Goal: Task Accomplishment & Management: Use online tool/utility

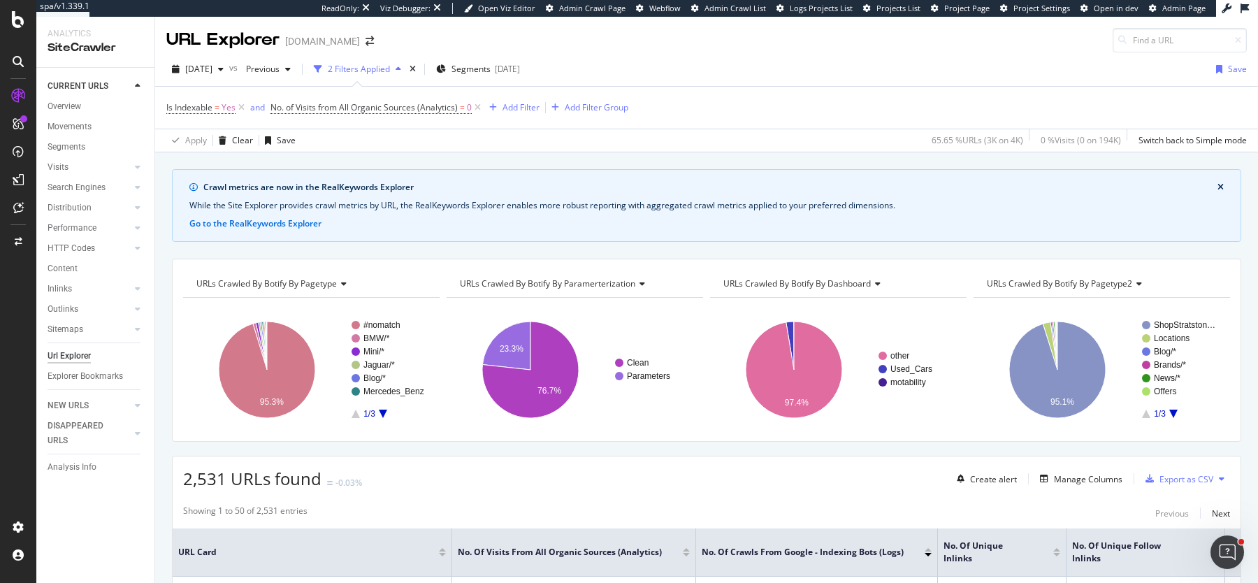
scroll to position [58, 0]
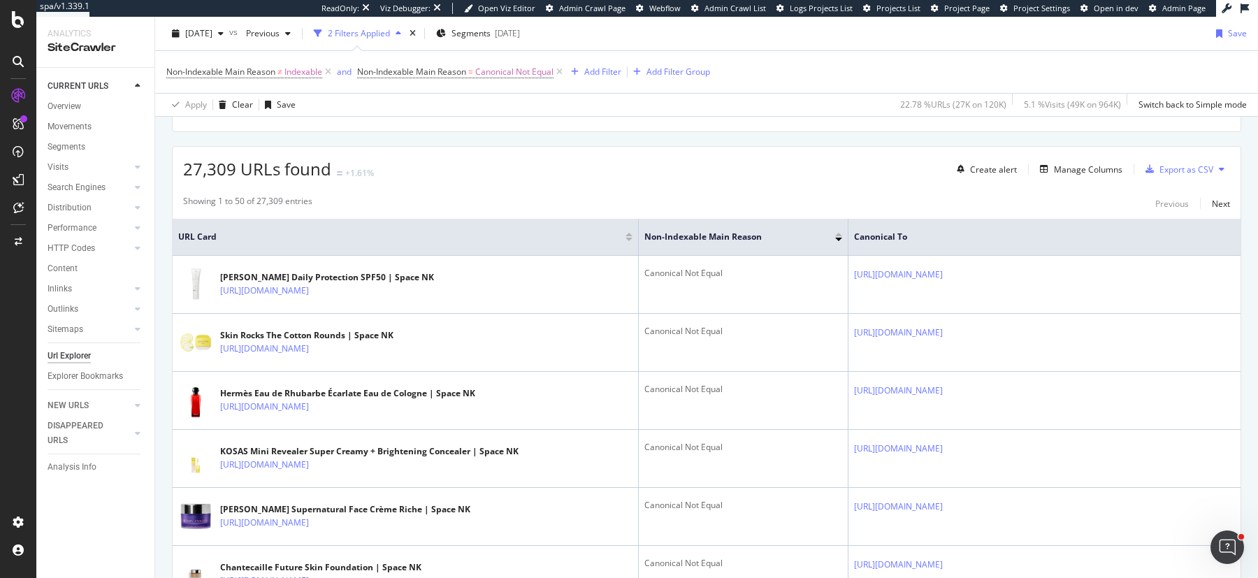
scroll to position [311, 0]
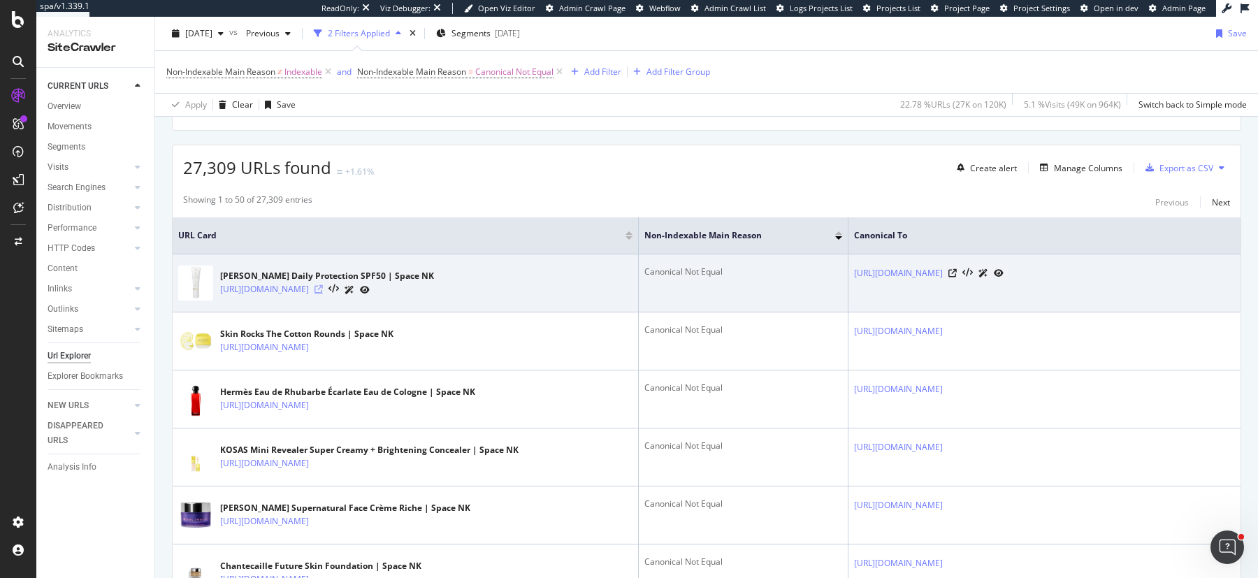
click at [323, 287] on icon at bounding box center [319, 289] width 8 height 8
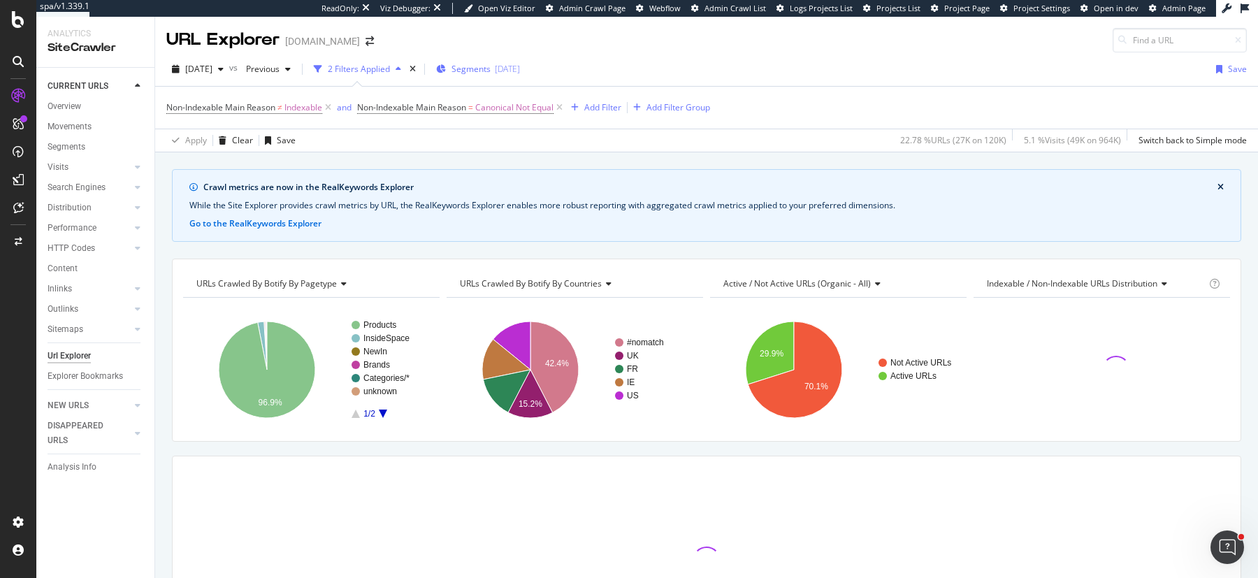
click at [491, 66] on span "Segments" at bounding box center [471, 69] width 39 height 12
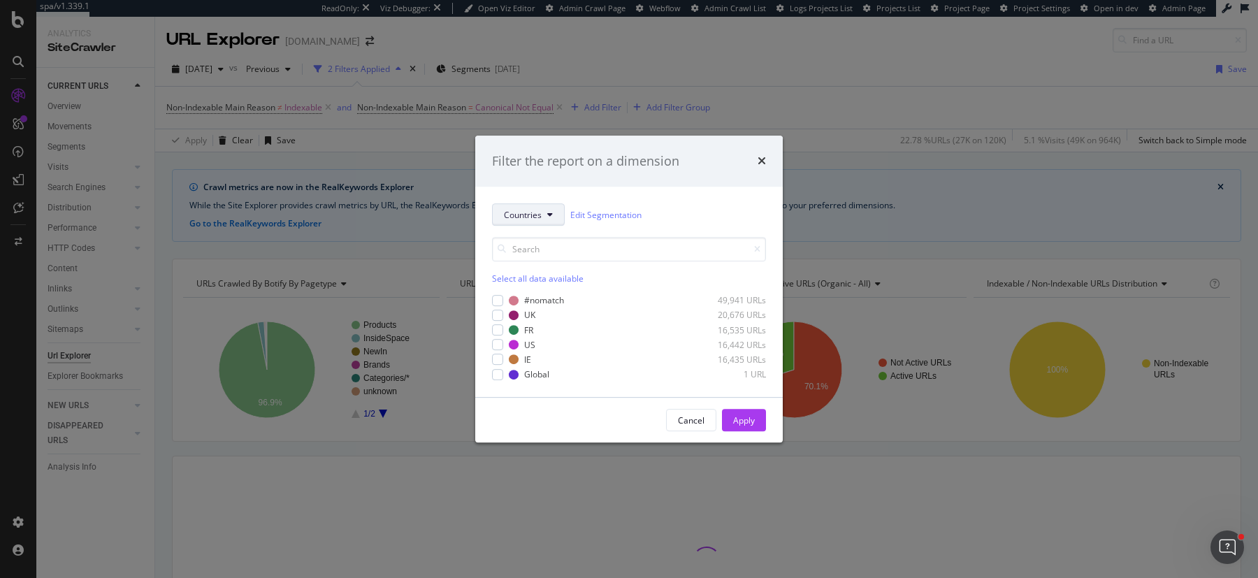
click at [529, 212] on span "Countries" at bounding box center [523, 215] width 38 height 12
click at [528, 251] on div "pagetype" at bounding box center [549, 263] width 113 height 26
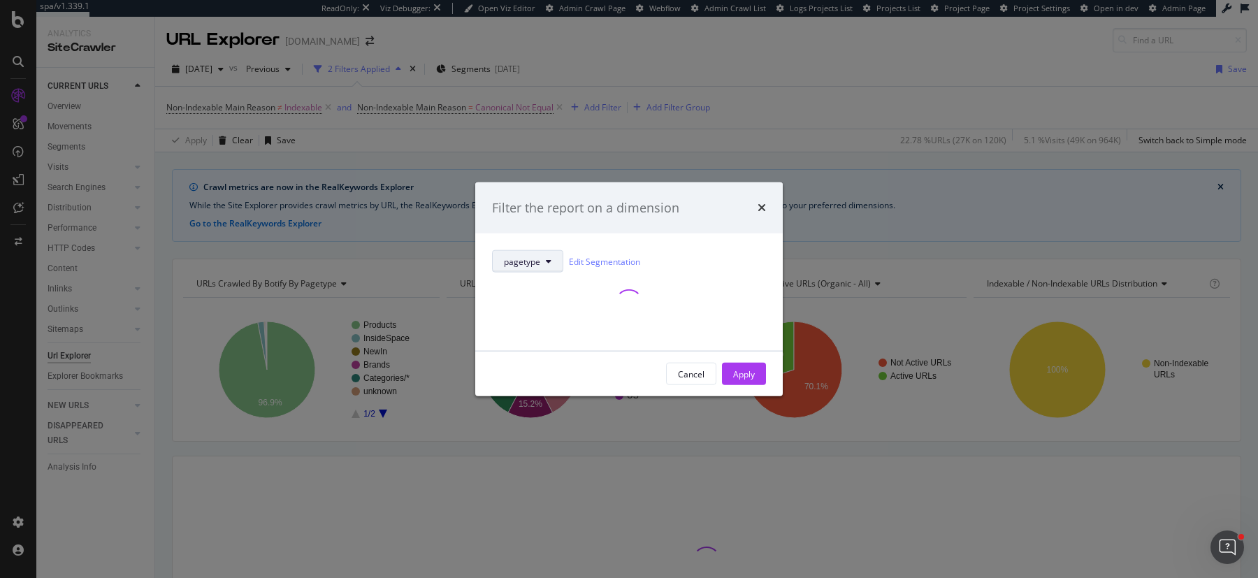
click at [528, 259] on span "pagetype" at bounding box center [522, 261] width 36 height 12
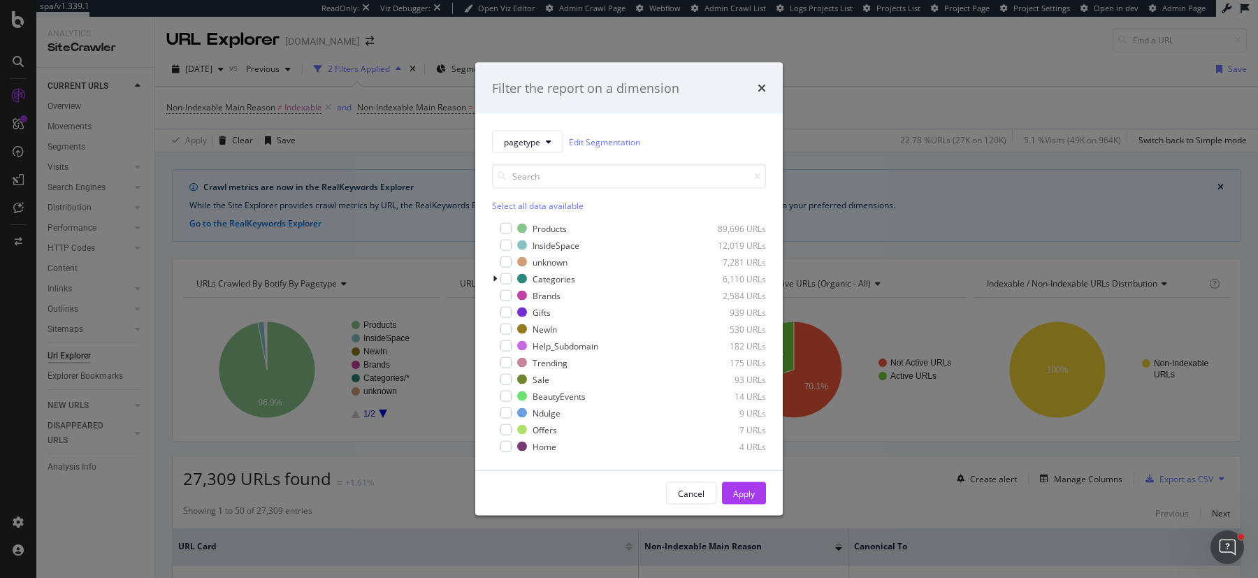
click at [679, 211] on div "Select all data available" at bounding box center [629, 206] width 274 height 12
click at [577, 204] on div "Unselect all data available" at bounding box center [629, 206] width 274 height 12
click at [540, 204] on div "Select all data available" at bounding box center [629, 206] width 274 height 12
click at [504, 226] on icon "modal" at bounding box center [506, 228] width 6 height 7
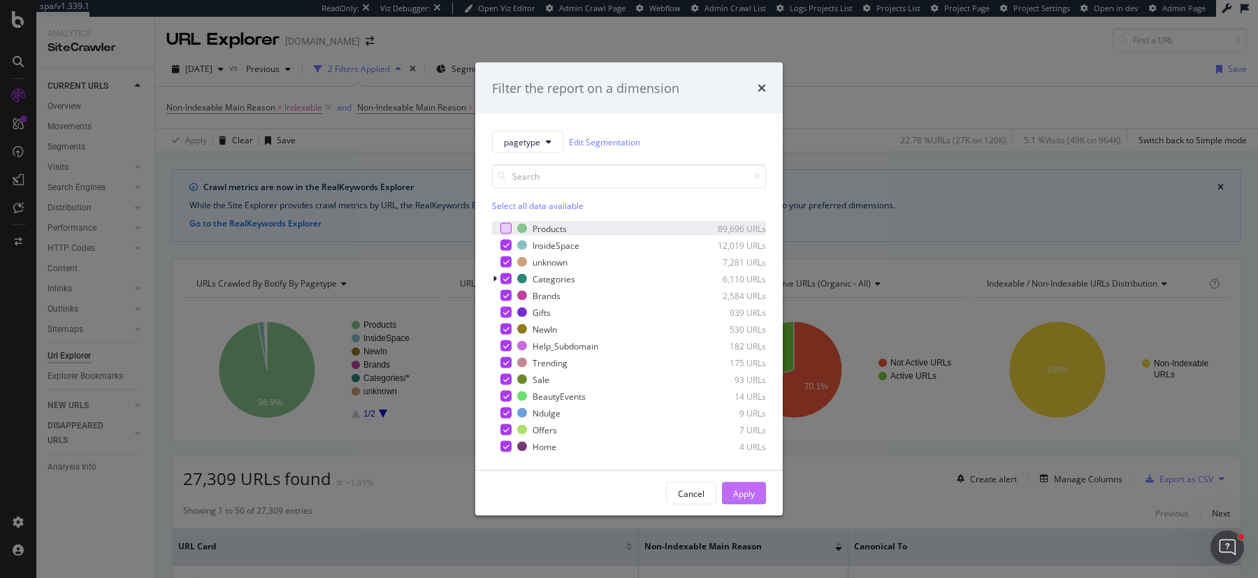
click at [741, 497] on div "Apply" at bounding box center [744, 493] width 22 height 12
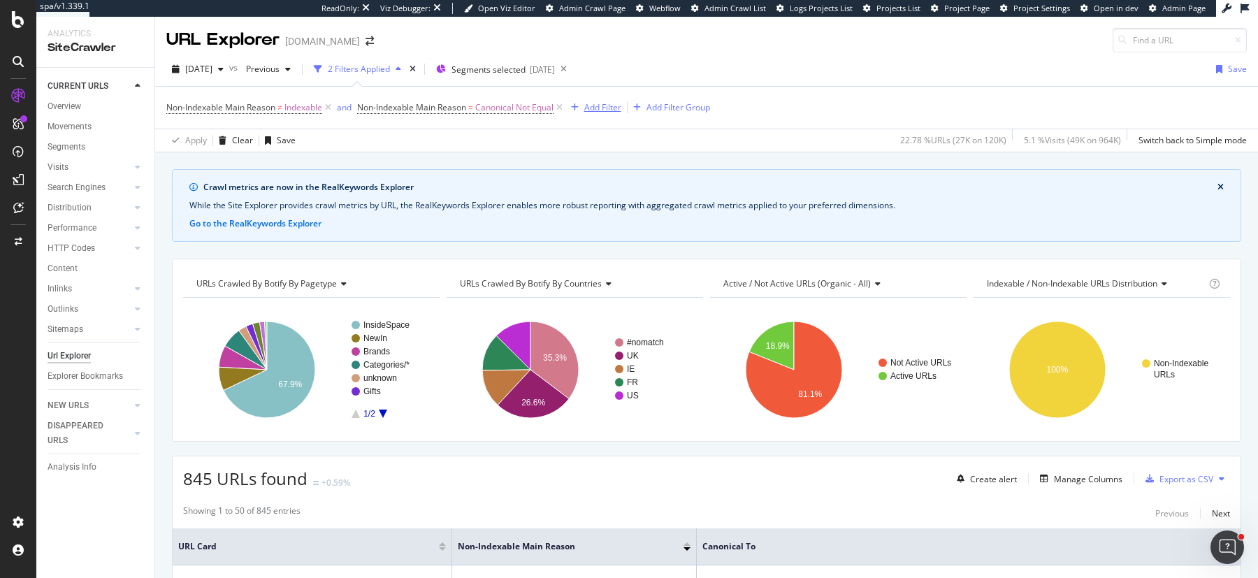
click at [603, 111] on div "Add Filter" at bounding box center [602, 107] width 37 height 12
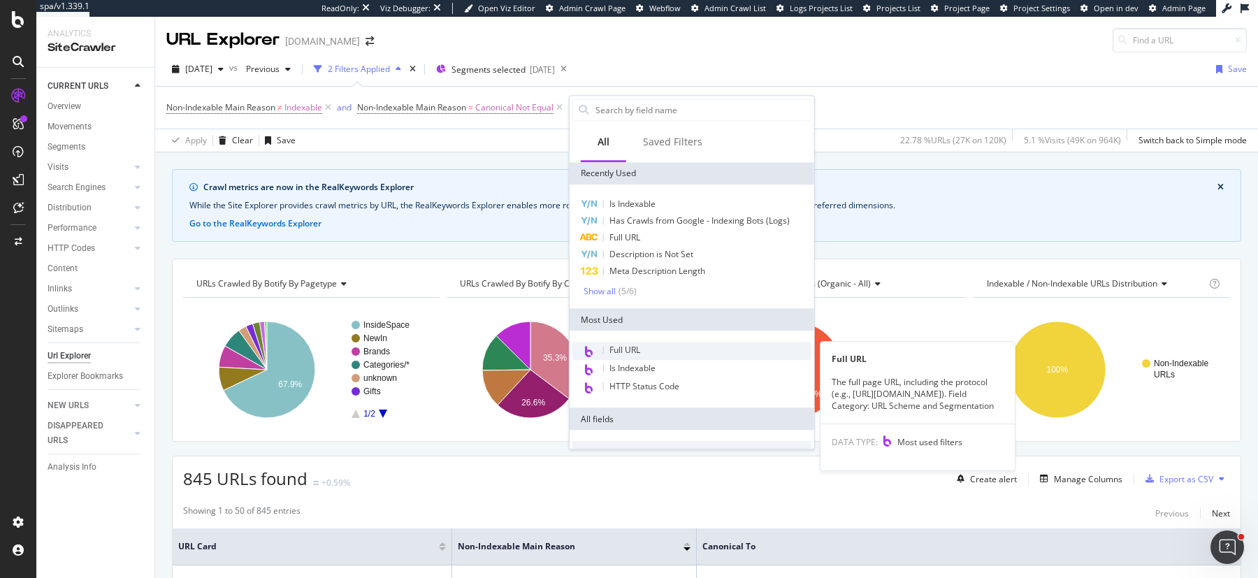
click at [662, 347] on div "Full URL" at bounding box center [692, 351] width 239 height 18
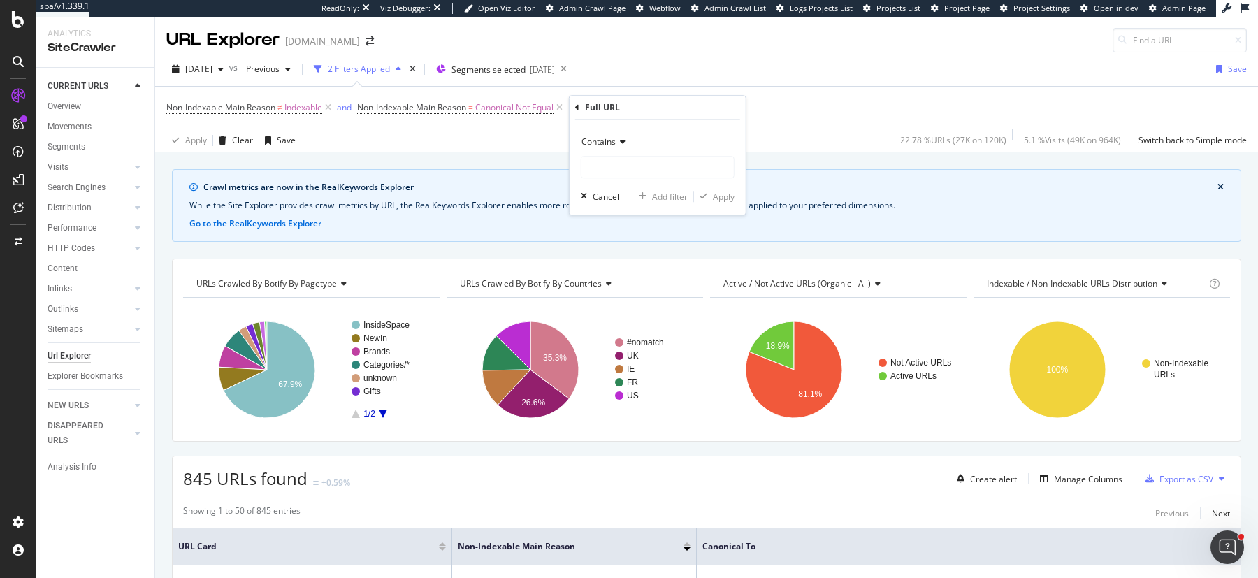
click at [603, 136] on span "Contains" at bounding box center [599, 142] width 34 height 12
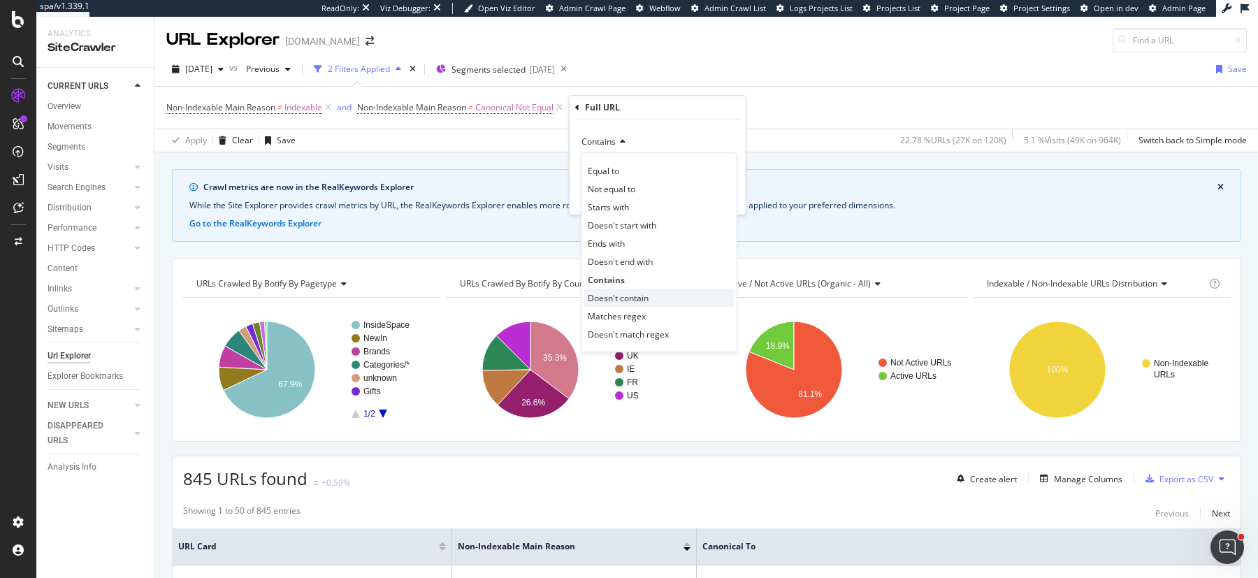
click at [624, 293] on span "Doesn't contain" at bounding box center [618, 298] width 61 height 12
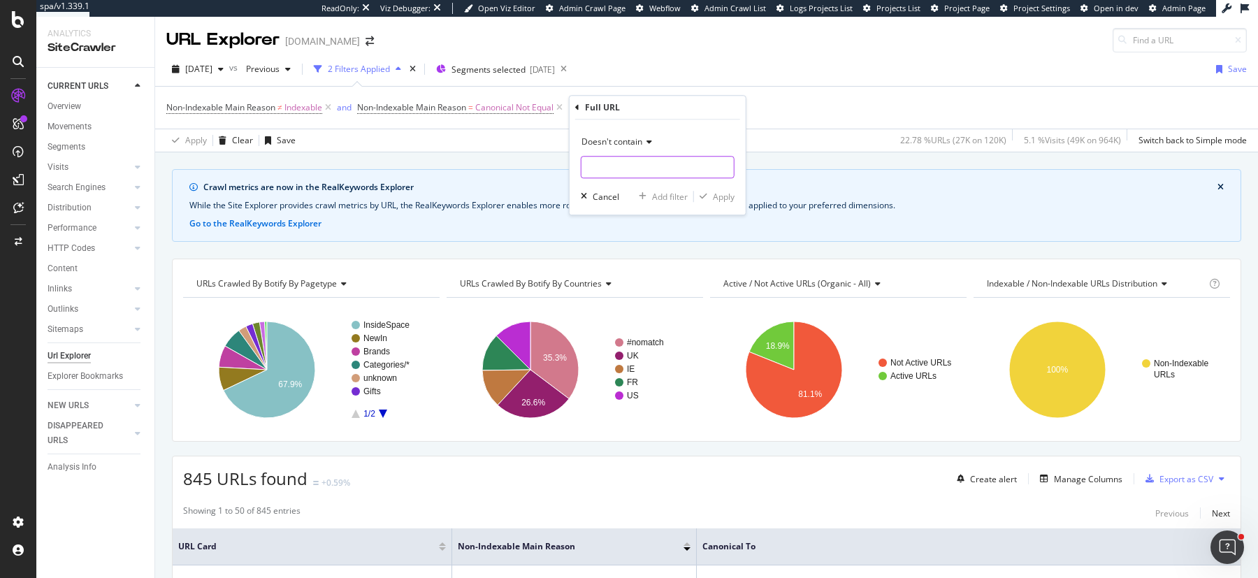
click at [619, 176] on input "text" at bounding box center [658, 167] width 152 height 22
type input "?page"
click at [712, 201] on div "Apply" at bounding box center [714, 196] width 41 height 13
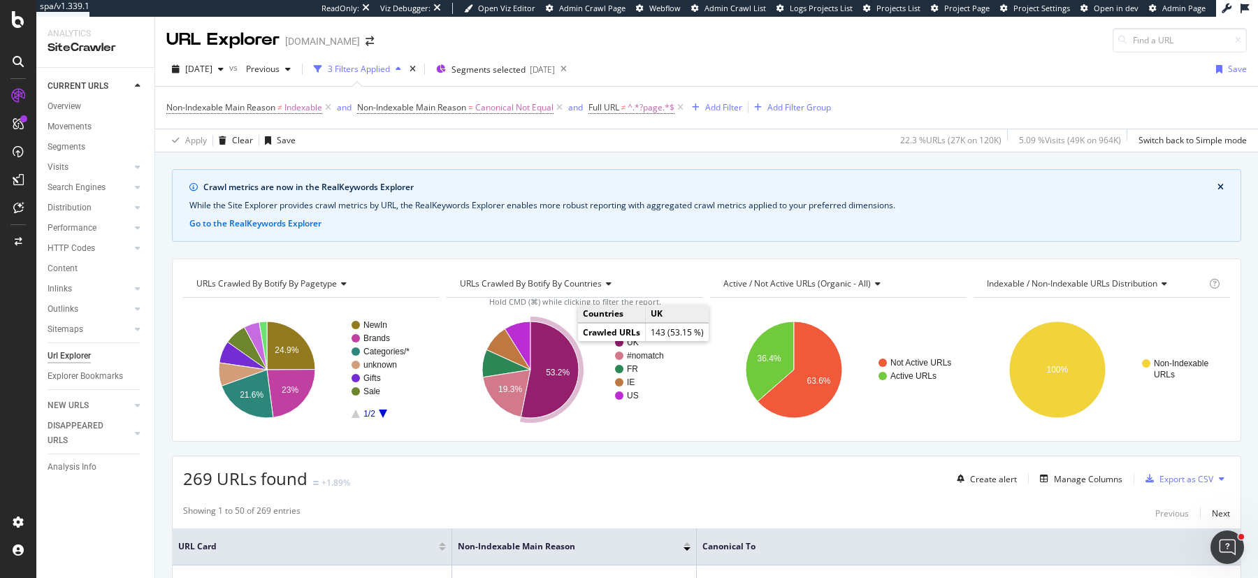
click at [563, 350] on icon "A chart." at bounding box center [550, 370] width 58 height 96
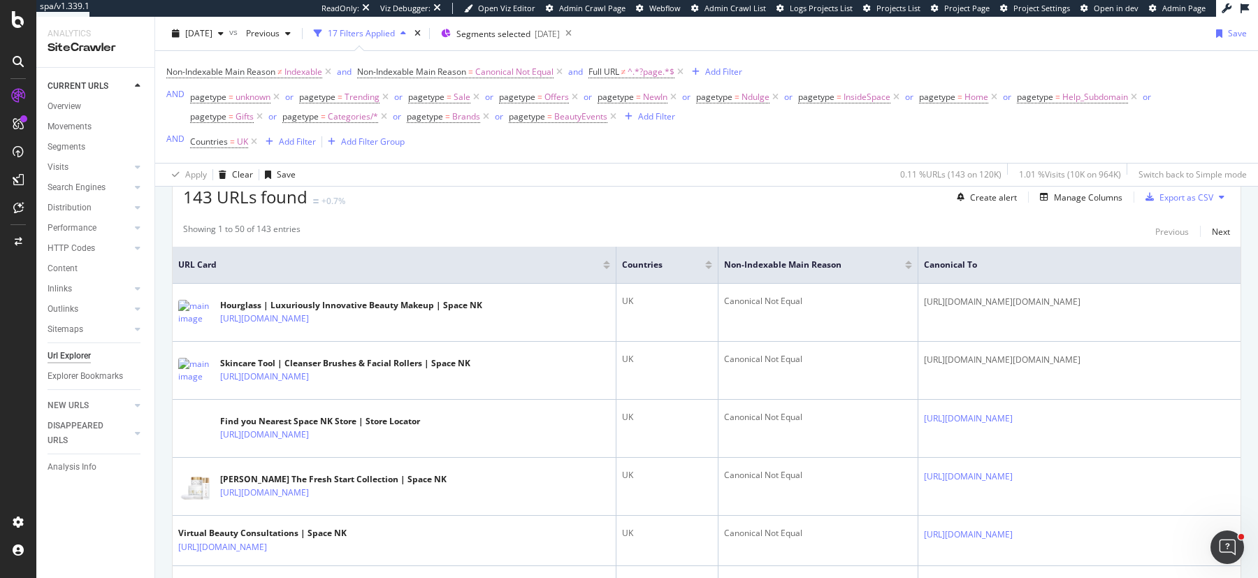
scroll to position [350, 0]
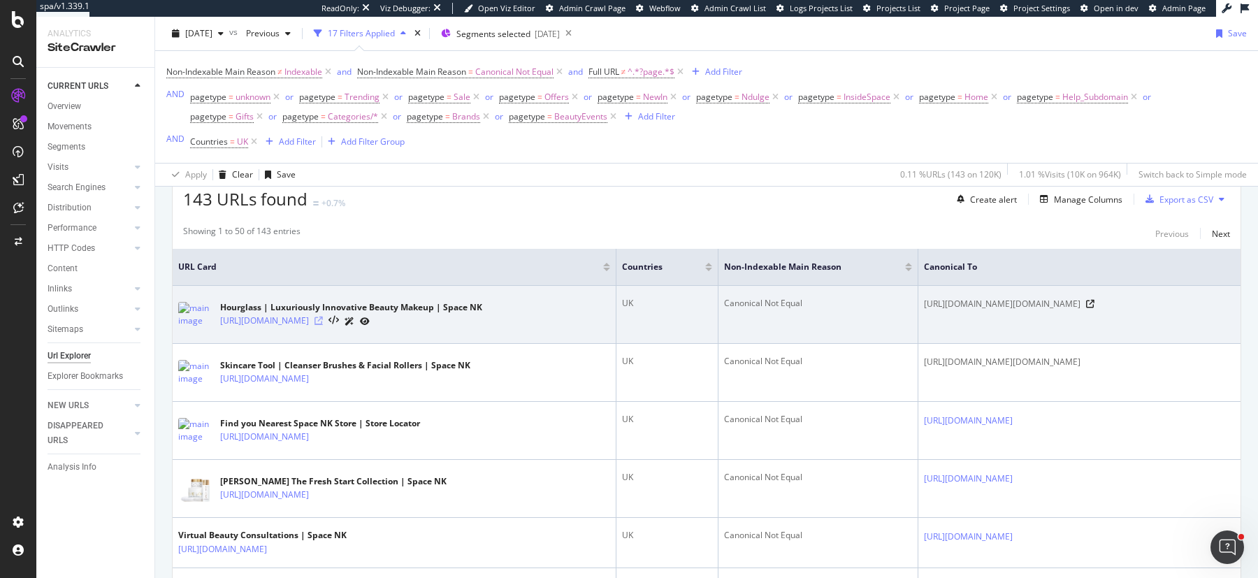
click at [323, 318] on icon at bounding box center [319, 321] width 8 height 8
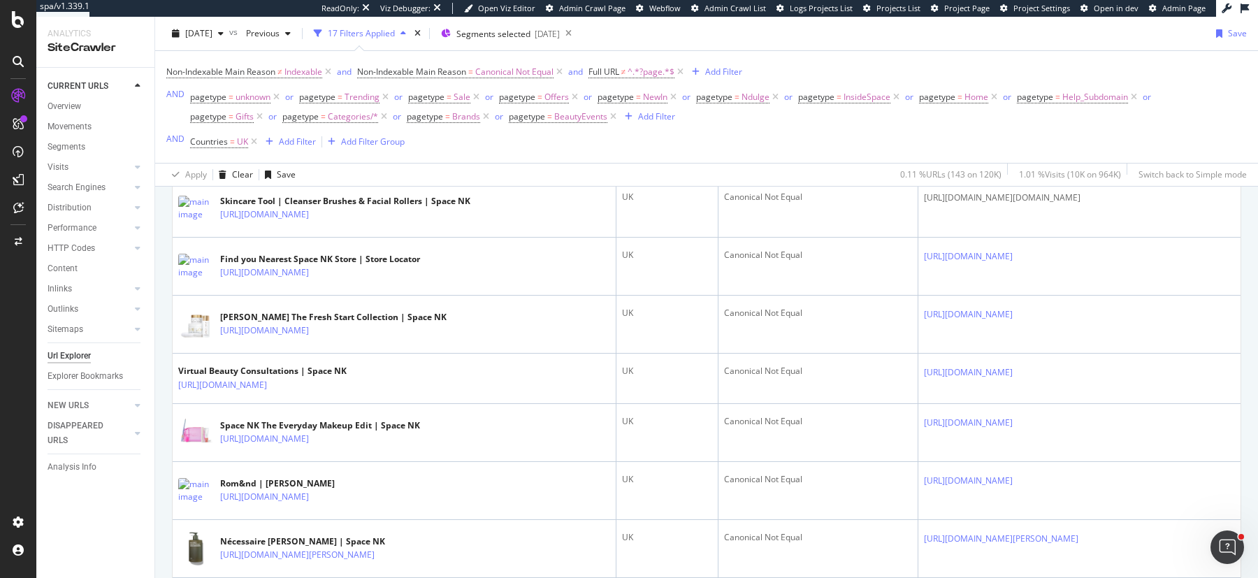
scroll to position [0, 0]
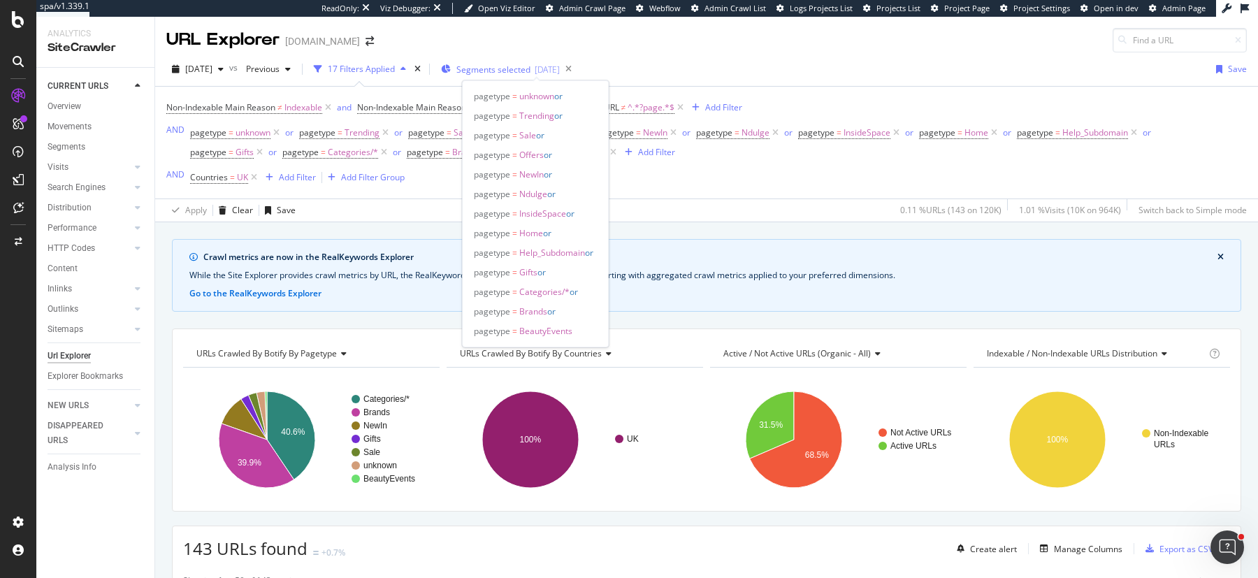
click at [531, 73] on span "Segments selected" at bounding box center [494, 70] width 74 height 12
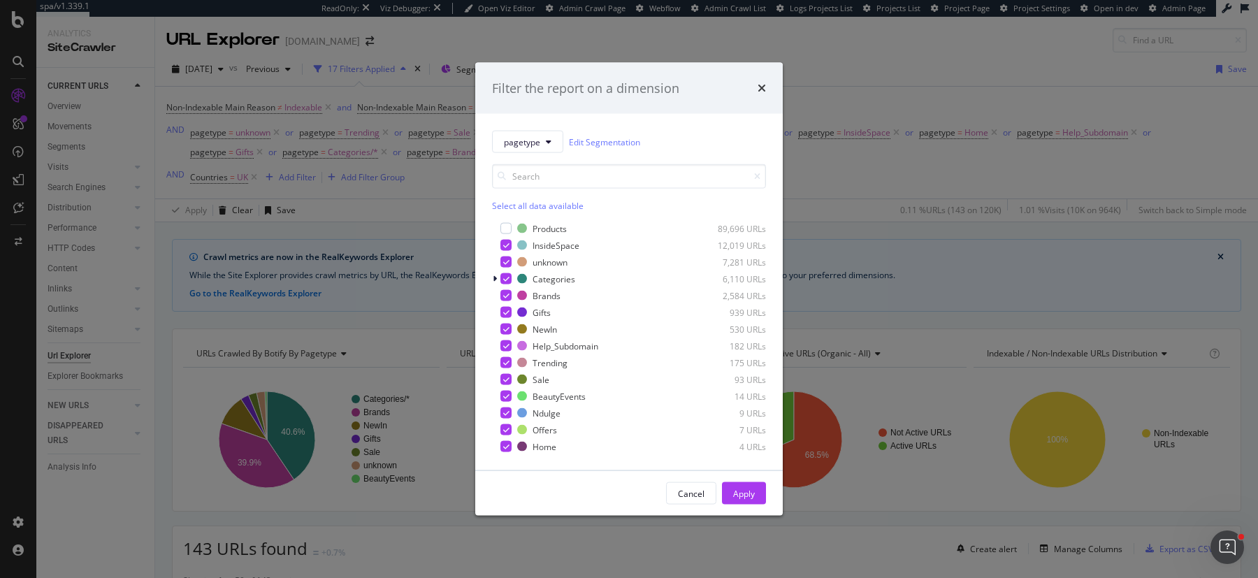
click at [568, 206] on div "Select all data available" at bounding box center [629, 206] width 274 height 12
click at [512, 206] on div "Unselect all data available" at bounding box center [629, 206] width 274 height 12
click at [505, 276] on div "modal" at bounding box center [506, 278] width 11 height 11
click at [747, 498] on div "Apply" at bounding box center [744, 493] width 22 height 12
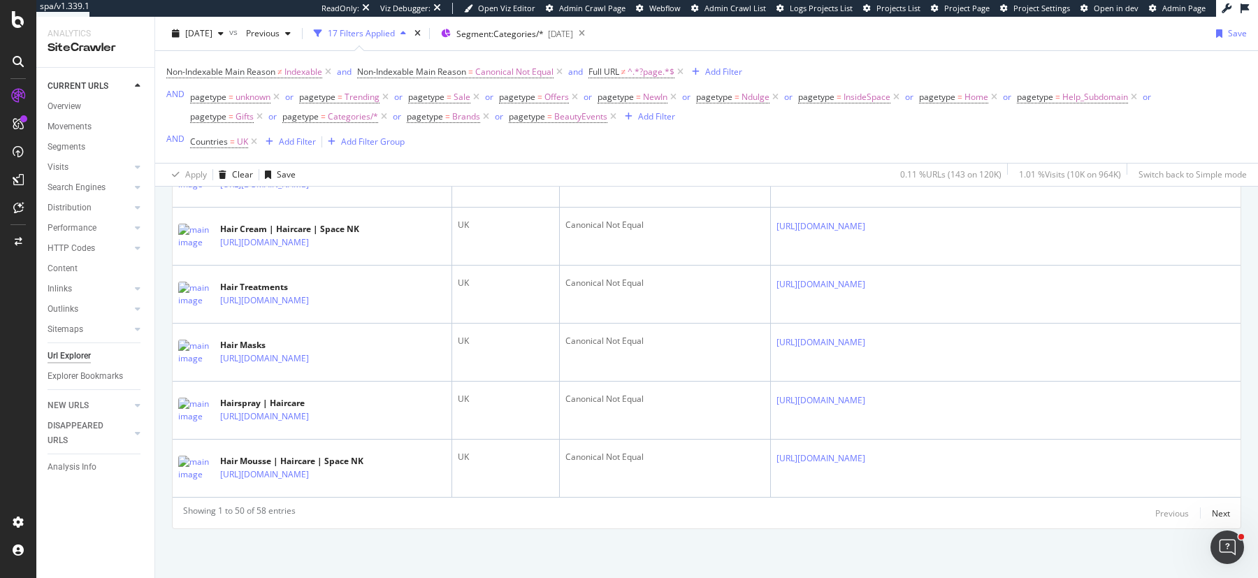
scroll to position [3943, 0]
click at [651, 71] on span "^.*?page.*$" at bounding box center [651, 72] width 47 height 20
drag, startPoint x: 615, startPoint y: 130, endPoint x: 747, endPoint y: 120, distance: 132.5
click at [747, 120] on div "?page" at bounding box center [682, 129] width 154 height 22
click at [694, 129] on input "?page" at bounding box center [671, 129] width 132 height 22
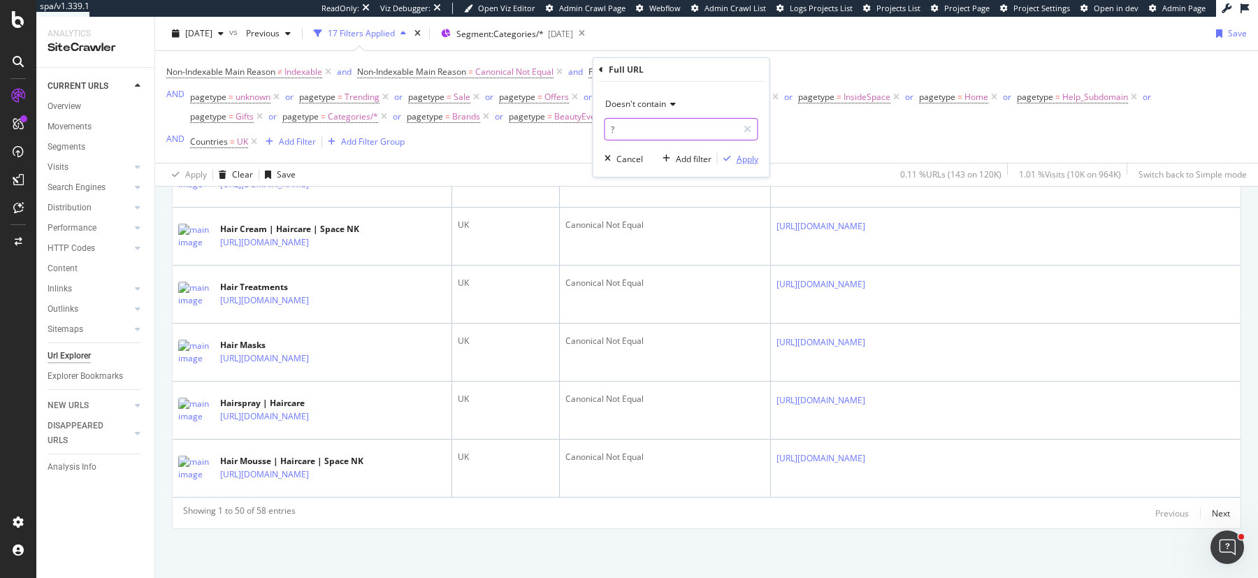
type input "?"
click at [742, 155] on div "Apply" at bounding box center [748, 158] width 22 height 12
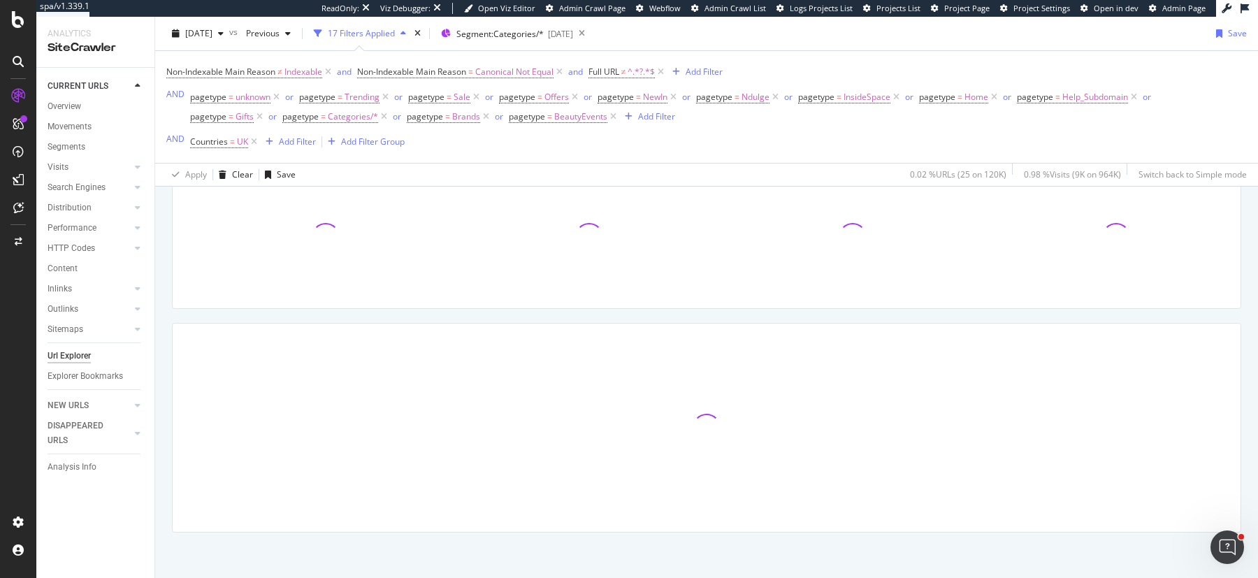
scroll to position [210, 0]
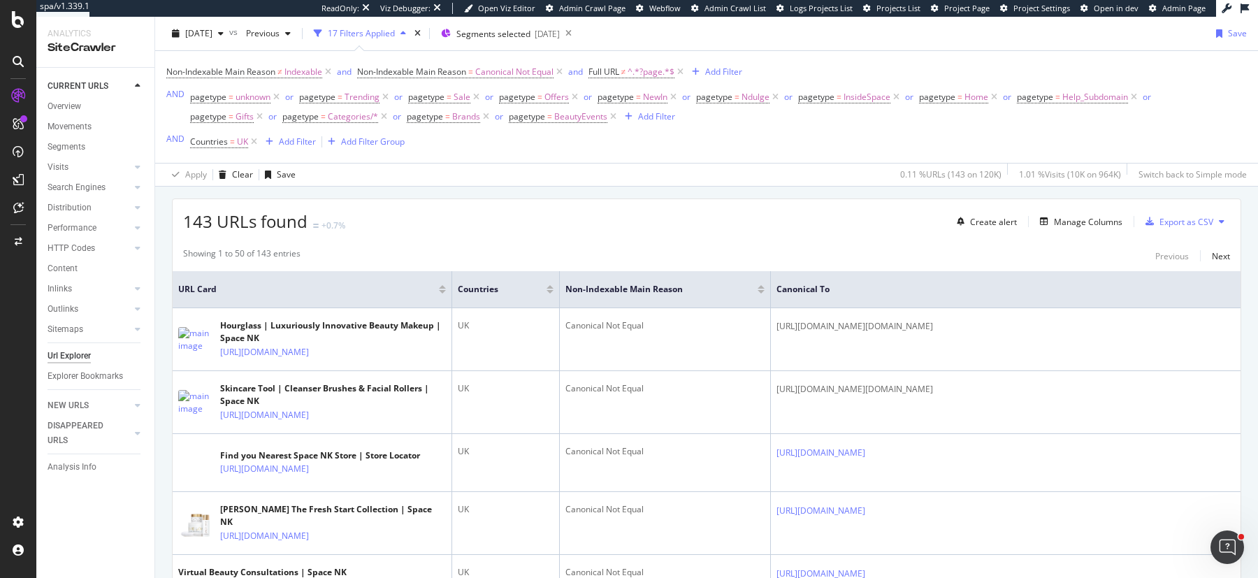
scroll to position [329, 0]
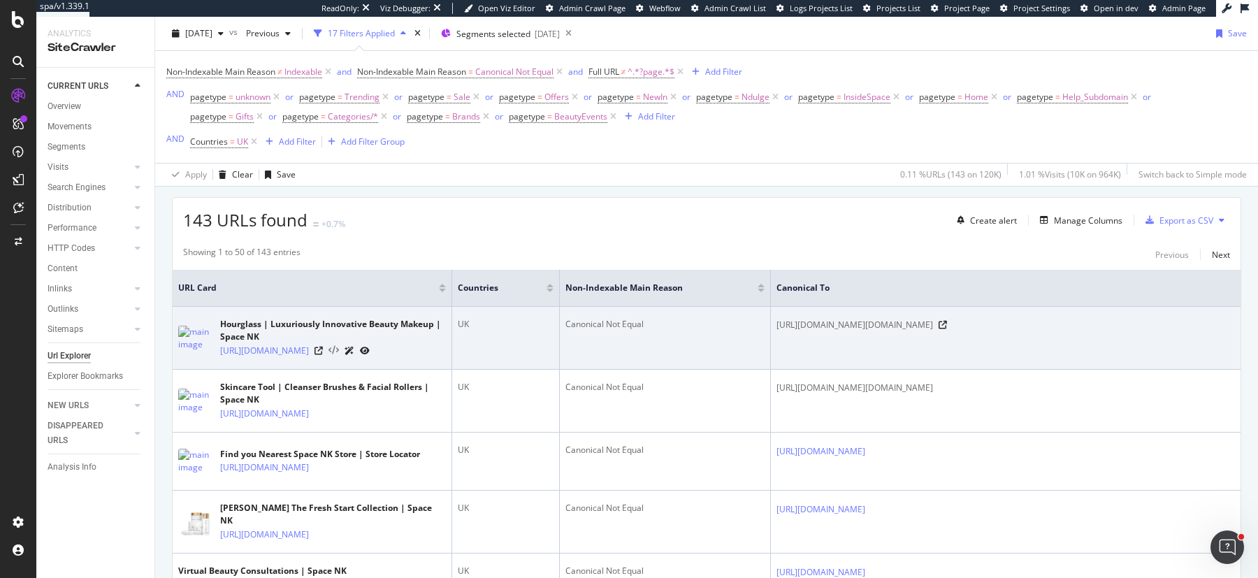
click at [339, 353] on icon at bounding box center [334, 351] width 10 height 10
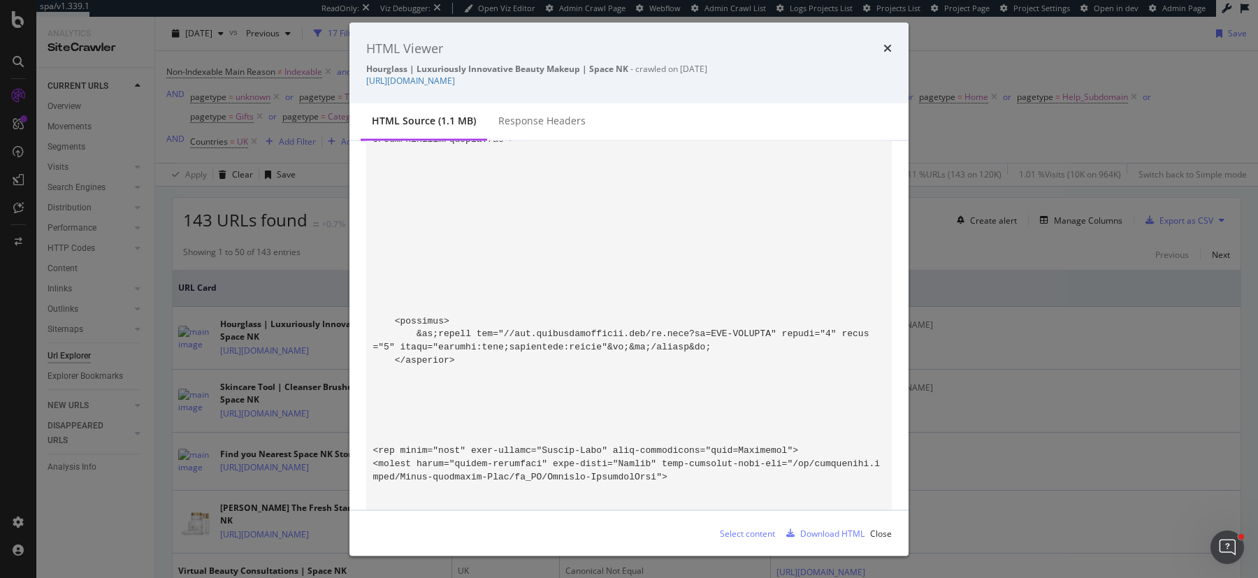
scroll to position [2233, 0]
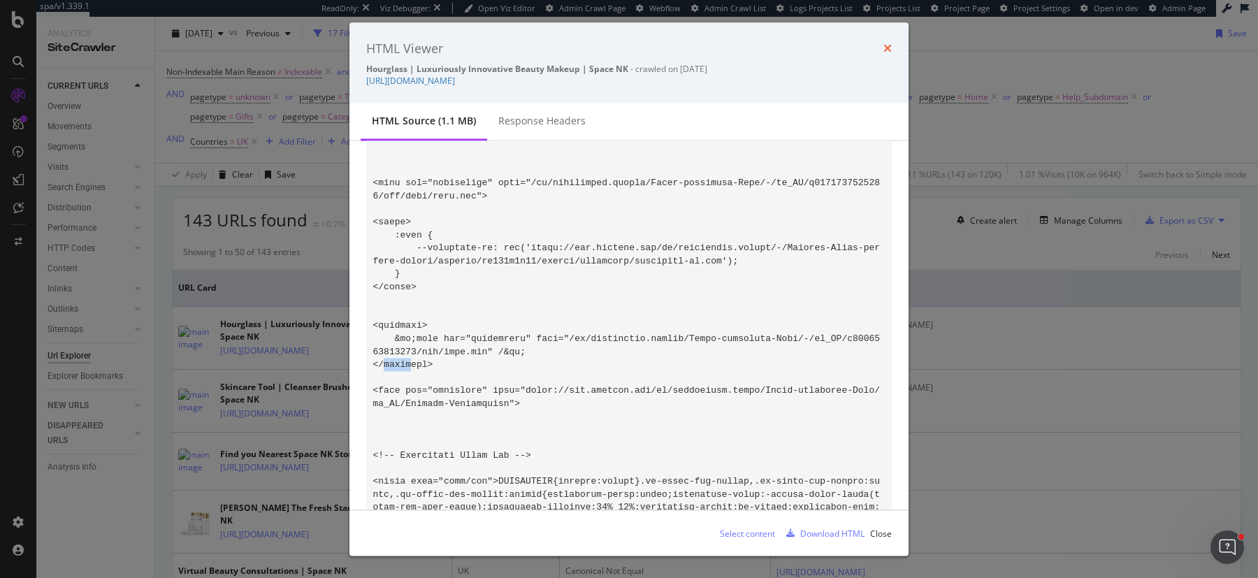
click at [889, 48] on icon "times" at bounding box center [888, 48] width 8 height 11
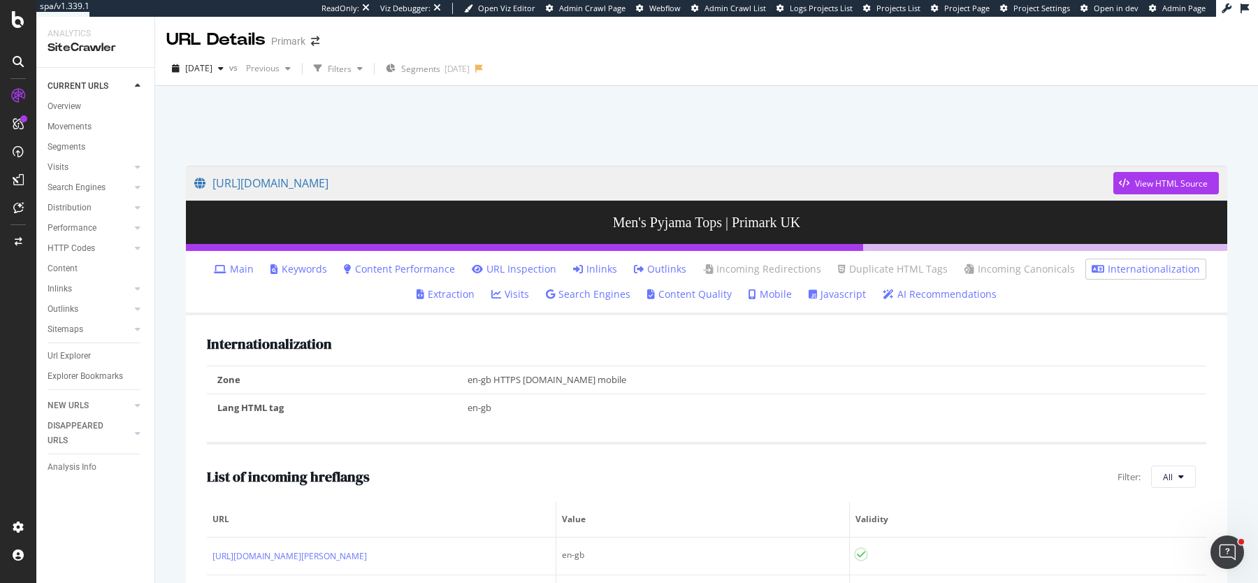
scroll to position [24, 0]
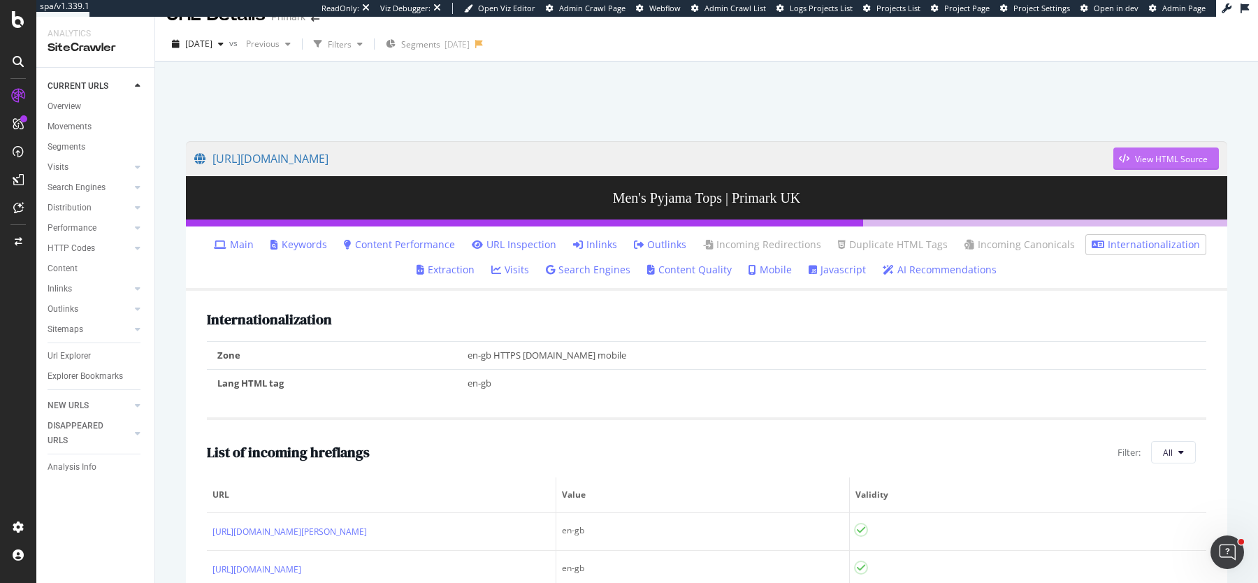
click at [1133, 160] on div "button" at bounding box center [1125, 159] width 22 height 8
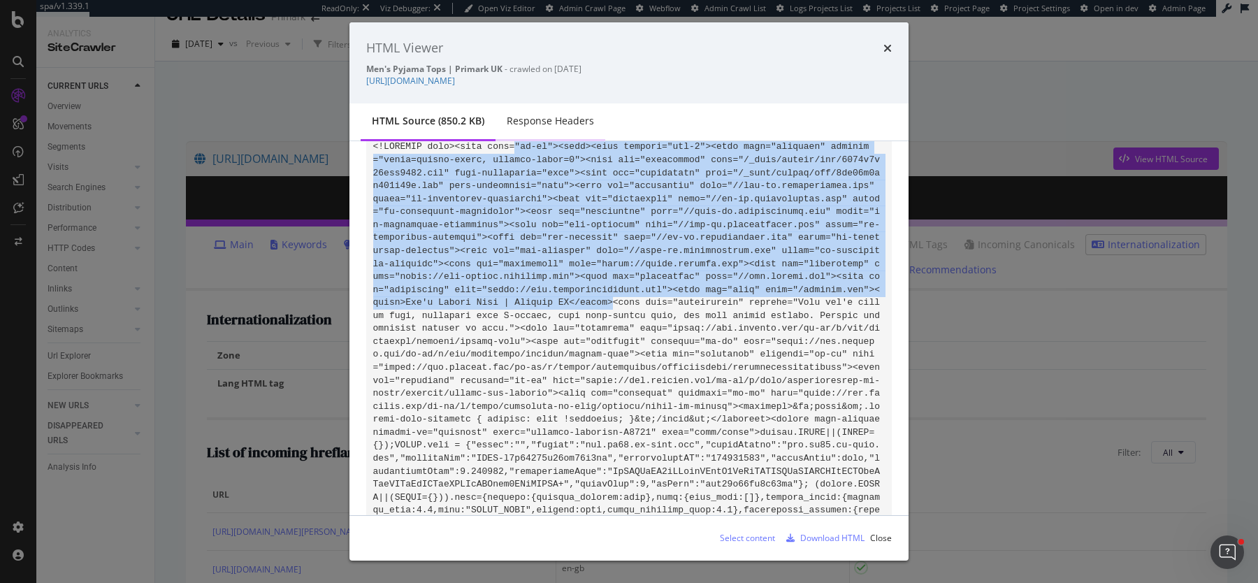
scroll to position [0, 0]
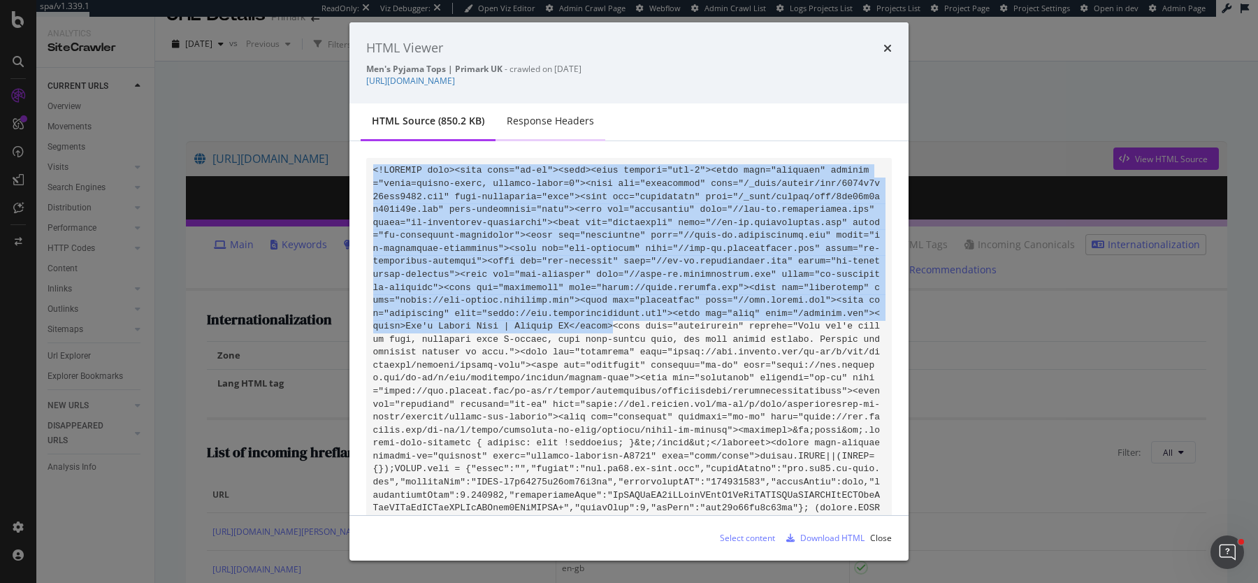
drag, startPoint x: 616, startPoint y: 275, endPoint x: 512, endPoint y: 134, distance: 175.1
click at [512, 134] on div "HTML Viewer Men's Pyjama Tops | Primark UK - crawled on 2025-09-08 https://www.…" at bounding box center [629, 291] width 559 height 538
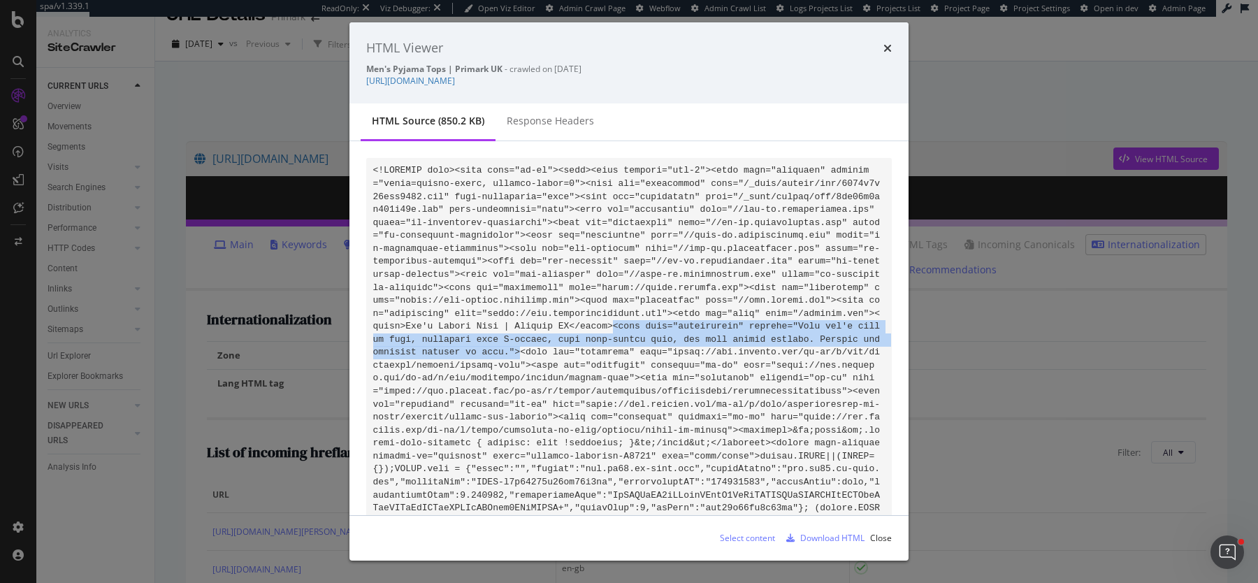
drag, startPoint x: 614, startPoint y: 325, endPoint x: 521, endPoint y: 354, distance: 97.5
copy code "<meta name="description" content="Shop men's pyjama tops, including soft T-shir…"
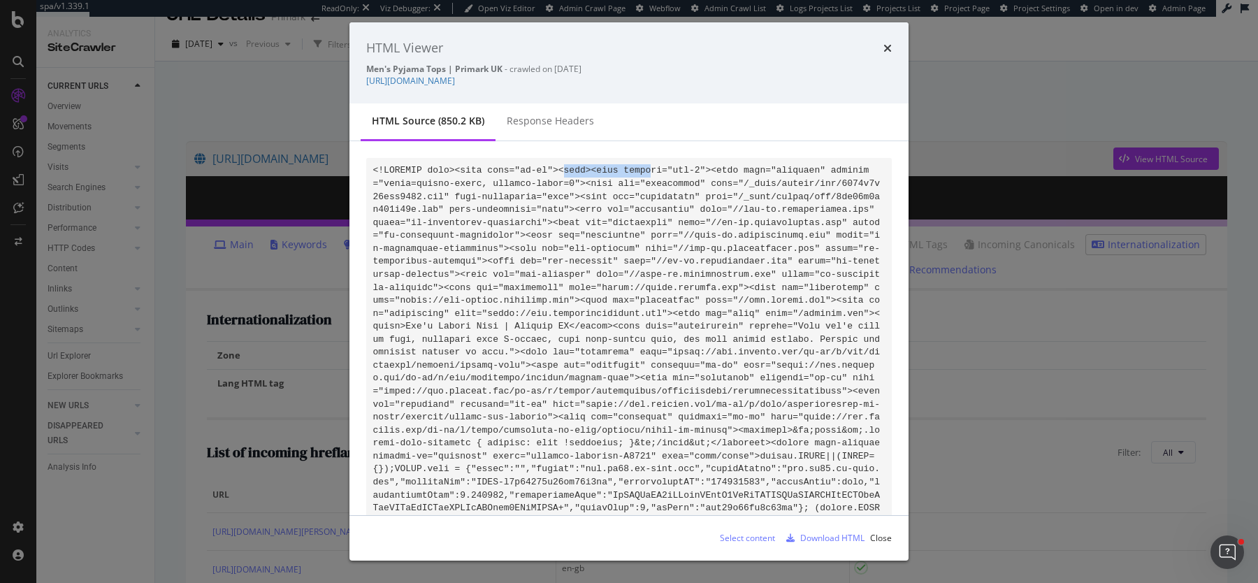
drag, startPoint x: 564, startPoint y: 173, endPoint x: 649, endPoint y: 175, distance: 85.3
drag, startPoint x: 558, startPoint y: 171, endPoint x: 610, endPoint y: 171, distance: 51.7
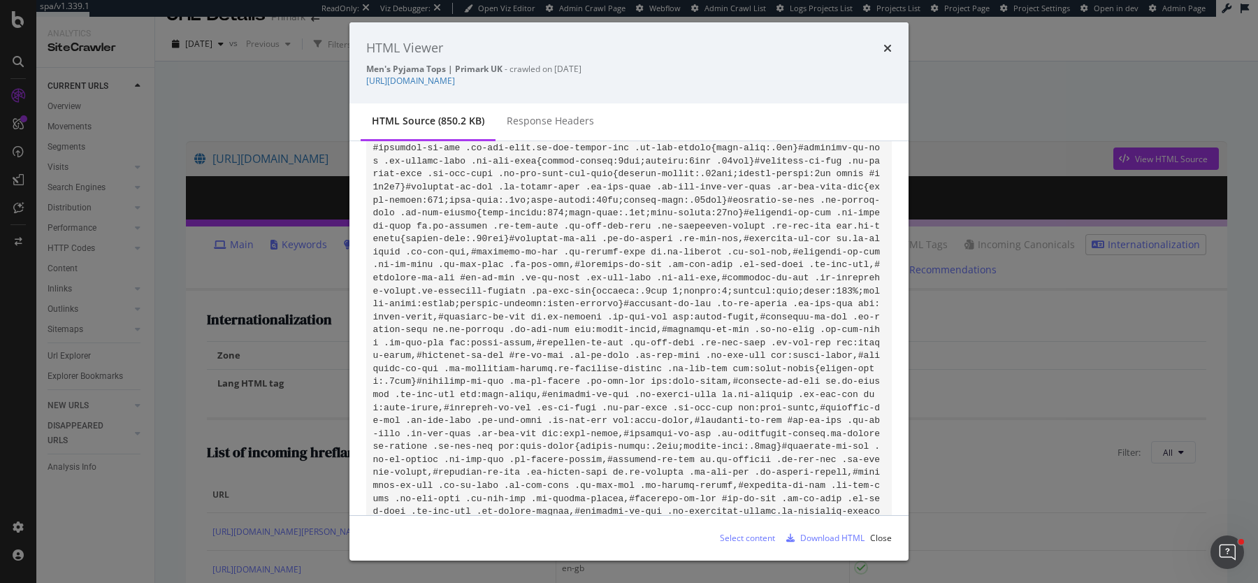
scroll to position [66024, 0]
click at [201, 109] on div "HTML Viewer Men's Pyjama Tops | Primark UK - crawled on 2025-09-08 https://www.…" at bounding box center [629, 291] width 1258 height 583
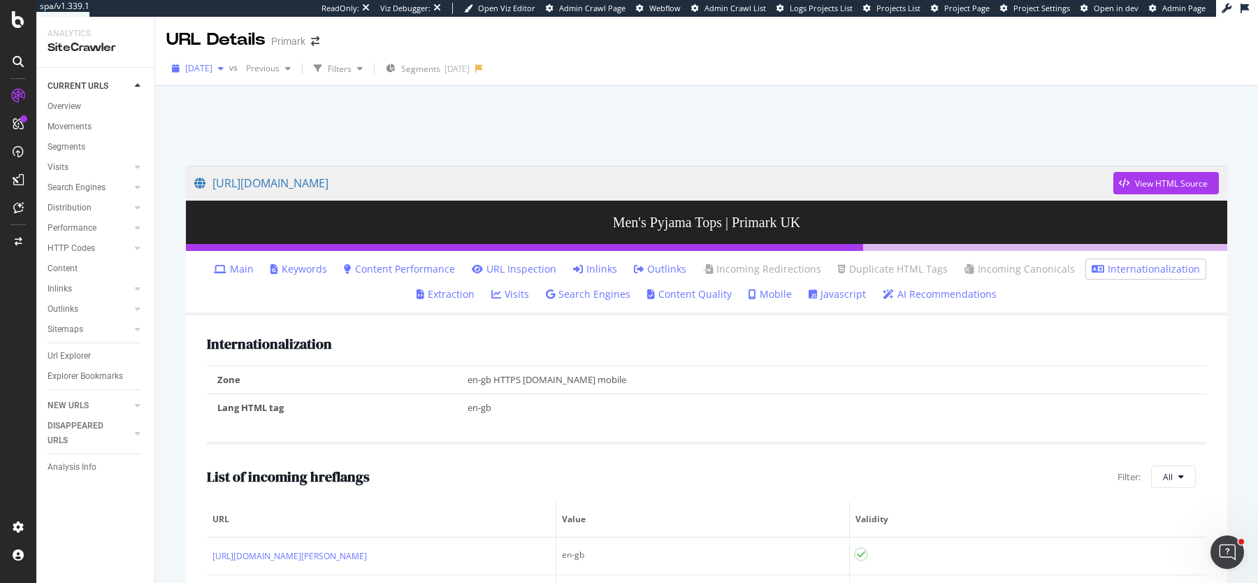
click at [213, 66] on span "2025 Sep. 7th" at bounding box center [198, 68] width 27 height 12
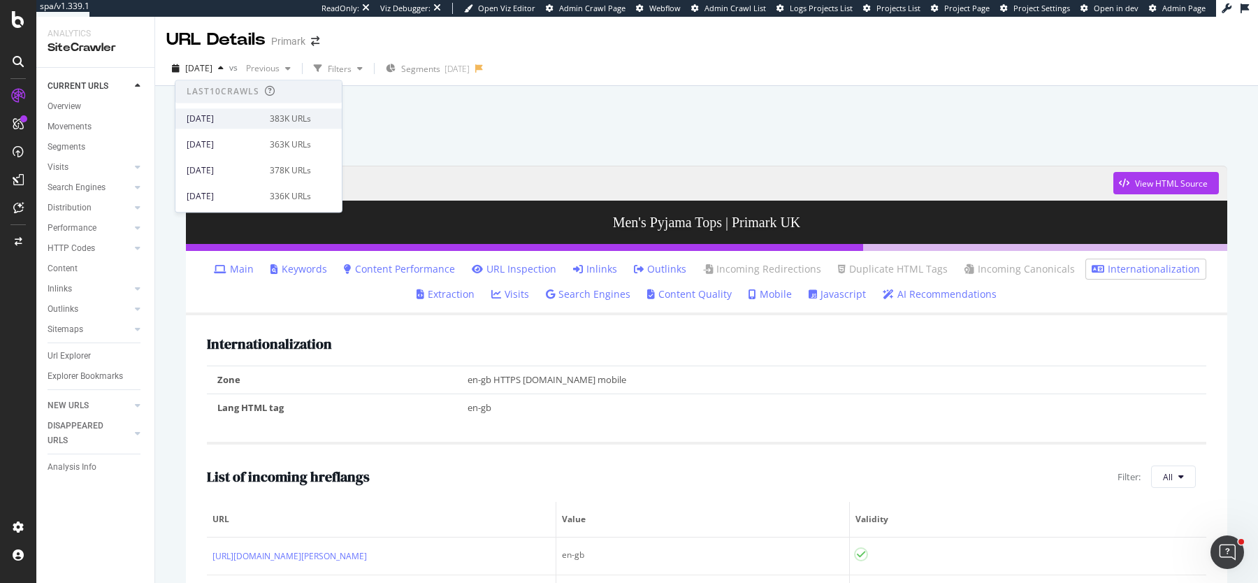
click at [259, 113] on div "2025 Oct. 12th 383K URLs" at bounding box center [249, 119] width 124 height 13
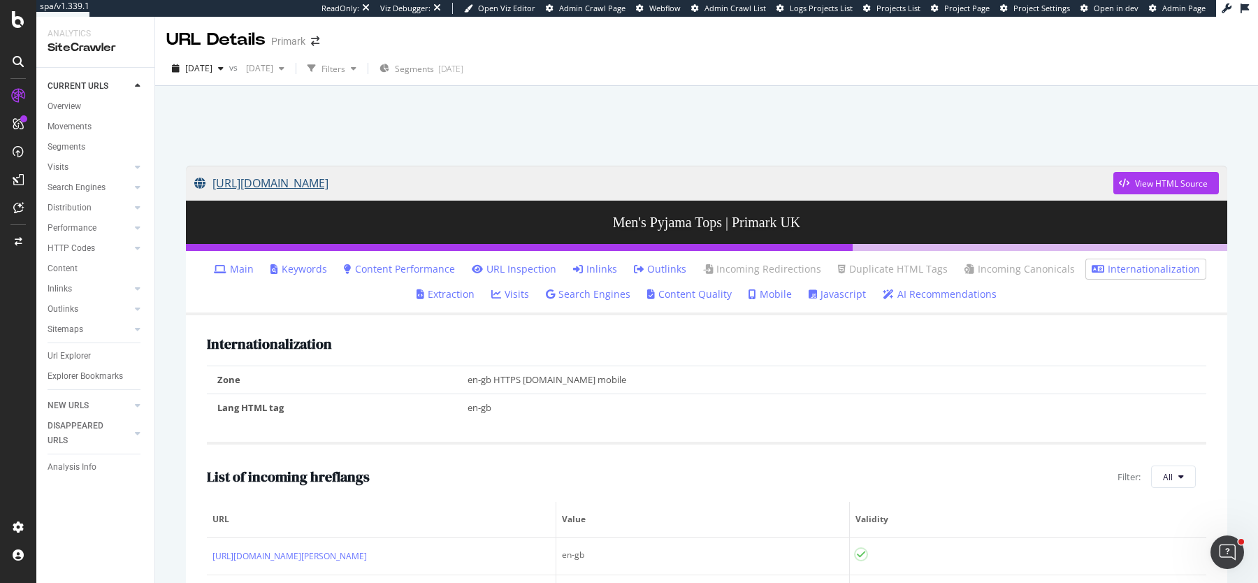
click at [554, 184] on link "https://www.primark.com/en-gb/c/men/nightwear/pyjamas/pyjama-tops" at bounding box center [653, 183] width 919 height 35
click at [1131, 180] on div "button" at bounding box center [1125, 183] width 22 height 8
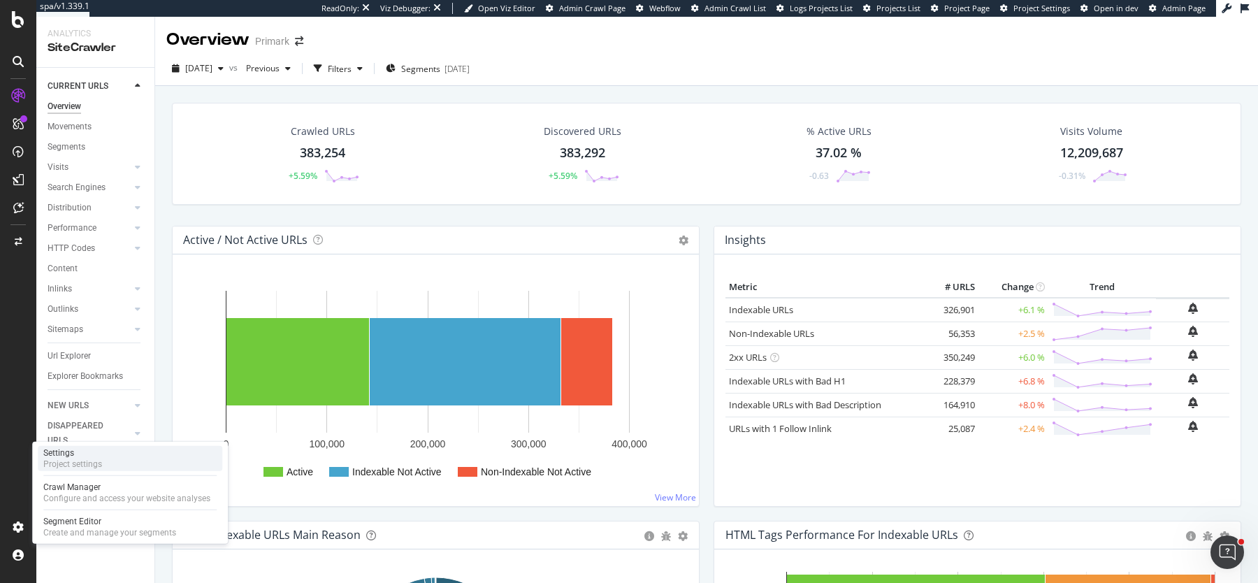
click at [141, 451] on div "Settings Project settings" at bounding box center [130, 458] width 185 height 25
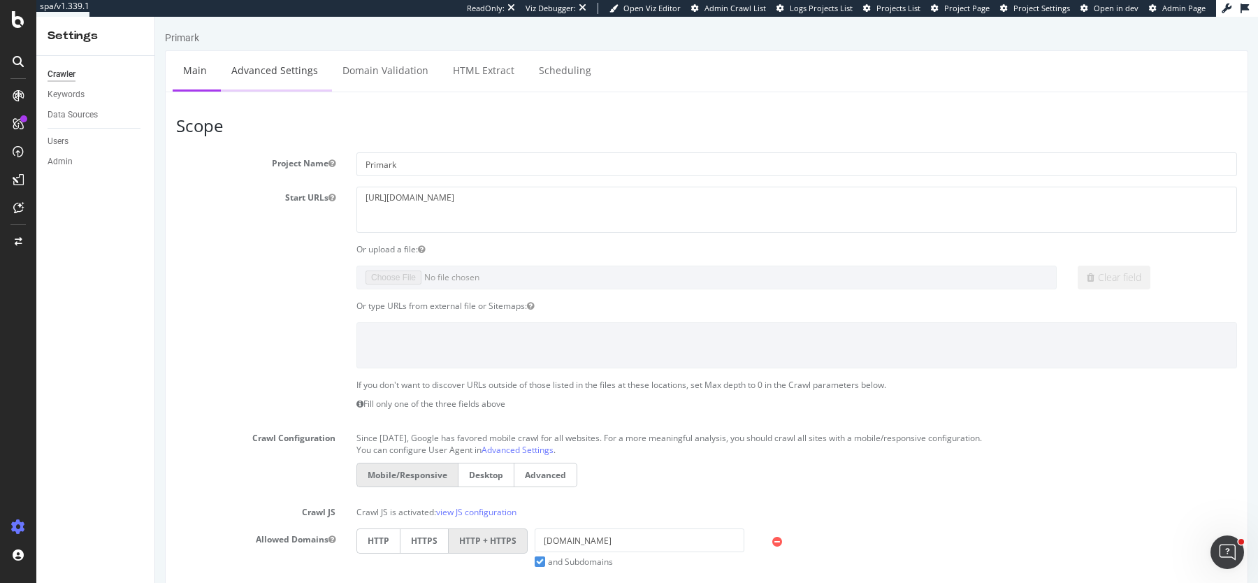
click at [289, 77] on link "Advanced Settings" at bounding box center [275, 70] width 108 height 38
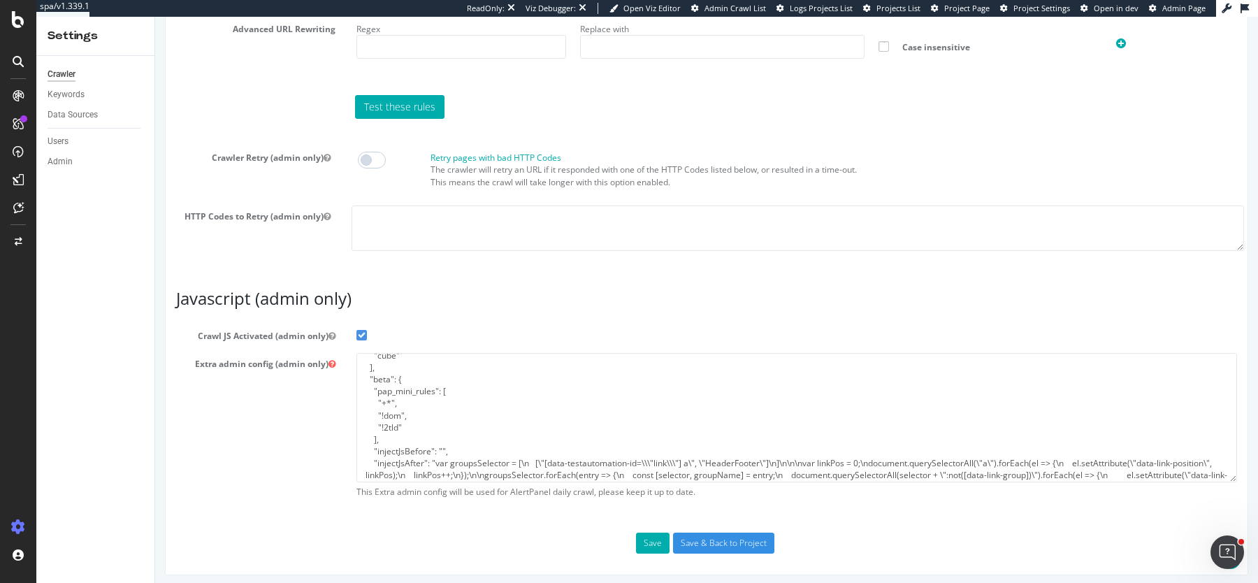
scroll to position [30, 0]
click at [384, 399] on textarea "{ "flags": [ "cube" ], "beta": { "pap_mini_rules": [ "+*", "!dom", "!2tld" ], "…" at bounding box center [797, 417] width 881 height 129
drag, startPoint x: 367, startPoint y: 401, endPoint x: 411, endPoint y: 401, distance: 44.0
click at [411, 401] on textarea "{ "flags": [ "cube" ], "beta": { "pap_mini_rules": [ "+*", "!dom", "!2tld" ], "…" at bounding box center [797, 417] width 881 height 129
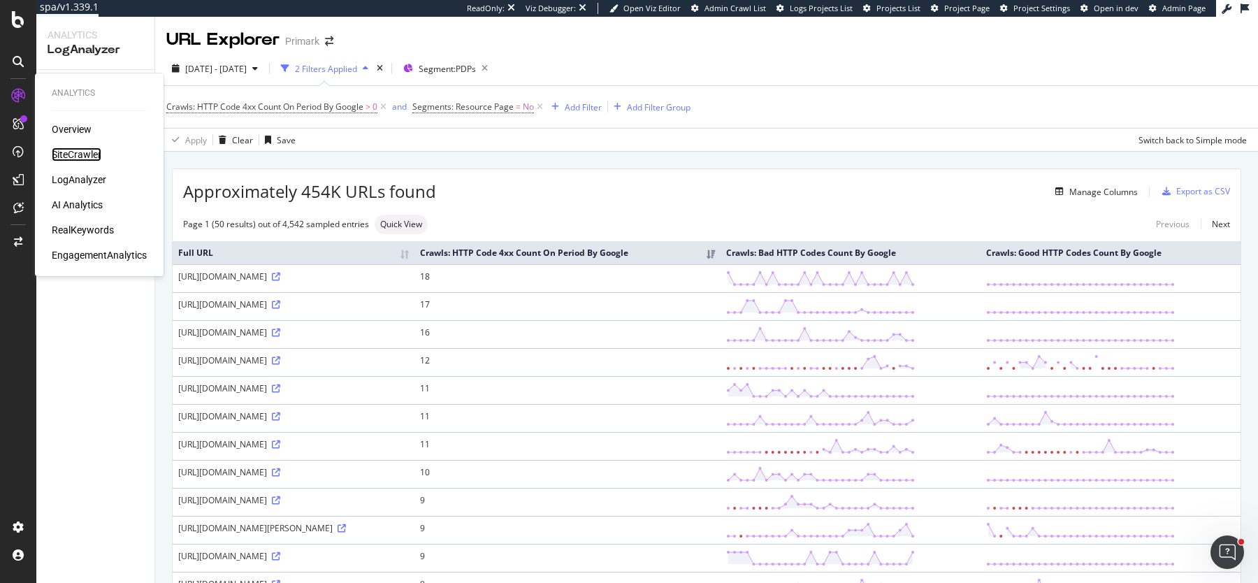
click at [80, 152] on div "SiteCrawler" at bounding box center [77, 155] width 50 height 14
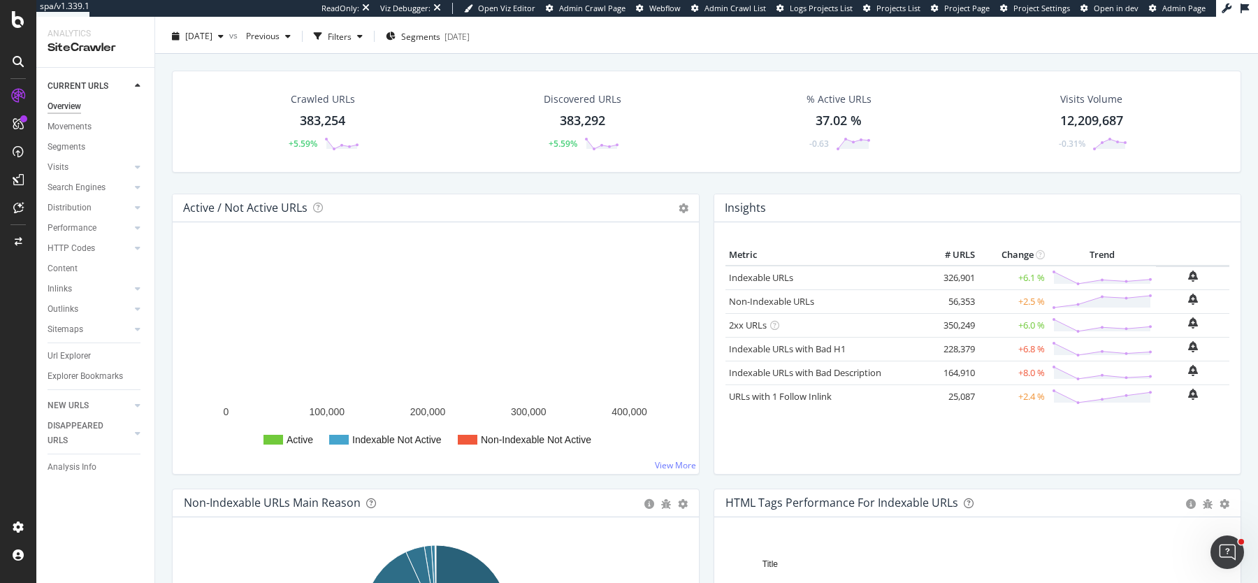
scroll to position [10, 0]
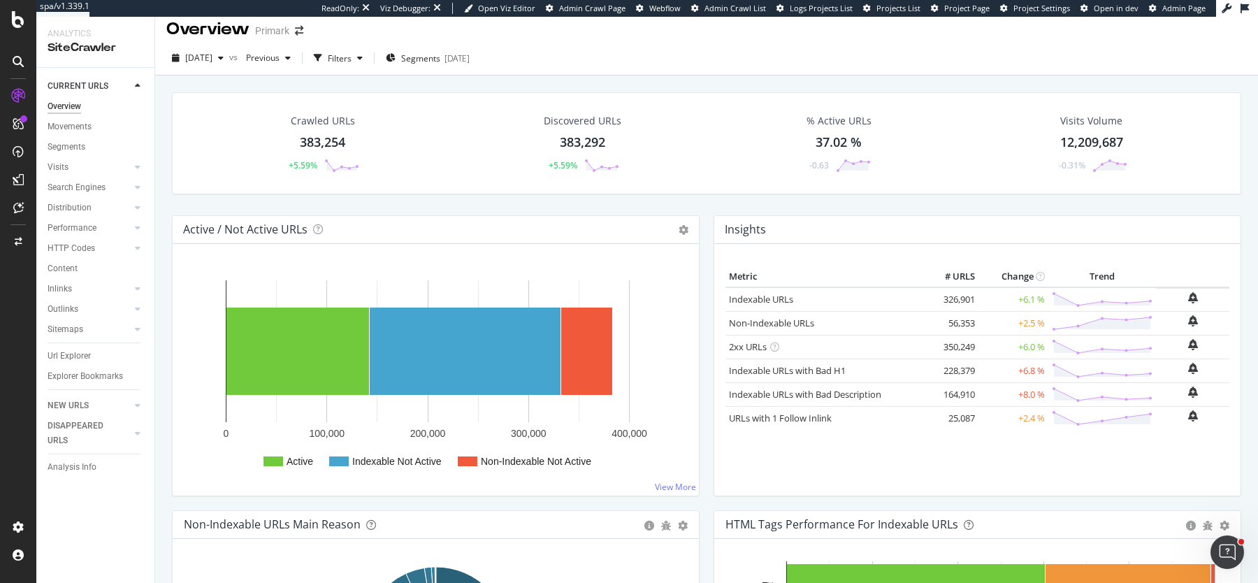
click at [791, 423] on td "URLs with 1 Follow Inlink × Close Chart - API Requests List Area Type Request R…" at bounding box center [824, 418] width 197 height 24
click at [787, 406] on td "URLs with 1 Follow Inlink × Close Chart - API Requests List Area Type Request R…" at bounding box center [824, 418] width 197 height 24
click at [770, 412] on link "URLs with 1 Follow Inlink" at bounding box center [780, 418] width 103 height 13
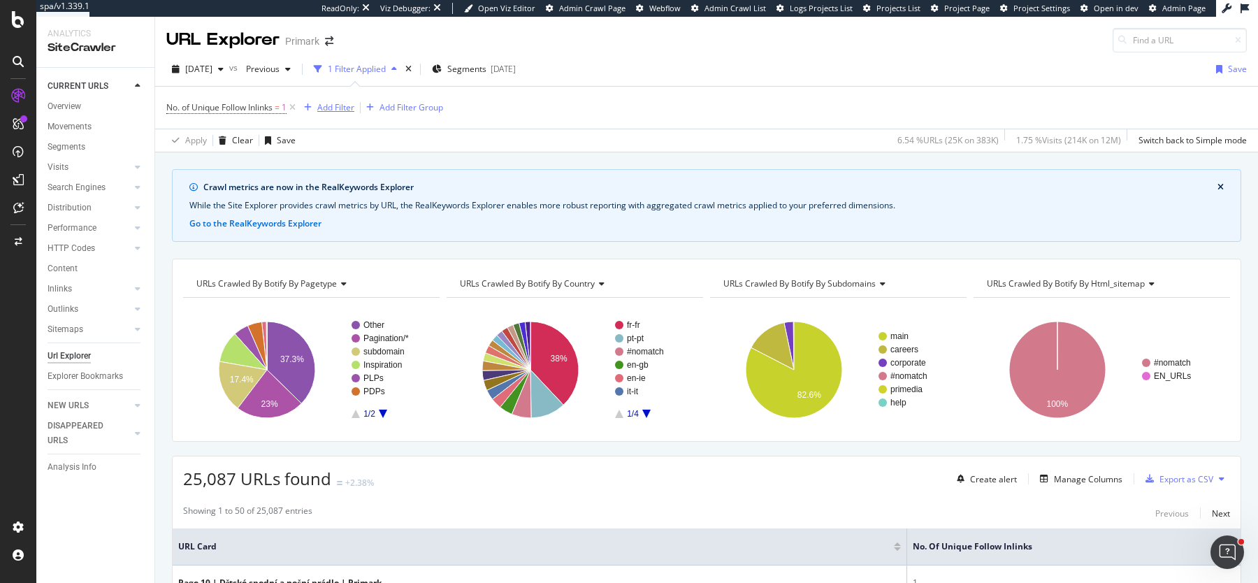
click at [324, 102] on div "Add Filter" at bounding box center [335, 107] width 37 height 12
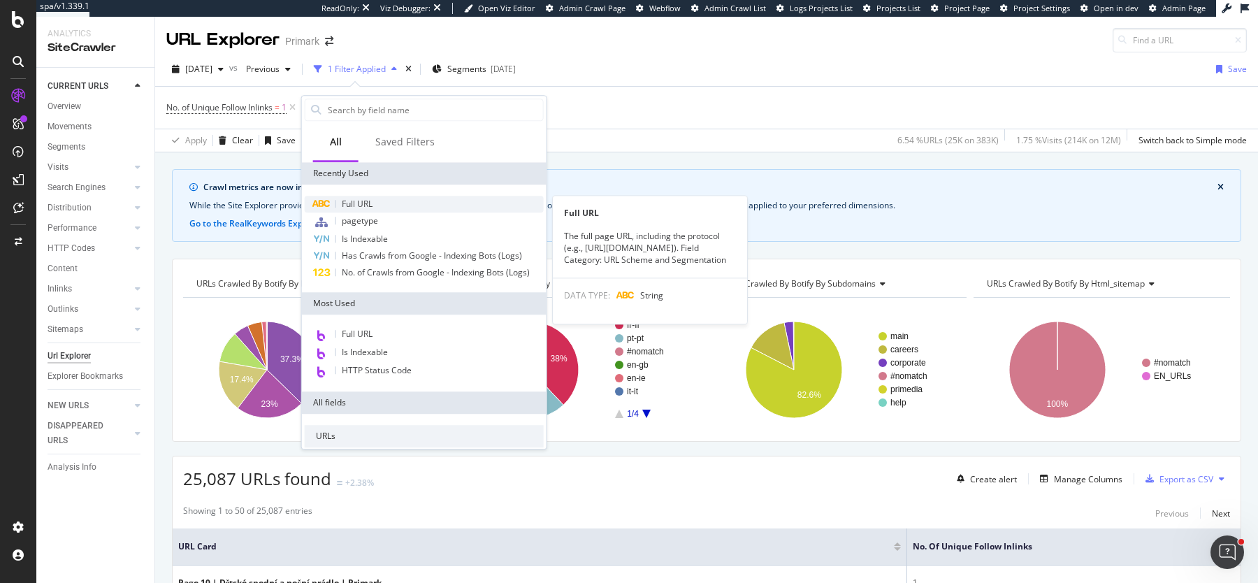
click at [399, 197] on div "Full URL" at bounding box center [424, 204] width 239 height 17
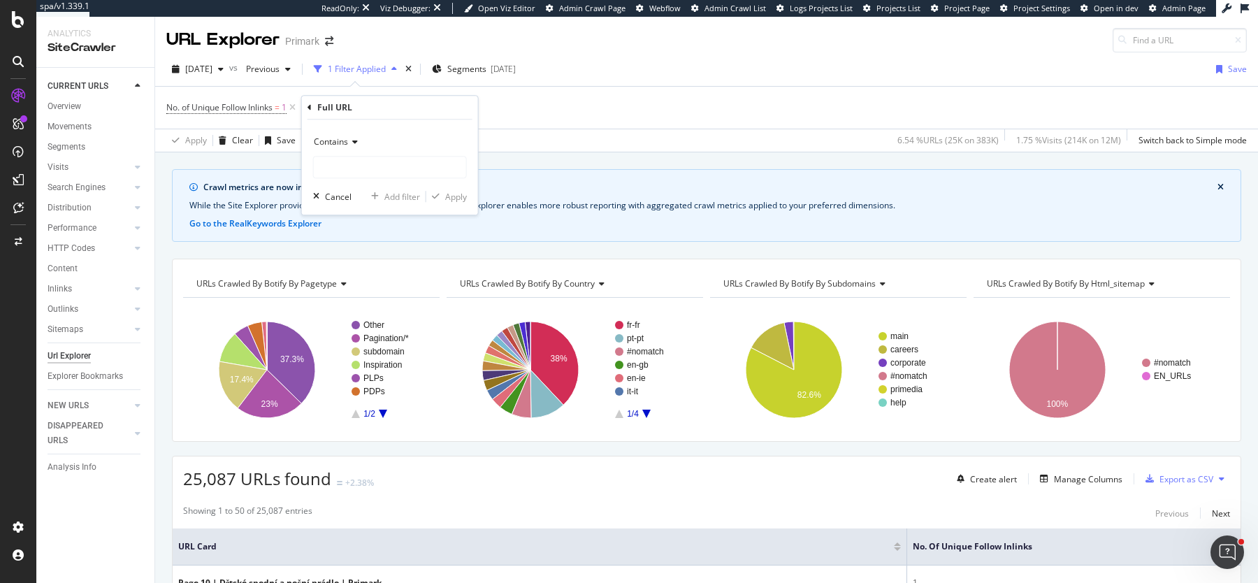
click at [336, 139] on span "Contains" at bounding box center [331, 142] width 34 height 12
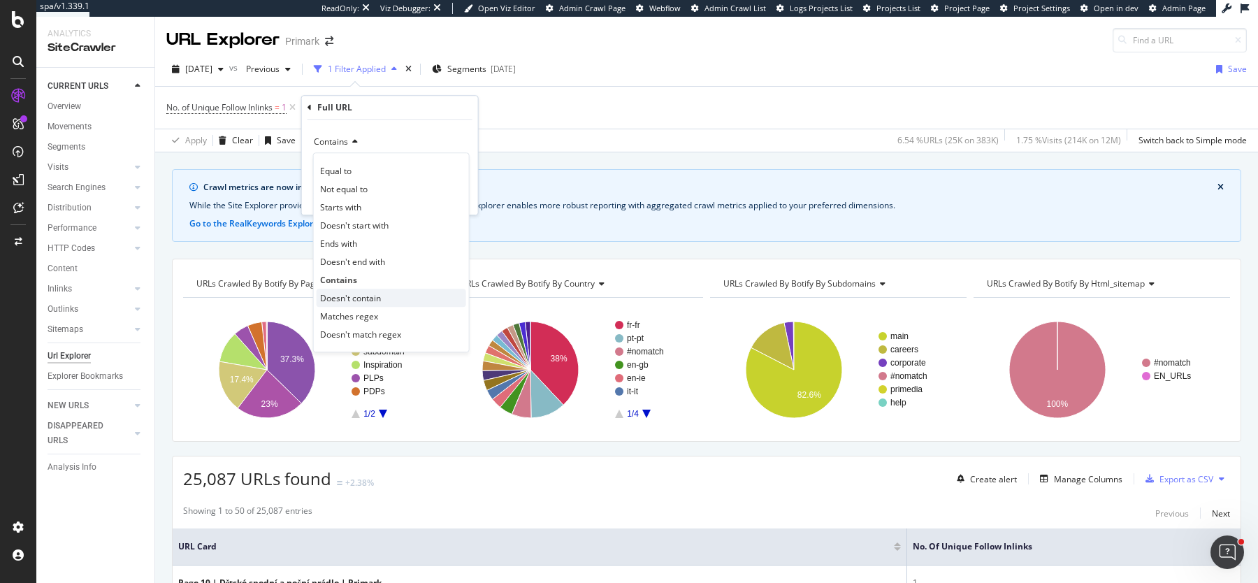
click at [361, 299] on span "Doesn't contain" at bounding box center [350, 298] width 61 height 12
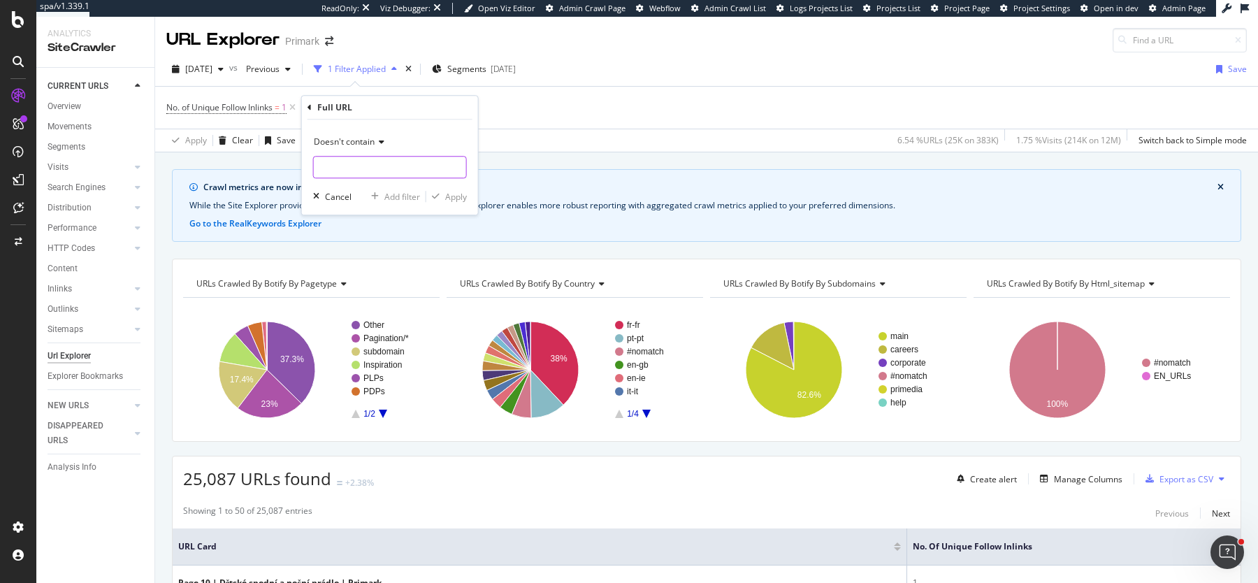
click at [358, 165] on input "text" at bounding box center [390, 167] width 152 height 22
type input "?page"
click at [450, 192] on div "Apply" at bounding box center [456, 197] width 22 height 12
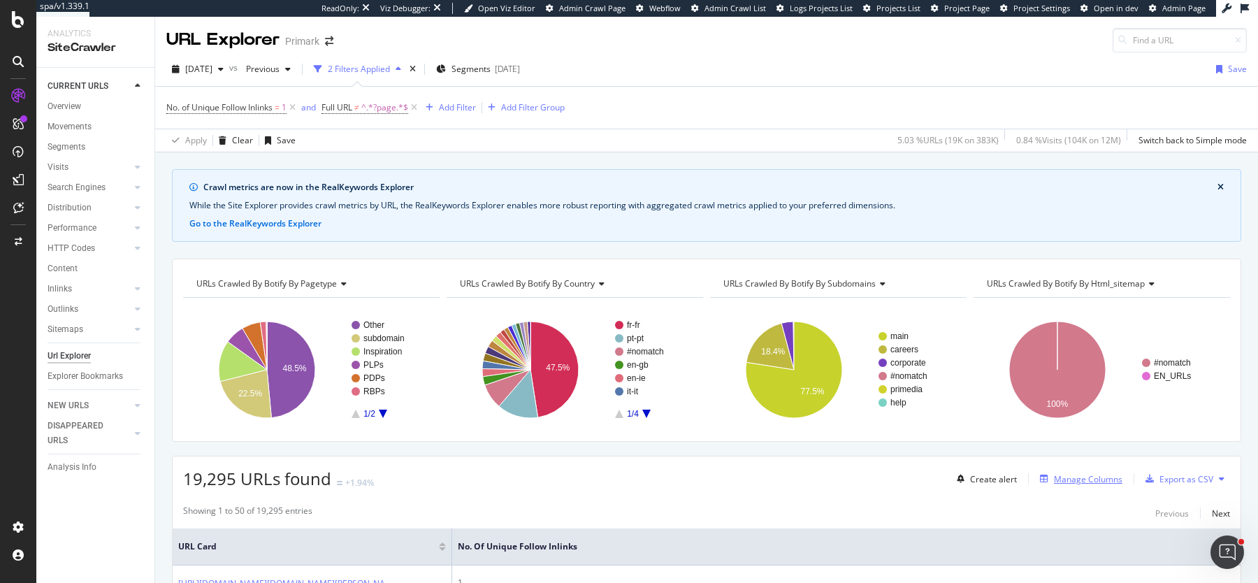
click at [1077, 475] on div "Manage Columns" at bounding box center [1088, 479] width 69 height 12
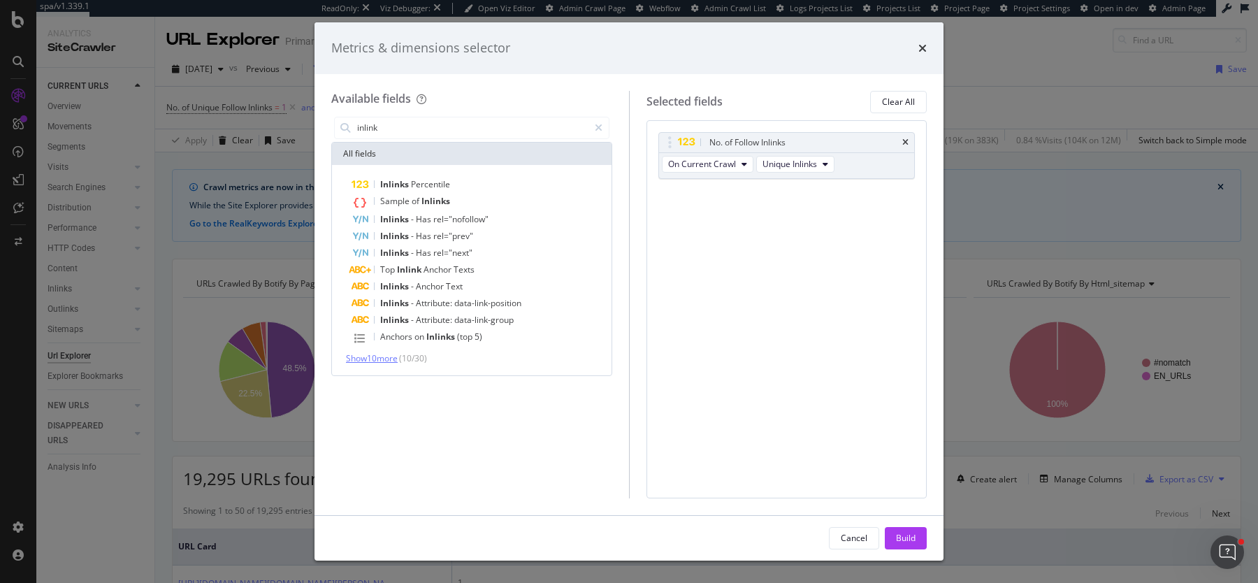
click at [390, 355] on span "Show 10 more" at bounding box center [372, 358] width 52 height 12
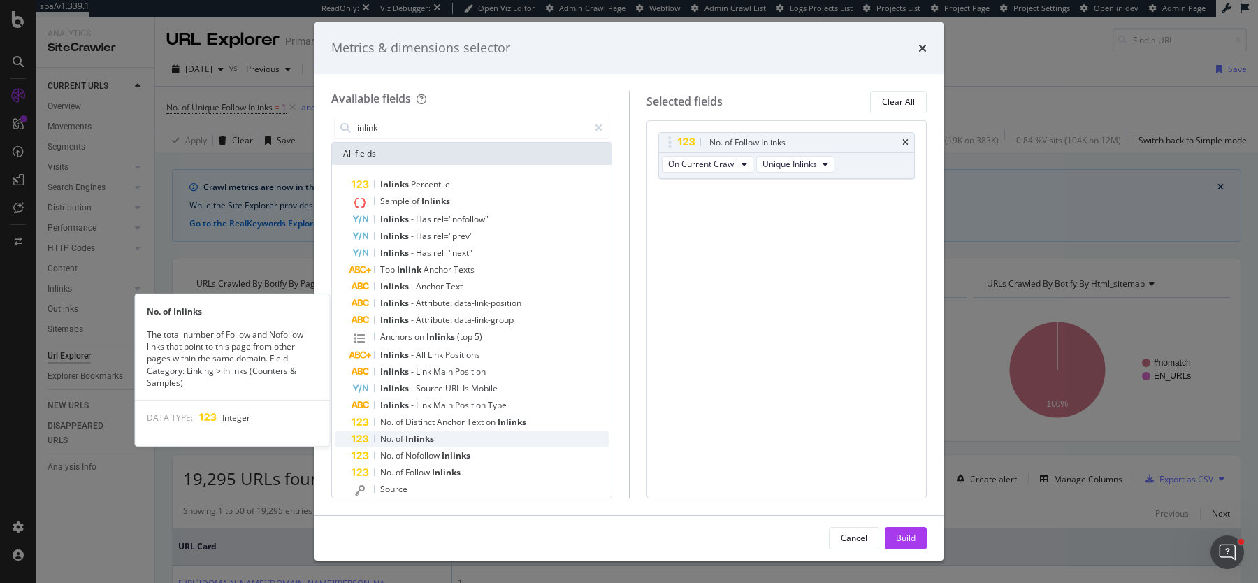
click at [429, 433] on span "Inlinks" at bounding box center [420, 439] width 29 height 12
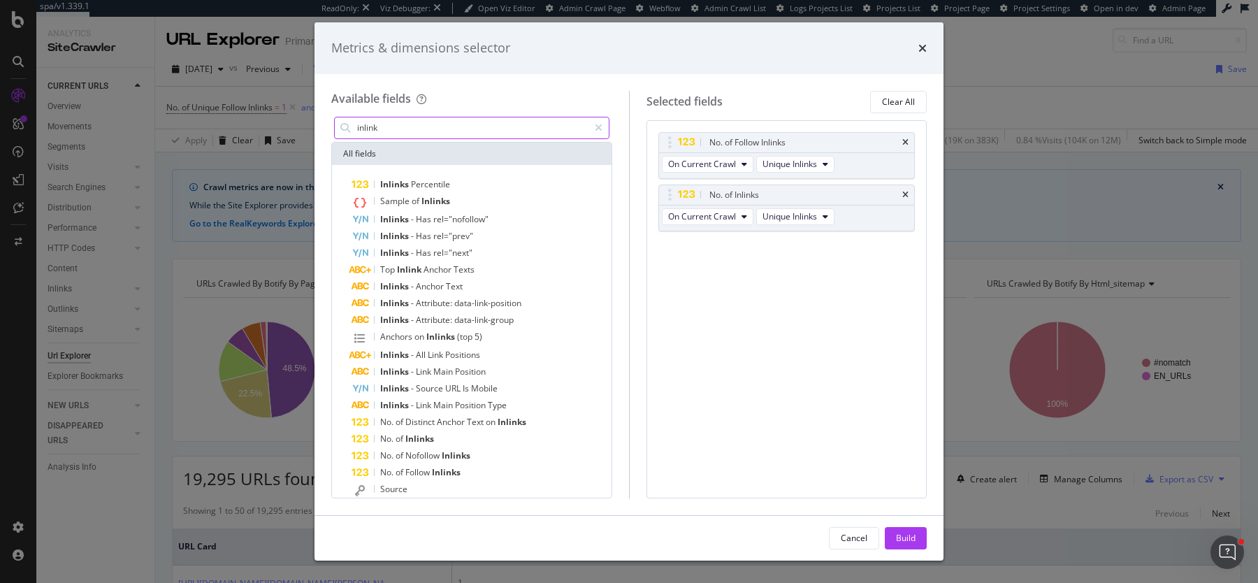
click at [418, 129] on input "inlink" at bounding box center [472, 127] width 233 height 21
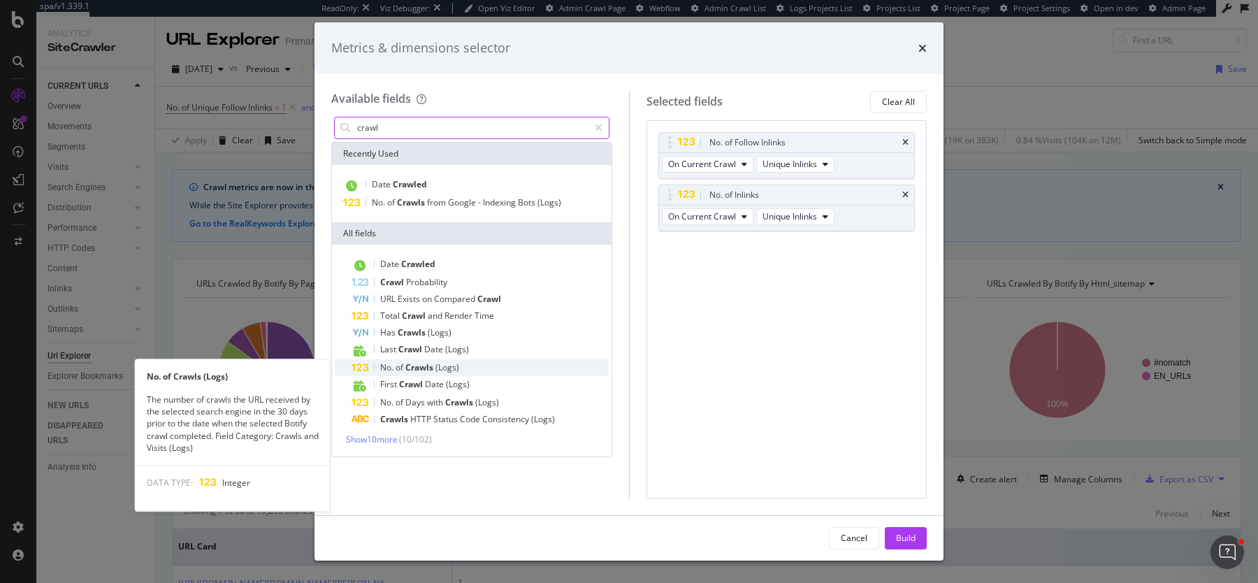
type input "crawl"
click at [424, 366] on span "Crawls" at bounding box center [421, 367] width 30 height 12
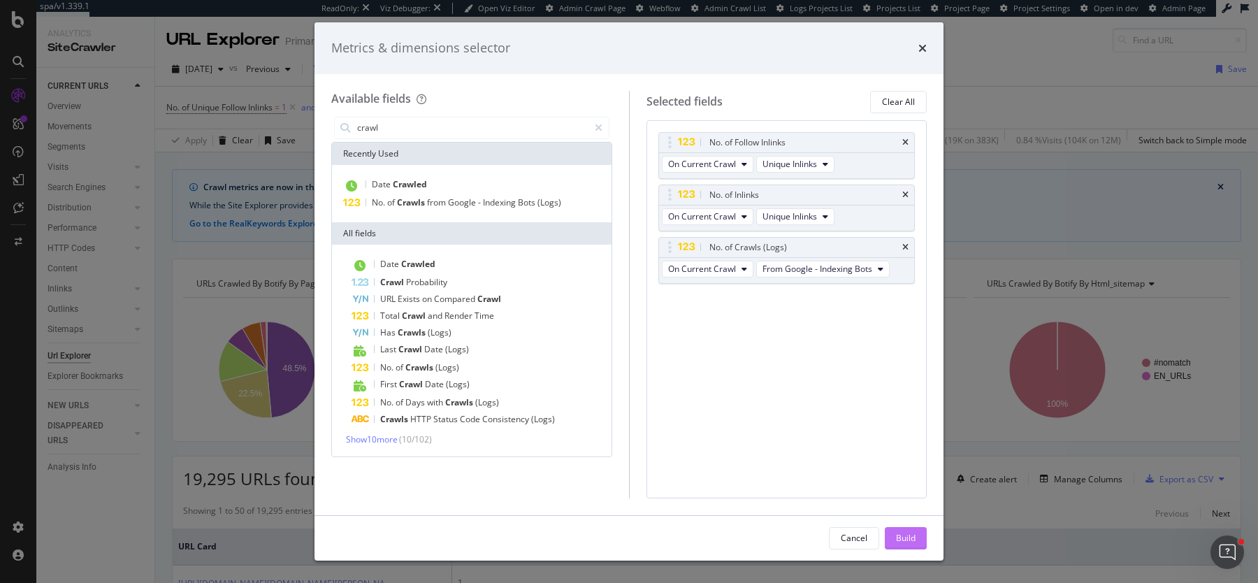
click at [901, 529] on div "Build" at bounding box center [906, 538] width 20 height 21
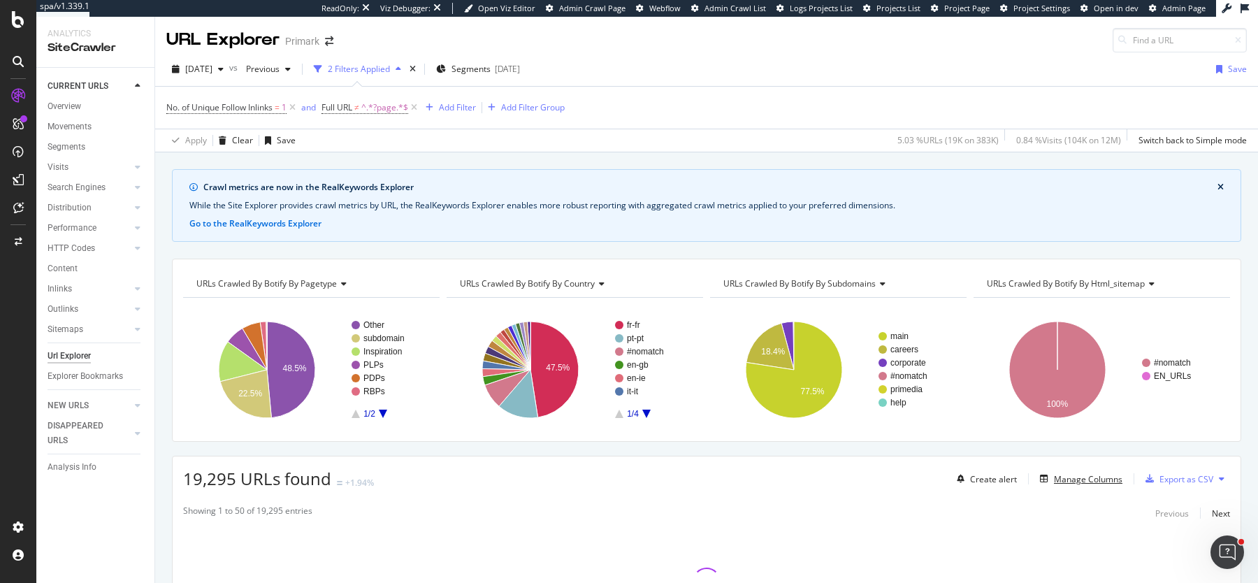
scroll to position [129, 0]
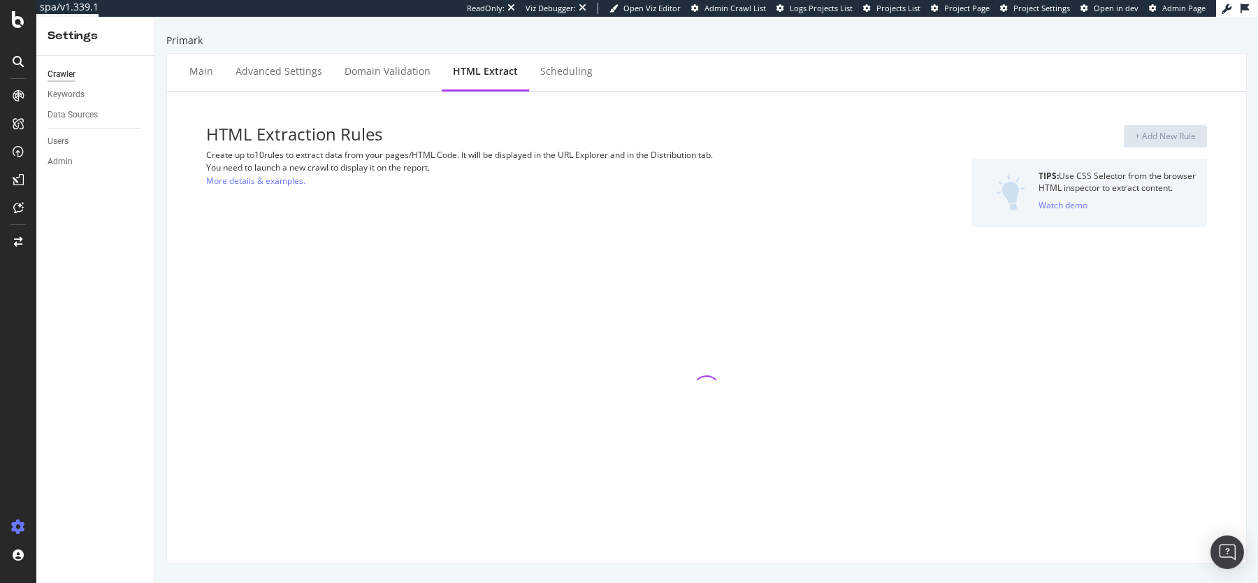
select select "list"
select select "exist"
select select "list"
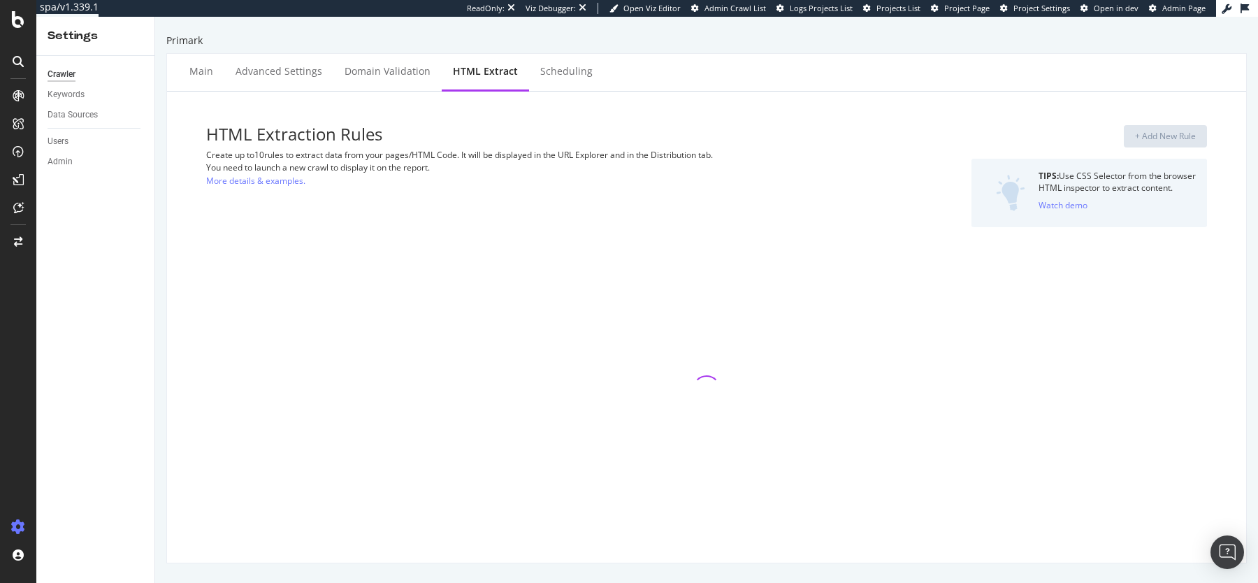
select select "list"
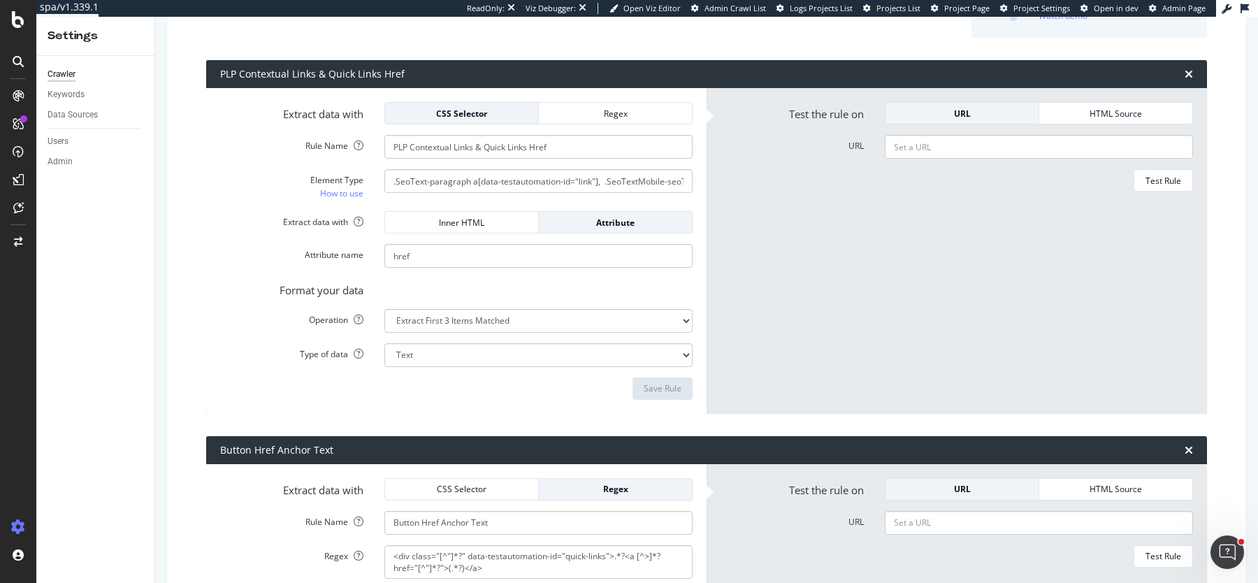
scroll to position [190, 0]
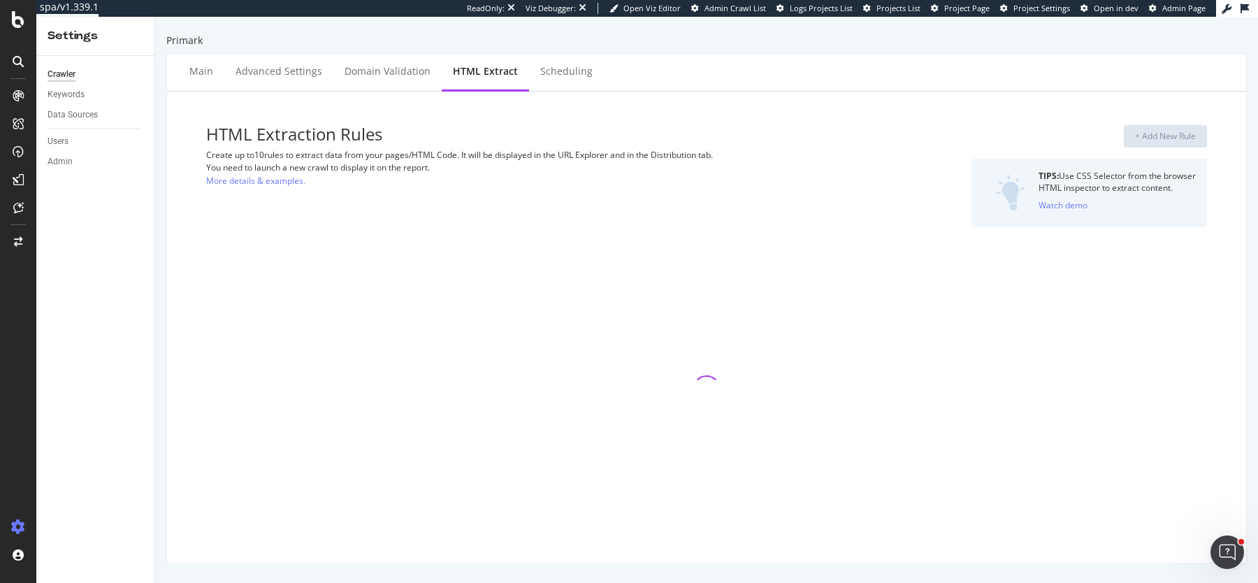
select select "list"
select select "exist"
select select "list"
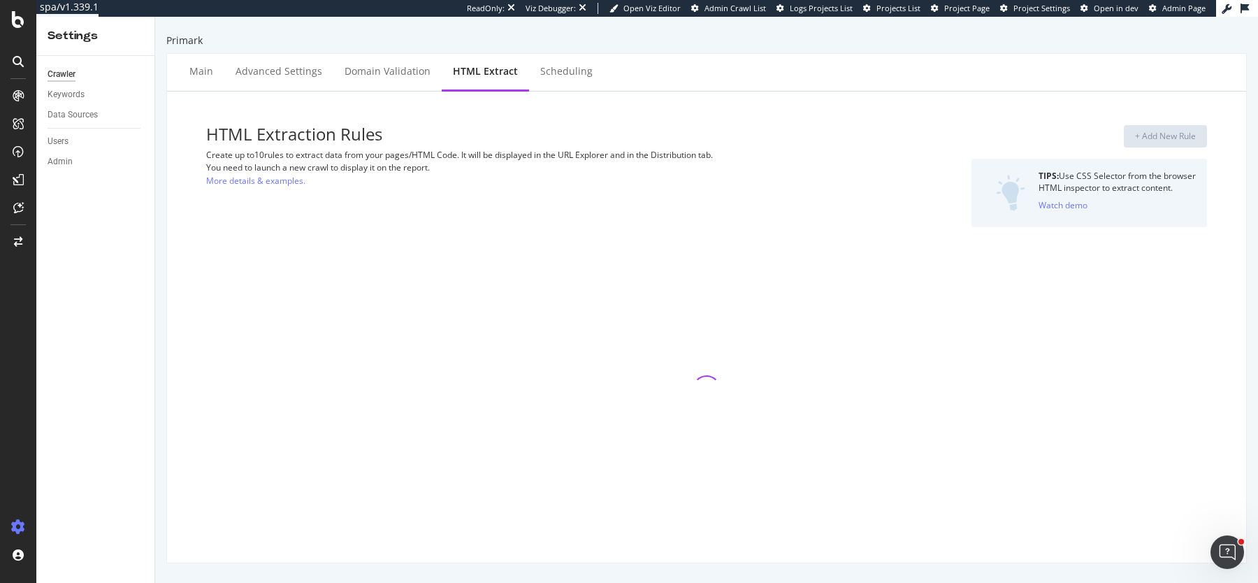
select select "list"
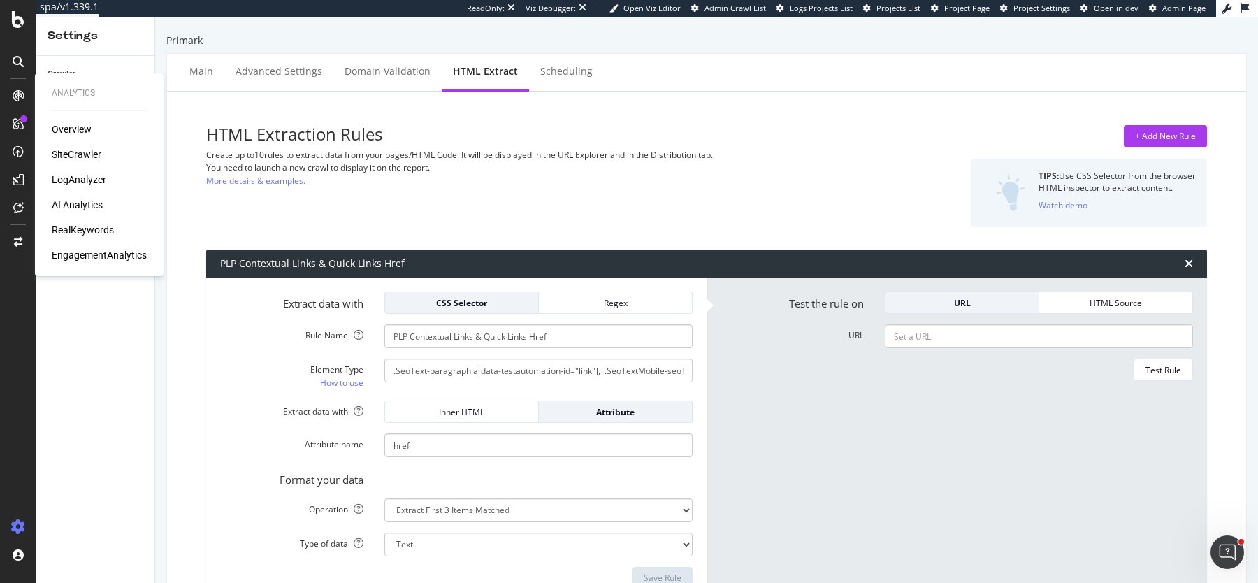
click at [83, 162] on div "Overview SiteCrawler LogAnalyzer AI Analytics RealKeywords EngagementAnalytics" at bounding box center [99, 192] width 95 height 140
click at [83, 159] on div "SiteCrawler" at bounding box center [77, 155] width 50 height 14
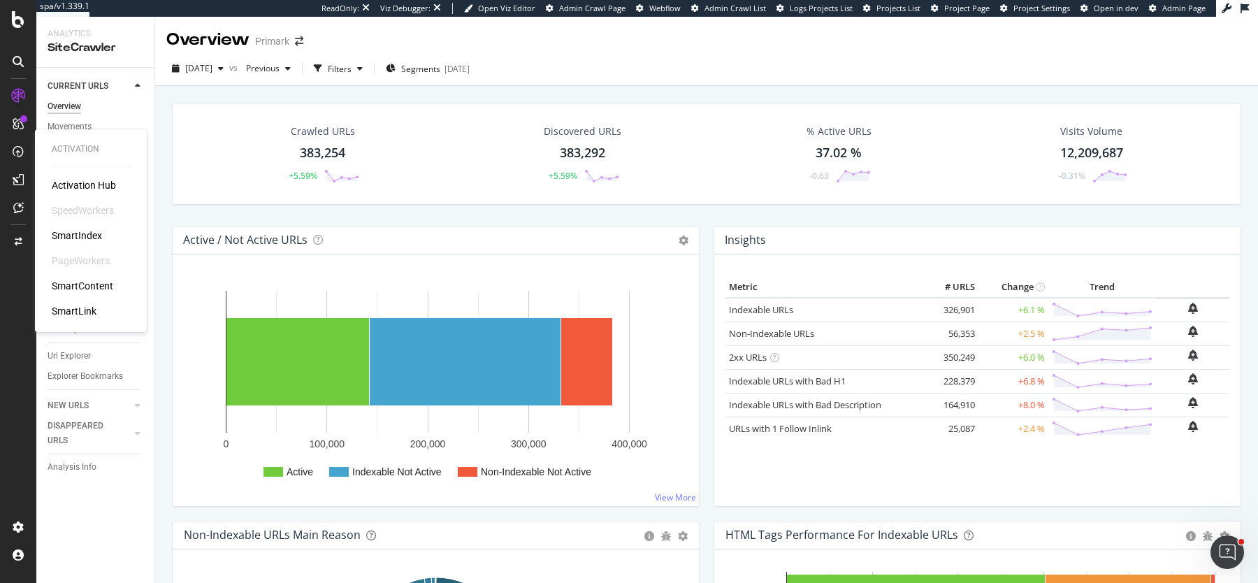
click at [65, 232] on div "SmartIndex" at bounding box center [77, 236] width 50 height 14
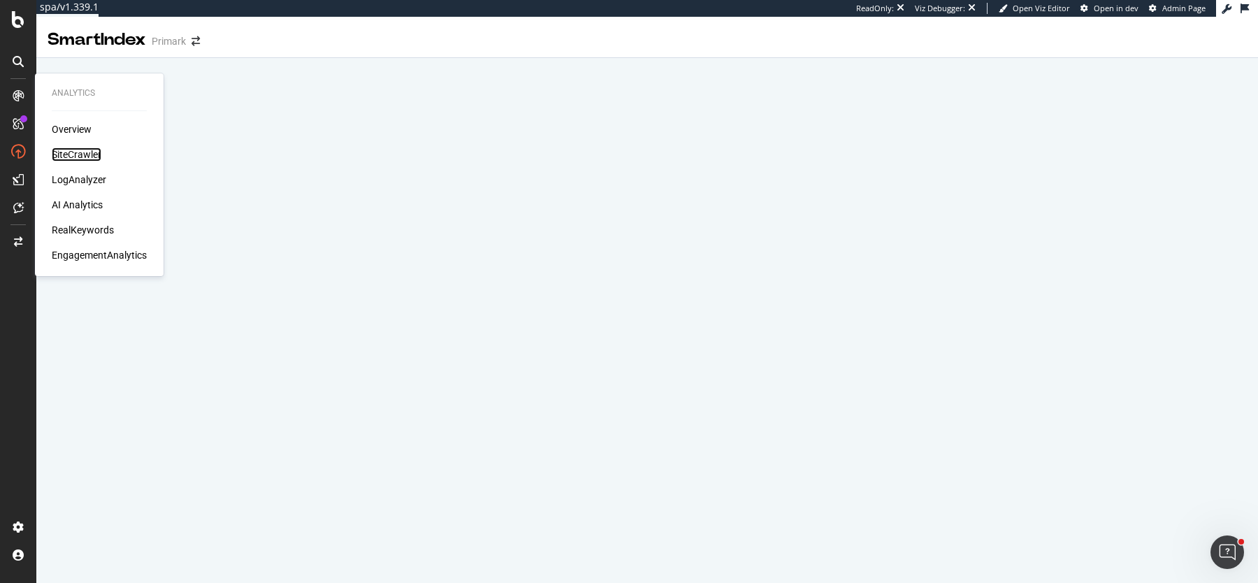
click at [85, 161] on div "SiteCrawler" at bounding box center [77, 155] width 50 height 14
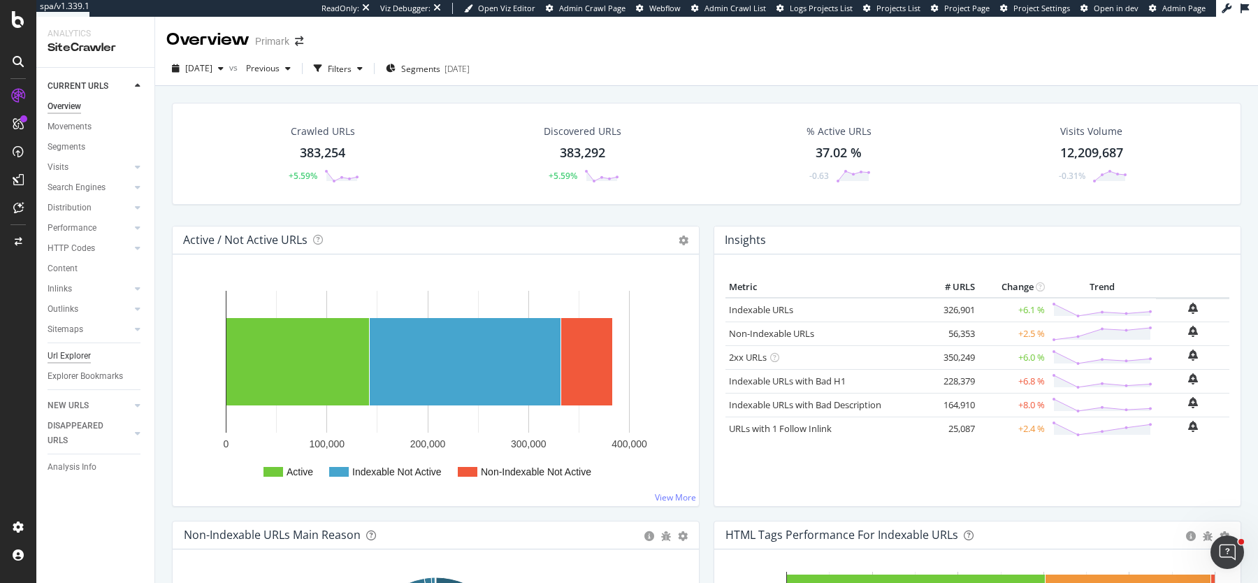
click at [78, 353] on div "Url Explorer" at bounding box center [69, 356] width 43 height 15
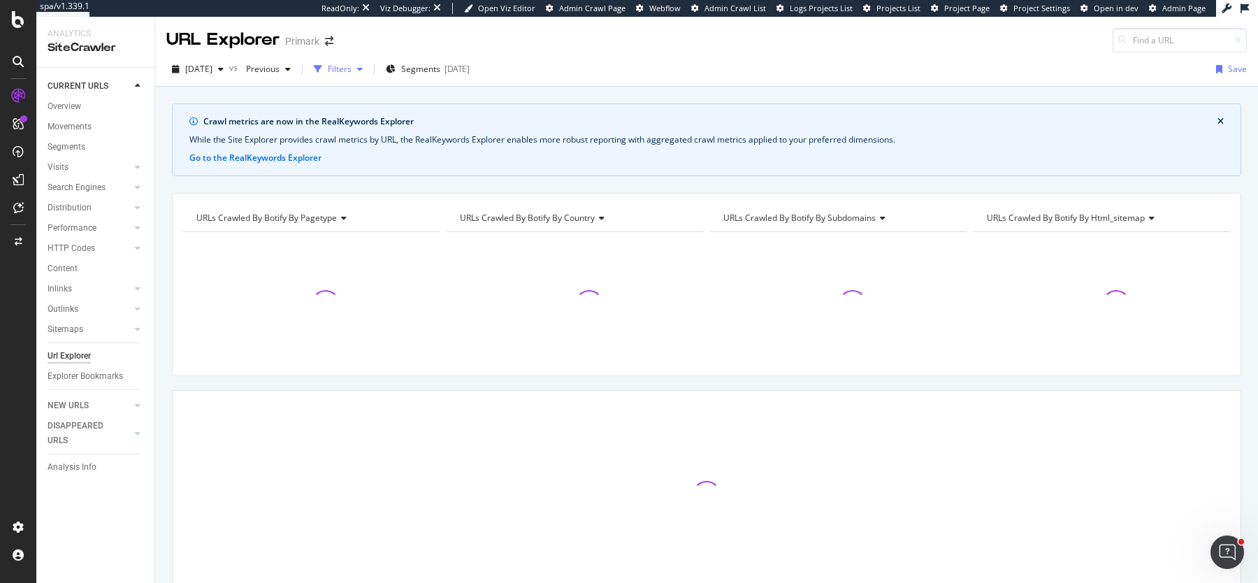
click at [352, 74] on div "Filters" at bounding box center [340, 69] width 24 height 12
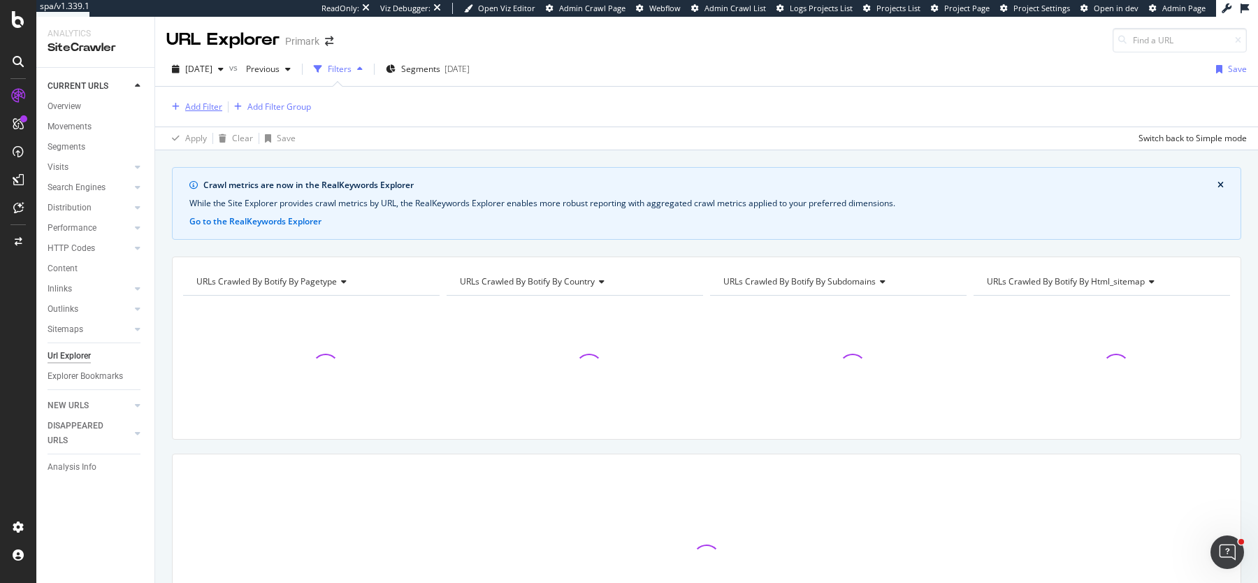
click at [189, 106] on div "Add Filter" at bounding box center [203, 107] width 37 height 12
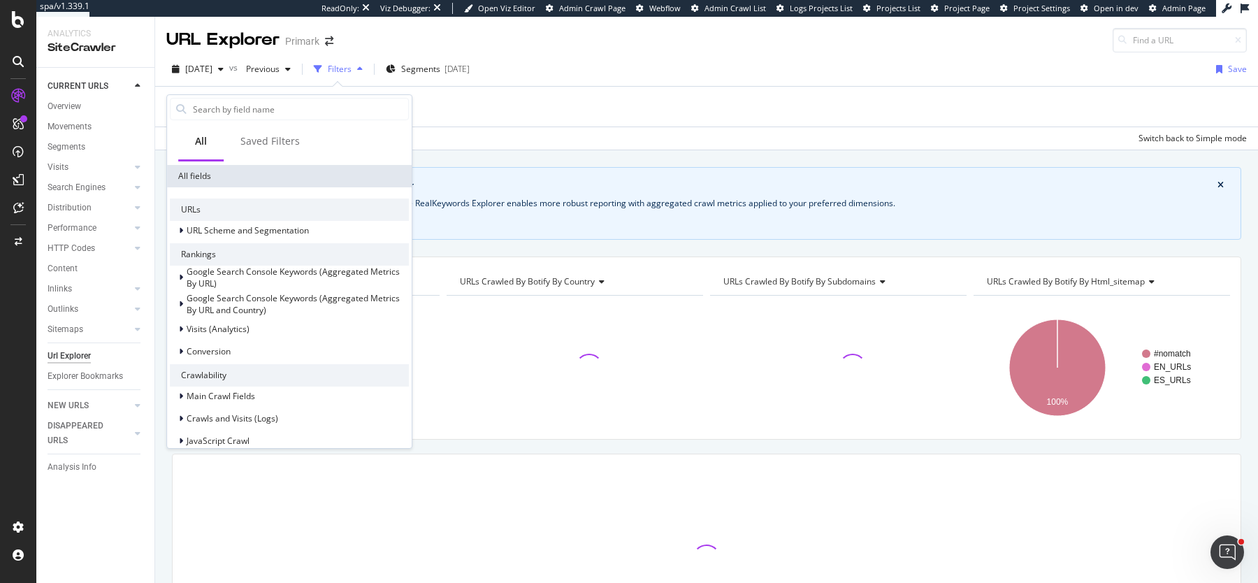
scroll to position [485, 0]
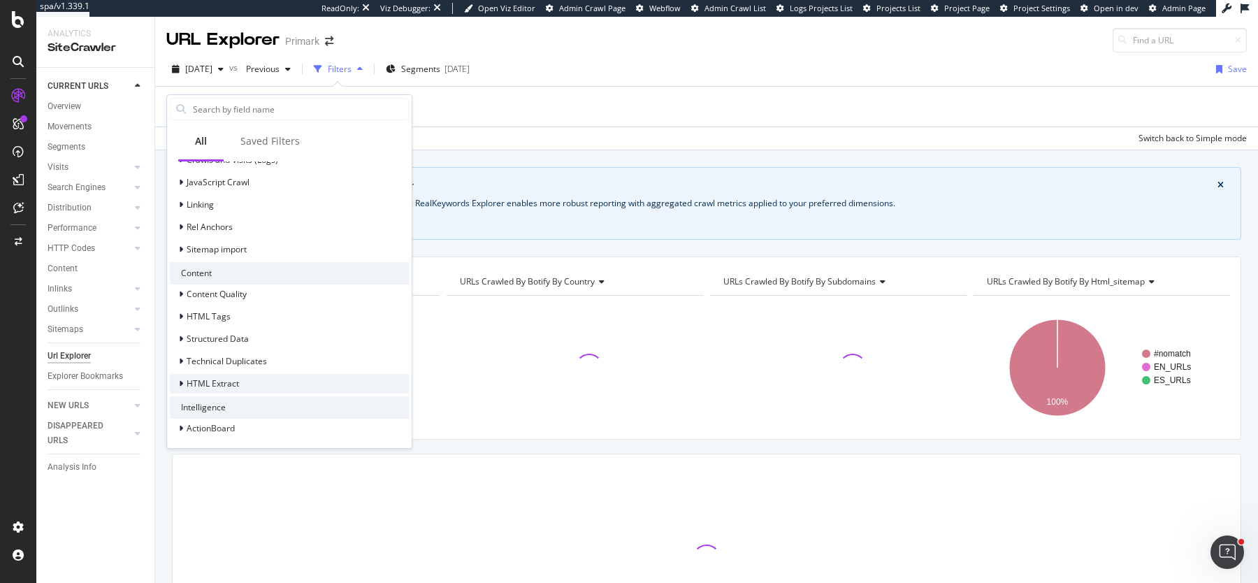
click at [230, 378] on span "HTML Extract" at bounding box center [213, 384] width 52 height 12
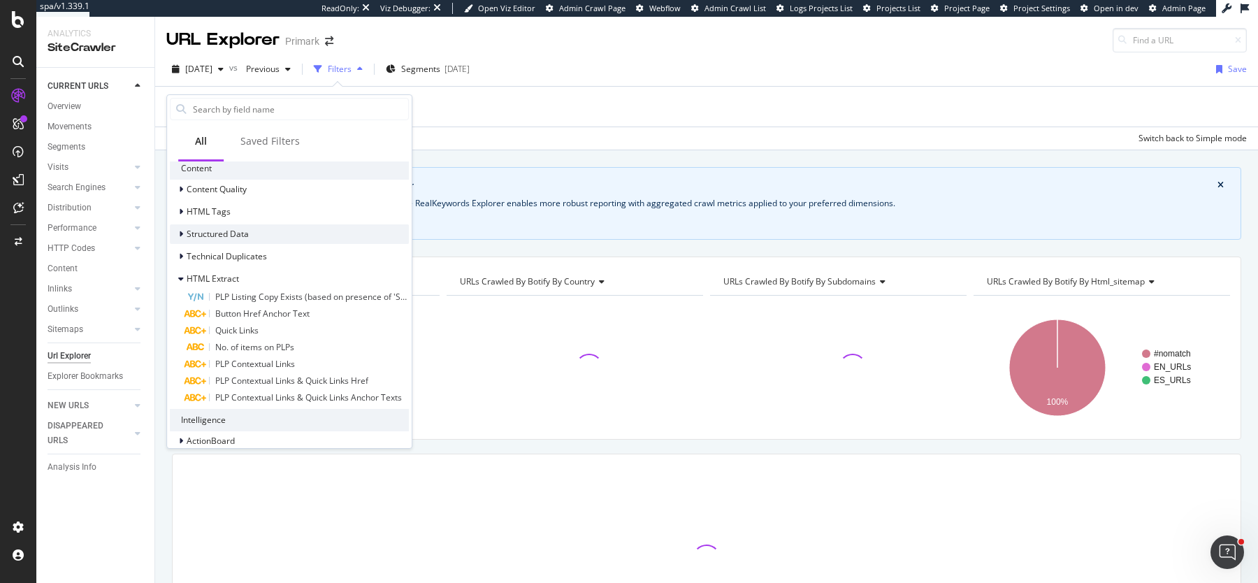
scroll to position [601, 0]
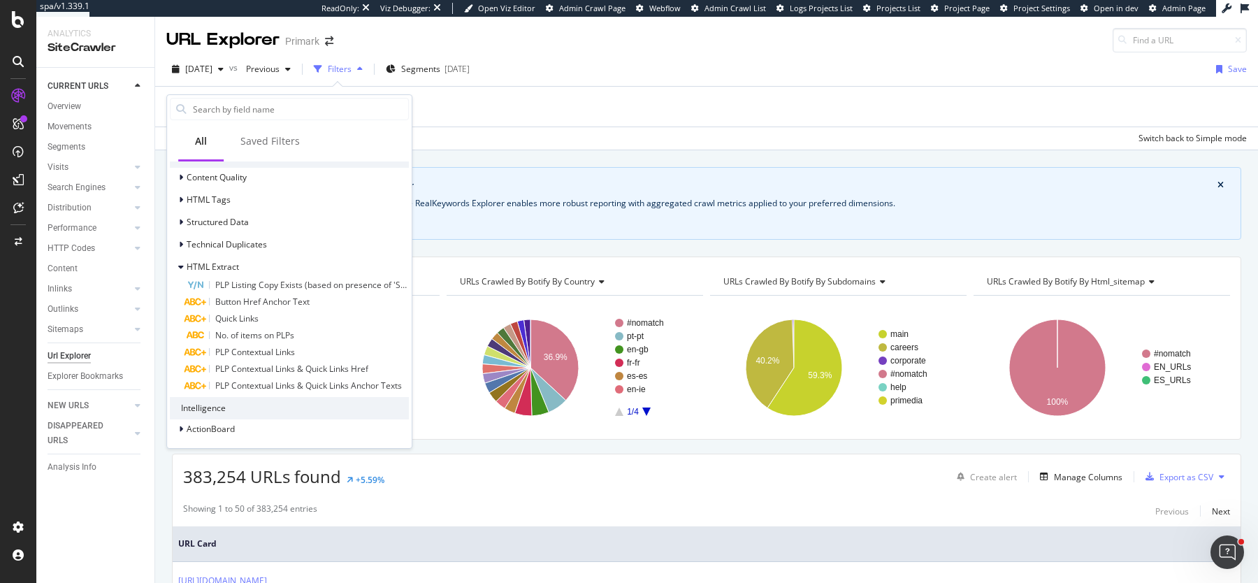
click at [654, 527] on th "URL Card" at bounding box center [707, 544] width 1068 height 36
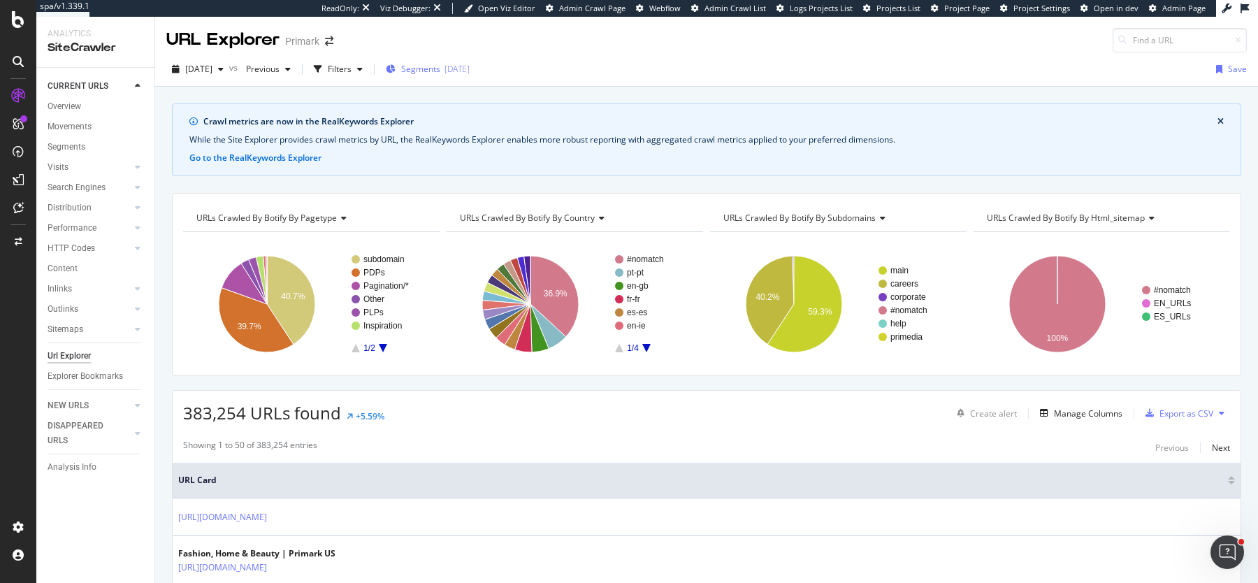
click at [440, 64] on span "Segments" at bounding box center [420, 69] width 39 height 12
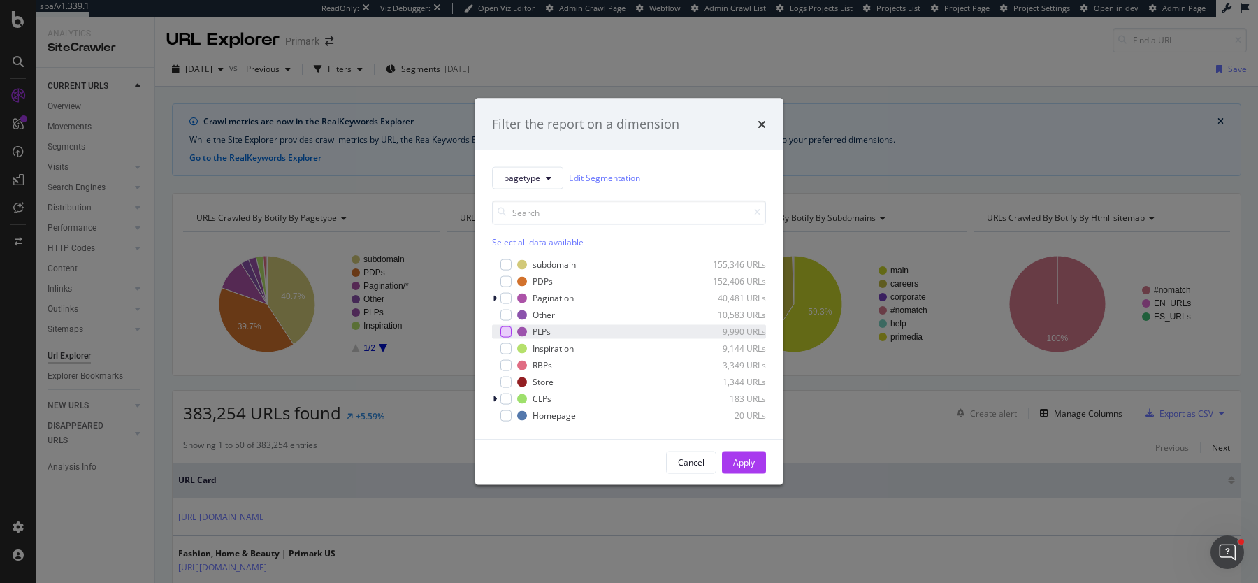
click at [505, 329] on div "modal" at bounding box center [506, 331] width 11 height 11
click at [508, 363] on div "modal" at bounding box center [506, 364] width 11 height 11
drag, startPoint x: 738, startPoint y: 457, endPoint x: 749, endPoint y: 457, distance: 11.9
click at [738, 457] on div "Apply" at bounding box center [744, 463] width 22 height 12
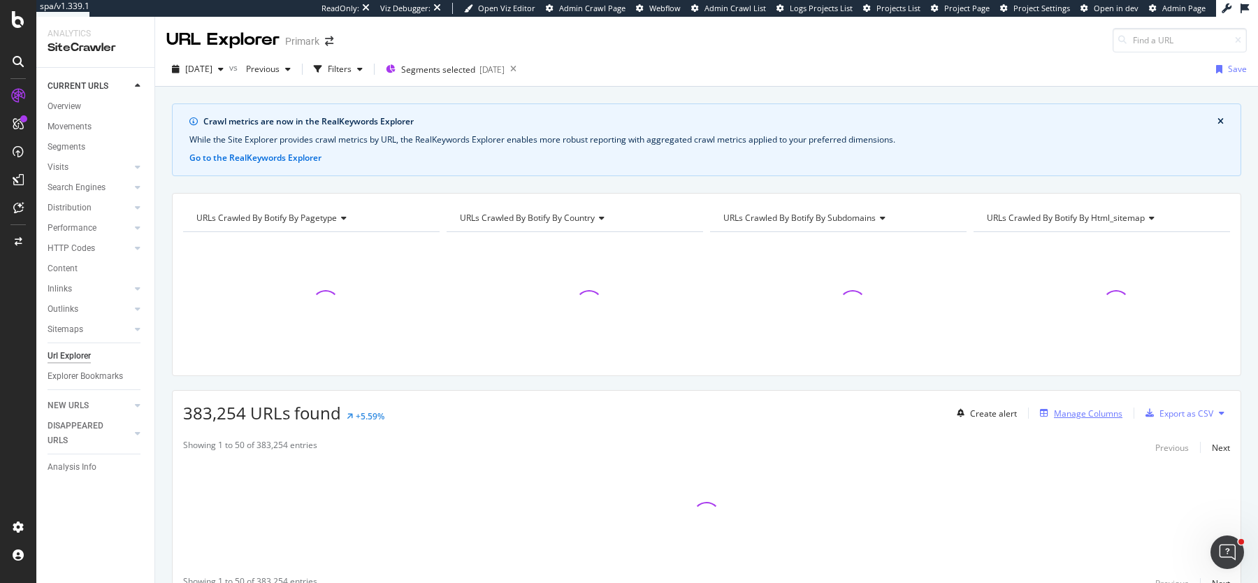
click at [1095, 412] on div "Manage Columns" at bounding box center [1088, 414] width 69 height 12
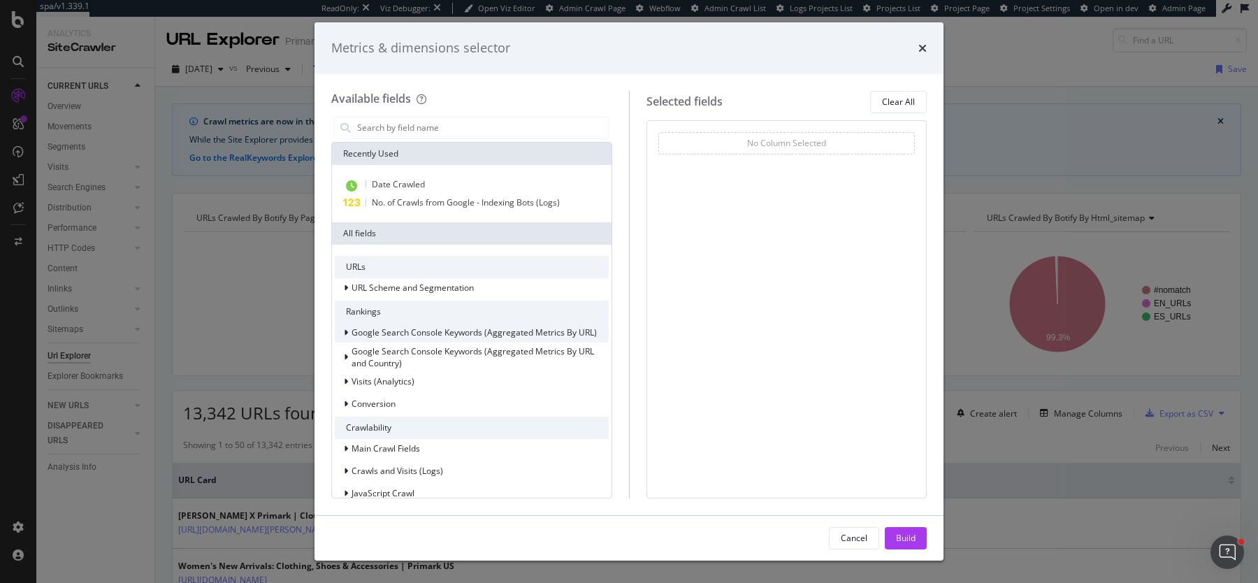
scroll to position [262, 0]
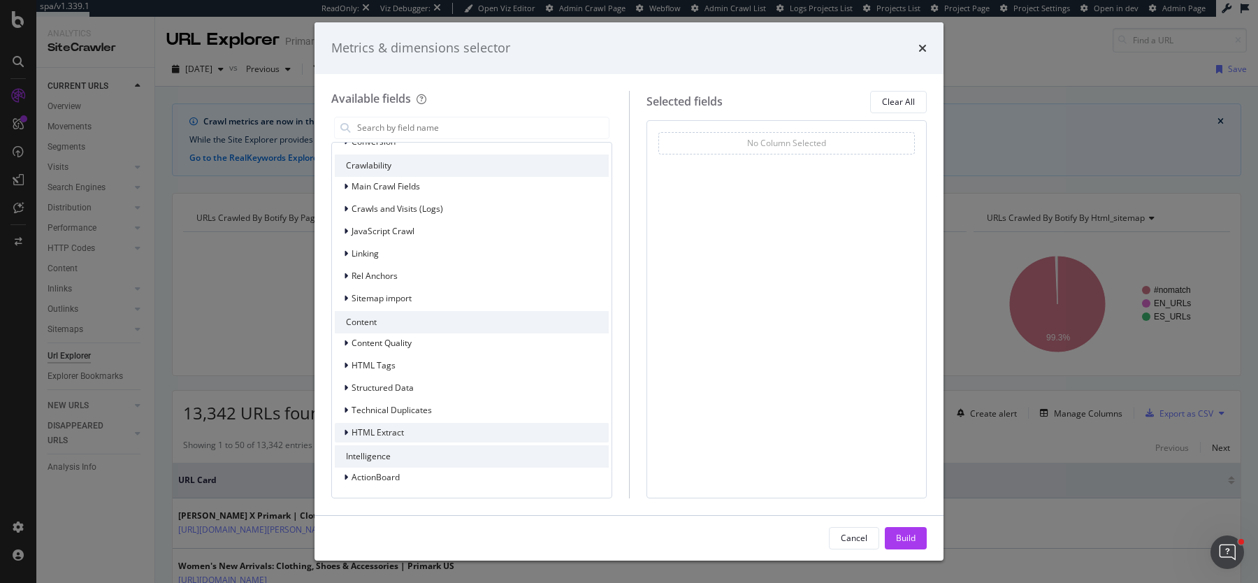
click at [433, 438] on div "HTML Extract" at bounding box center [472, 433] width 274 height 20
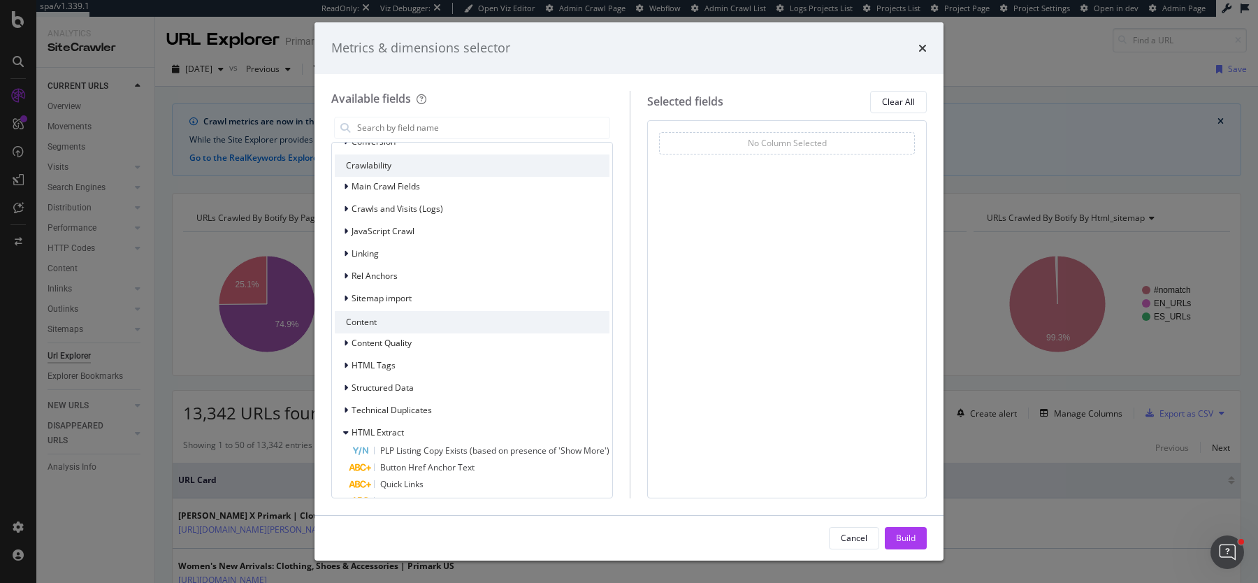
scroll to position [380, 0]
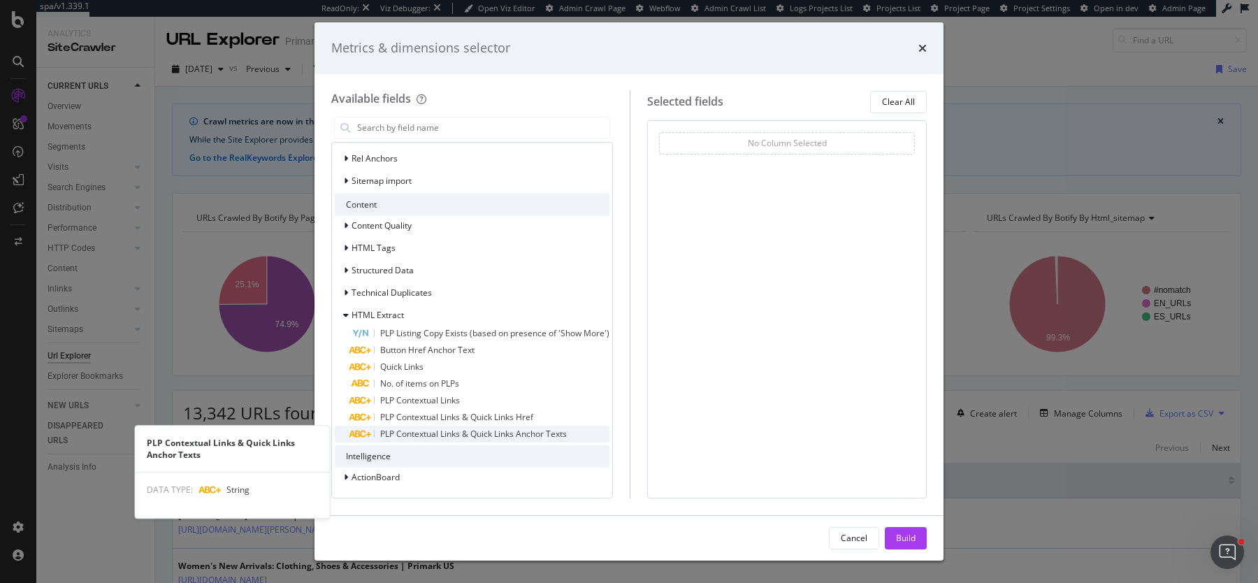
click at [465, 428] on span "PLP Contextual Links & Quick Links Anchor Texts" at bounding box center [473, 434] width 187 height 12
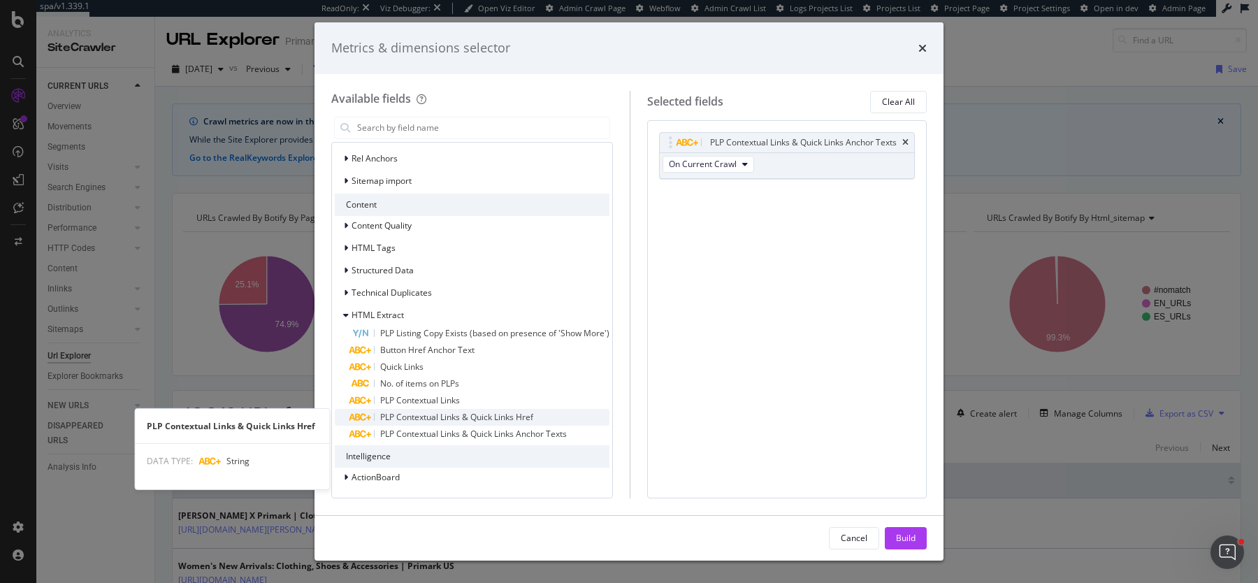
click at [465, 417] on span "PLP Contextual Links & Quick Links Href" at bounding box center [456, 417] width 153 height 12
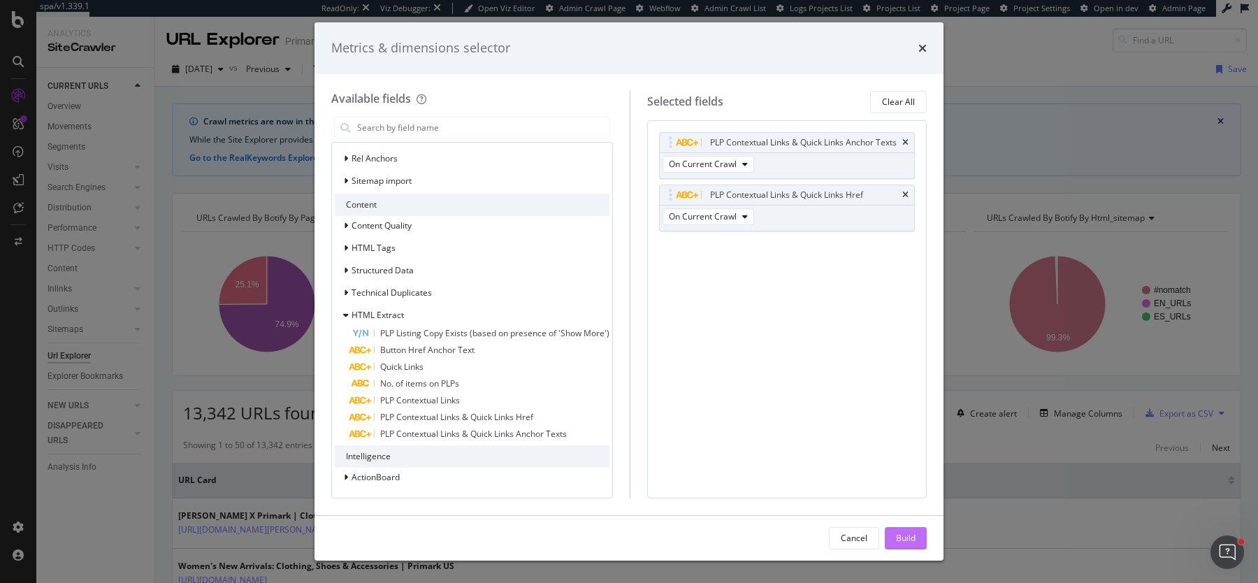
click at [899, 531] on div "Build" at bounding box center [906, 538] width 20 height 21
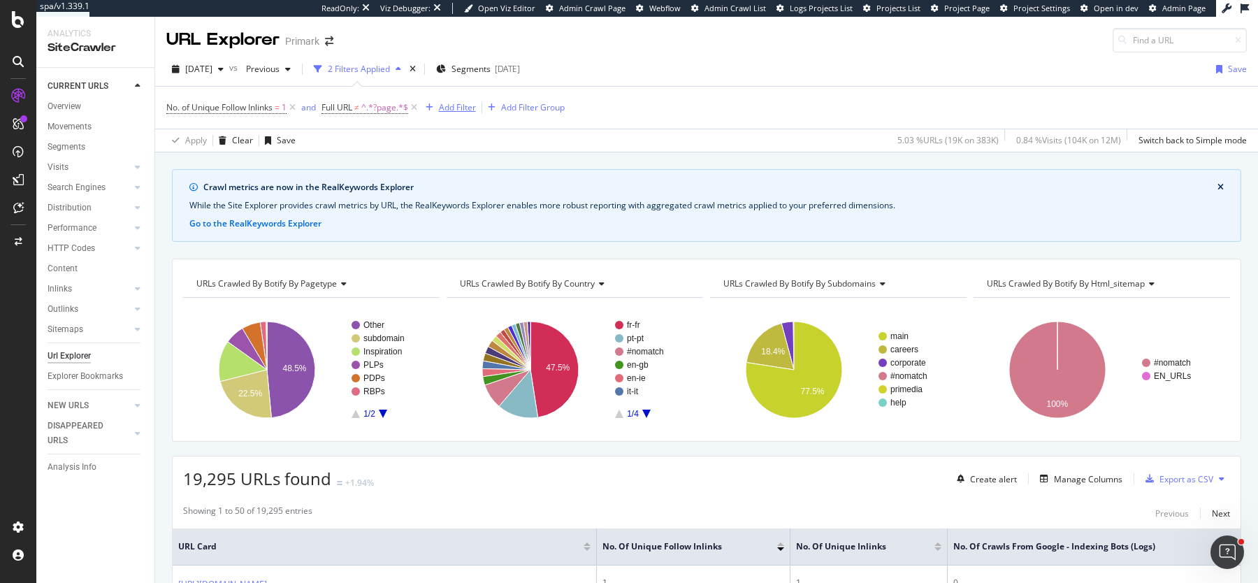
click at [469, 108] on div "Add Filter" at bounding box center [457, 107] width 37 height 12
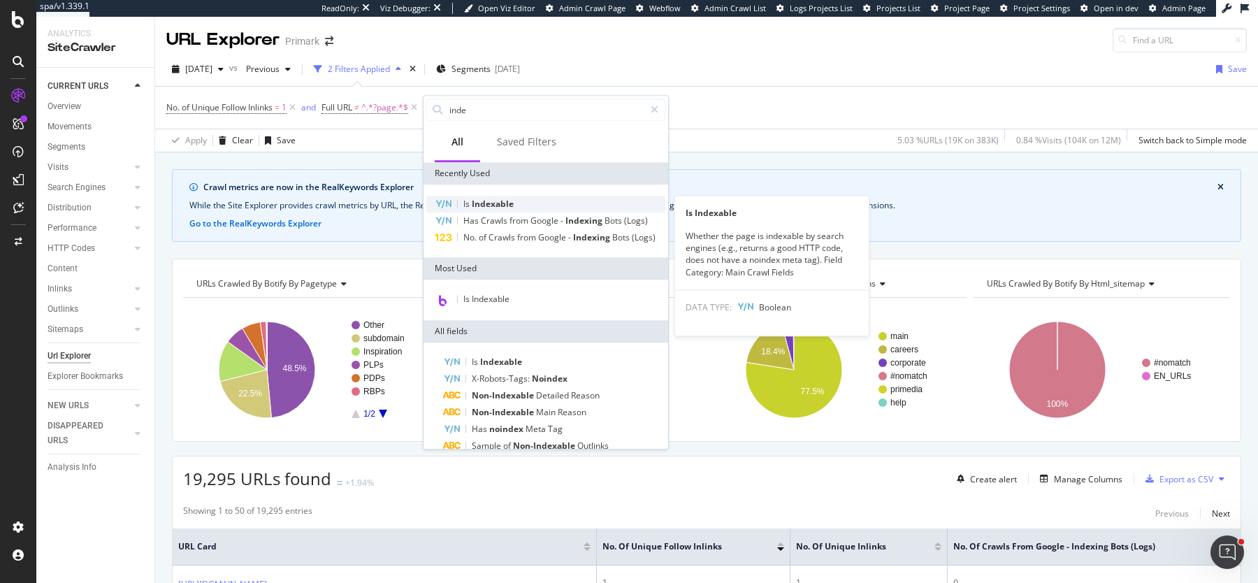
type input "inde"
click at [466, 200] on span "Is" at bounding box center [468, 204] width 8 height 12
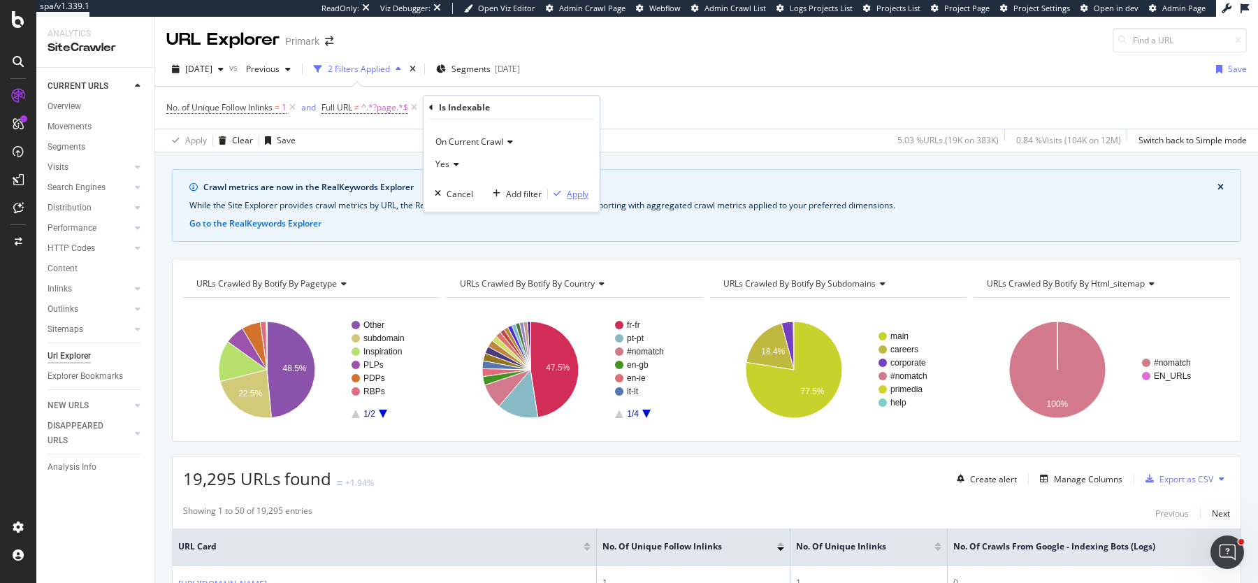
click at [582, 194] on div "Apply" at bounding box center [578, 194] width 22 height 12
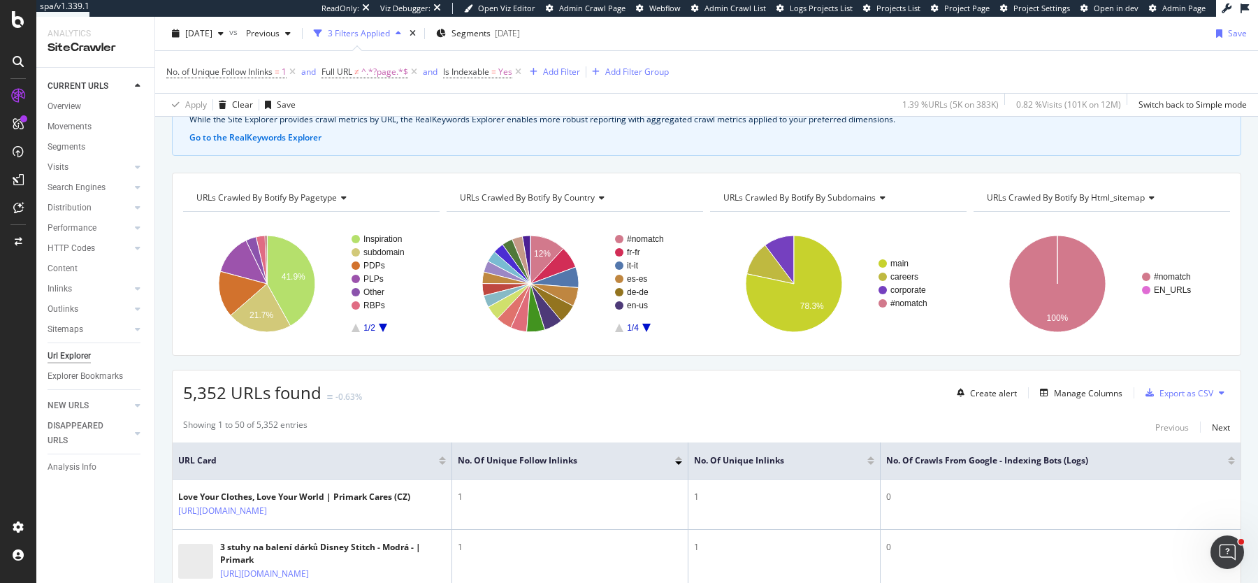
scroll to position [73, 0]
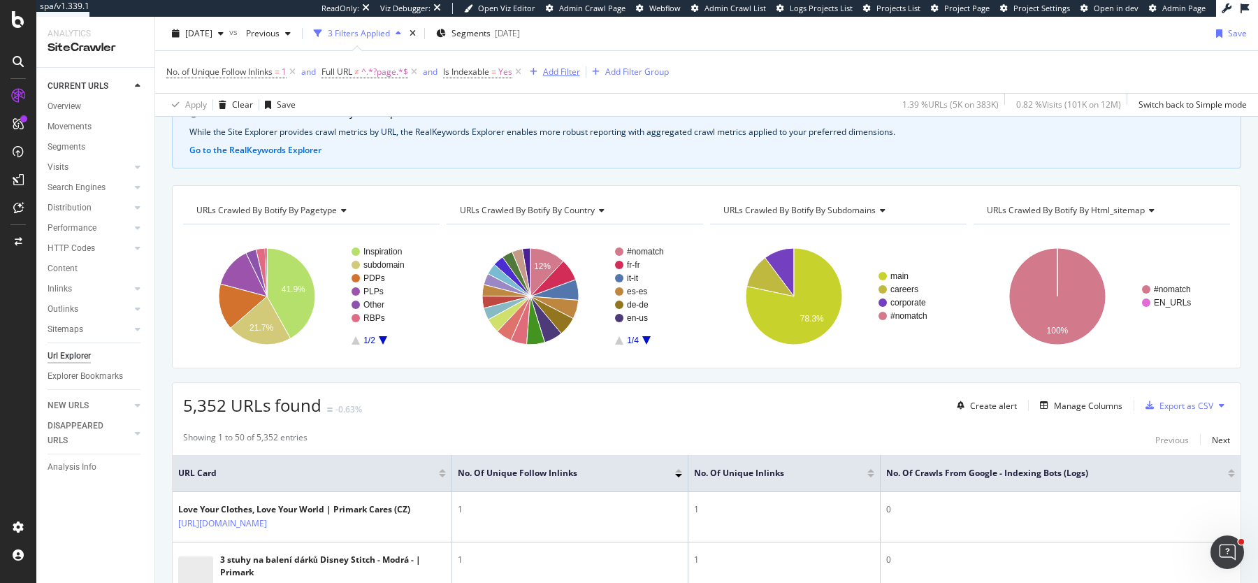
click at [561, 73] on div "Add Filter" at bounding box center [561, 72] width 37 height 12
click at [520, 34] on div "[DATE]" at bounding box center [507, 33] width 25 height 12
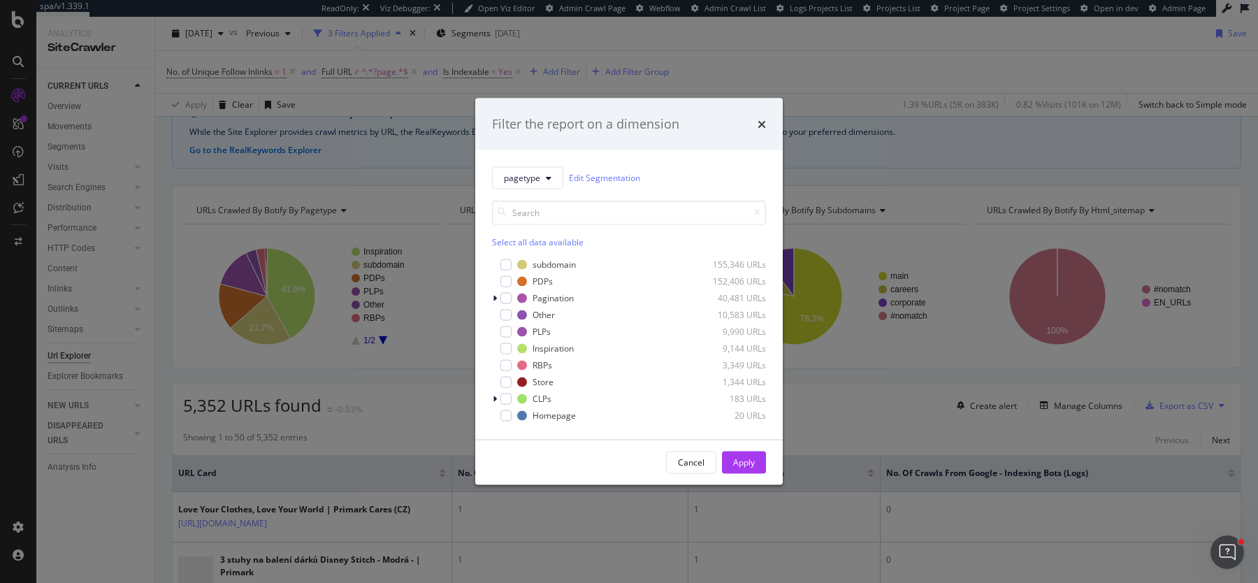
click at [545, 238] on div "Select all data available" at bounding box center [629, 242] width 274 height 12
click at [509, 265] on div "modal" at bounding box center [506, 264] width 11 height 11
click at [759, 457] on button "Apply" at bounding box center [744, 462] width 44 height 22
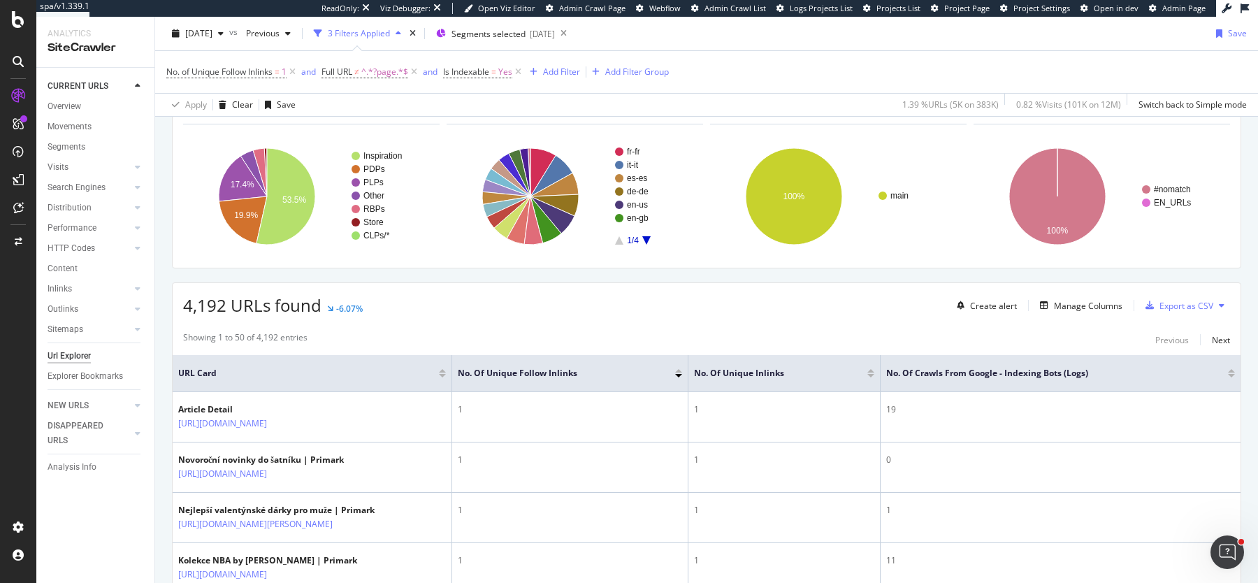
scroll to position [198, 0]
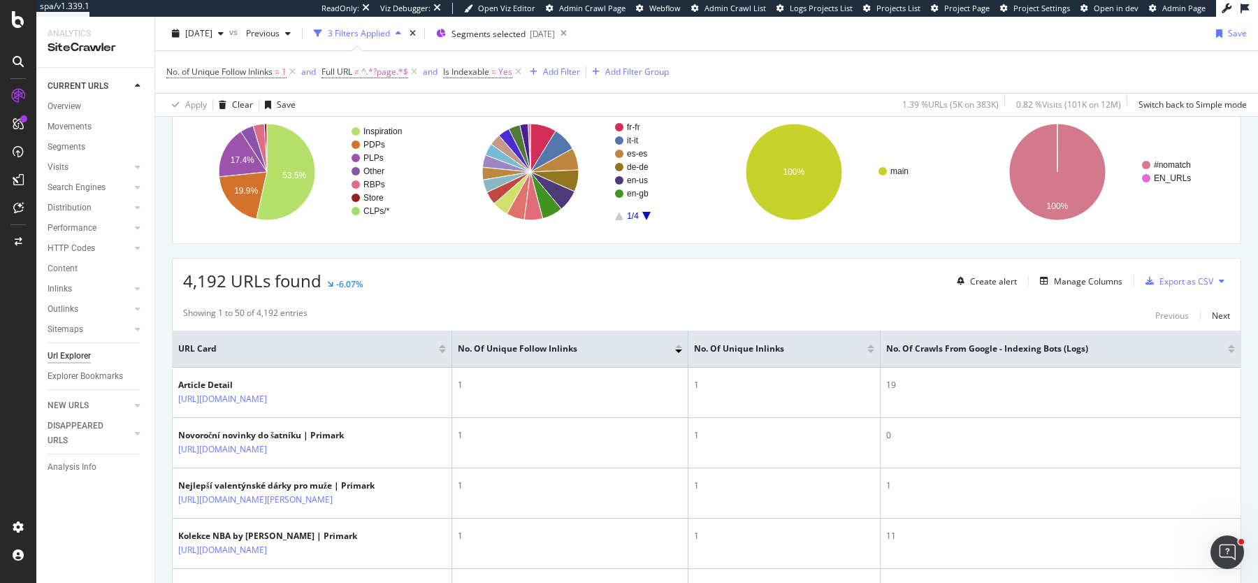
click at [1233, 350] on div at bounding box center [1231, 351] width 7 height 3
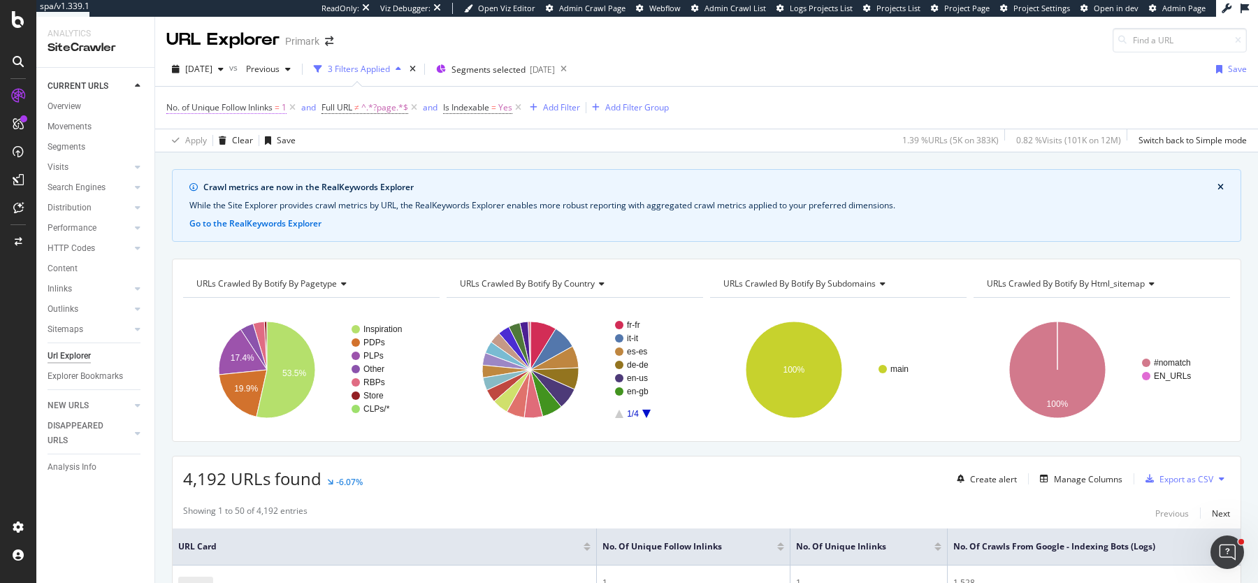
click at [236, 107] on span "No. of Unique Follow Inlinks" at bounding box center [219, 107] width 106 height 12
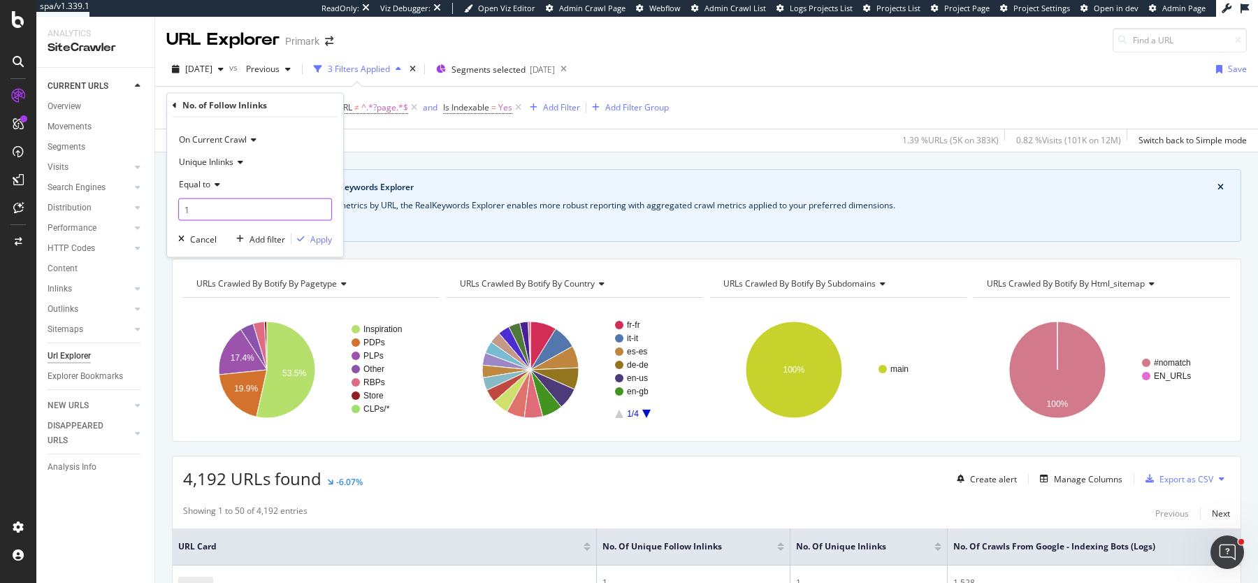
click at [220, 217] on input "1" at bounding box center [255, 210] width 154 height 22
type input "0"
click at [320, 241] on div "Apply" at bounding box center [321, 239] width 22 height 12
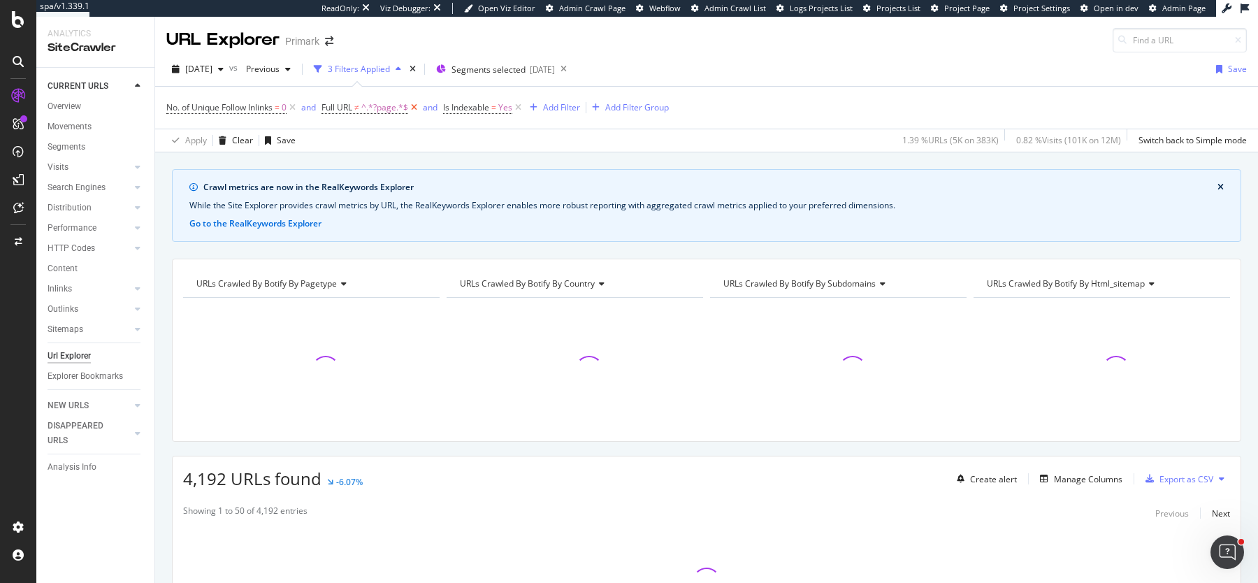
click at [417, 101] on icon at bounding box center [414, 108] width 12 height 14
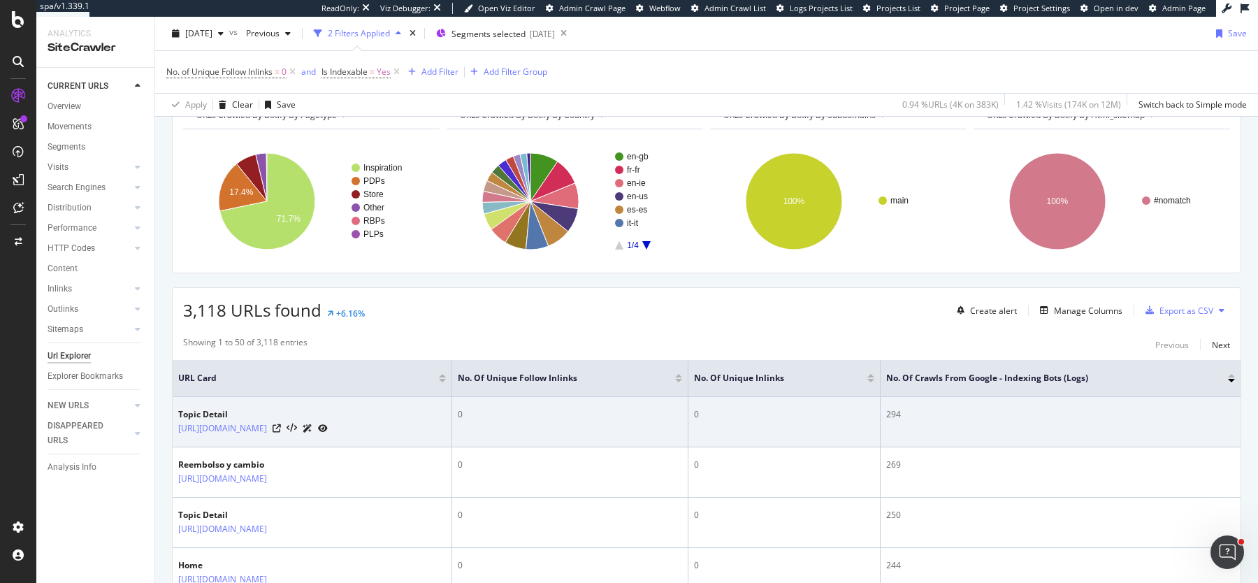
scroll to position [171, 0]
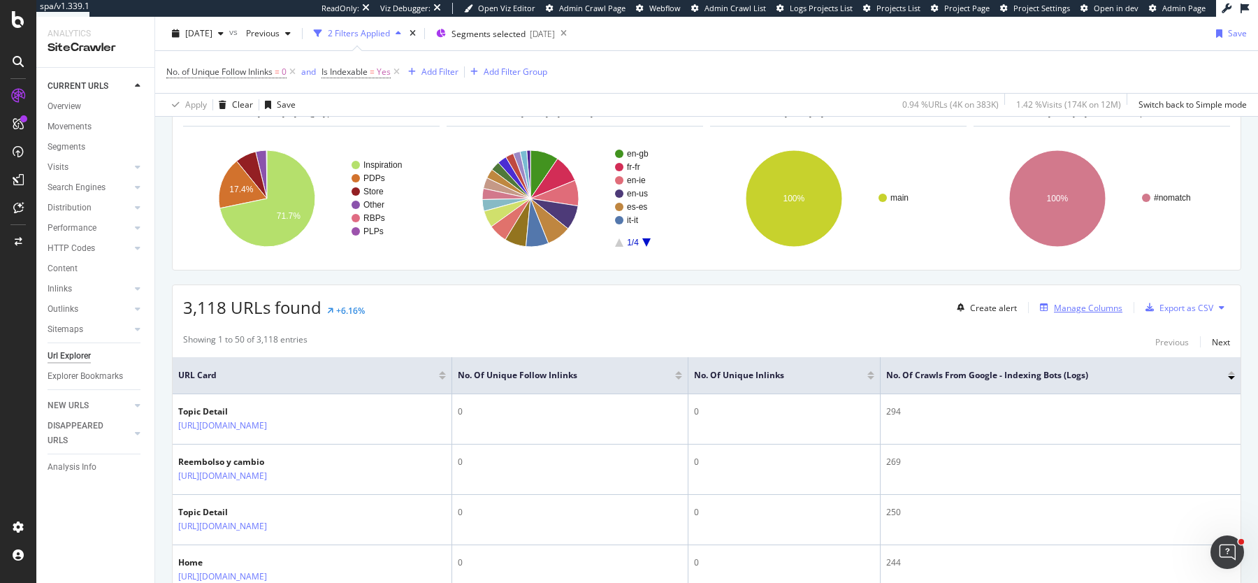
click at [1072, 310] on div "Manage Columns" at bounding box center [1088, 308] width 69 height 12
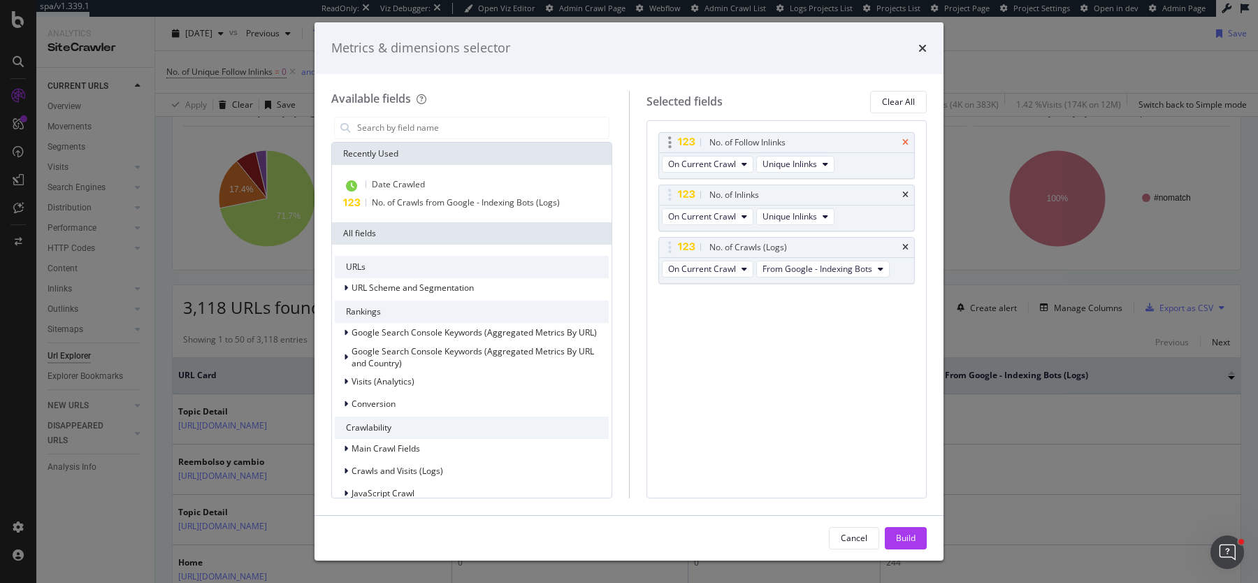
click at [904, 143] on icon "times" at bounding box center [906, 142] width 6 height 8
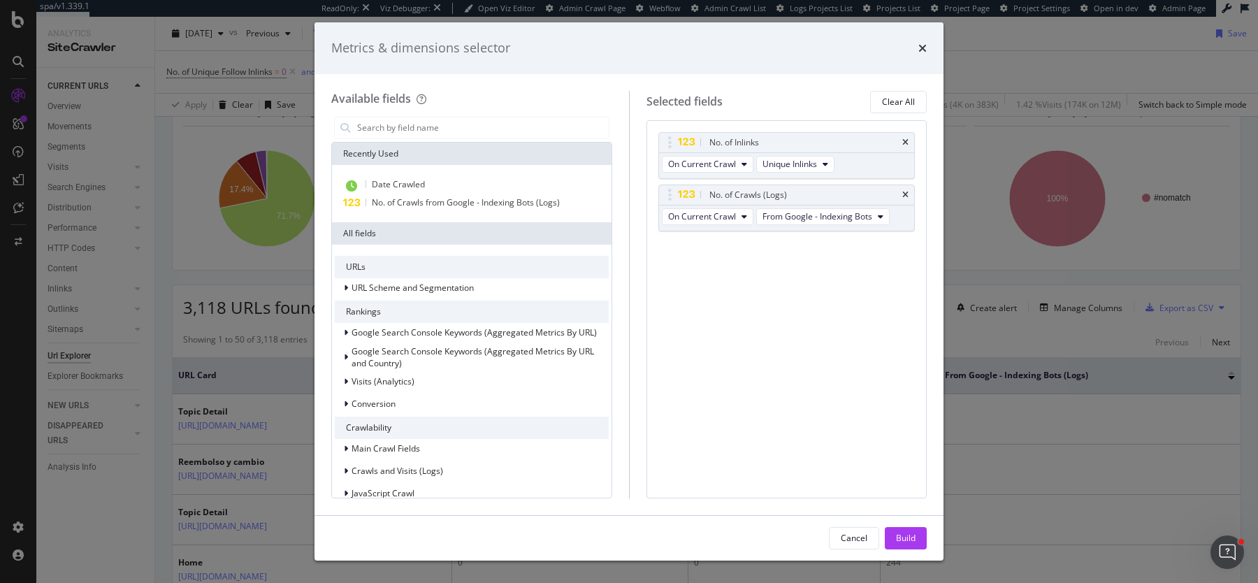
click at [904, 143] on icon "times" at bounding box center [906, 142] width 6 height 8
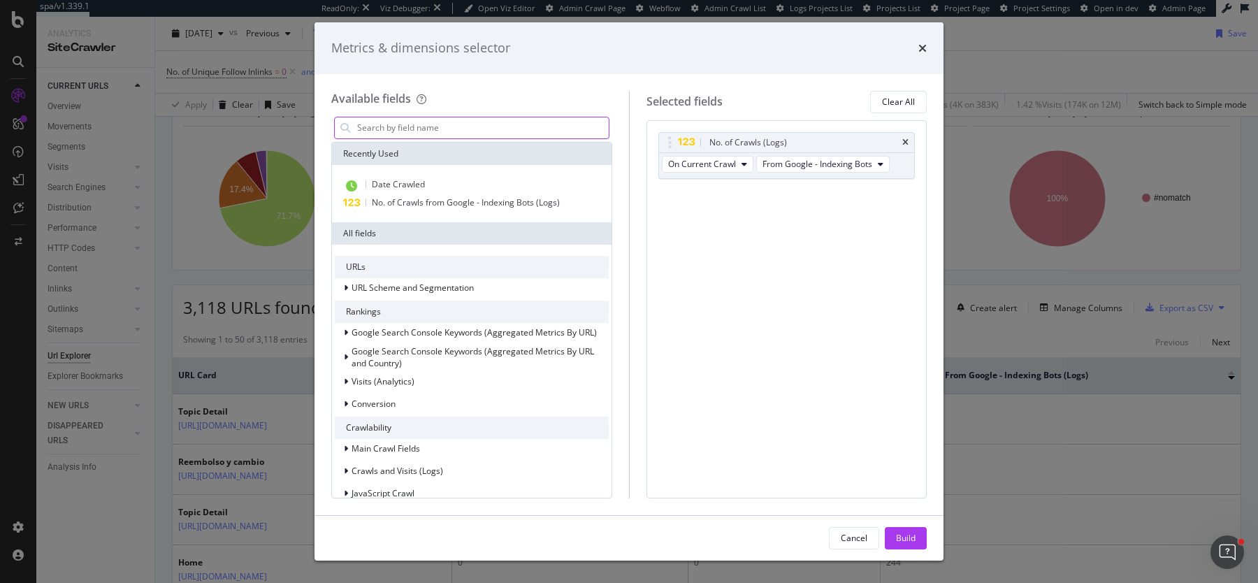
click at [560, 129] on input "modal" at bounding box center [482, 127] width 253 height 21
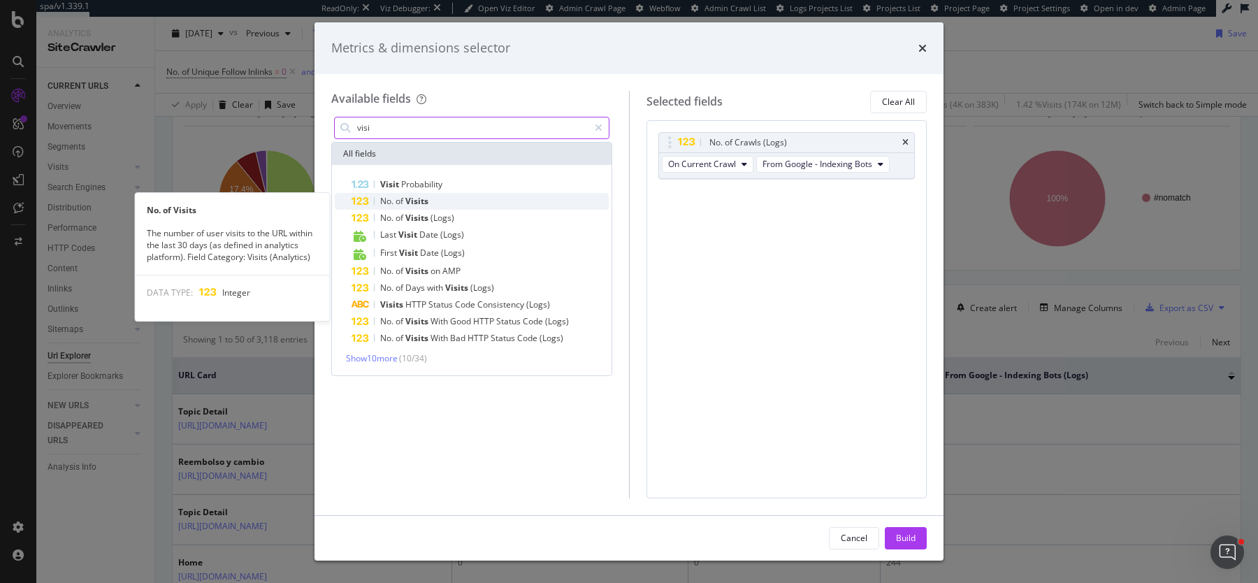
type input "visi"
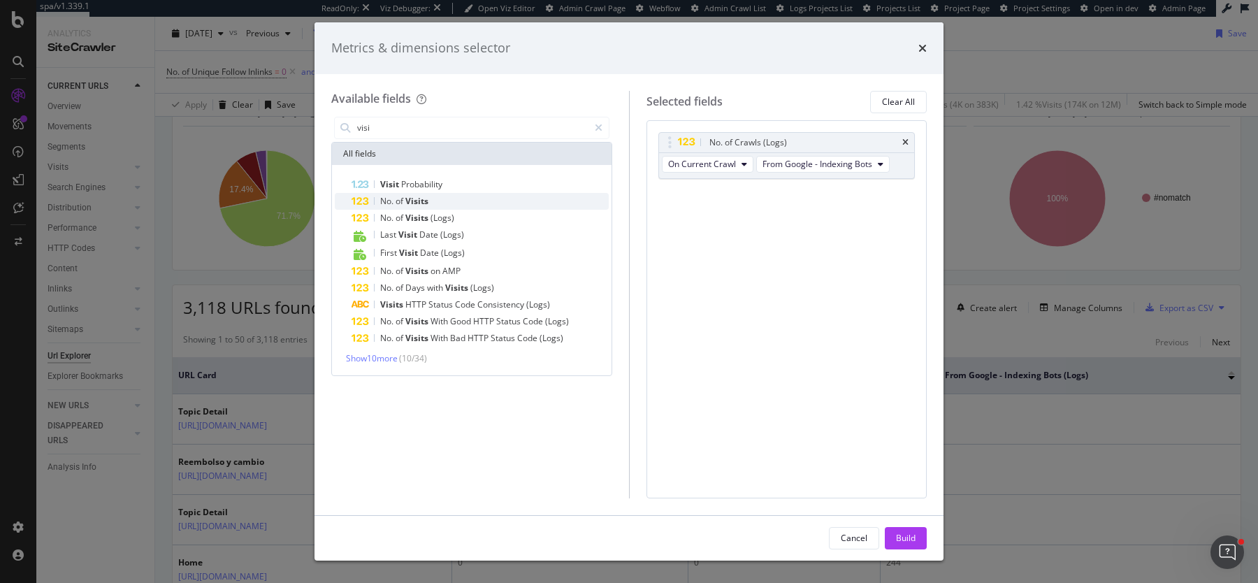
click at [482, 206] on div "No. of Visits" at bounding box center [480, 201] width 257 height 17
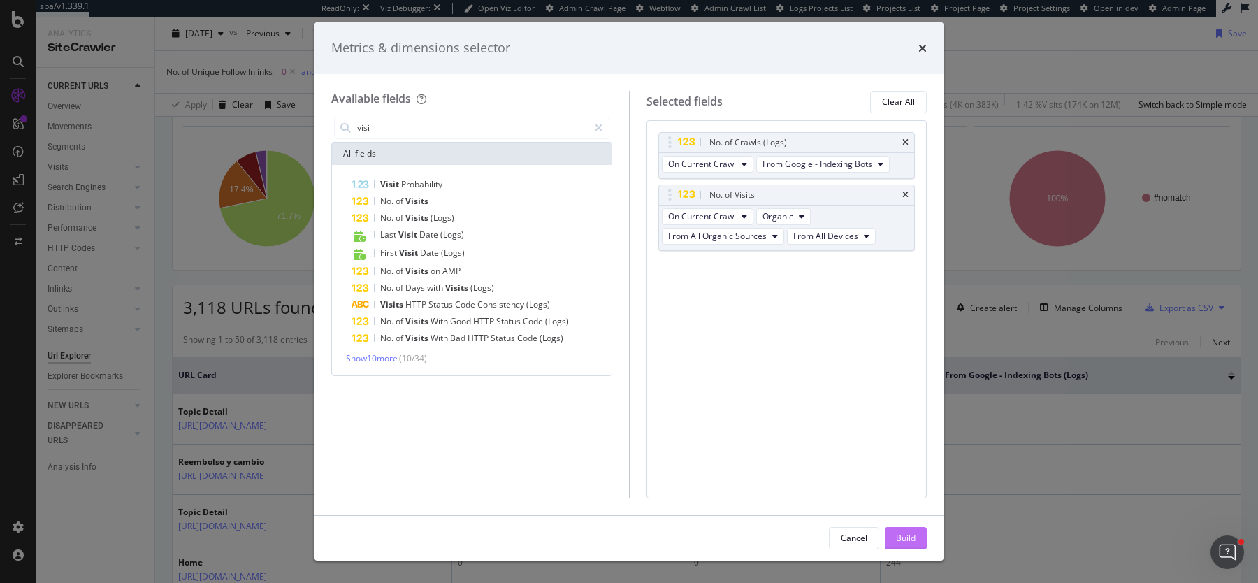
click at [906, 536] on div "Build" at bounding box center [906, 538] width 20 height 12
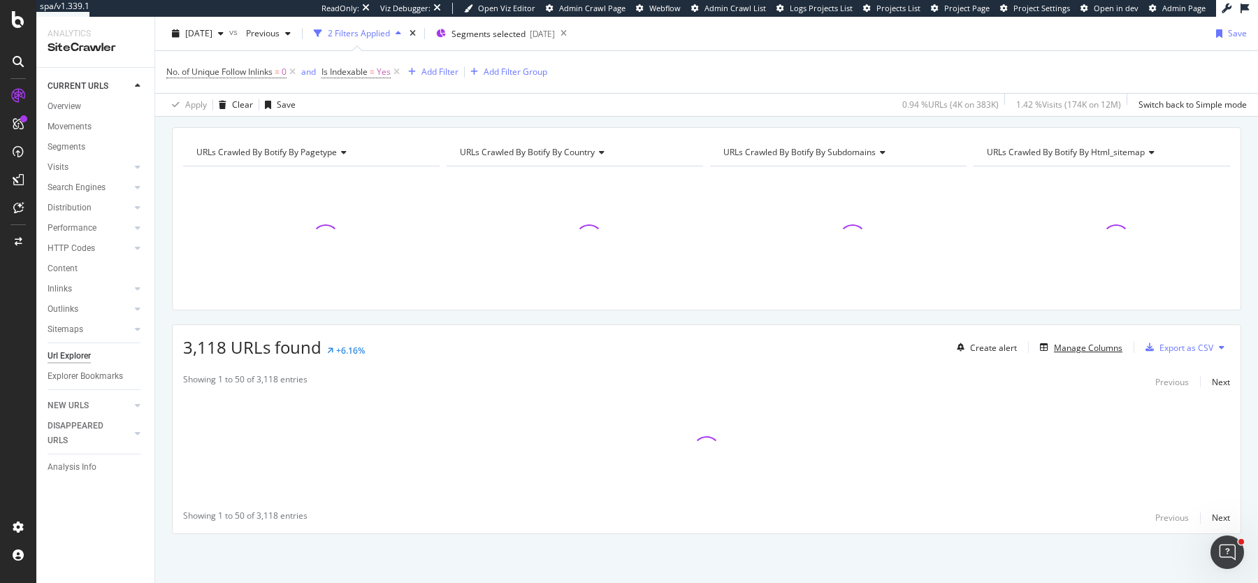
scroll to position [129, 0]
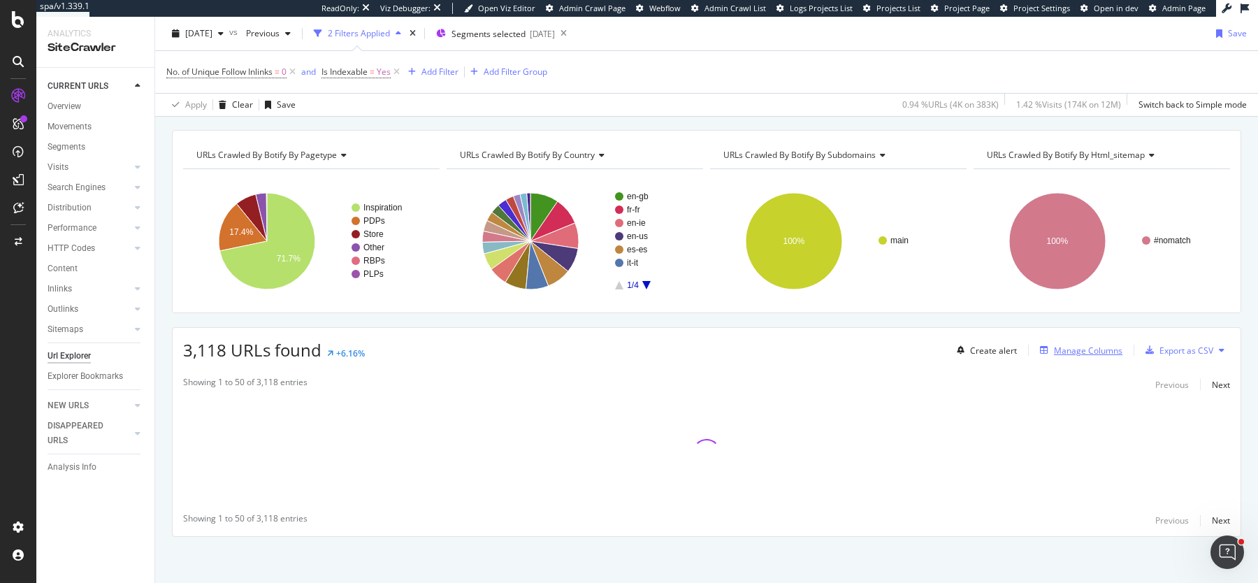
click at [1049, 347] on icon "button" at bounding box center [1044, 350] width 8 height 8
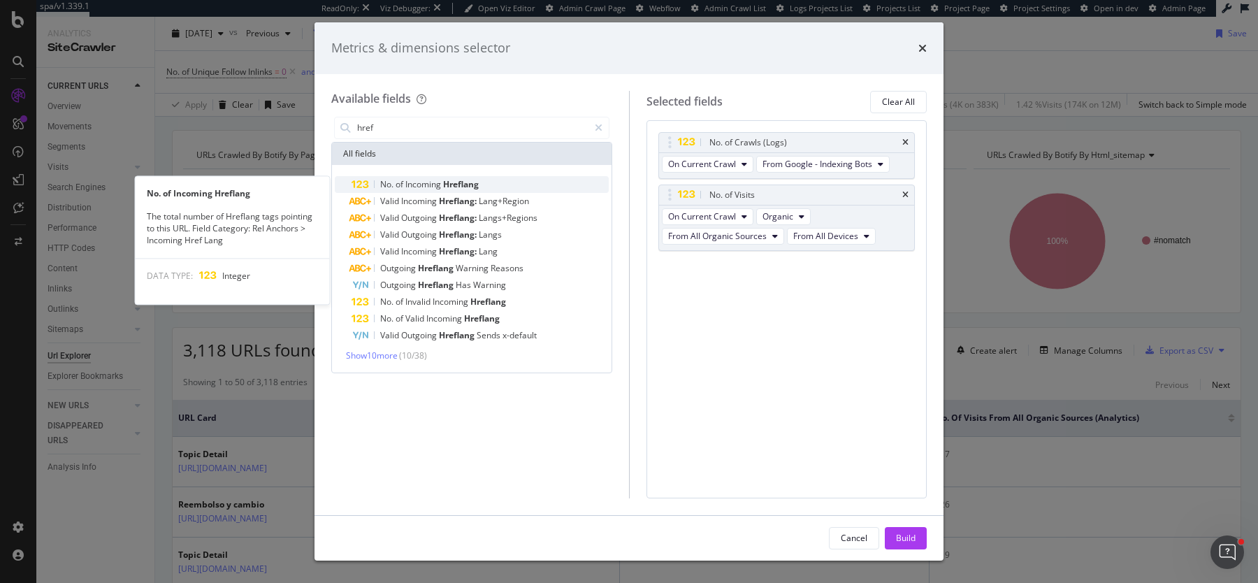
type input "href"
click at [419, 185] on span "Incoming" at bounding box center [425, 184] width 38 height 12
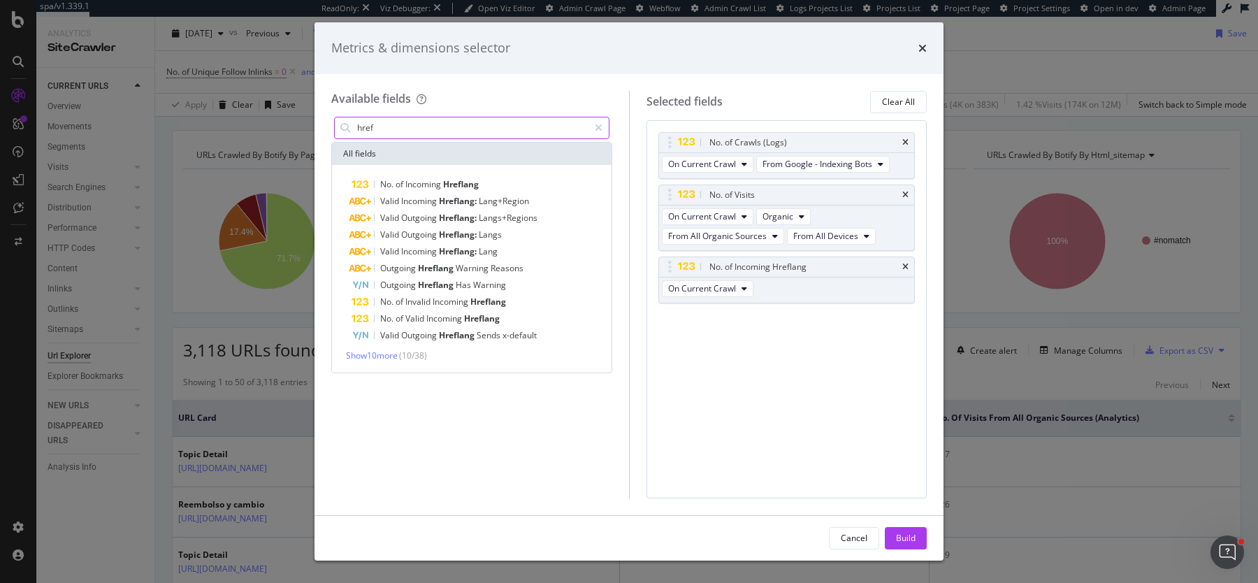
click at [417, 124] on input "href" at bounding box center [472, 127] width 233 height 21
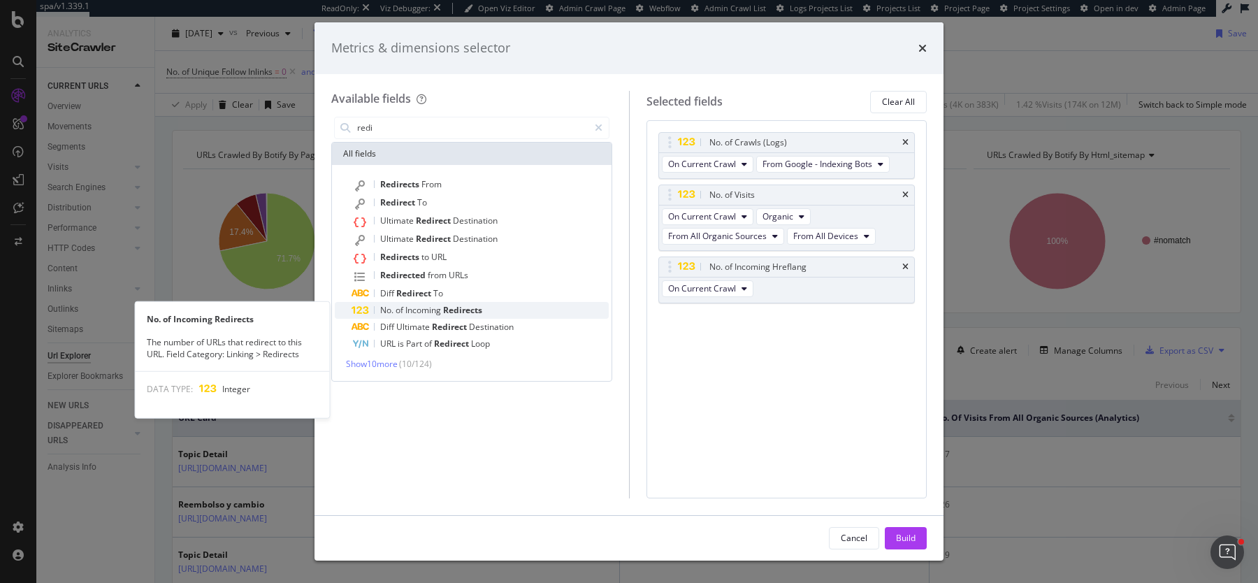
click at [428, 311] on span "Incoming" at bounding box center [425, 310] width 38 height 12
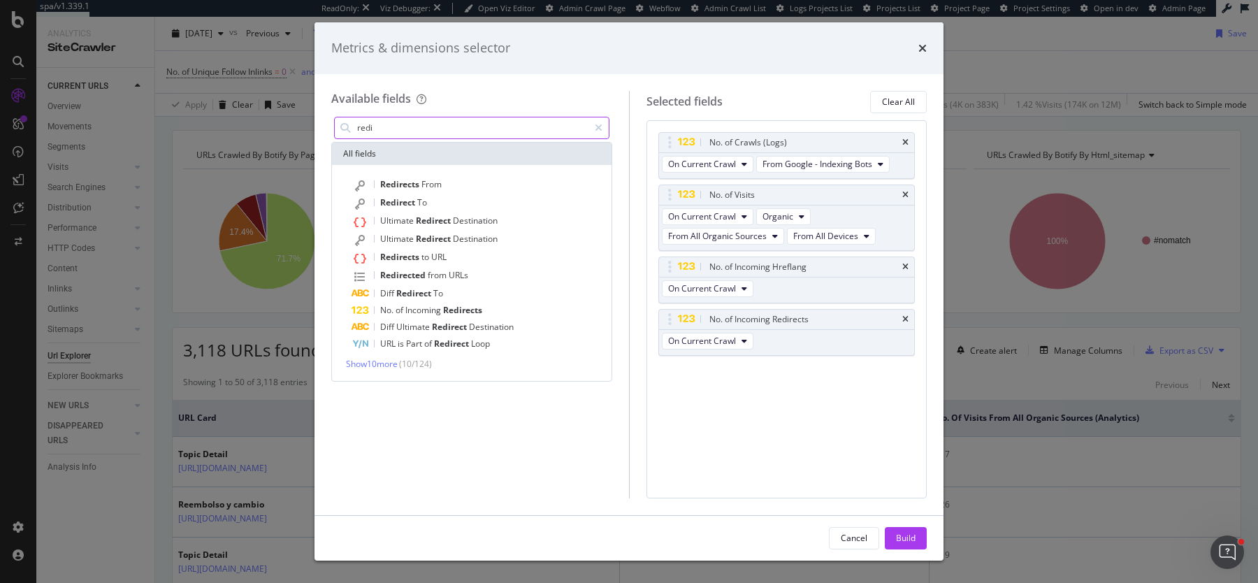
click at [420, 125] on input "redi" at bounding box center [472, 127] width 233 height 21
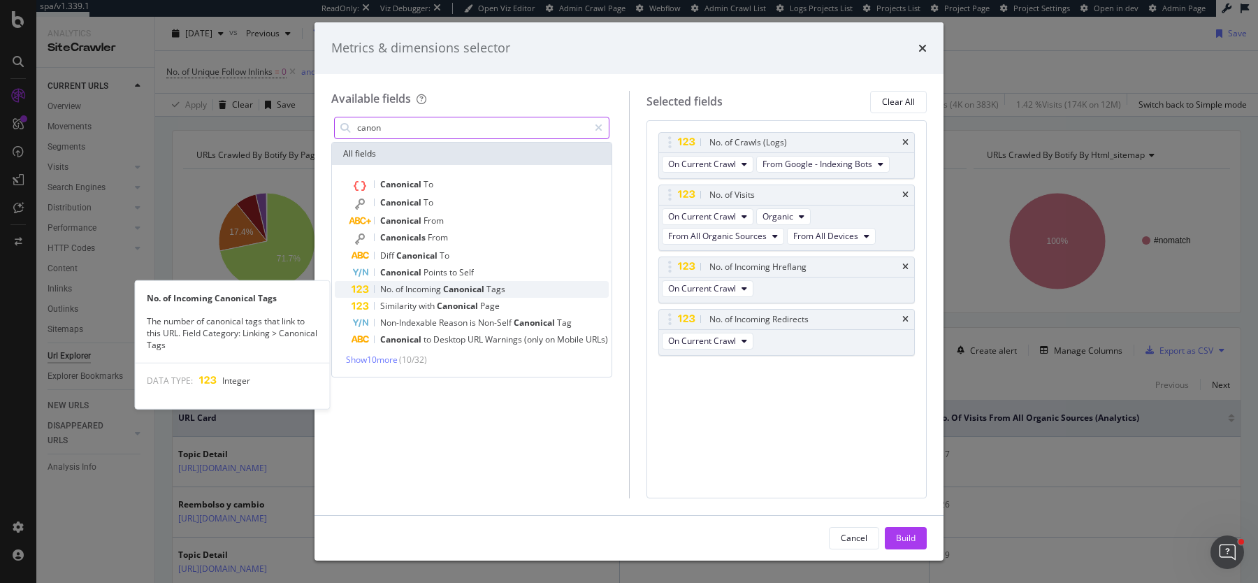
type input "canon"
click at [425, 289] on span "Incoming" at bounding box center [425, 289] width 38 height 12
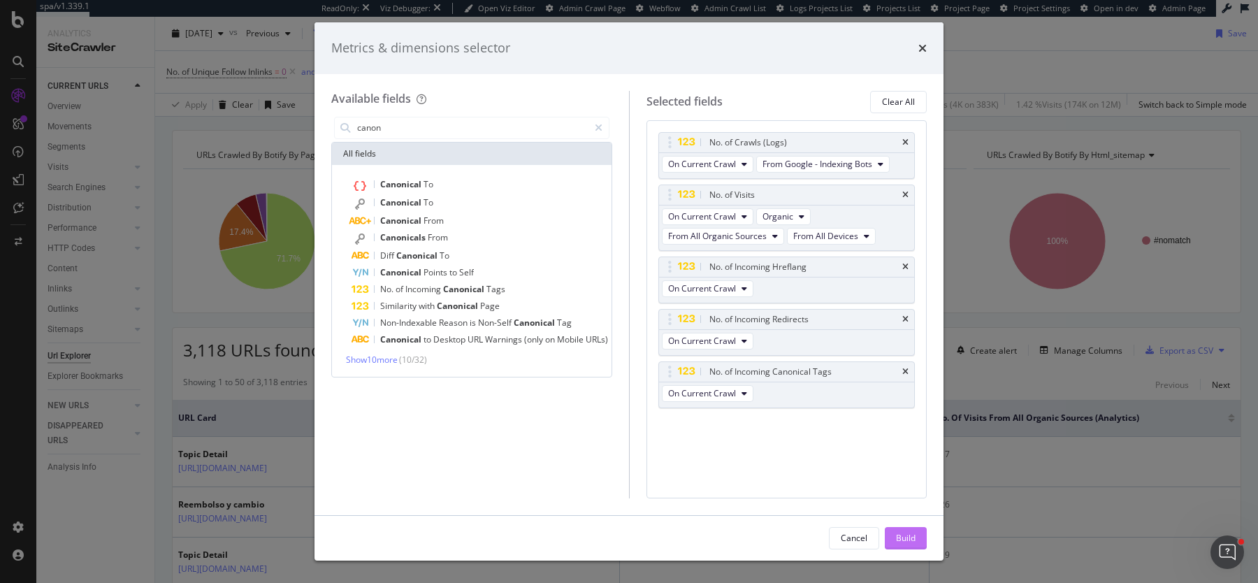
click at [911, 537] on div "Build" at bounding box center [906, 538] width 20 height 12
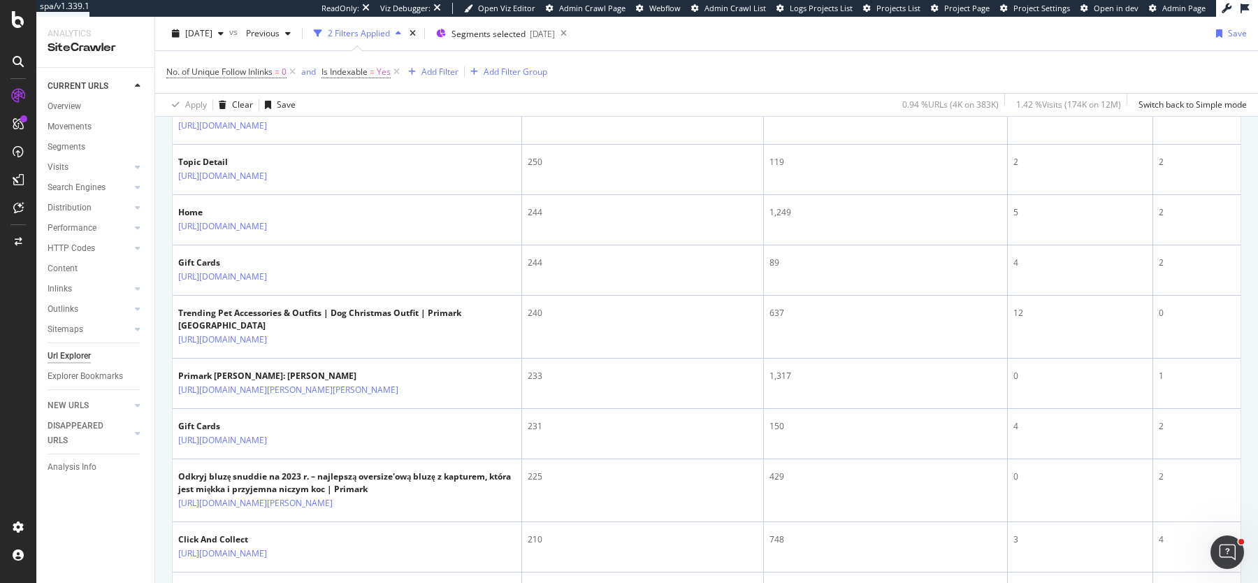
scroll to position [514, 0]
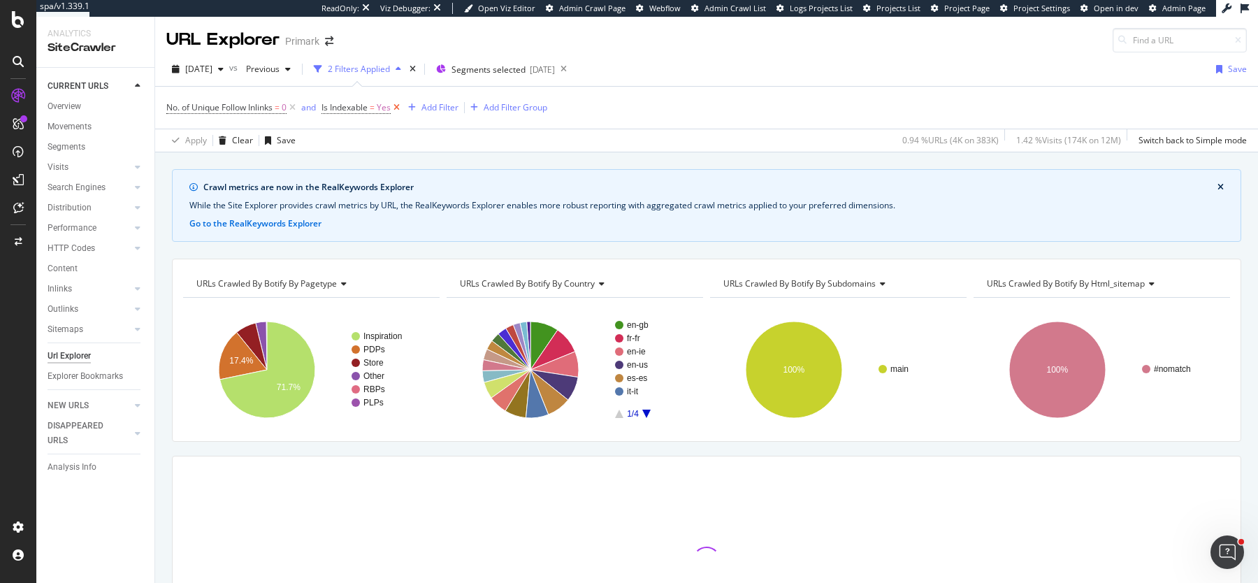
click at [401, 107] on icon at bounding box center [397, 108] width 12 height 14
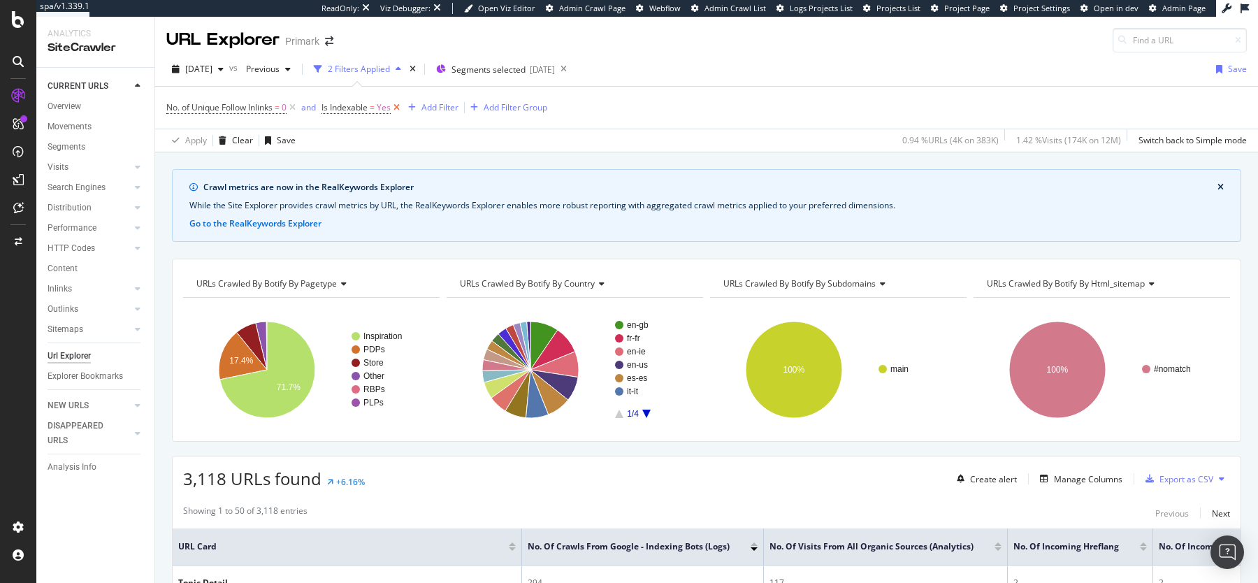
click at [401, 103] on icon at bounding box center [397, 108] width 12 height 14
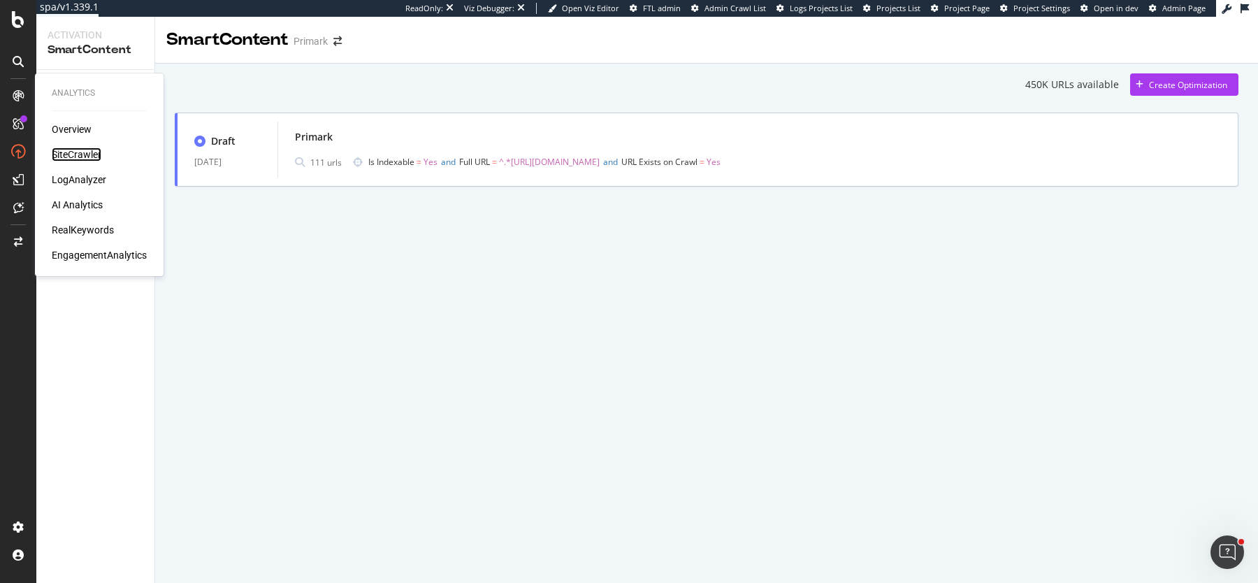
click at [72, 157] on div "SiteCrawler" at bounding box center [77, 155] width 50 height 14
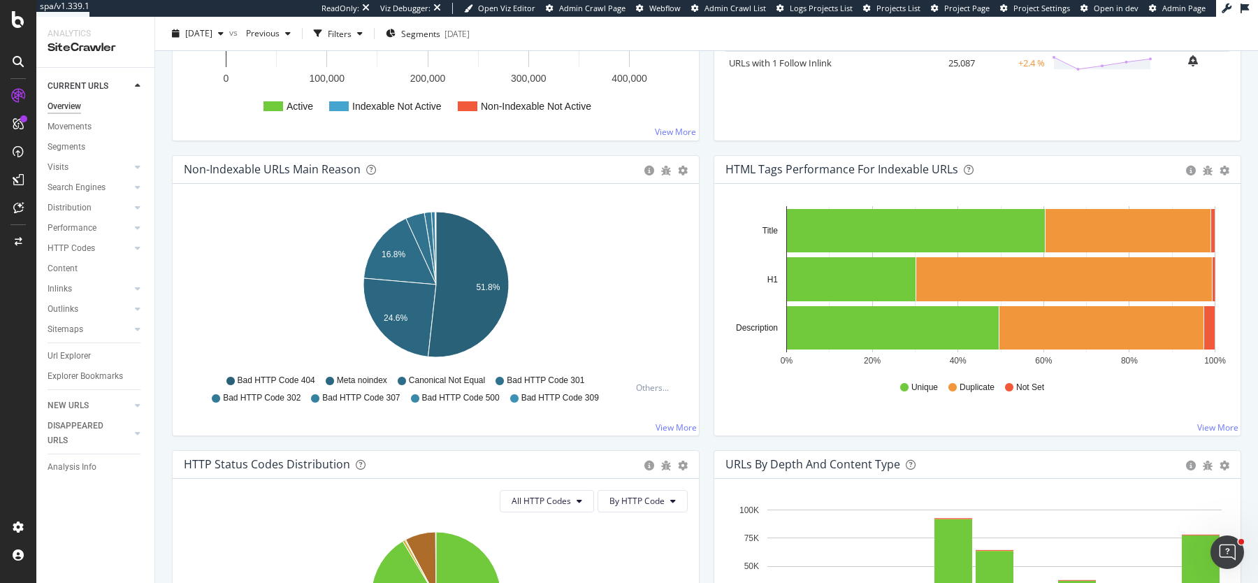
scroll to position [385, 0]
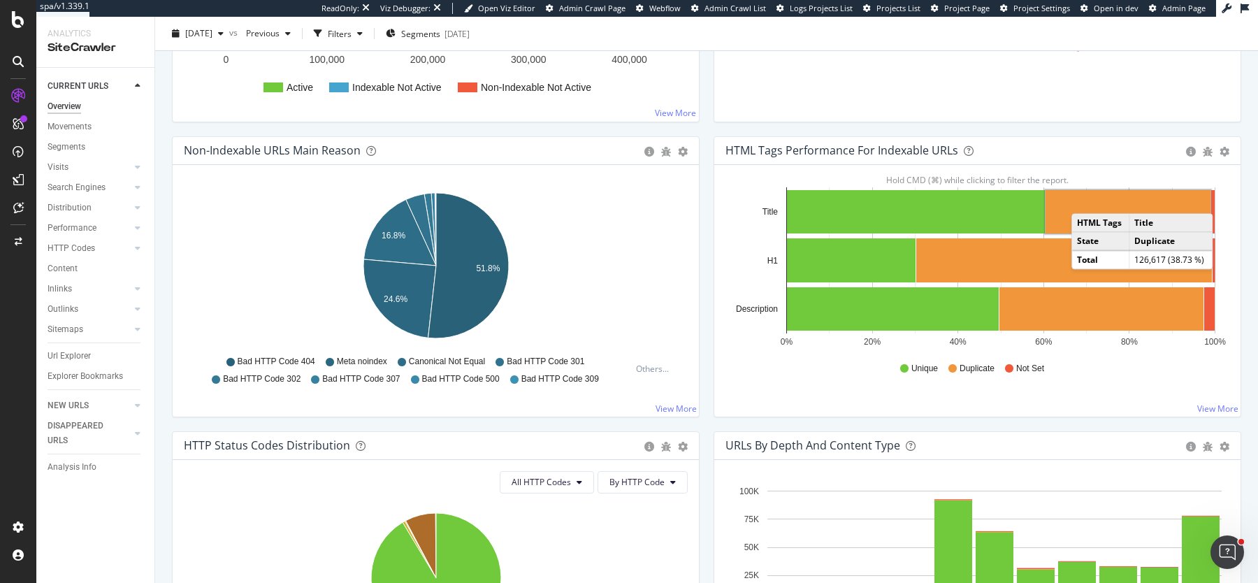
click at [1086, 198] on rect "A chart." at bounding box center [1128, 211] width 165 height 43
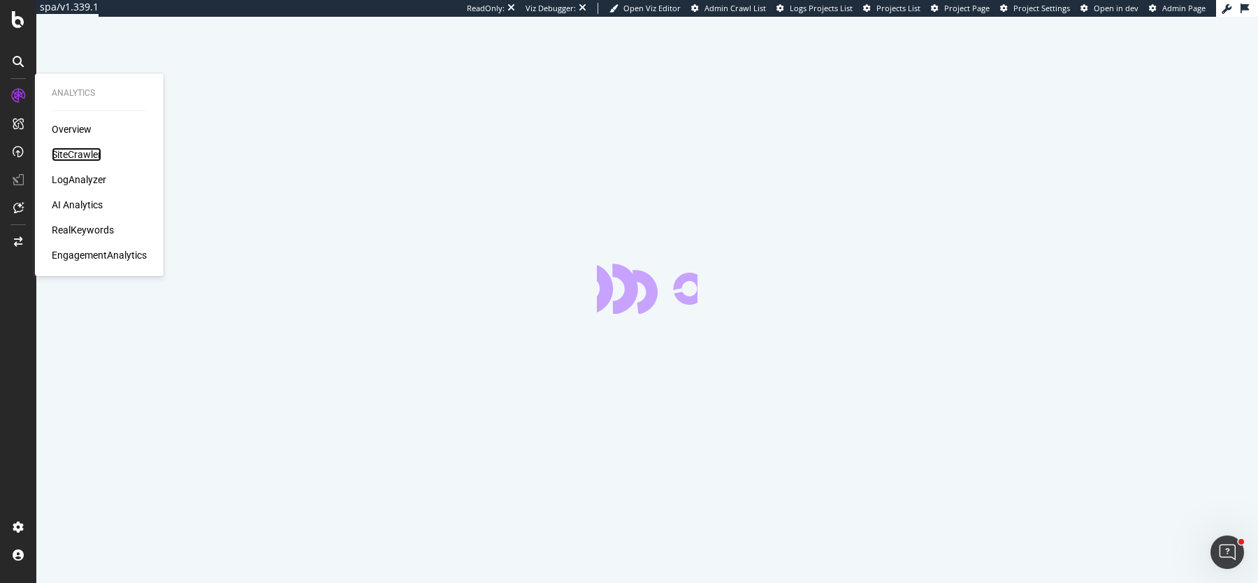
click at [68, 155] on div "SiteCrawler" at bounding box center [77, 155] width 50 height 14
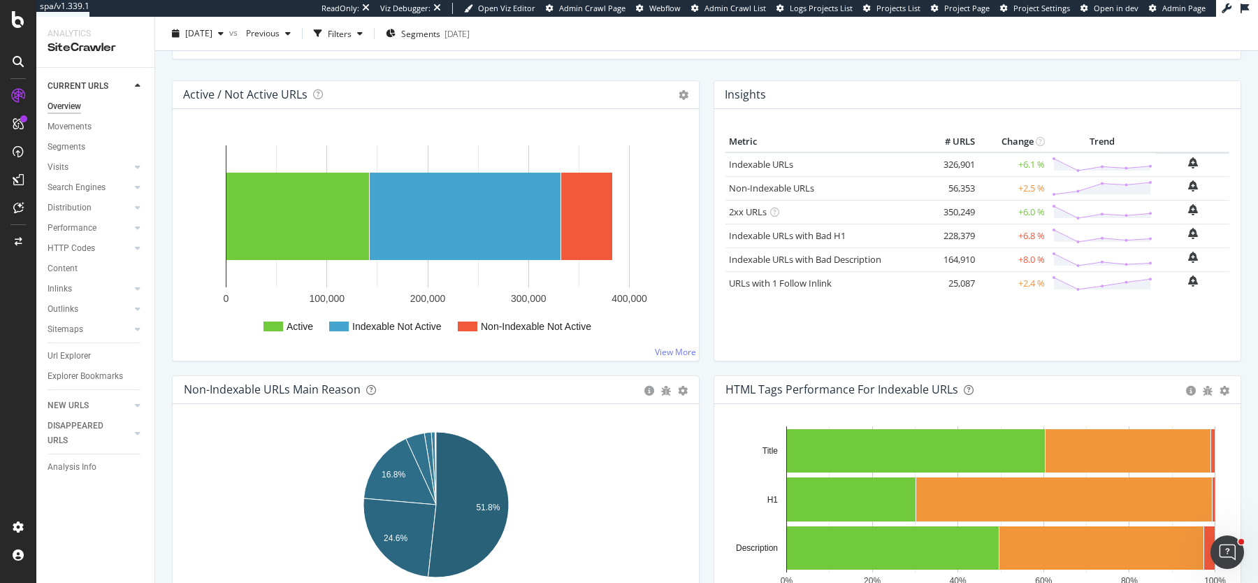
scroll to position [187, 0]
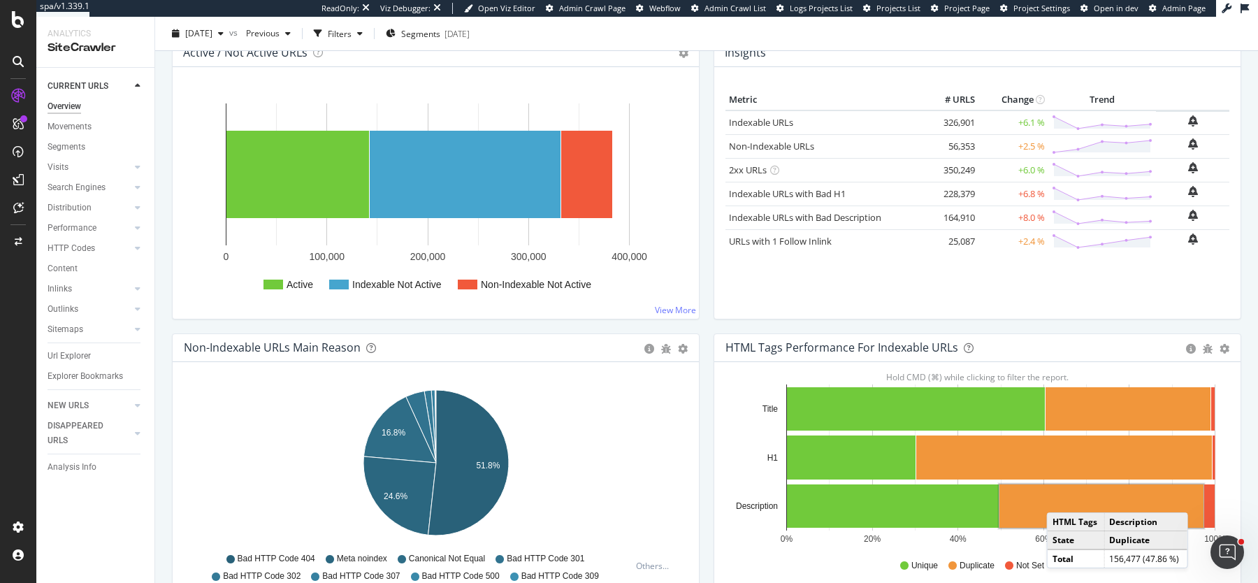
click at [1061, 496] on rect "A chart." at bounding box center [1102, 506] width 204 height 43
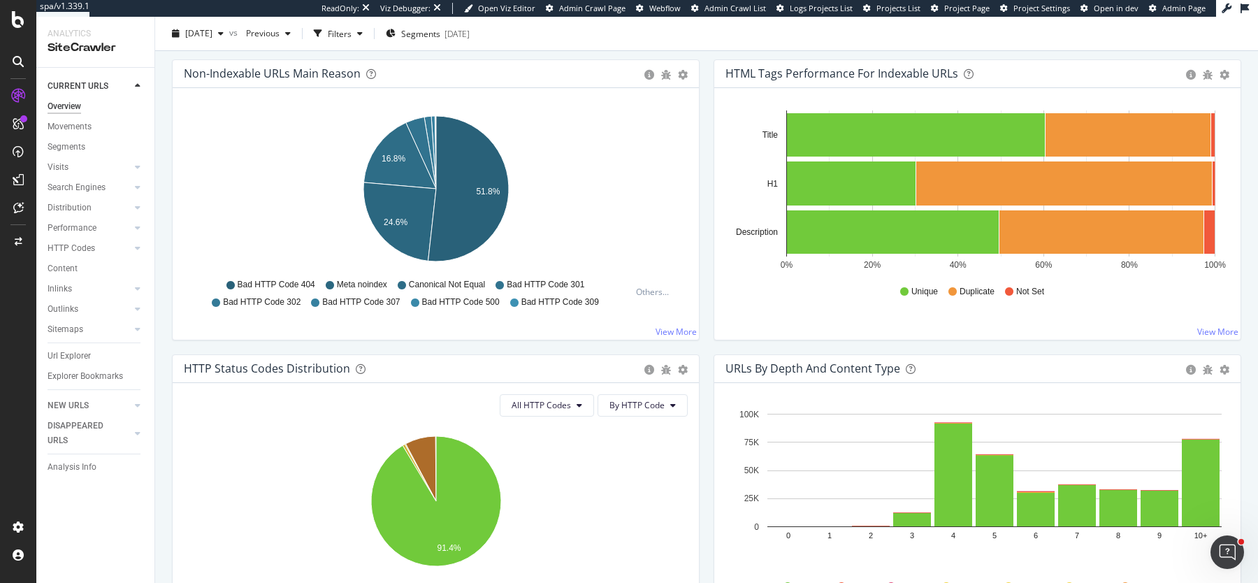
scroll to position [475, 0]
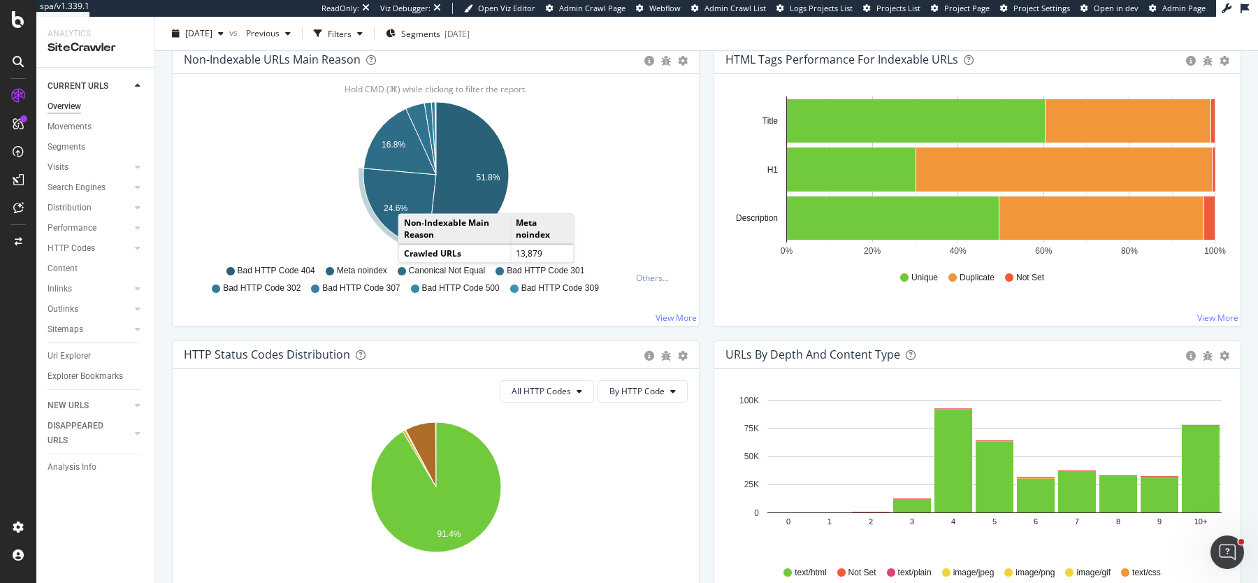
click at [412, 198] on icon "A chart." at bounding box center [400, 207] width 73 height 78
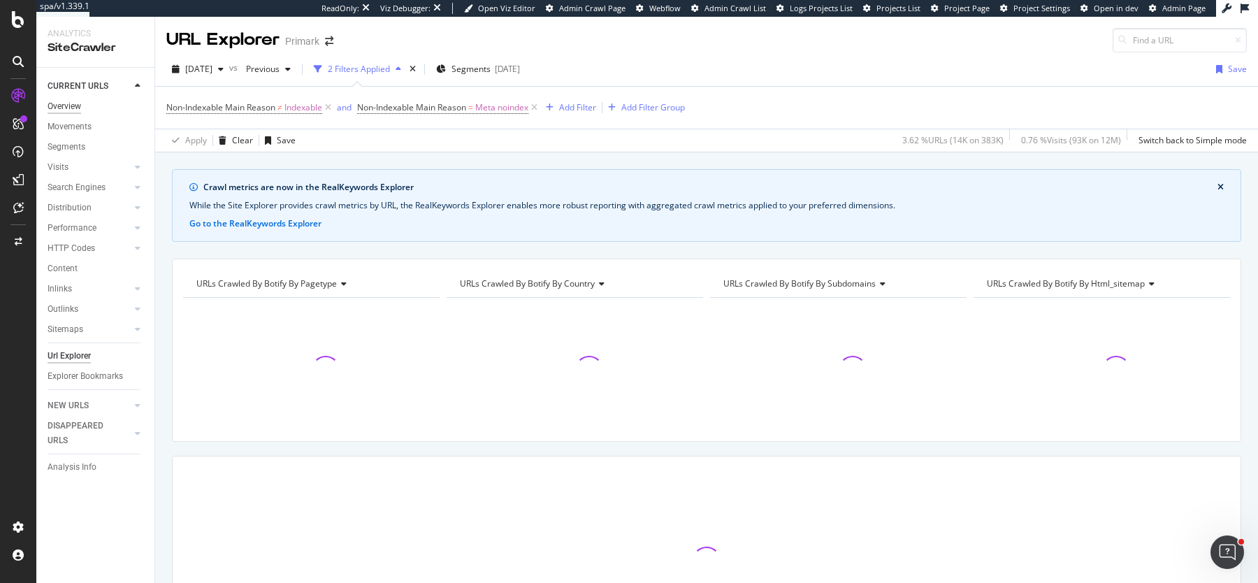
click at [66, 109] on div "Overview" at bounding box center [65, 106] width 34 height 15
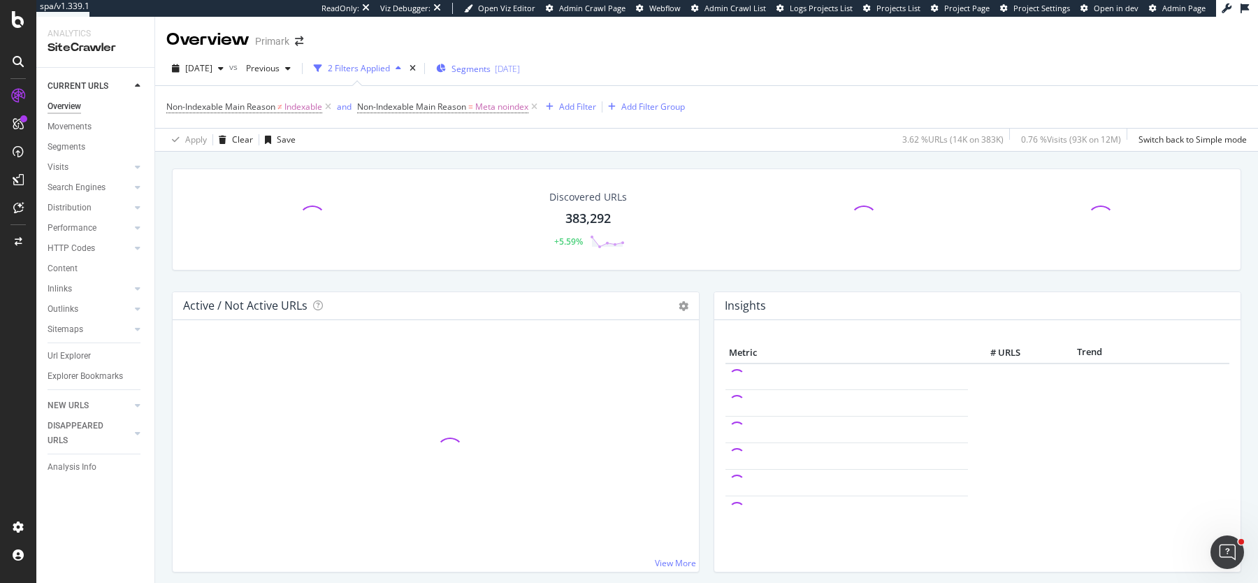
click at [491, 65] on span "Segments" at bounding box center [471, 69] width 39 height 12
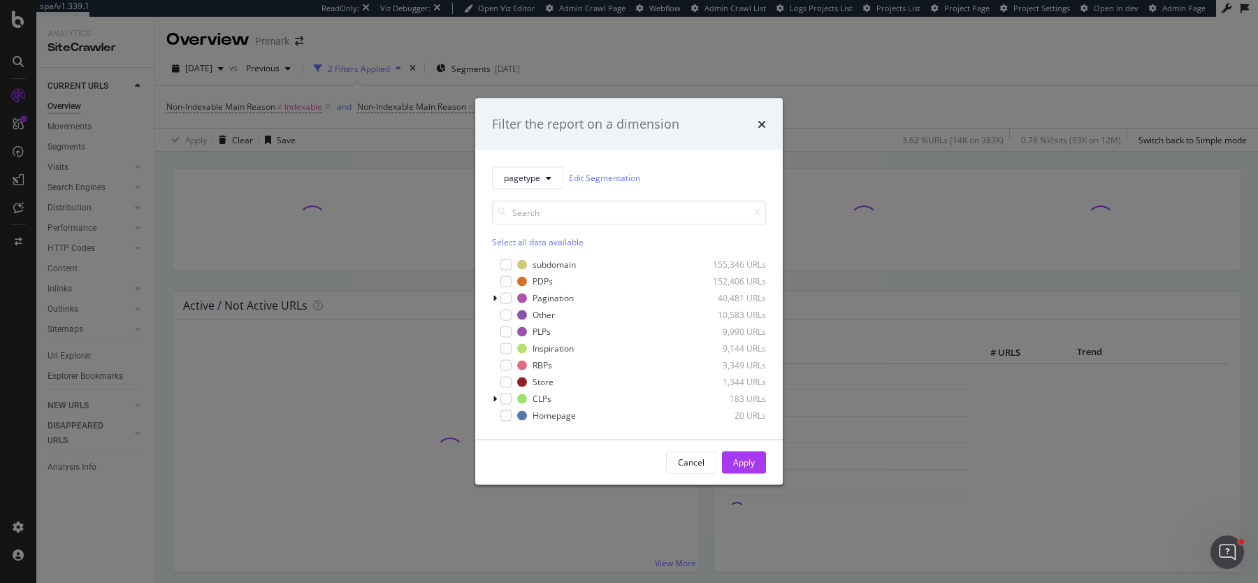
click at [529, 245] on div "Select all data available" at bounding box center [629, 242] width 274 height 12
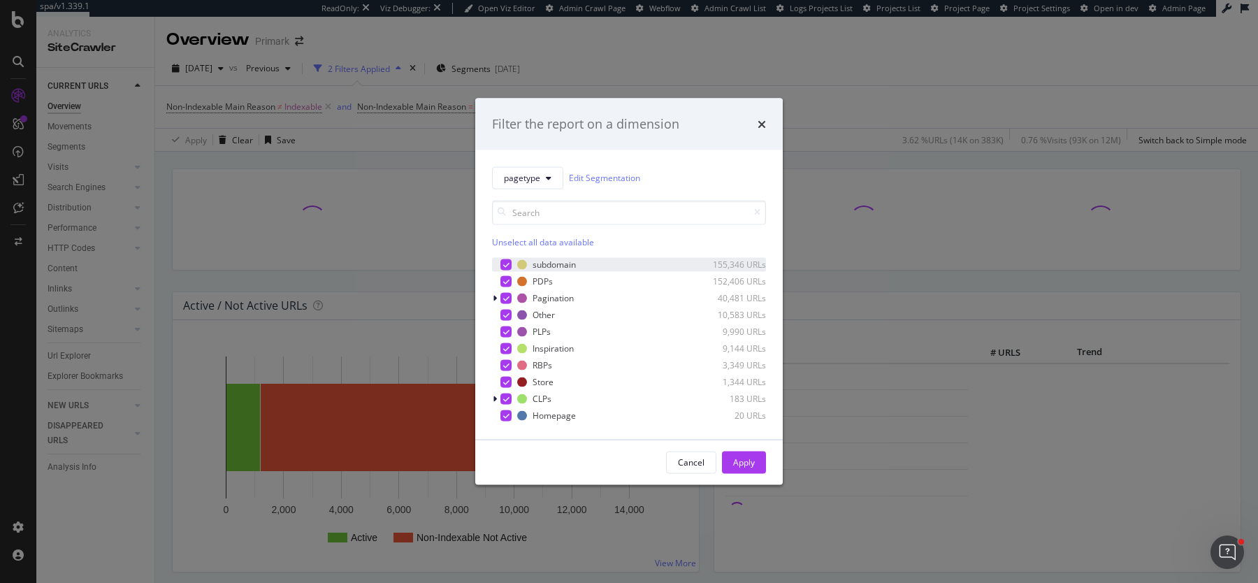
click at [508, 266] on icon "modal" at bounding box center [506, 264] width 6 height 7
click at [747, 461] on div "Apply" at bounding box center [744, 463] width 22 height 12
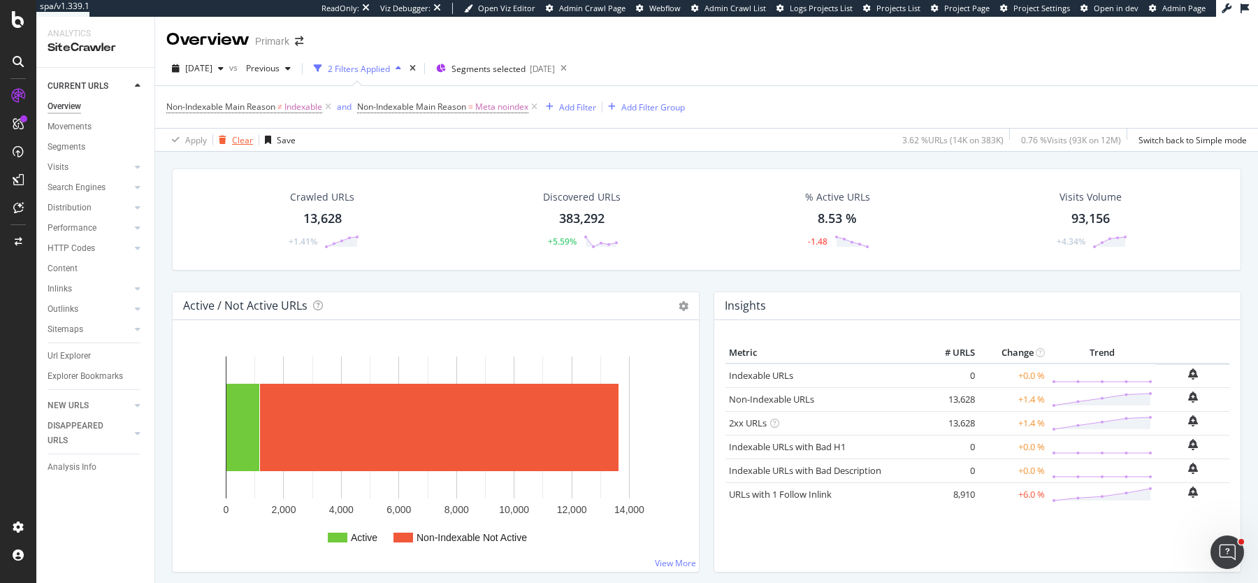
click at [226, 144] on div "Clear" at bounding box center [233, 139] width 40 height 21
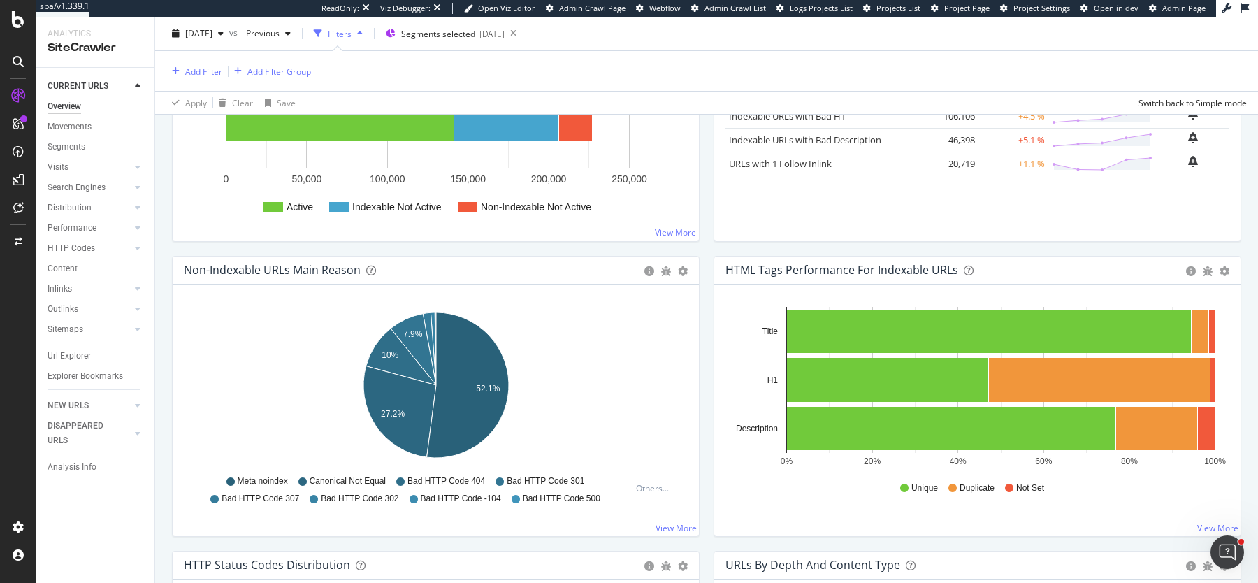
scroll to position [332, 0]
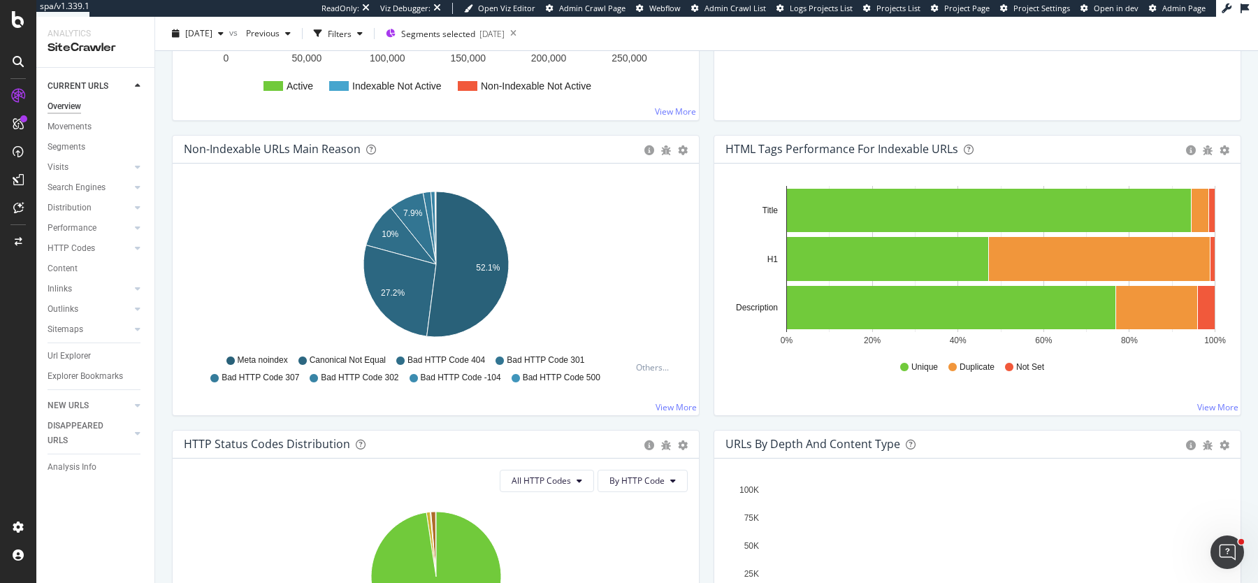
scroll to position [470, 0]
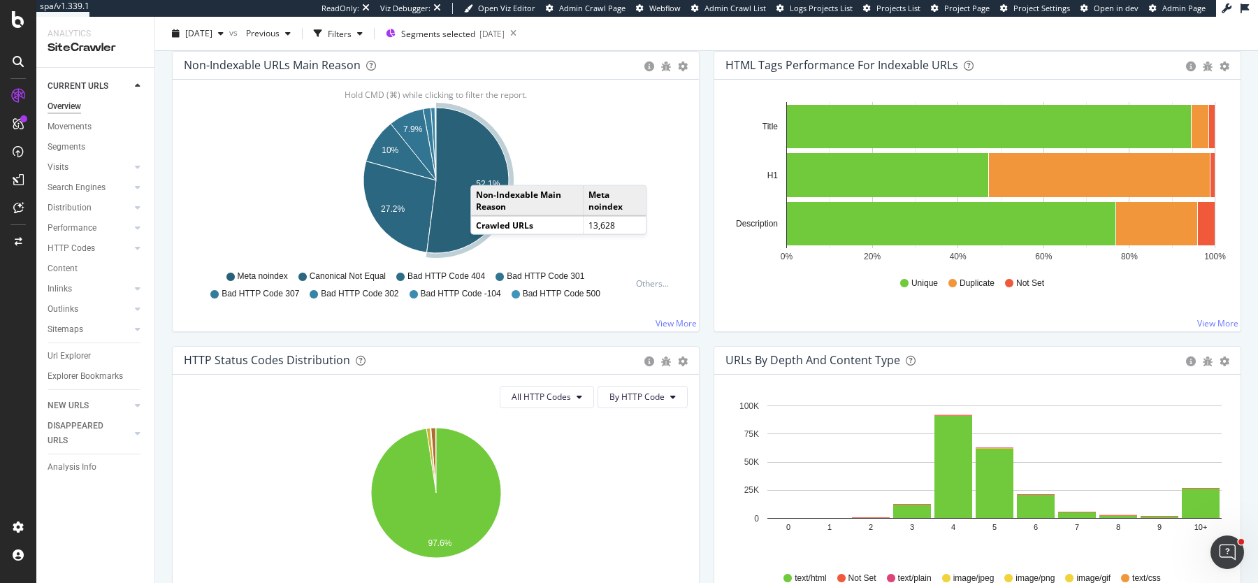
click at [483, 168] on icon "A chart." at bounding box center [468, 180] width 82 height 145
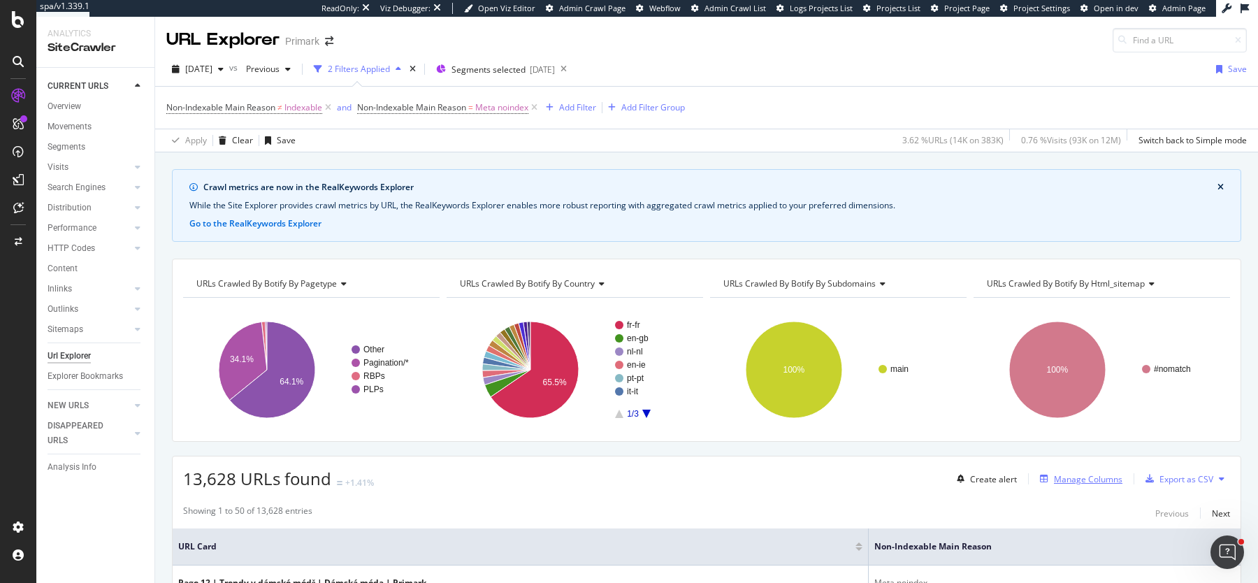
click at [1091, 476] on div "Manage Columns" at bounding box center [1088, 479] width 69 height 12
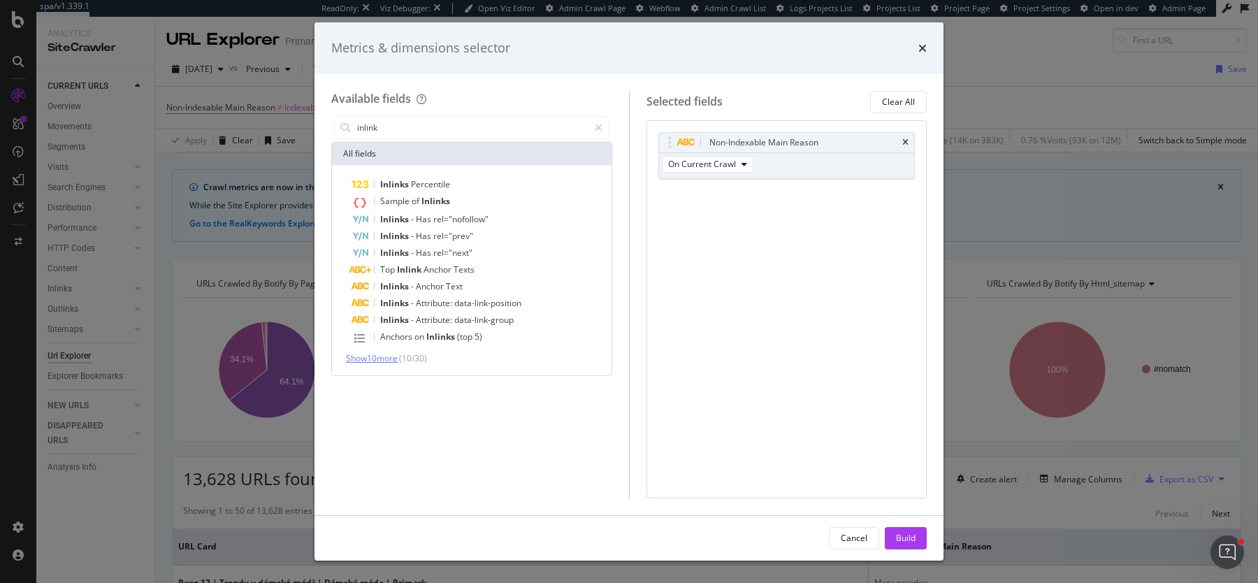
click at [367, 358] on span "Show 10 more" at bounding box center [372, 358] width 52 height 12
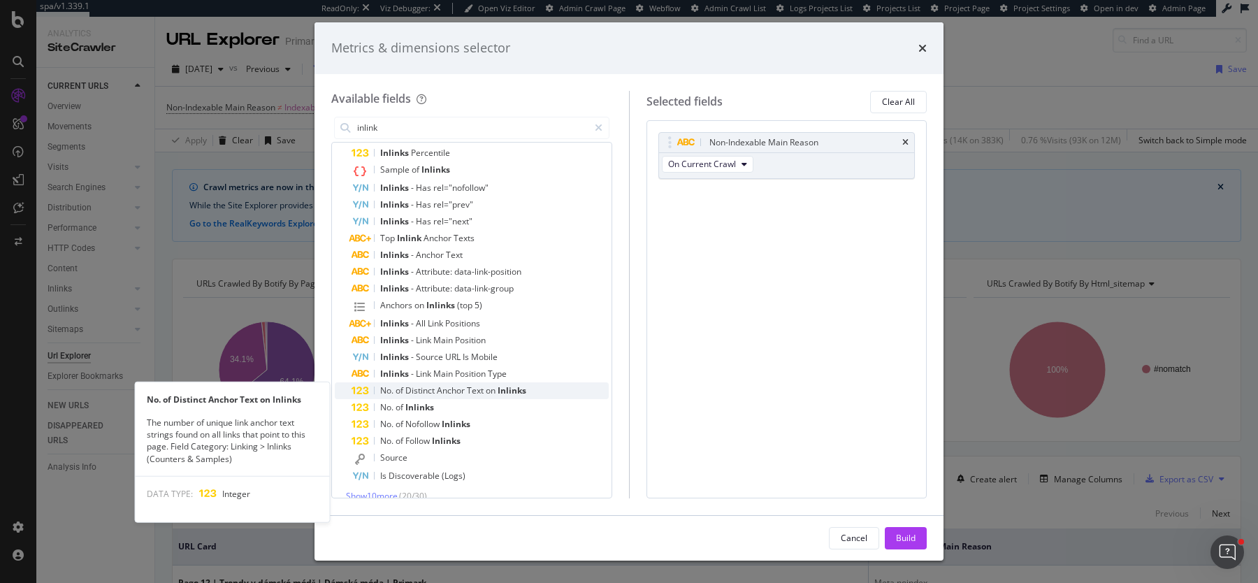
scroll to position [36, 0]
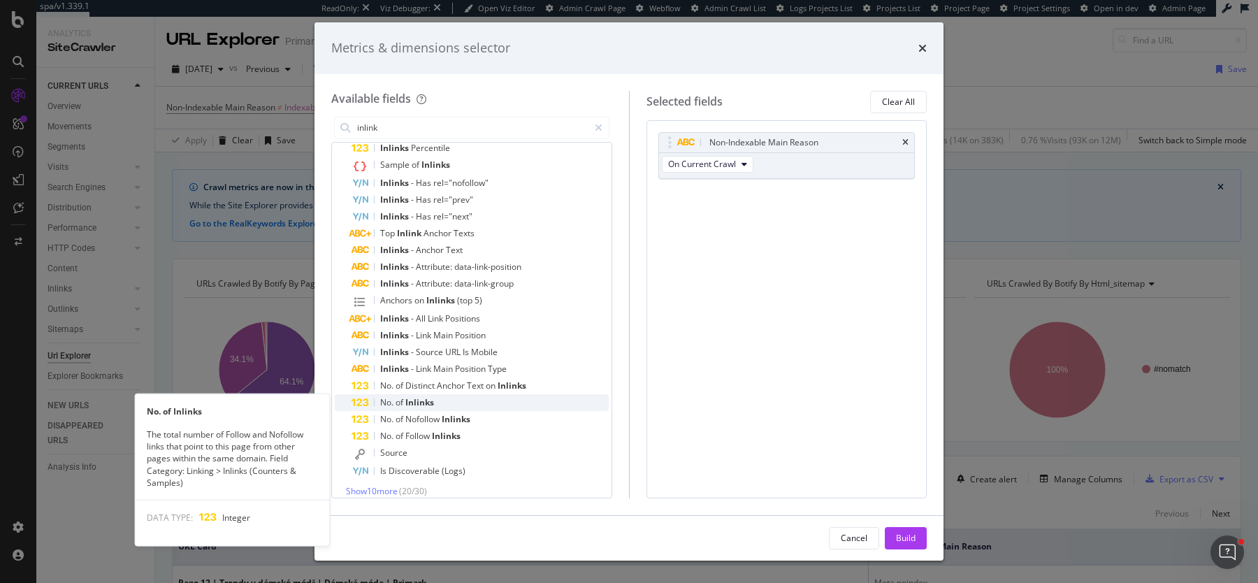
click at [429, 403] on span "Inlinks" at bounding box center [420, 402] width 29 height 12
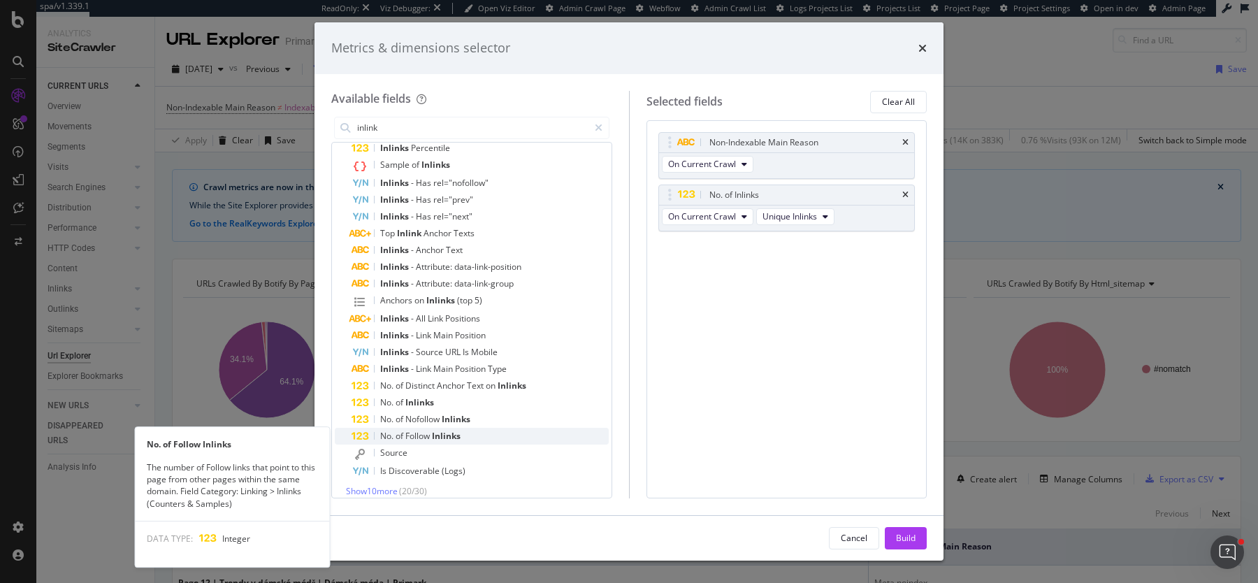
click at [429, 437] on span "Follow" at bounding box center [419, 436] width 27 height 12
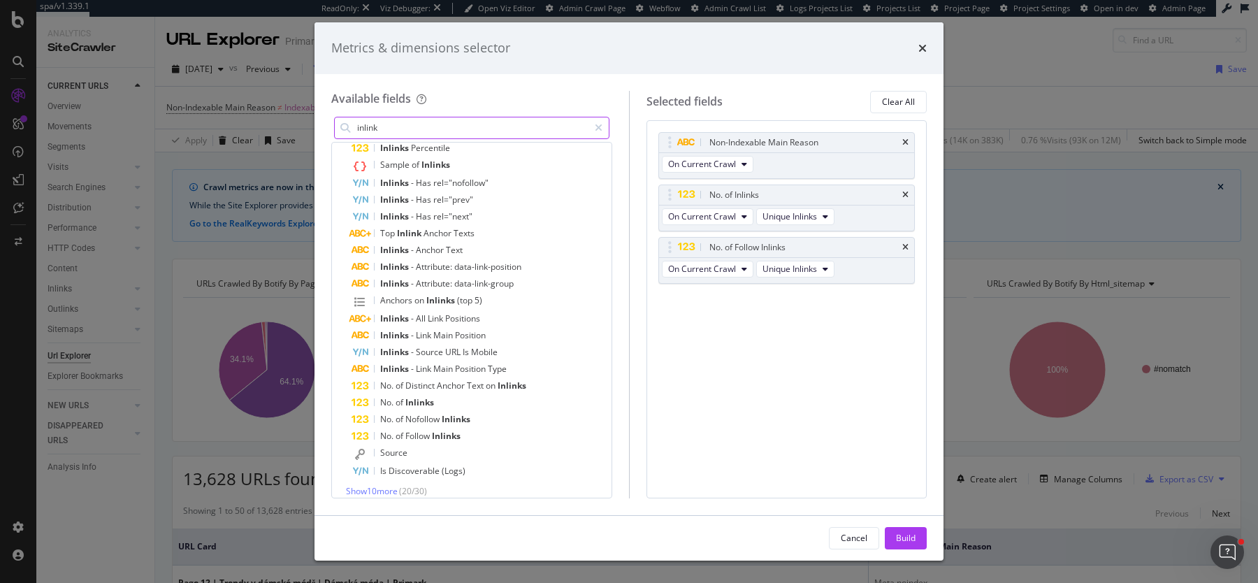
click at [456, 127] on input "inlink" at bounding box center [472, 127] width 233 height 21
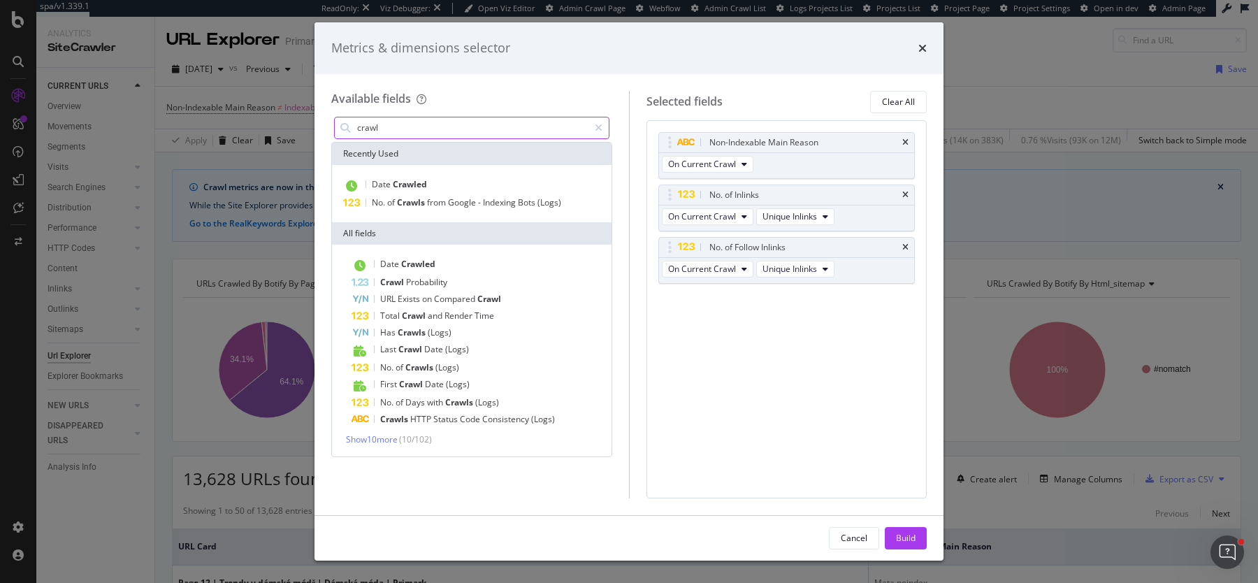
scroll to position [0, 0]
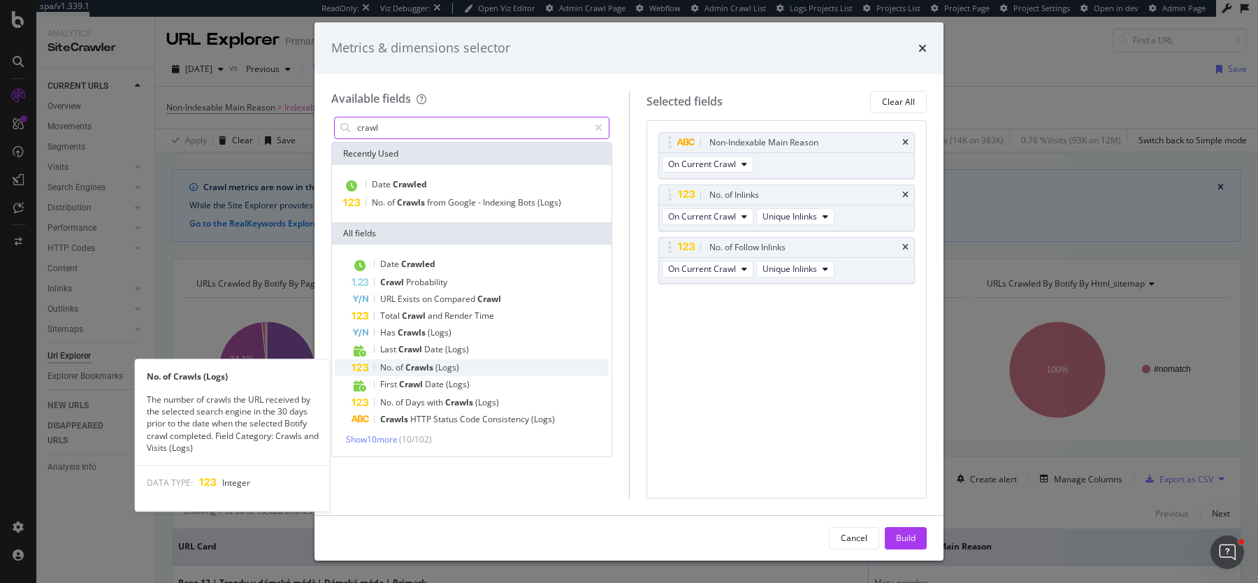
type input "crawl"
click at [428, 371] on span "Crawls" at bounding box center [421, 367] width 30 height 12
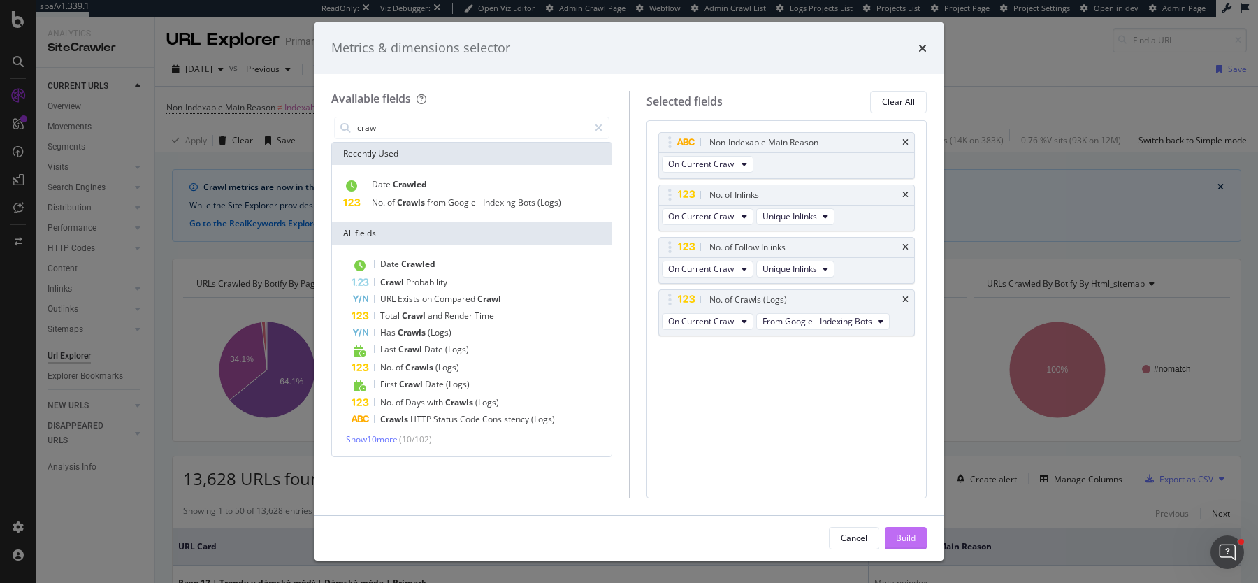
click at [917, 542] on button "Build" at bounding box center [906, 538] width 42 height 22
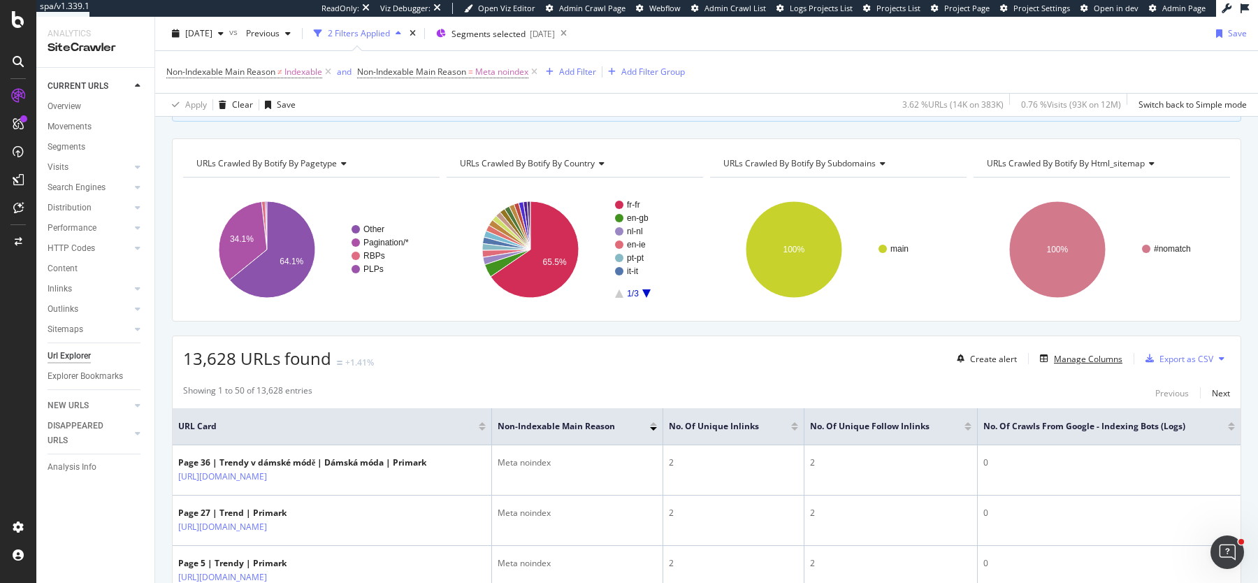
scroll to position [117, 0]
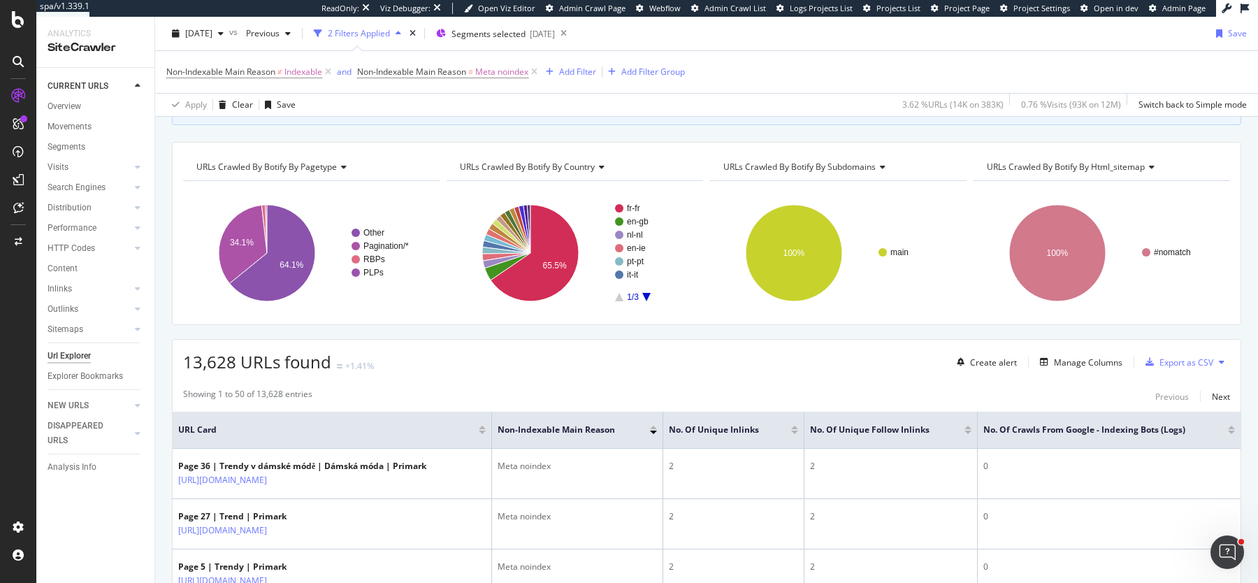
click at [1233, 431] on div at bounding box center [1231, 432] width 7 height 3
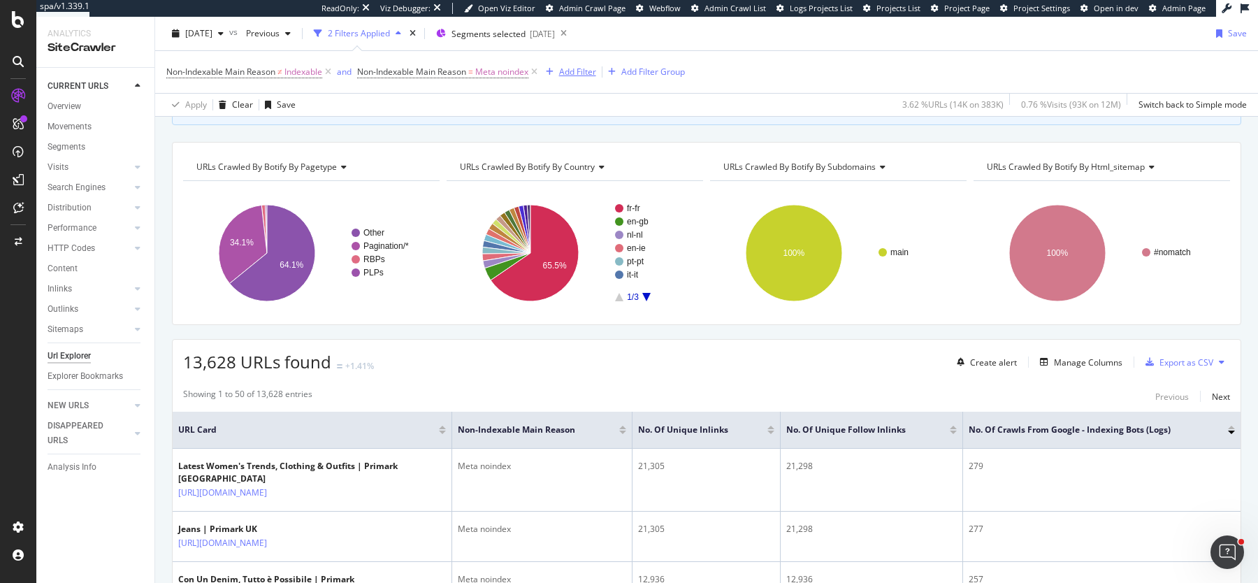
click at [584, 73] on div "Add Filter" at bounding box center [577, 72] width 37 height 12
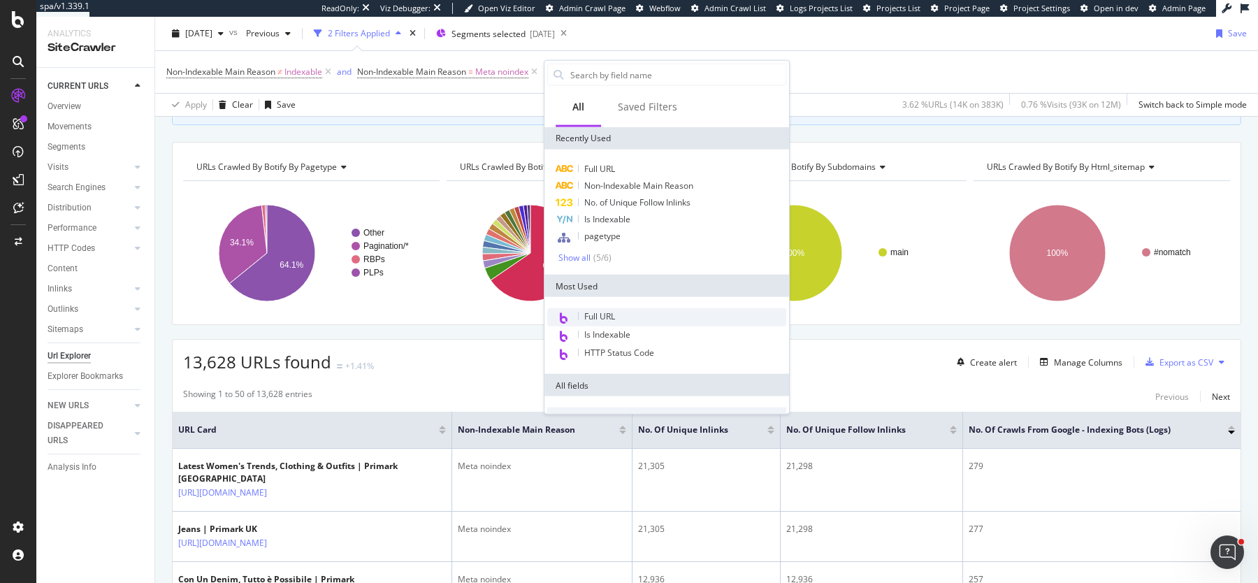
click at [659, 317] on div "Full URL" at bounding box center [666, 317] width 239 height 18
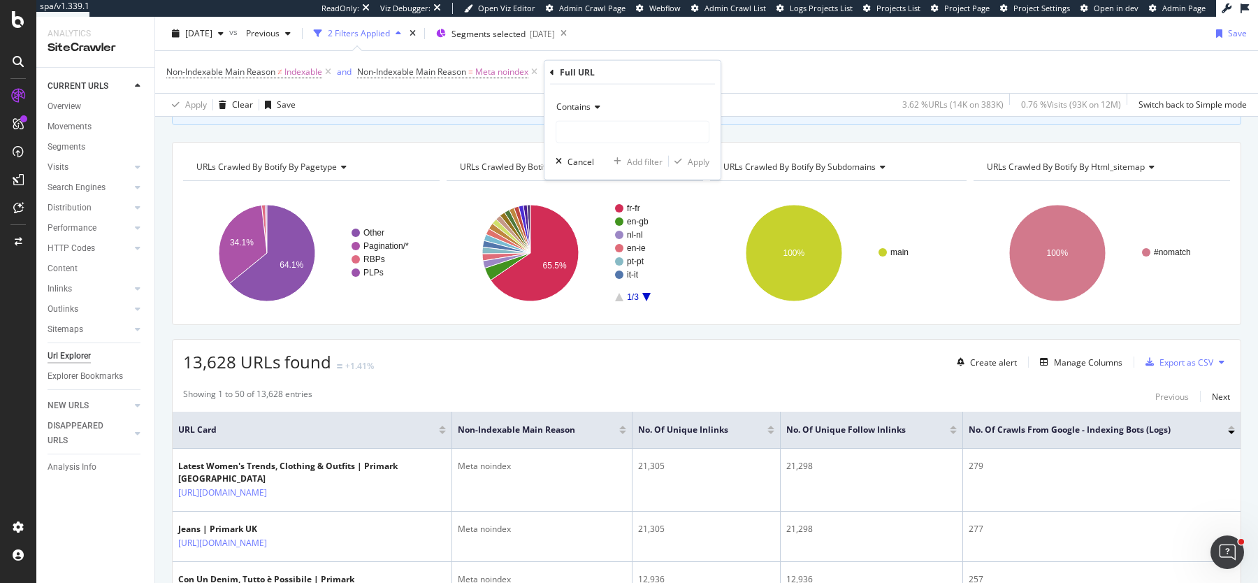
click at [594, 107] on icon at bounding box center [596, 107] width 10 height 8
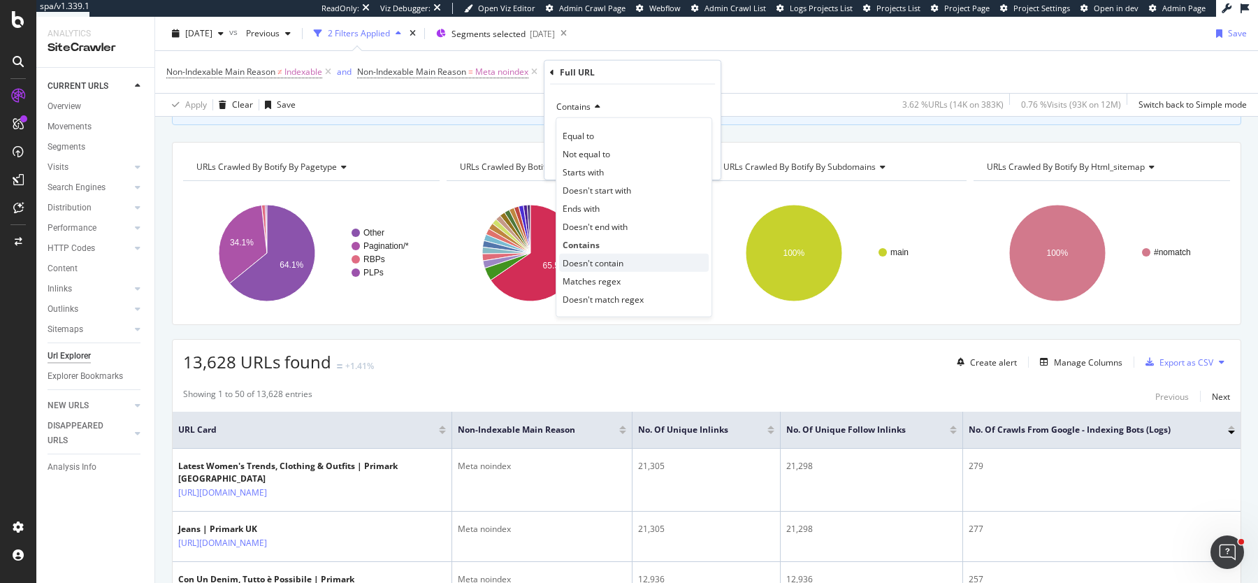
click at [603, 265] on span "Doesn't contain" at bounding box center [593, 263] width 61 height 12
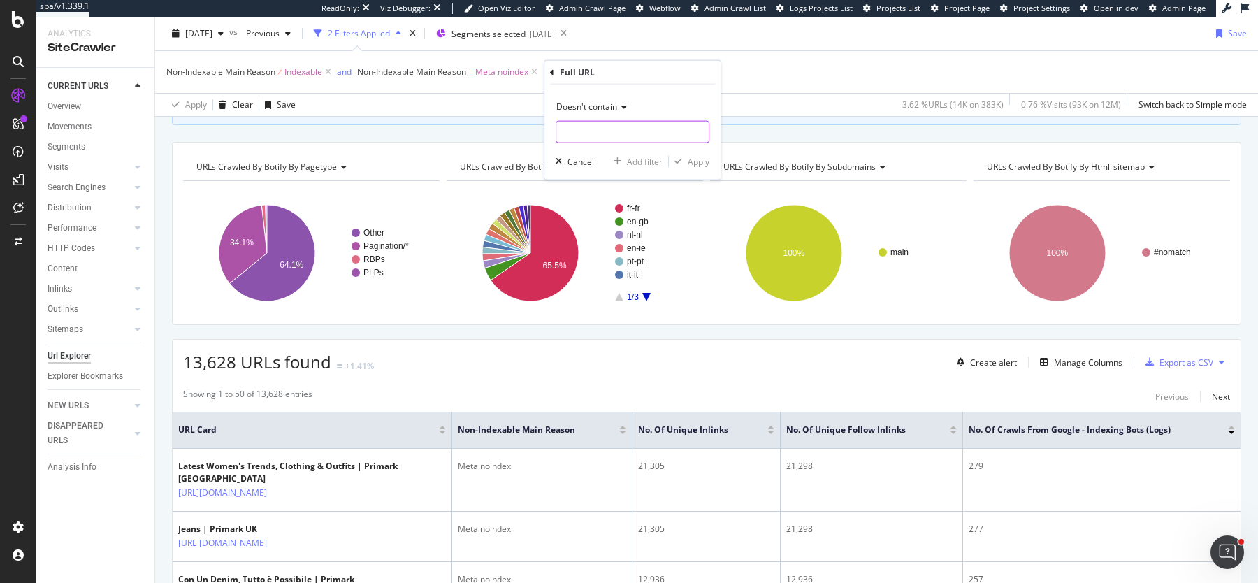
click at [605, 125] on input "text" at bounding box center [633, 132] width 152 height 22
type input "?page"
click at [697, 164] on div "Apply" at bounding box center [699, 161] width 22 height 12
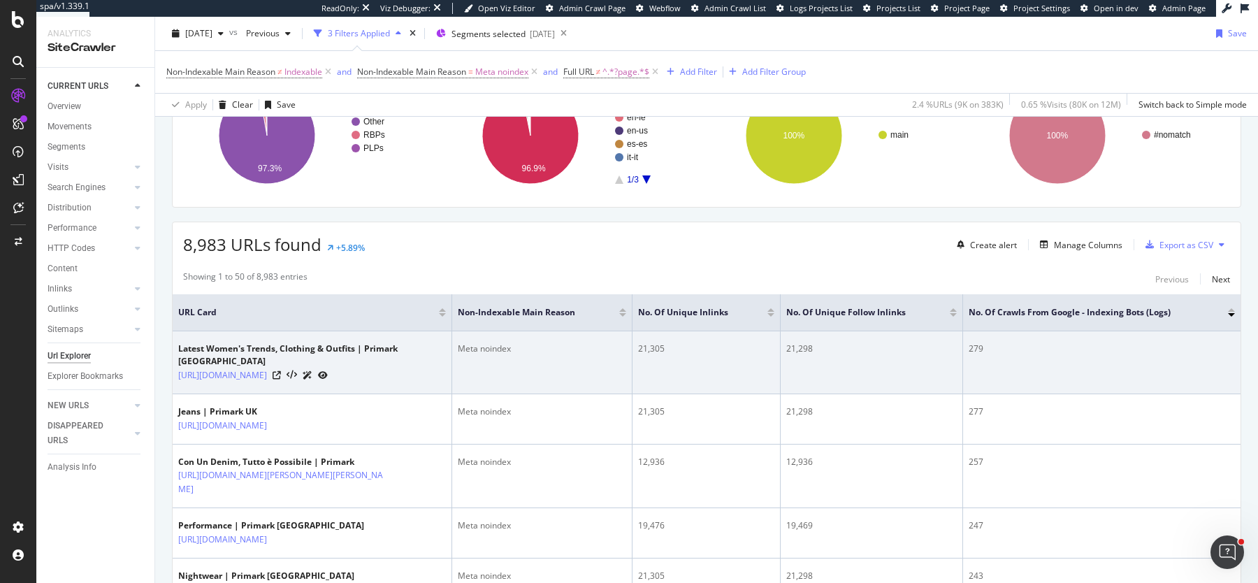
scroll to position [246, 0]
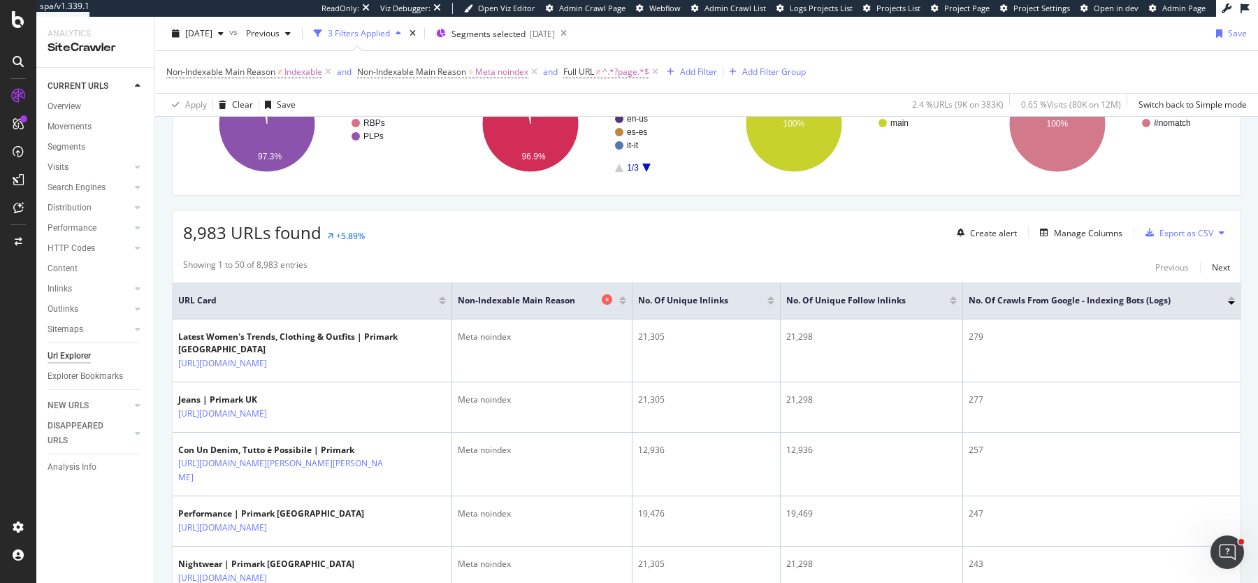
click at [604, 294] on icon at bounding box center [607, 299] width 10 height 10
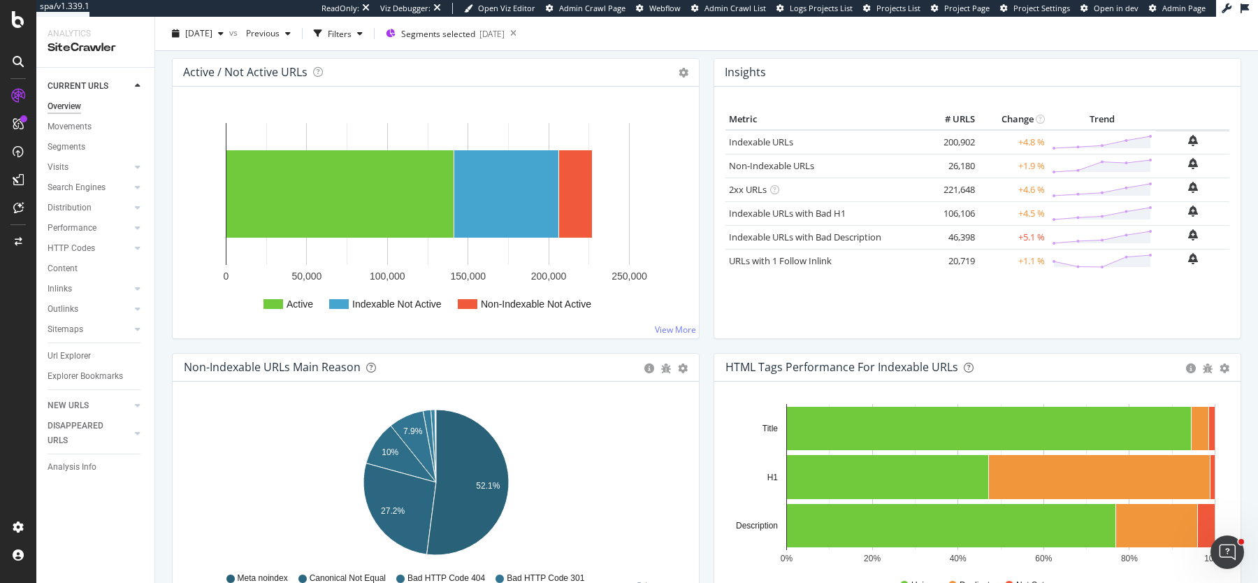
scroll to position [200, 0]
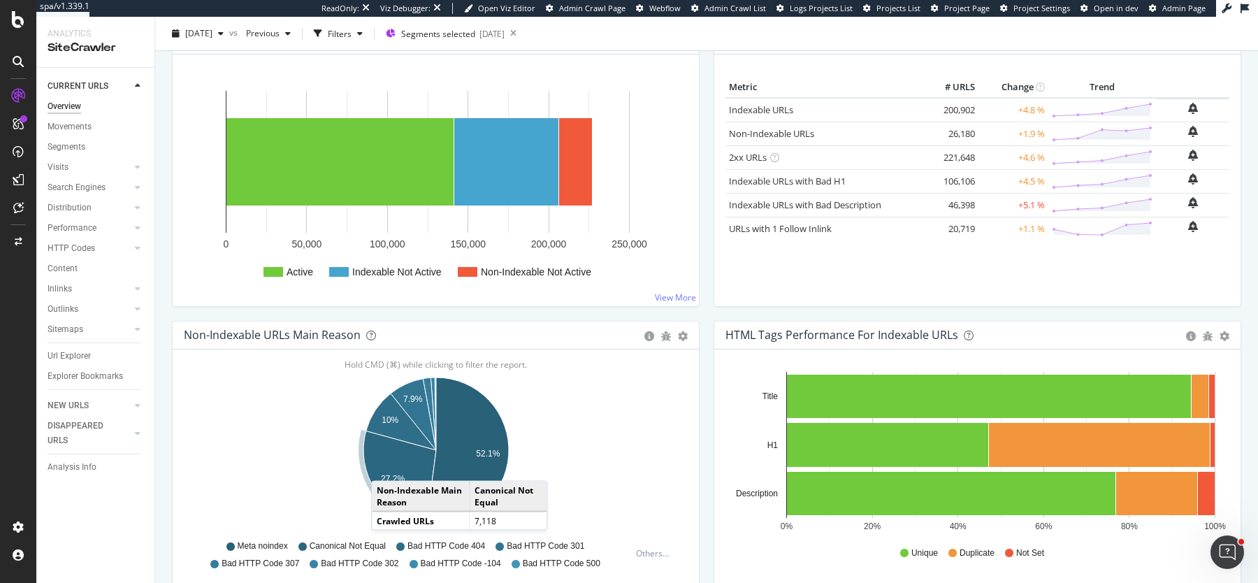
click at [385, 465] on icon "A chart." at bounding box center [400, 477] width 73 height 92
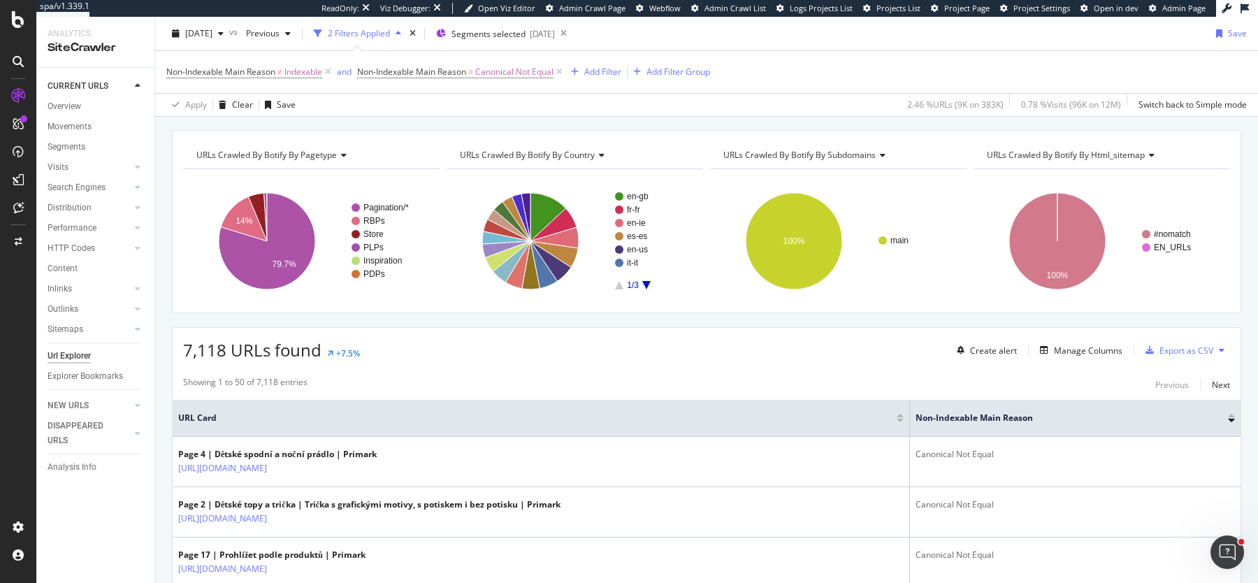
scroll to position [131, 0]
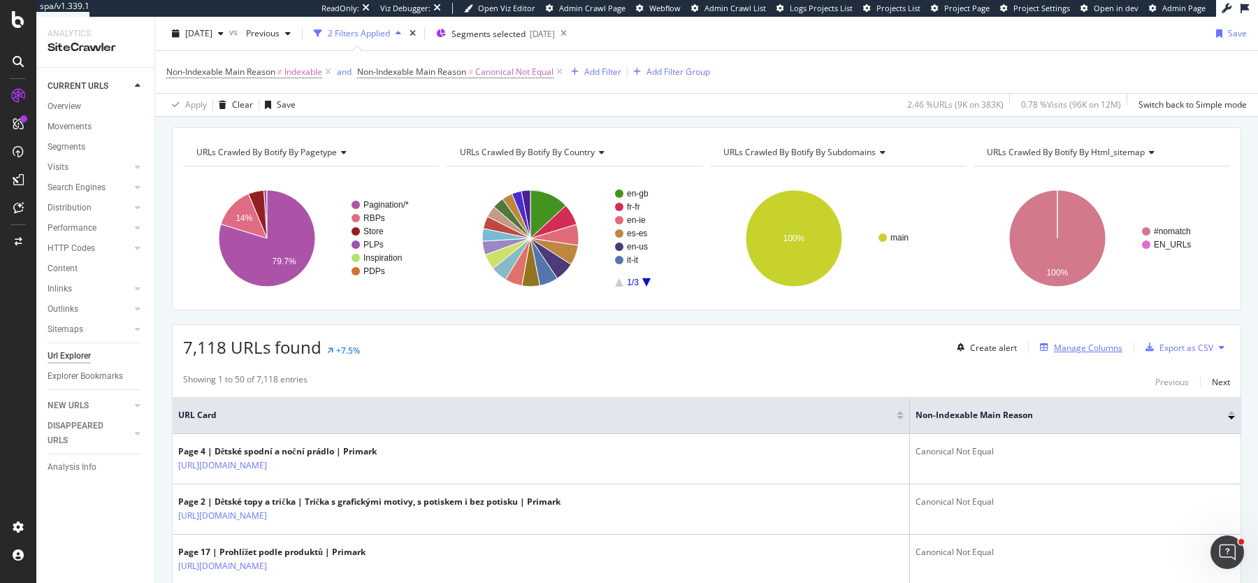
click at [1072, 344] on div "Manage Columns" at bounding box center [1088, 348] width 69 height 12
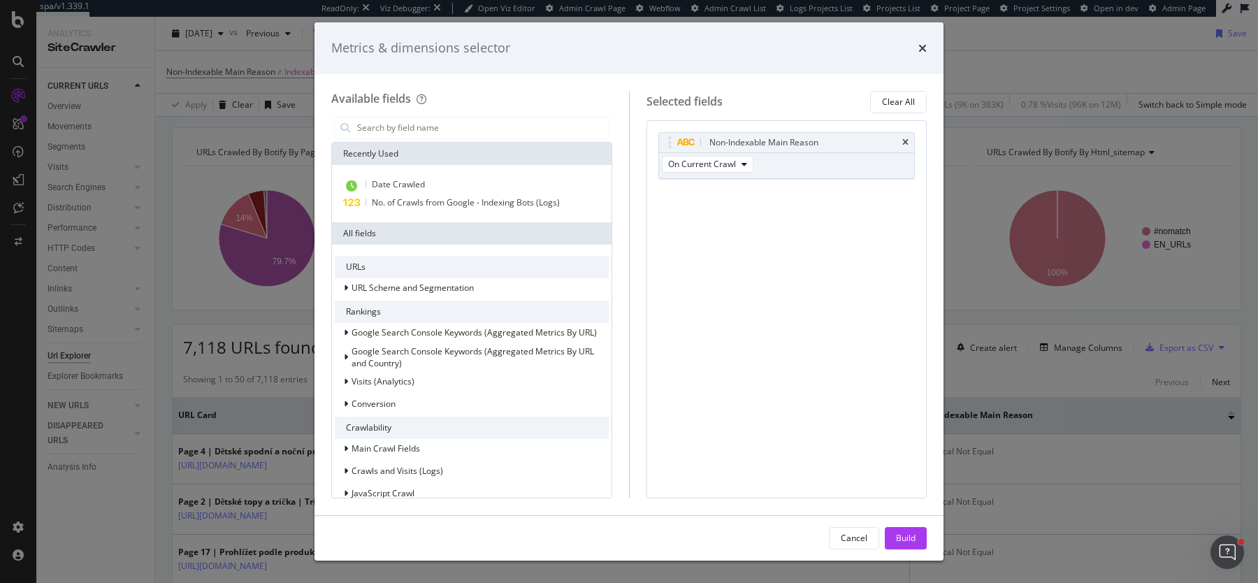
click at [1063, 391] on div "Metrics & dimensions selector Available fields Recently Used Date Crawled No. o…" at bounding box center [629, 291] width 1258 height 583
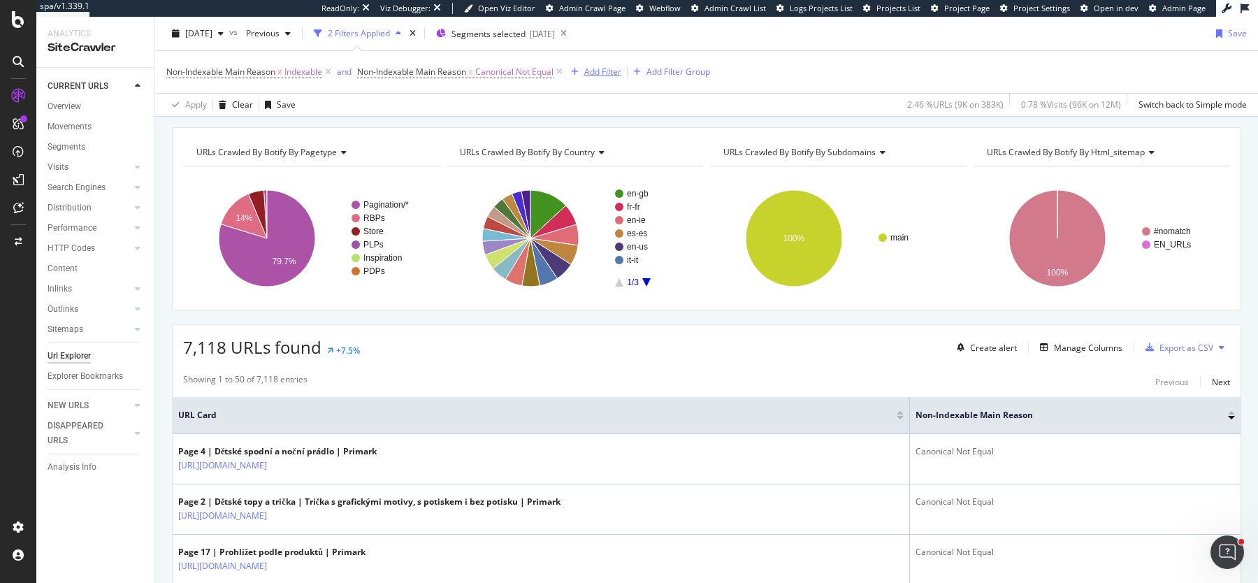
click at [599, 68] on div "Add Filter" at bounding box center [602, 72] width 37 height 12
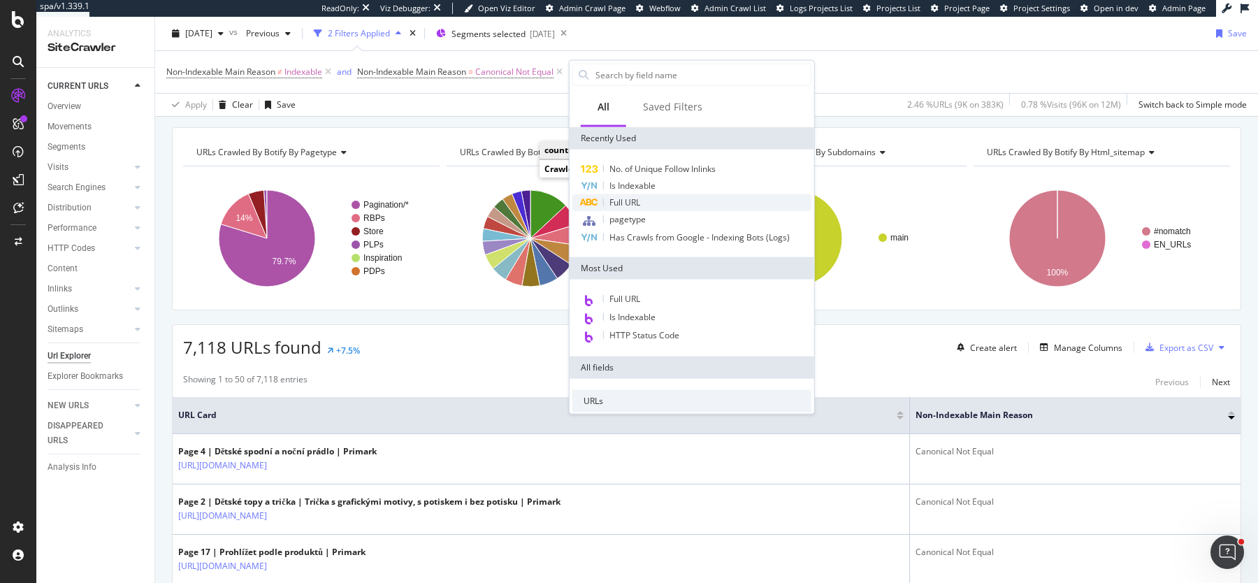
click at [639, 204] on span "Full URL" at bounding box center [625, 202] width 31 height 12
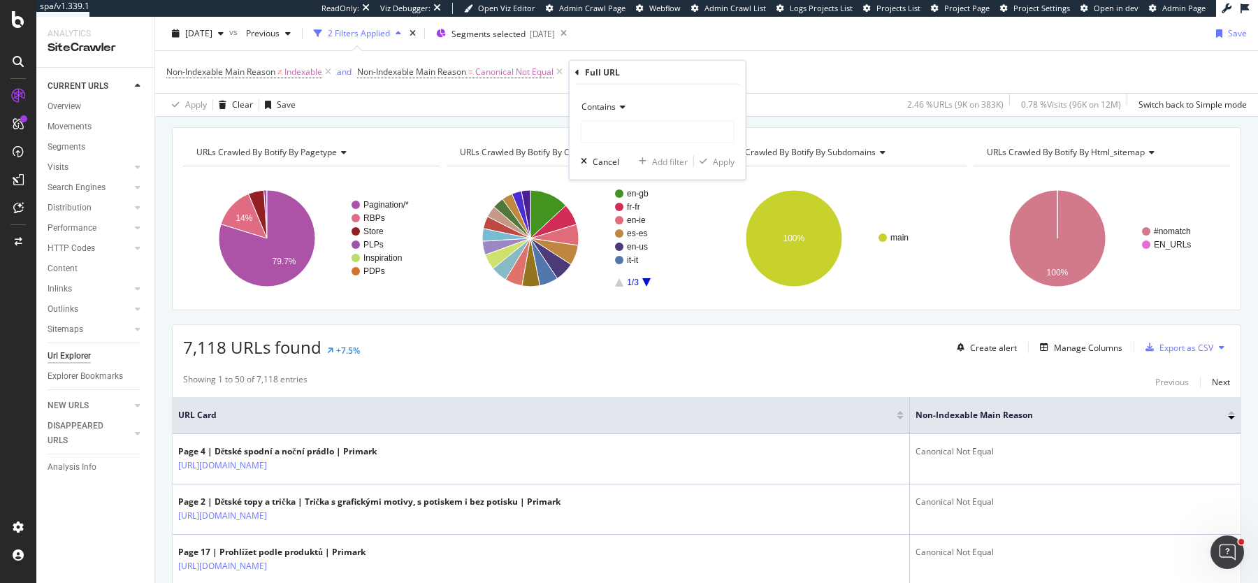
click at [624, 110] on icon at bounding box center [621, 107] width 10 height 8
click at [624, 261] on span "Doesn't contain" at bounding box center [618, 263] width 61 height 12
click at [624, 135] on input "text" at bounding box center [658, 132] width 152 height 22
type input "?page"
click at [724, 160] on div "Apply" at bounding box center [724, 161] width 22 height 12
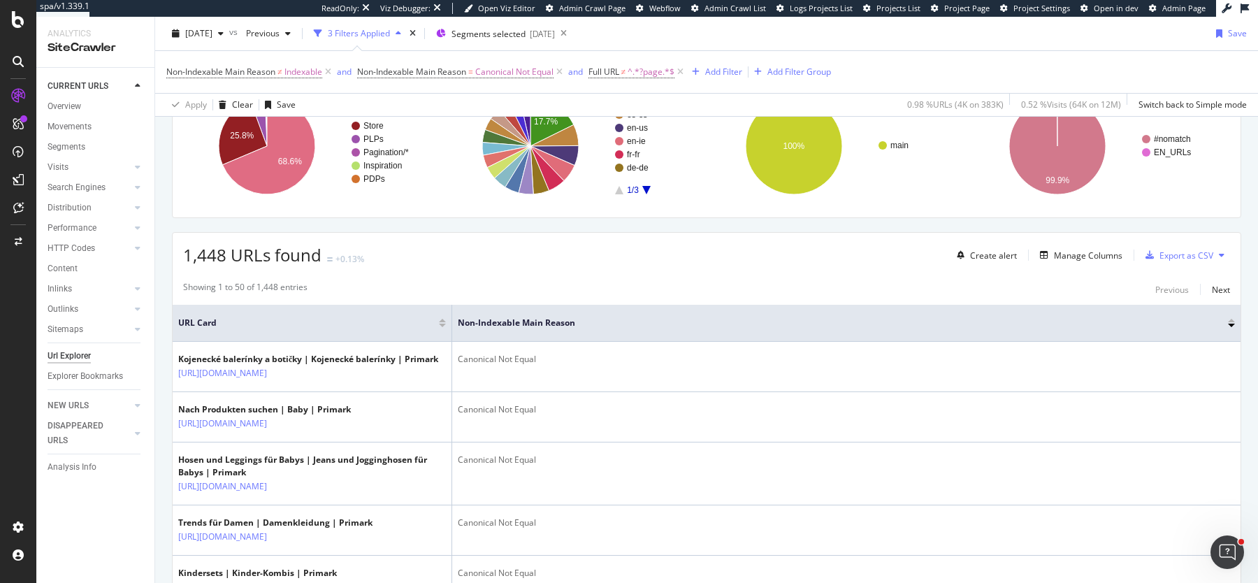
scroll to position [243, 0]
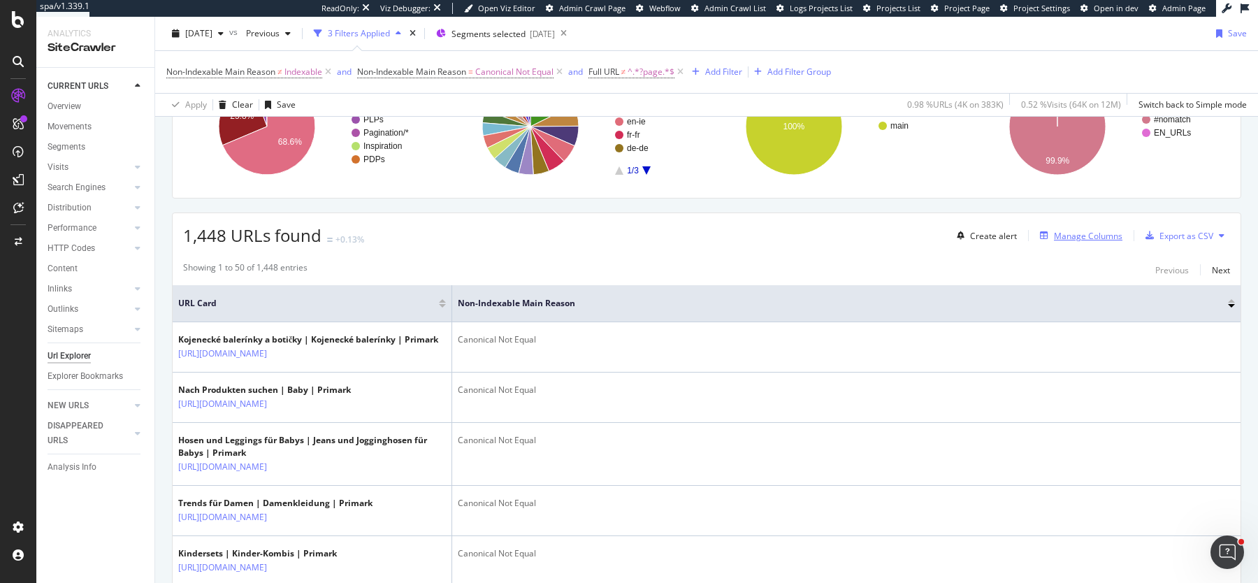
click at [1119, 230] on div "Manage Columns" at bounding box center [1088, 236] width 69 height 12
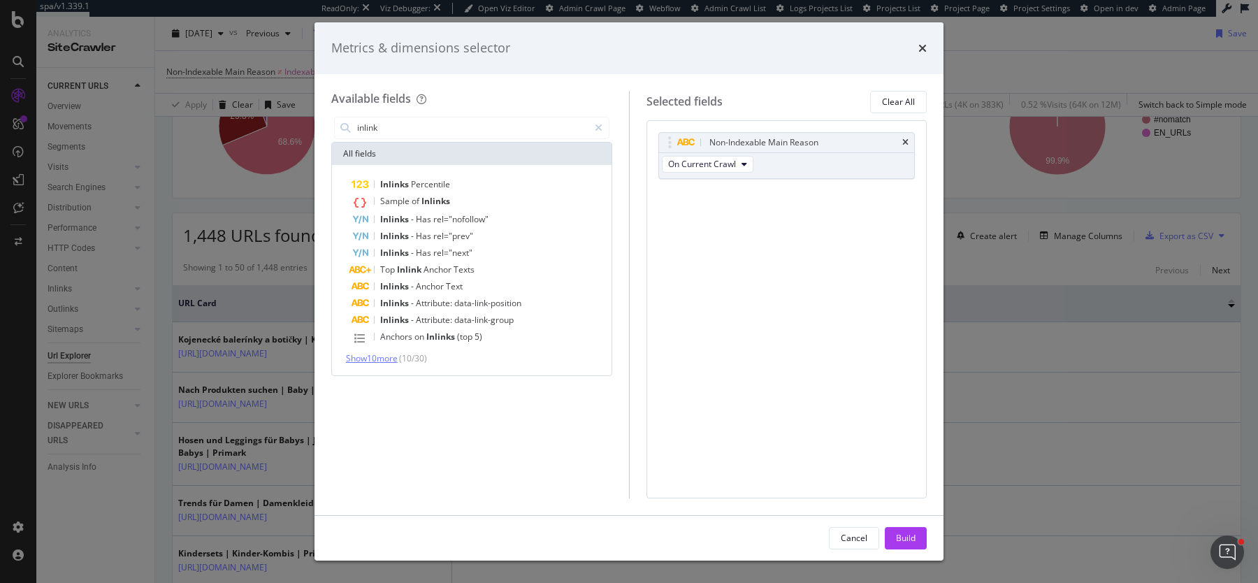
click at [384, 359] on span "Show 10 more" at bounding box center [372, 358] width 52 height 12
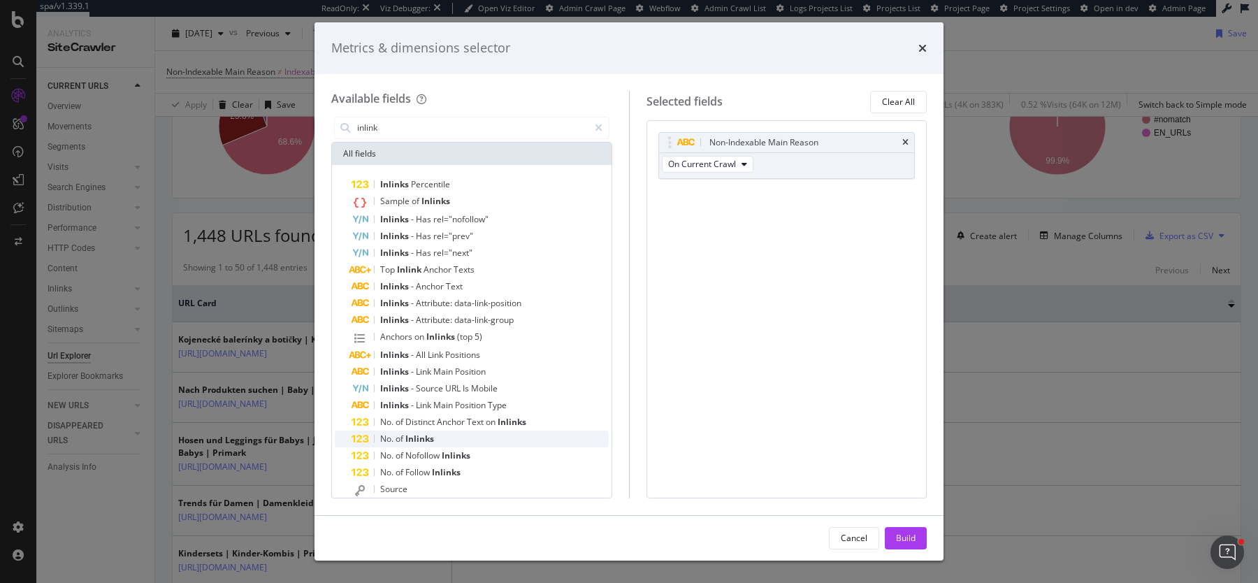
click at [429, 438] on span "Inlinks" at bounding box center [420, 439] width 29 height 12
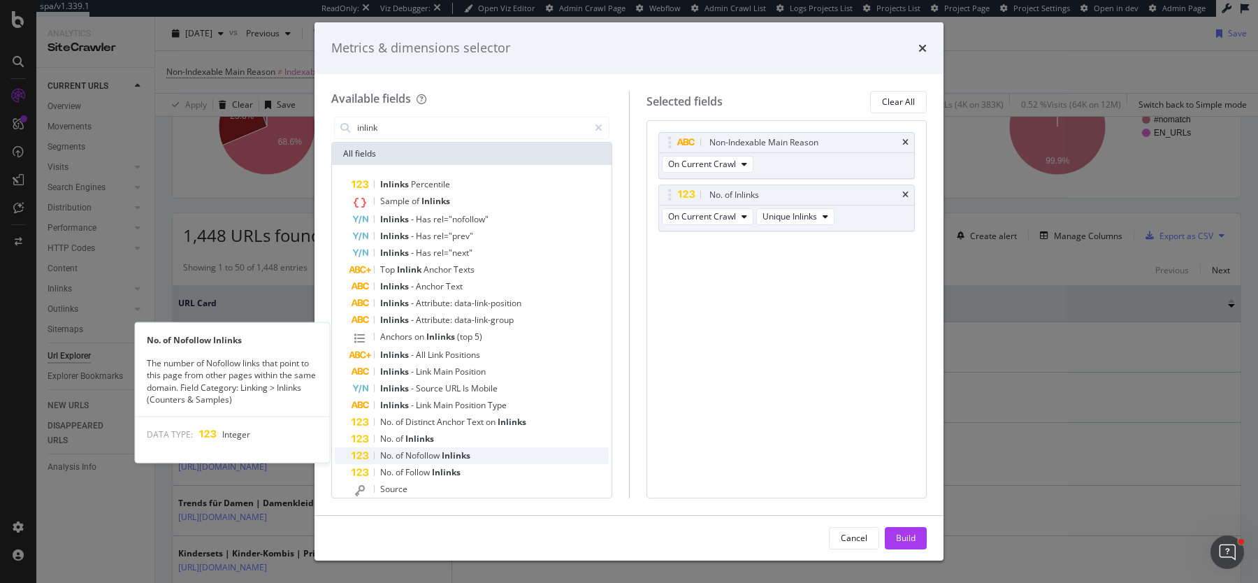
click at [429, 451] on span "Nofollow" at bounding box center [424, 456] width 36 height 12
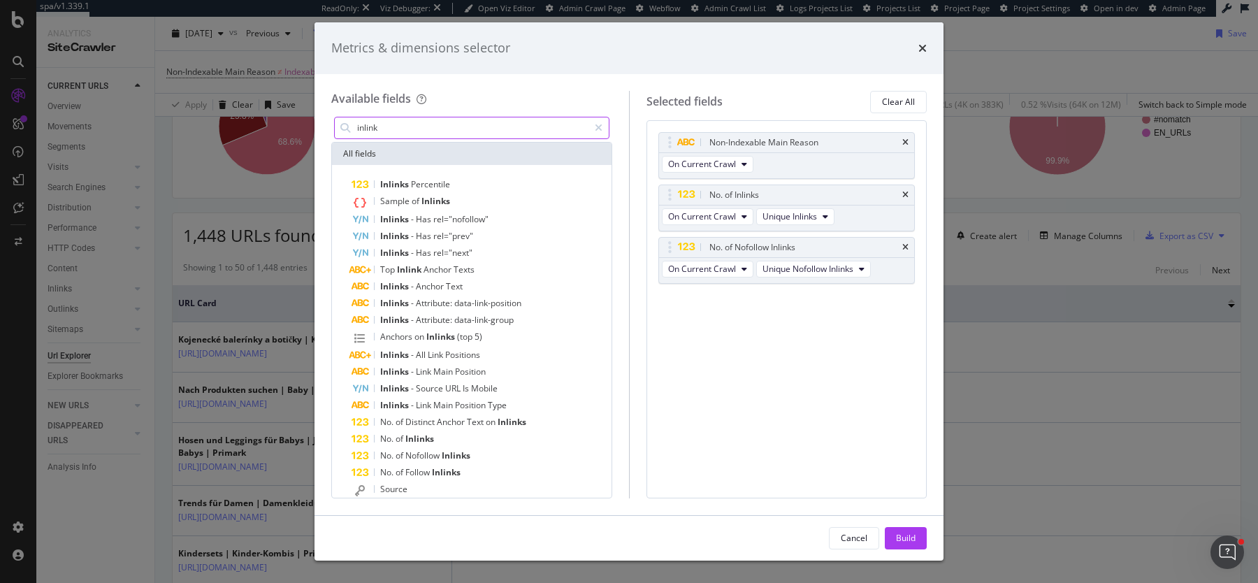
click at [403, 119] on input "inlink" at bounding box center [472, 127] width 233 height 21
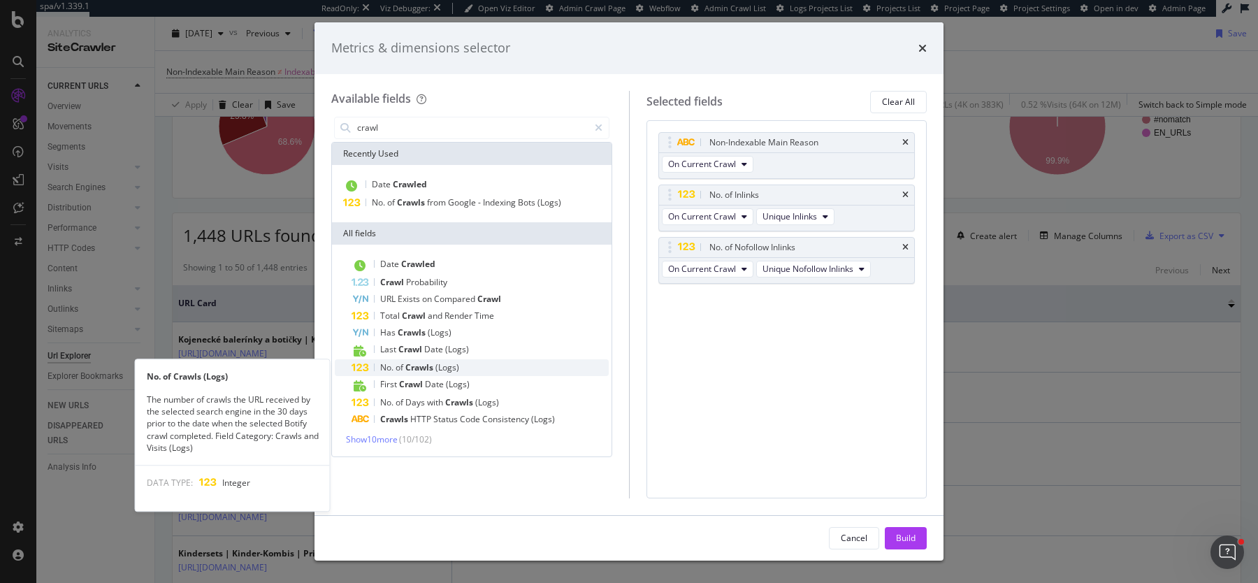
click at [436, 365] on span "(Logs)" at bounding box center [448, 367] width 24 height 12
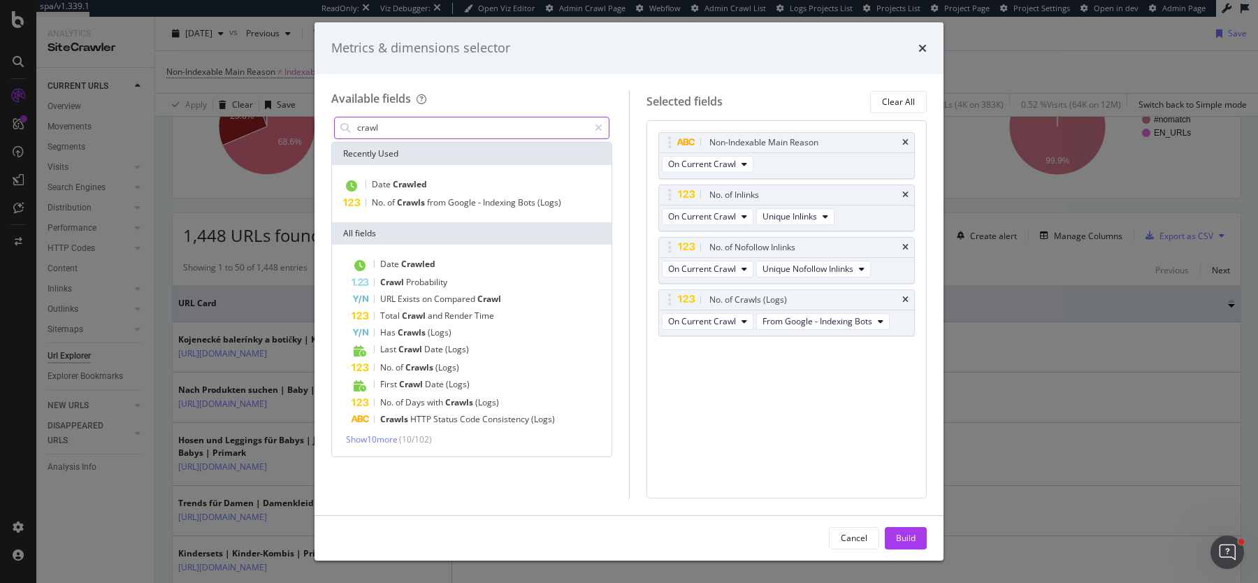
click at [419, 135] on input "crawl" at bounding box center [472, 127] width 233 height 21
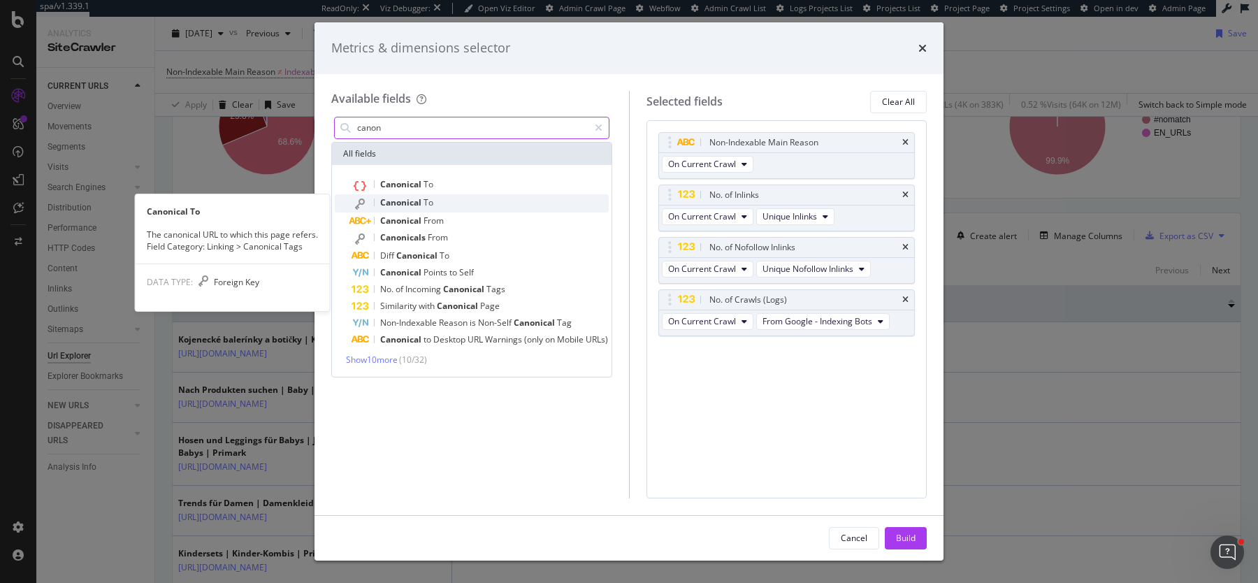
type input "canon"
click at [421, 204] on span "Canonical" at bounding box center [401, 202] width 43 height 12
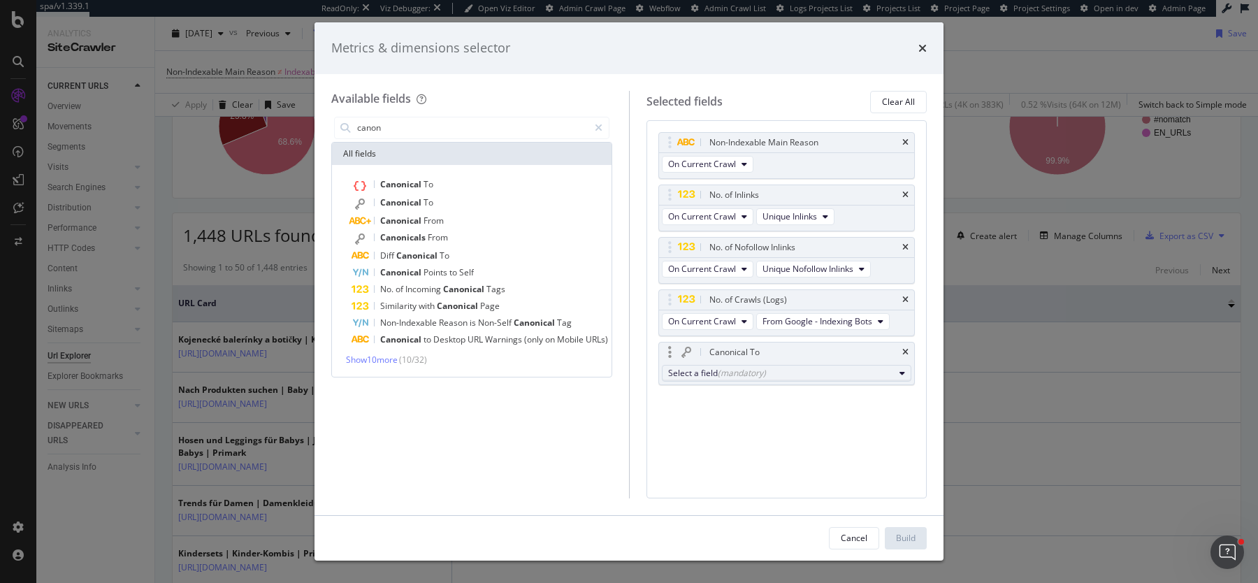
click at [724, 371] on div "(mandatory)" at bounding box center [742, 373] width 48 height 12
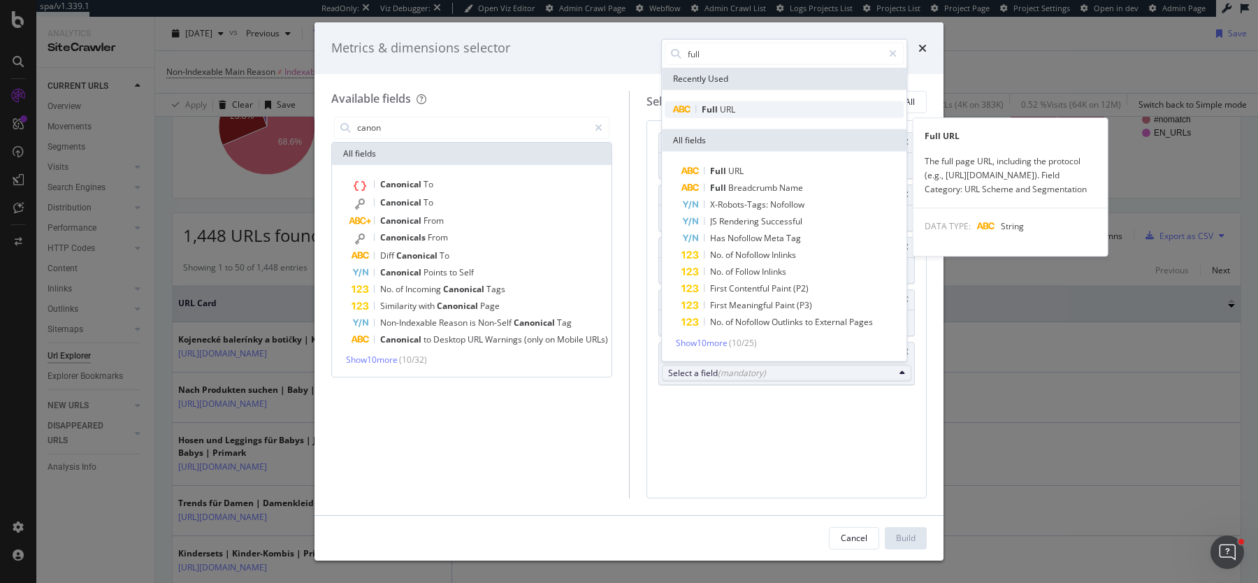
type input "full"
click at [733, 104] on span "URL" at bounding box center [727, 109] width 15 height 12
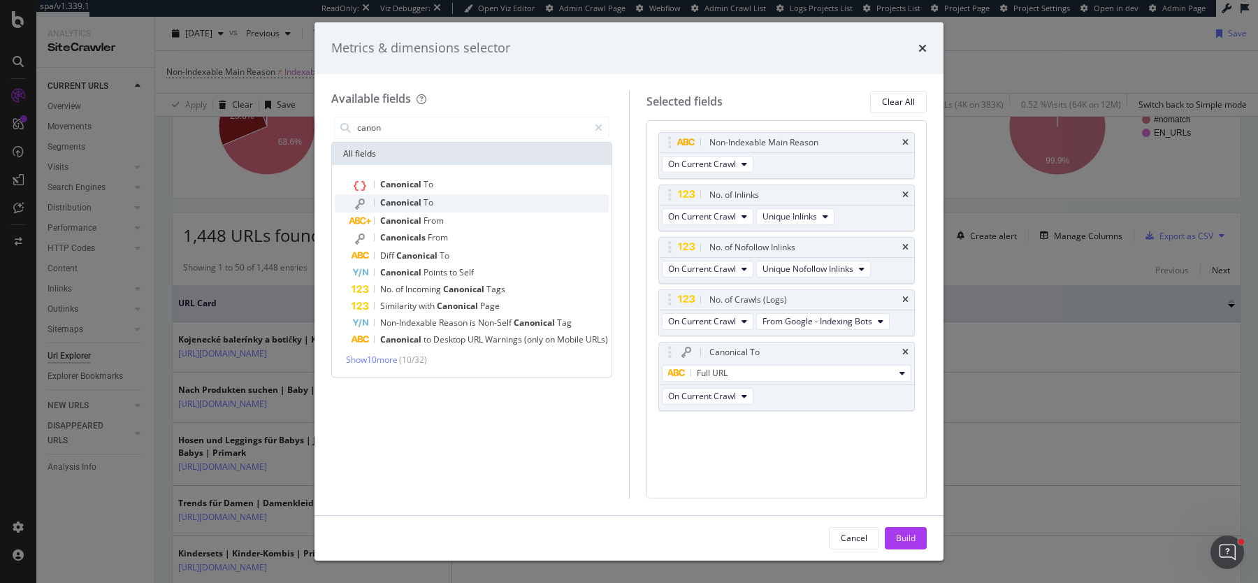
click at [424, 208] on div "Canonical To" at bounding box center [480, 203] width 257 height 18
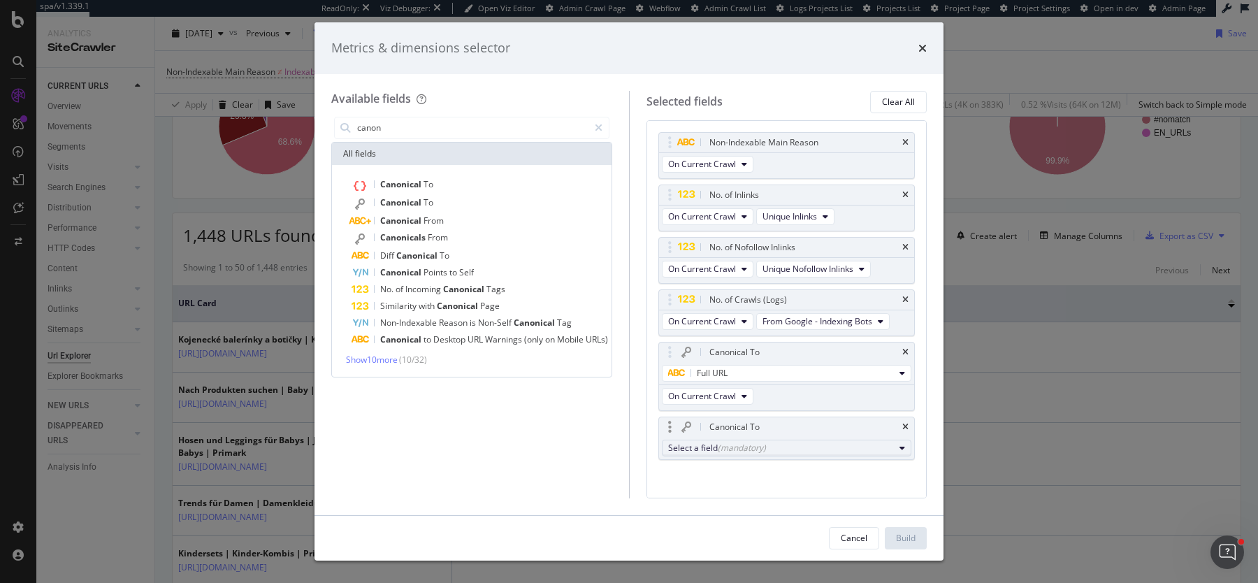
click at [718, 447] on div "(mandatory)" at bounding box center [742, 448] width 48 height 12
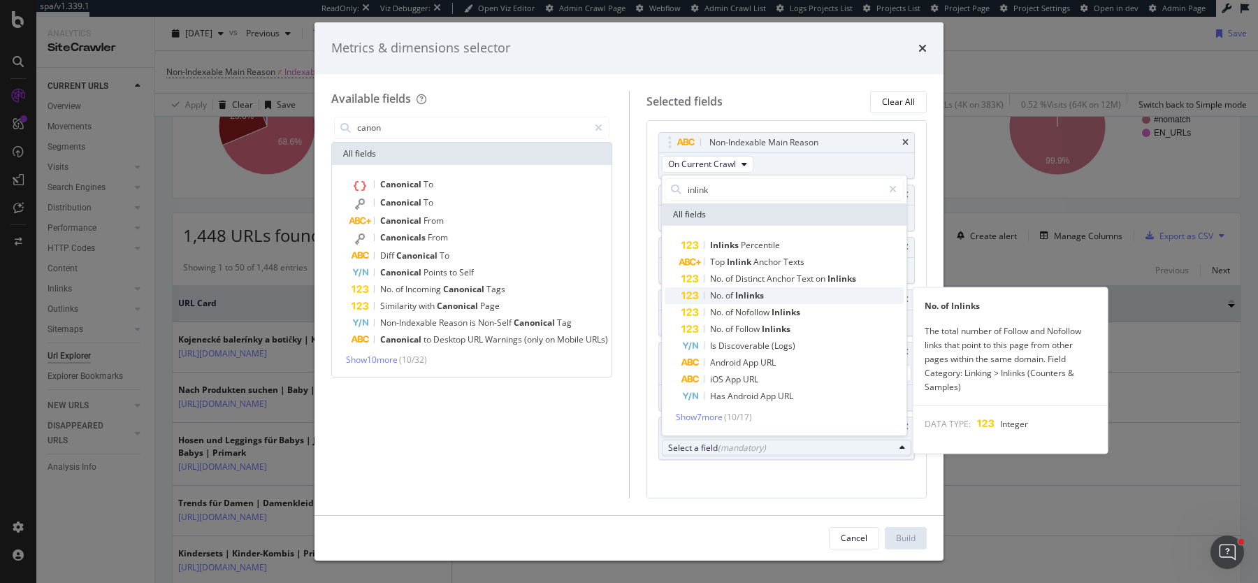
type input "inlink"
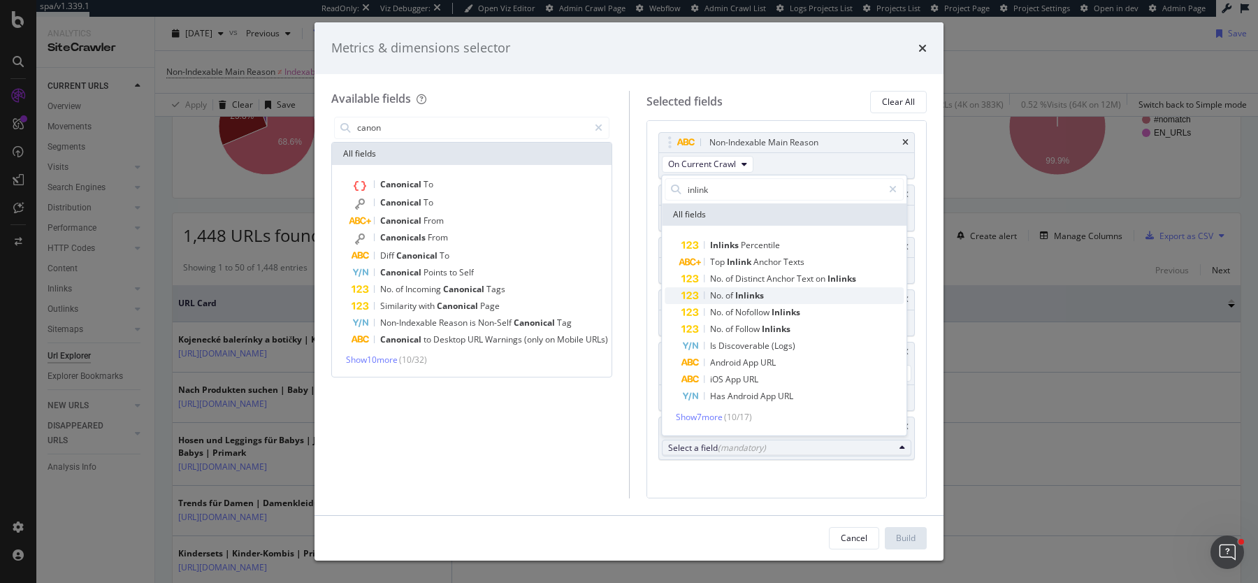
click at [749, 301] on span "Inlinks" at bounding box center [749, 295] width 29 height 12
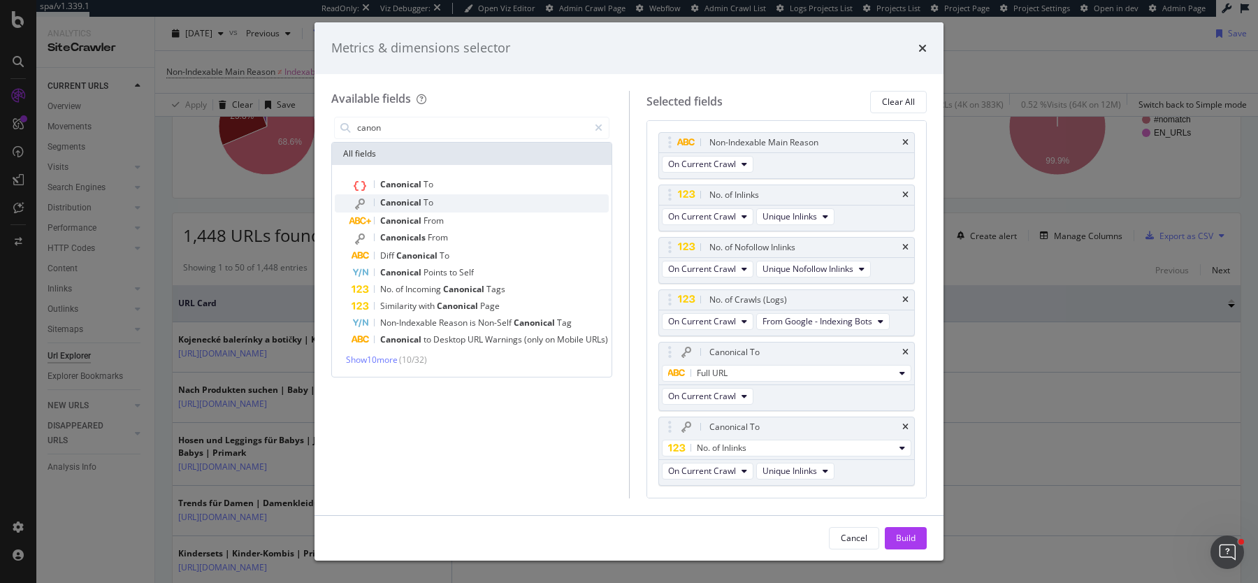
click at [477, 206] on div "Canonical To" at bounding box center [480, 203] width 257 height 18
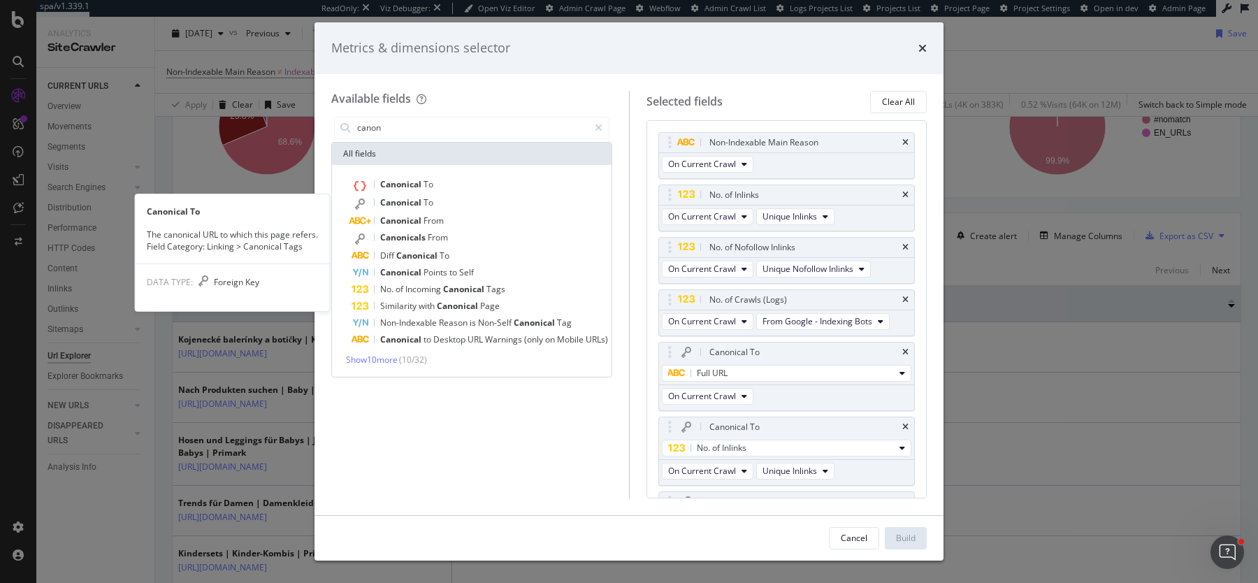
scroll to position [32, 0]
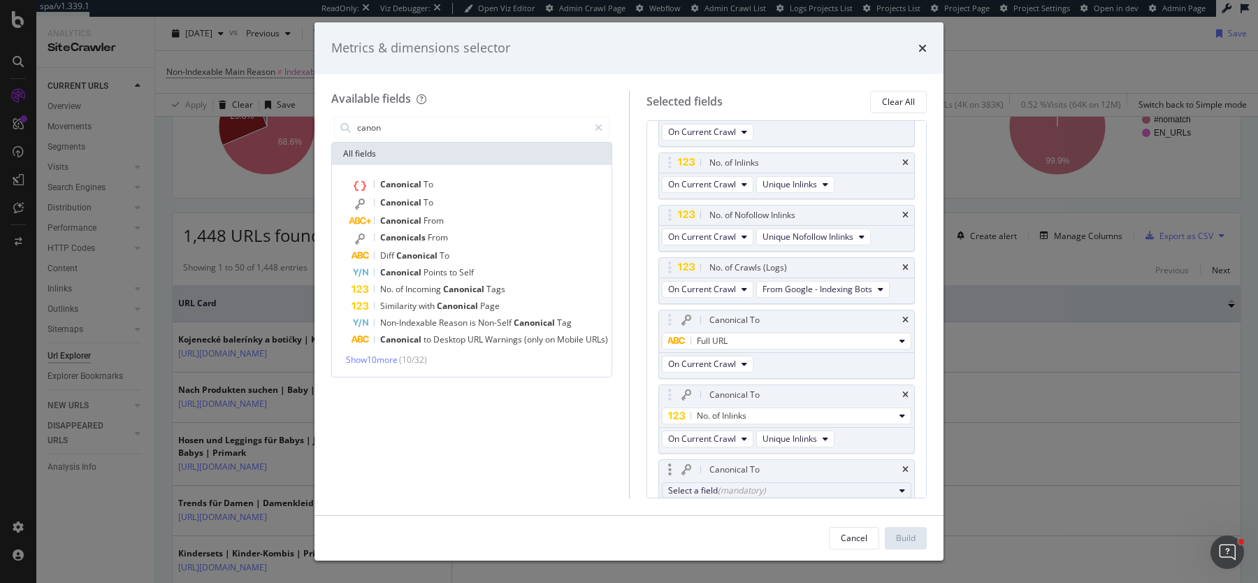
click at [761, 487] on div "(mandatory)" at bounding box center [742, 491] width 48 height 12
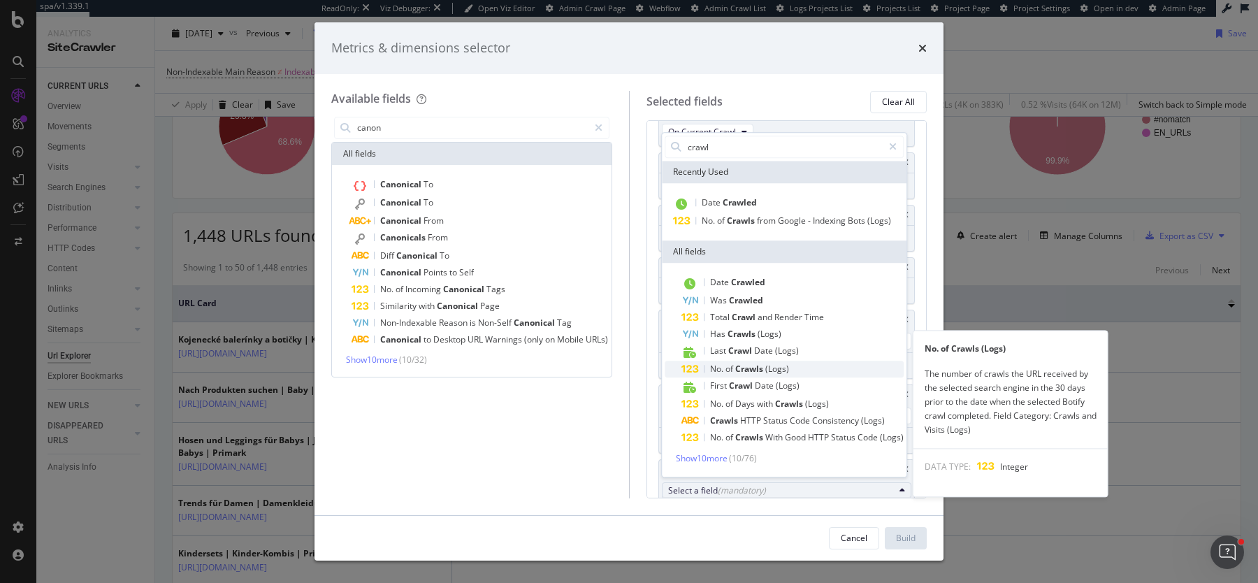
type input "crawl"
click at [761, 363] on span "Crawls" at bounding box center [750, 369] width 30 height 12
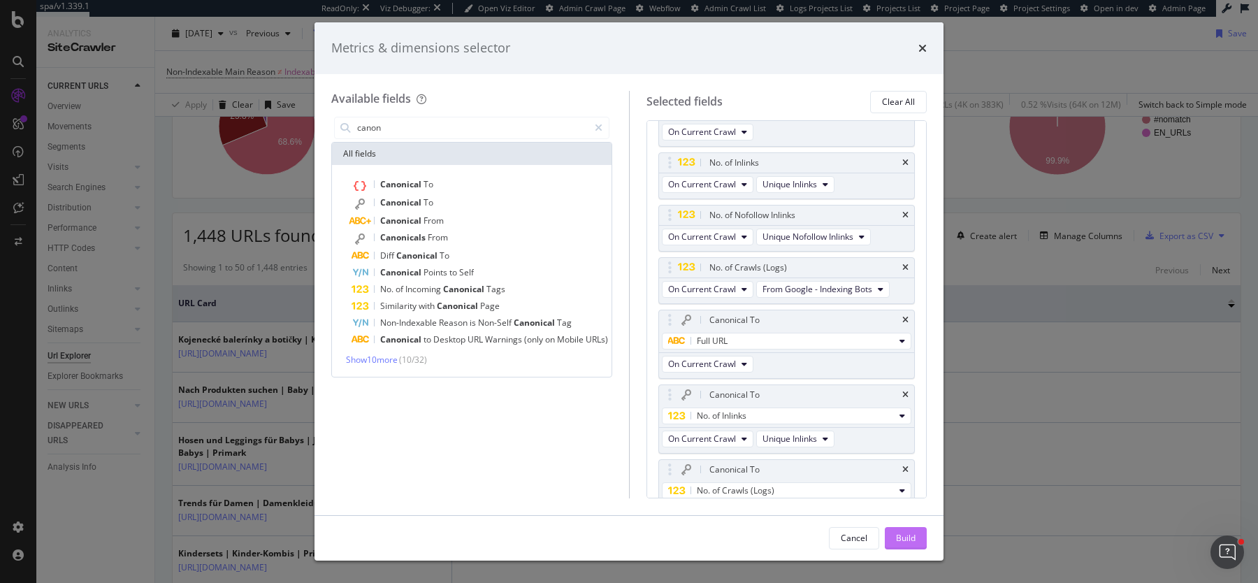
click at [905, 536] on div "Build" at bounding box center [906, 538] width 20 height 12
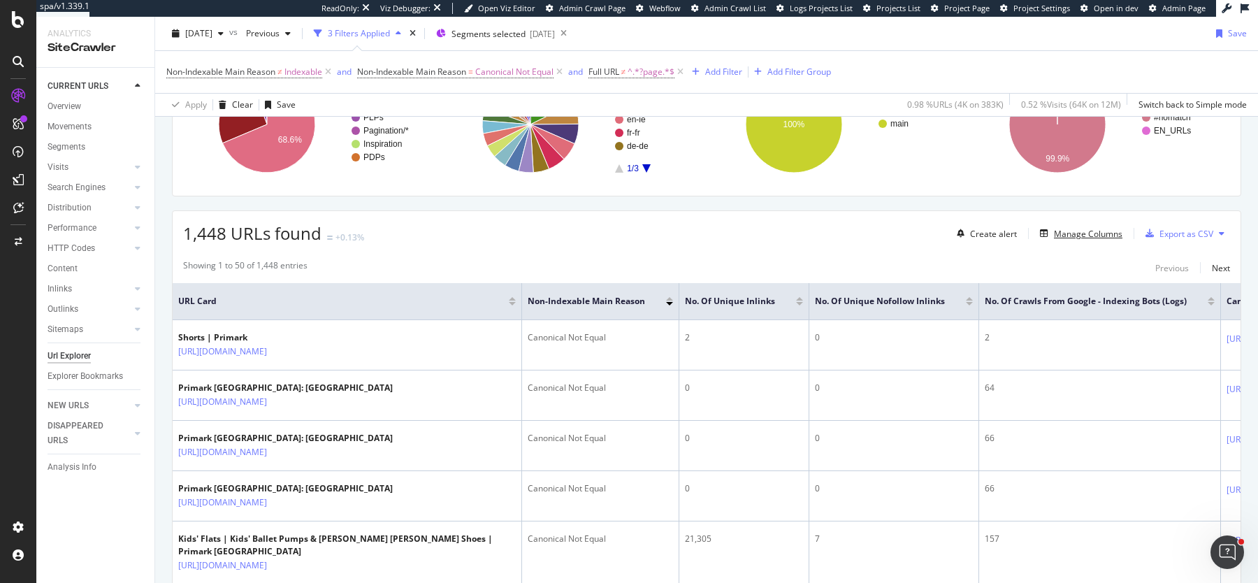
scroll to position [250, 0]
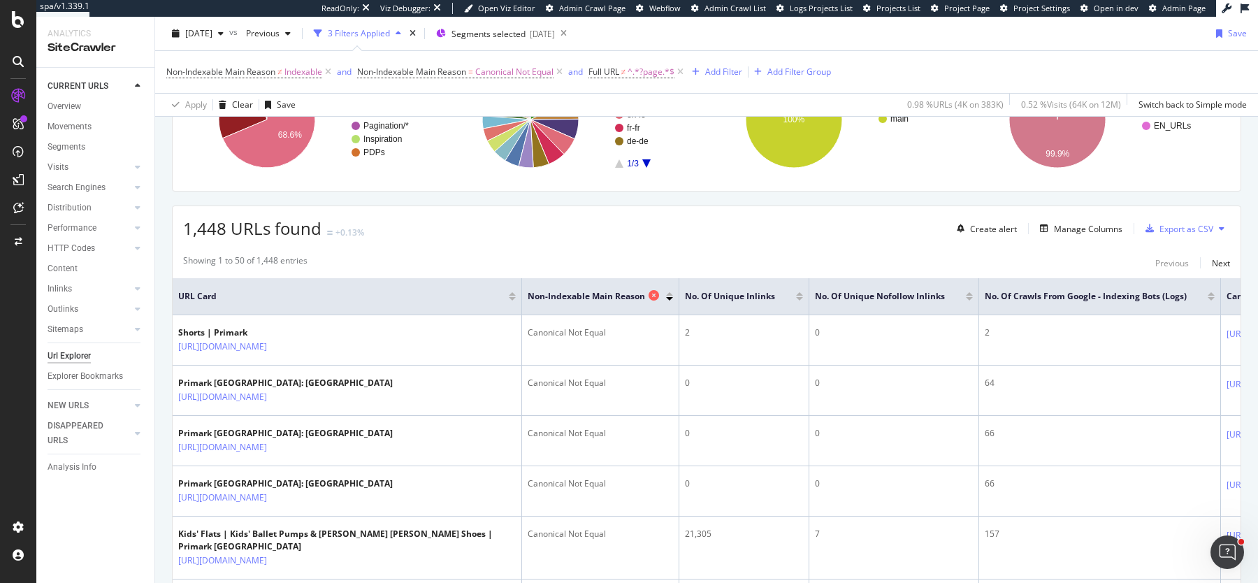
click at [655, 292] on icon at bounding box center [654, 295] width 10 height 10
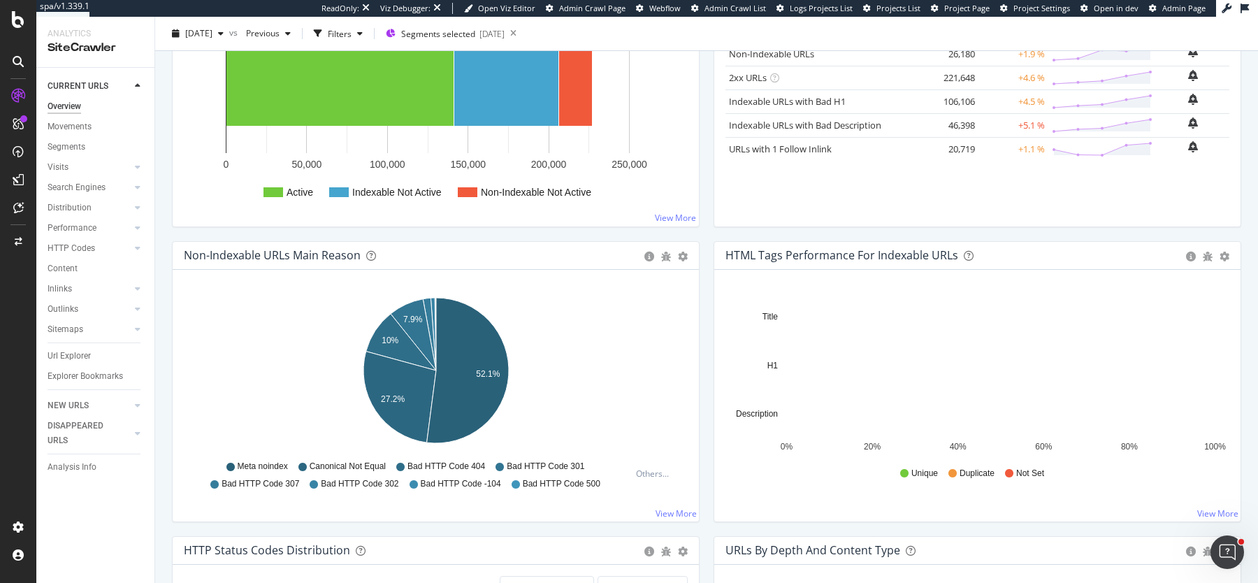
scroll to position [326, 0]
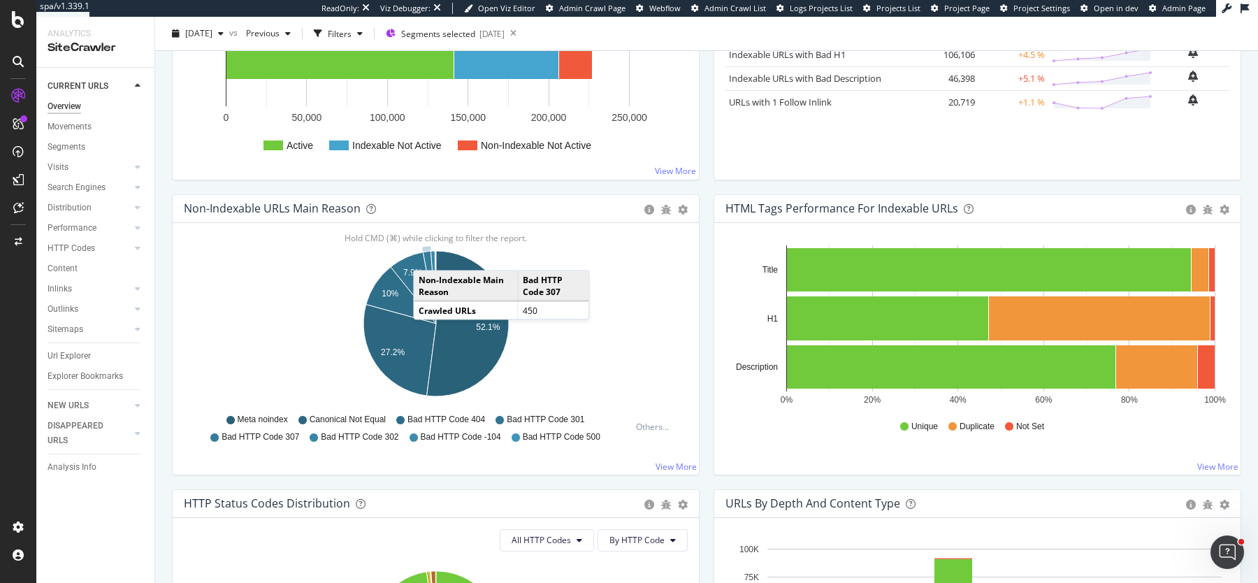
click at [427, 254] on icon "A chart." at bounding box center [429, 287] width 13 height 73
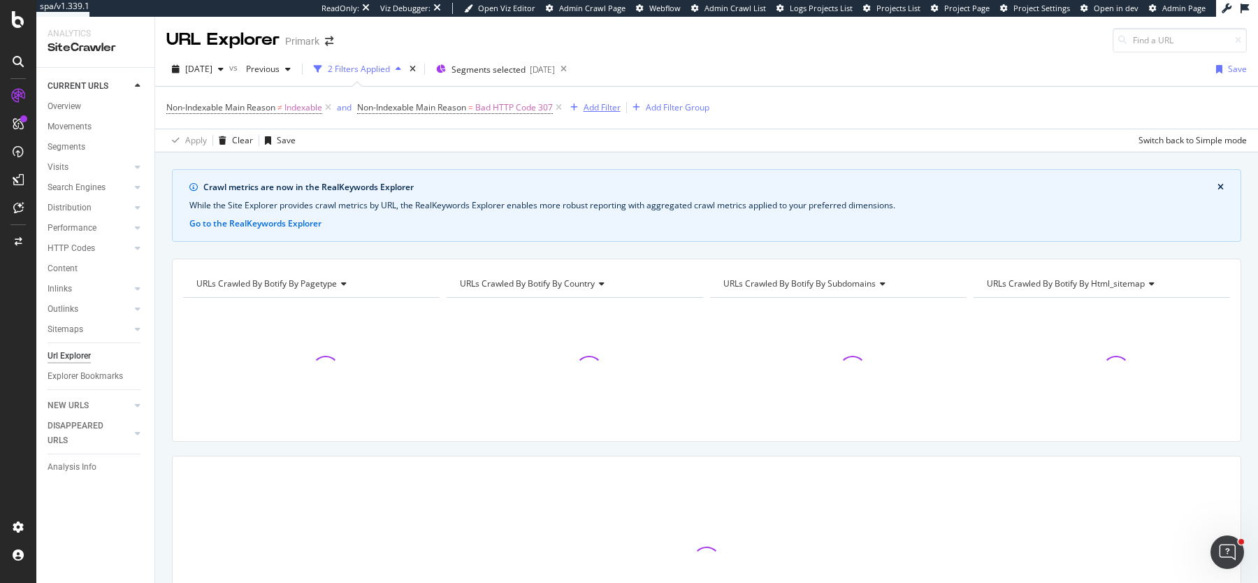
click at [596, 110] on div "Add Filter" at bounding box center [602, 107] width 37 height 12
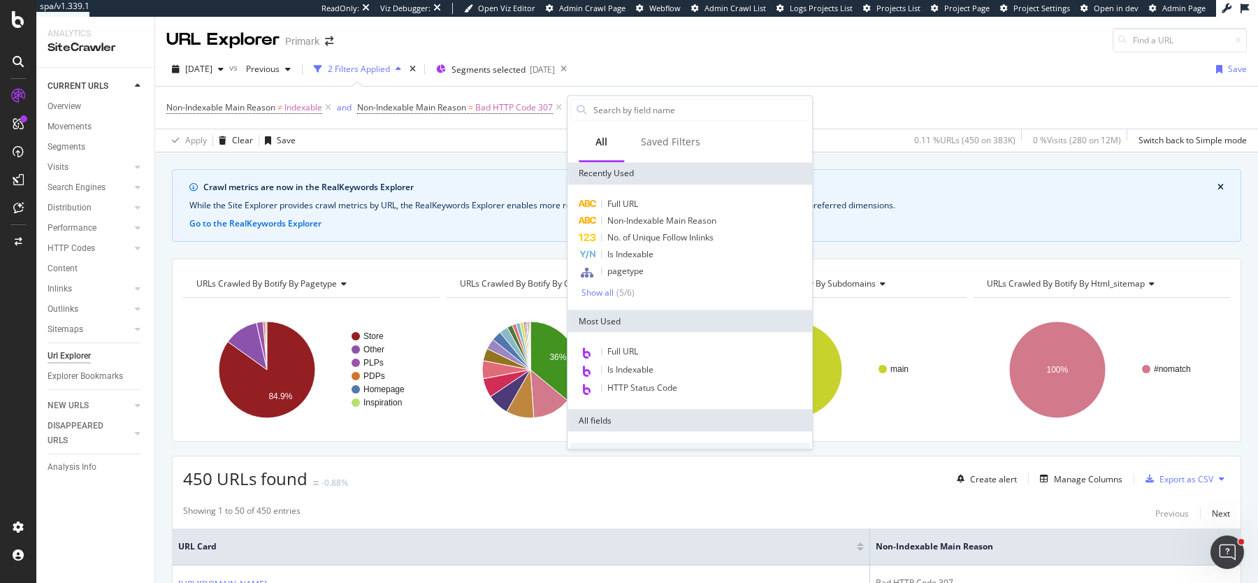
click at [935, 60] on div "[DATE] vs Previous 2 Filters Applied Segments selected [DATE] Save" at bounding box center [706, 72] width 1103 height 28
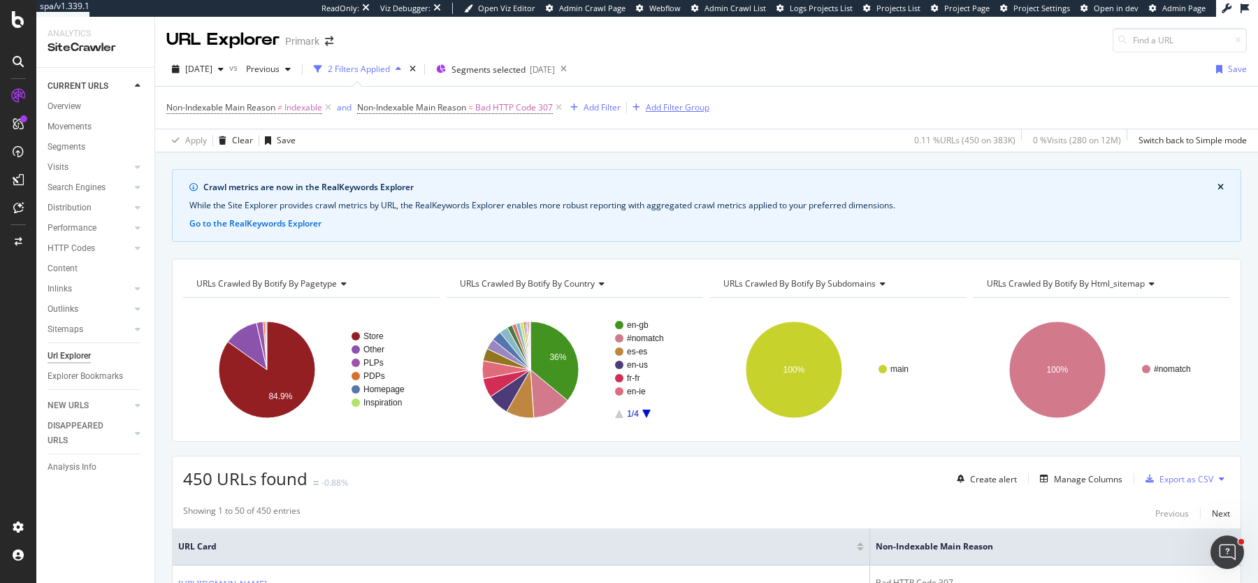
click at [687, 106] on div "Add Filter Group" at bounding box center [678, 107] width 64 height 12
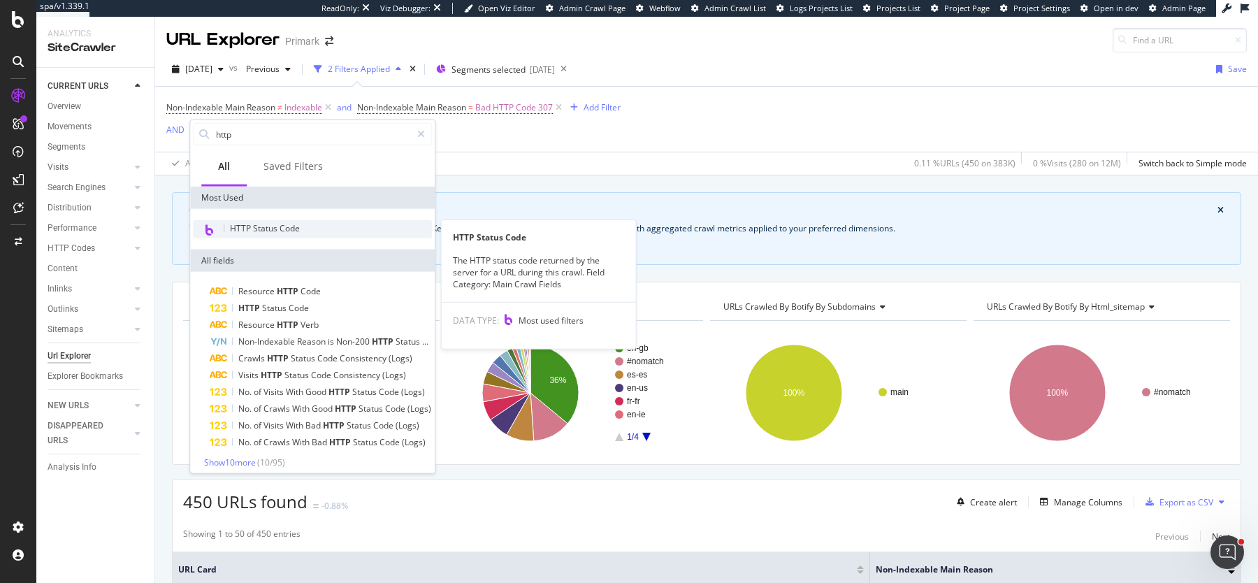
type input "http"
click at [271, 231] on span "HTTP Status Code" at bounding box center [265, 228] width 70 height 12
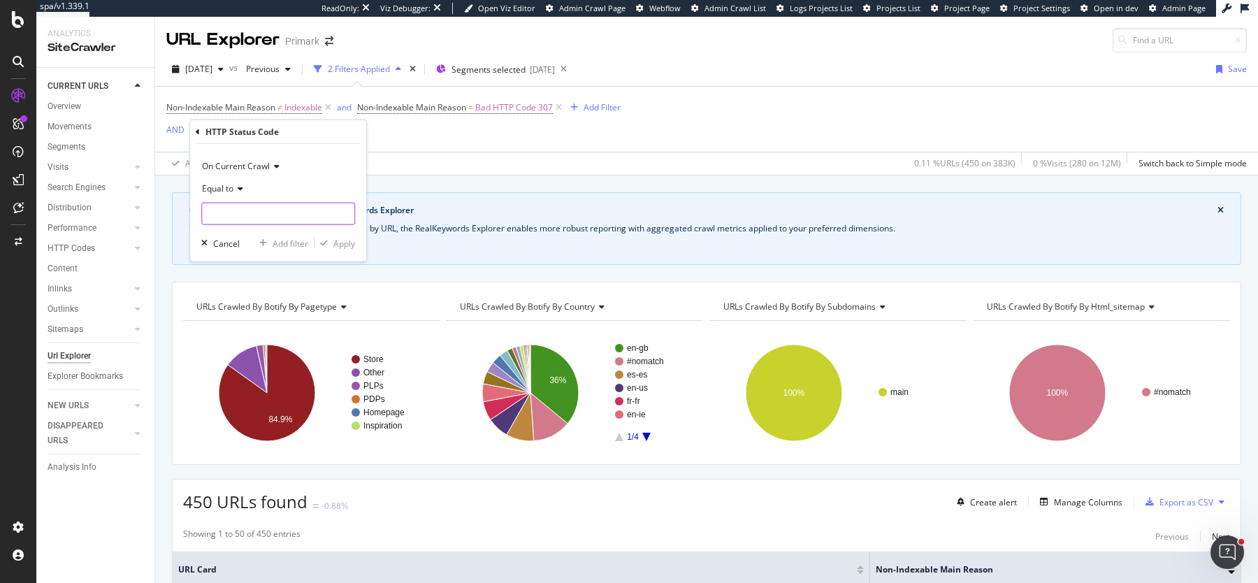
click at [302, 213] on input "number" at bounding box center [278, 214] width 154 height 22
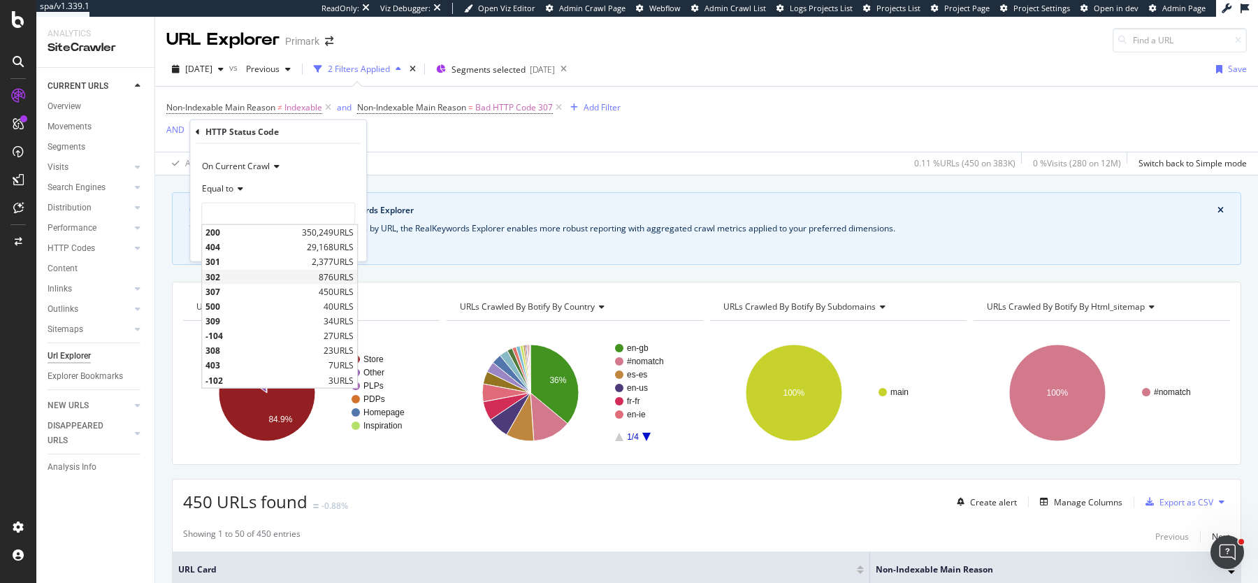
click at [273, 275] on span "302" at bounding box center [261, 277] width 110 height 12
type input "302"
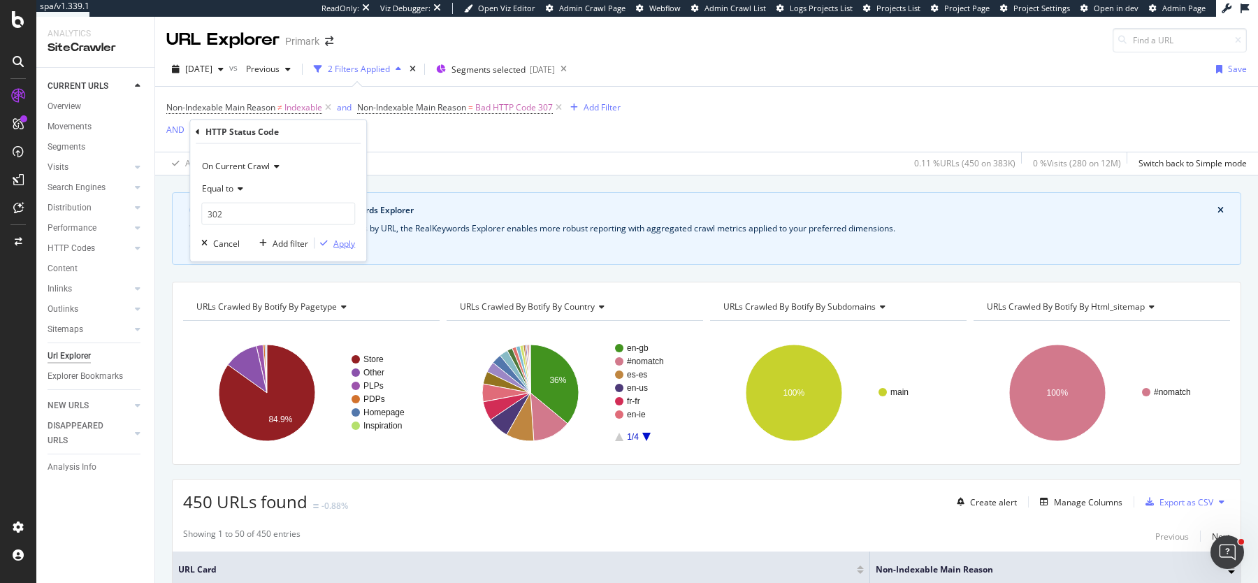
click at [344, 245] on div "Apply" at bounding box center [344, 243] width 22 height 12
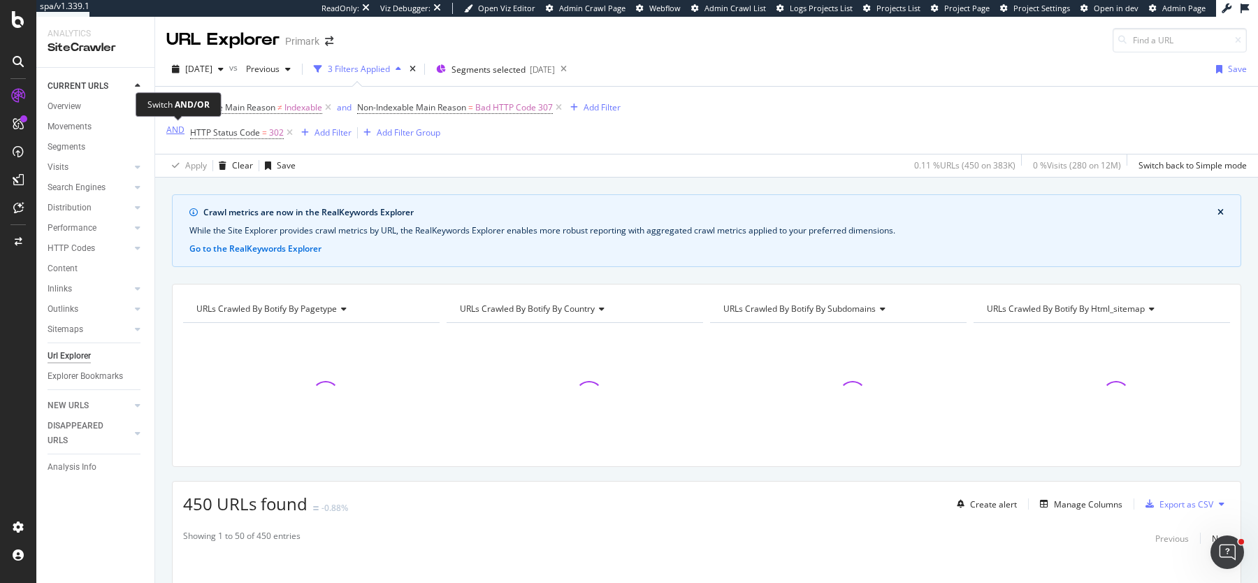
click at [173, 133] on div "AND" at bounding box center [175, 130] width 18 height 12
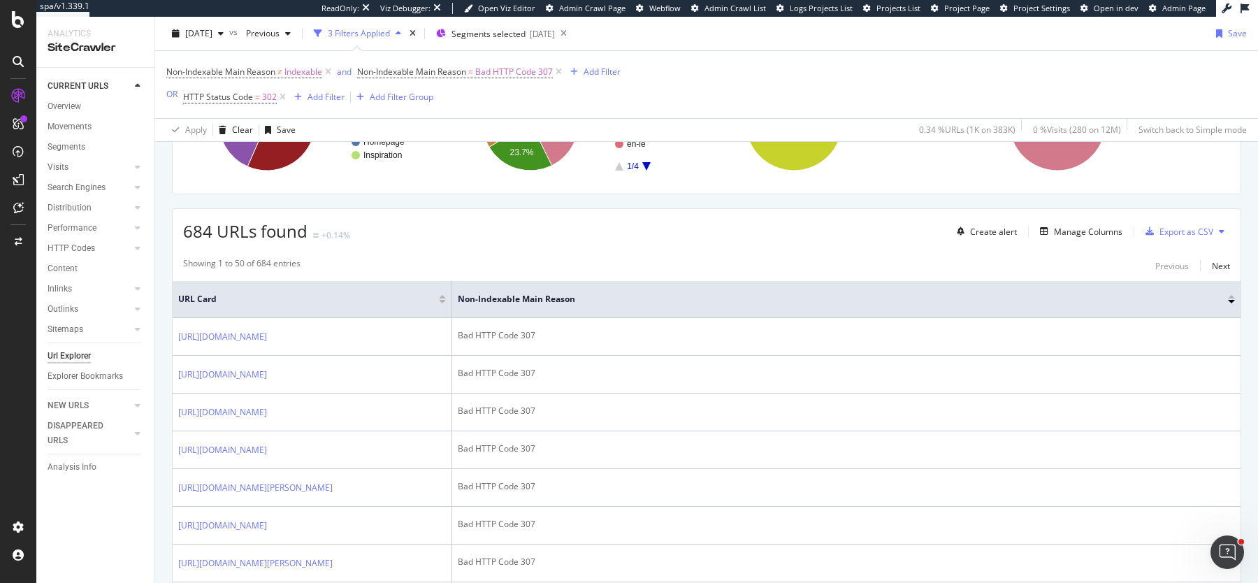
scroll to position [288, 0]
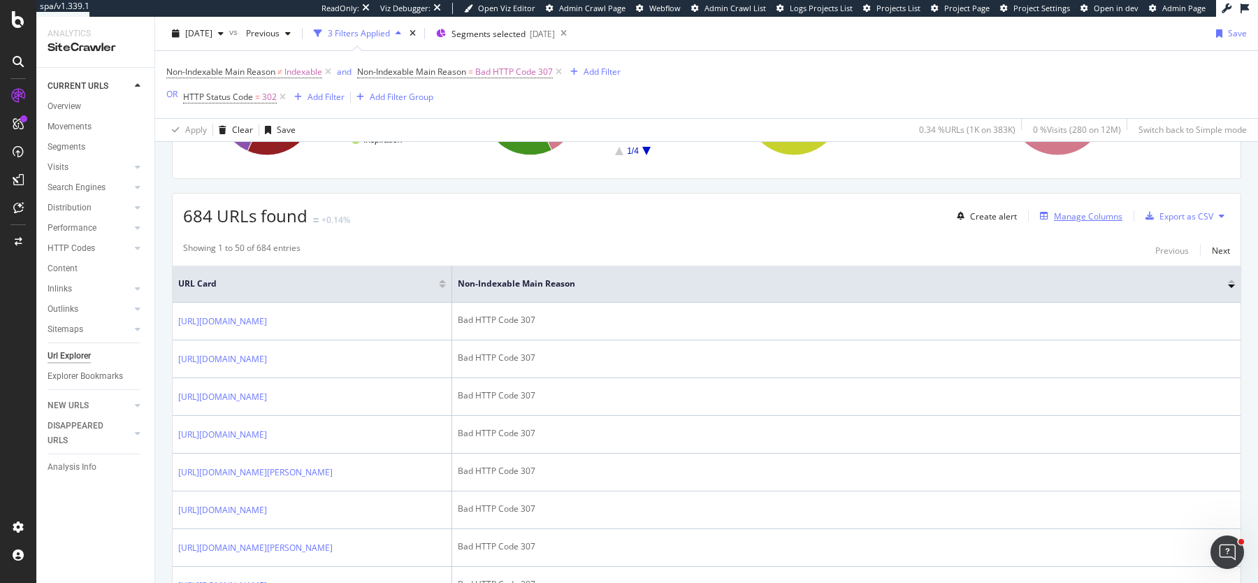
click at [1079, 214] on div "Manage Columns" at bounding box center [1088, 216] width 69 height 12
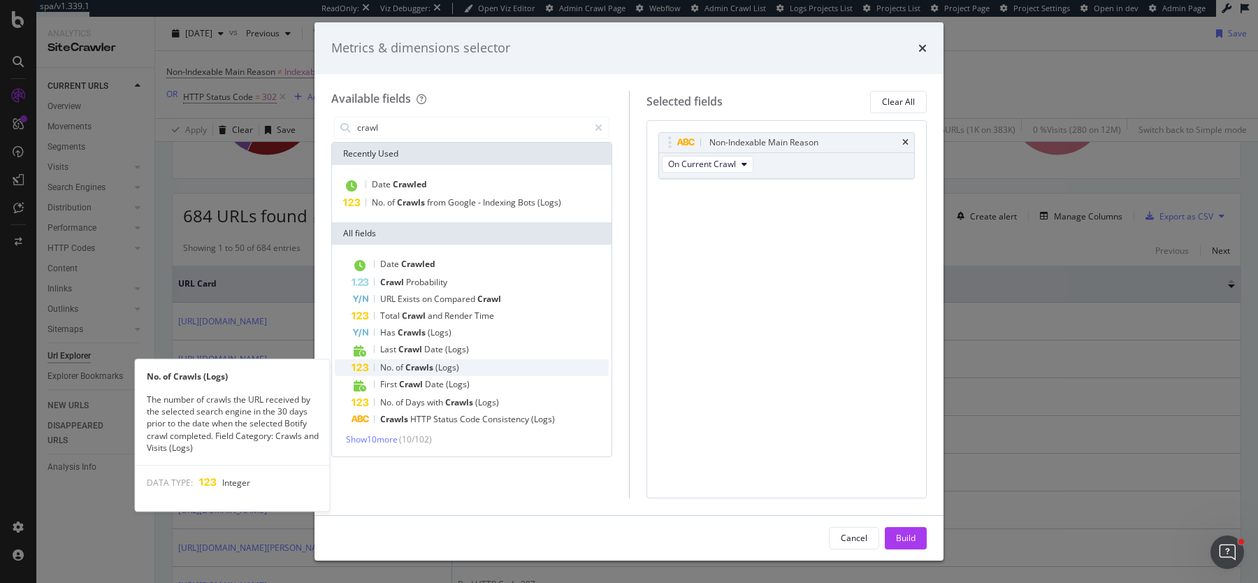
click at [426, 371] on span "Crawls" at bounding box center [421, 367] width 30 height 12
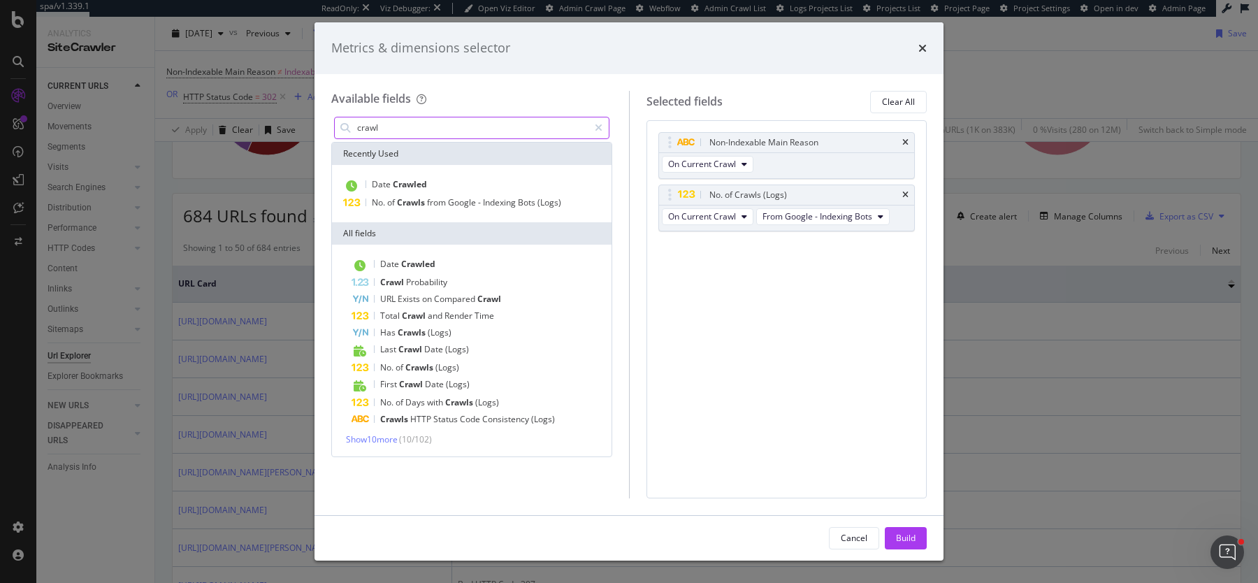
click at [446, 132] on input "crawl" at bounding box center [472, 127] width 233 height 21
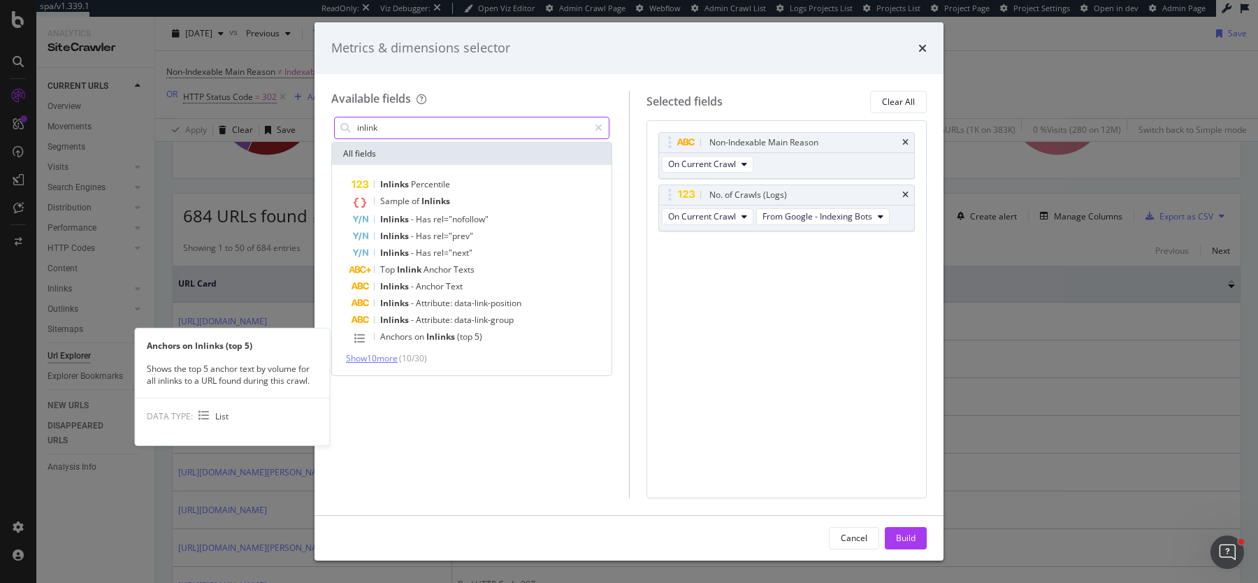
type input "inlink"
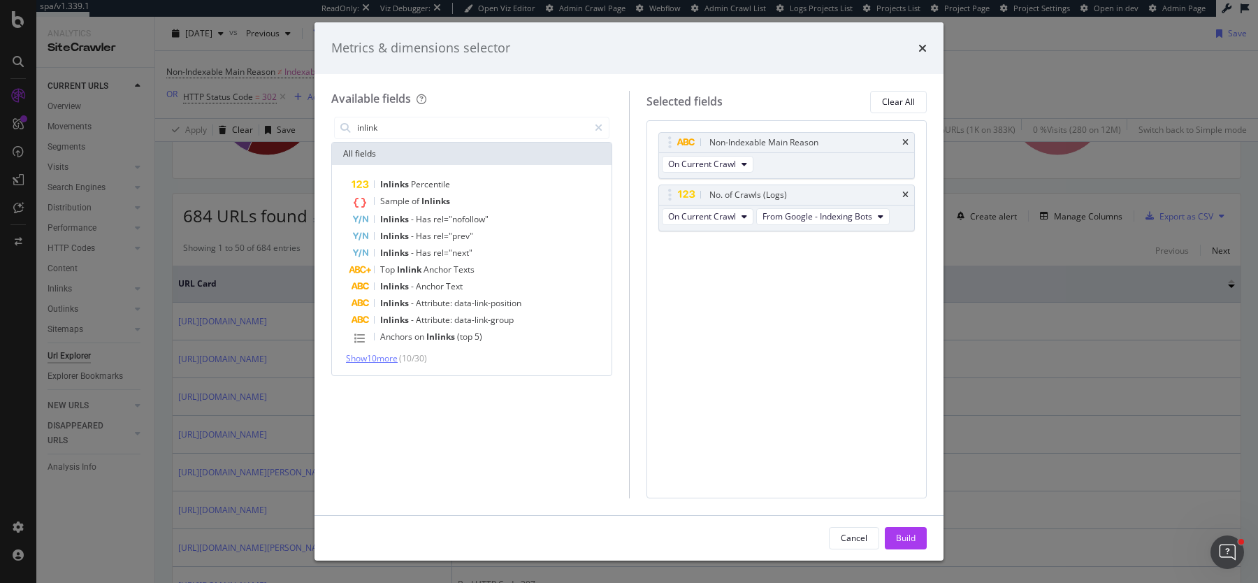
click at [371, 354] on span "Show 10 more" at bounding box center [372, 358] width 52 height 12
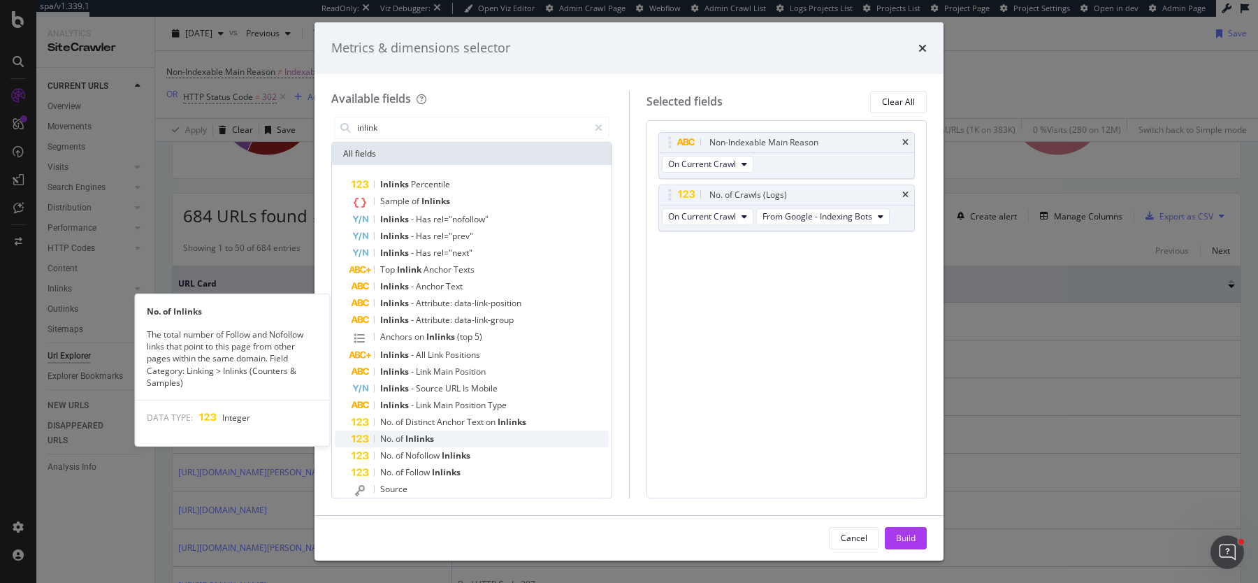
click at [417, 440] on span "Inlinks" at bounding box center [420, 439] width 29 height 12
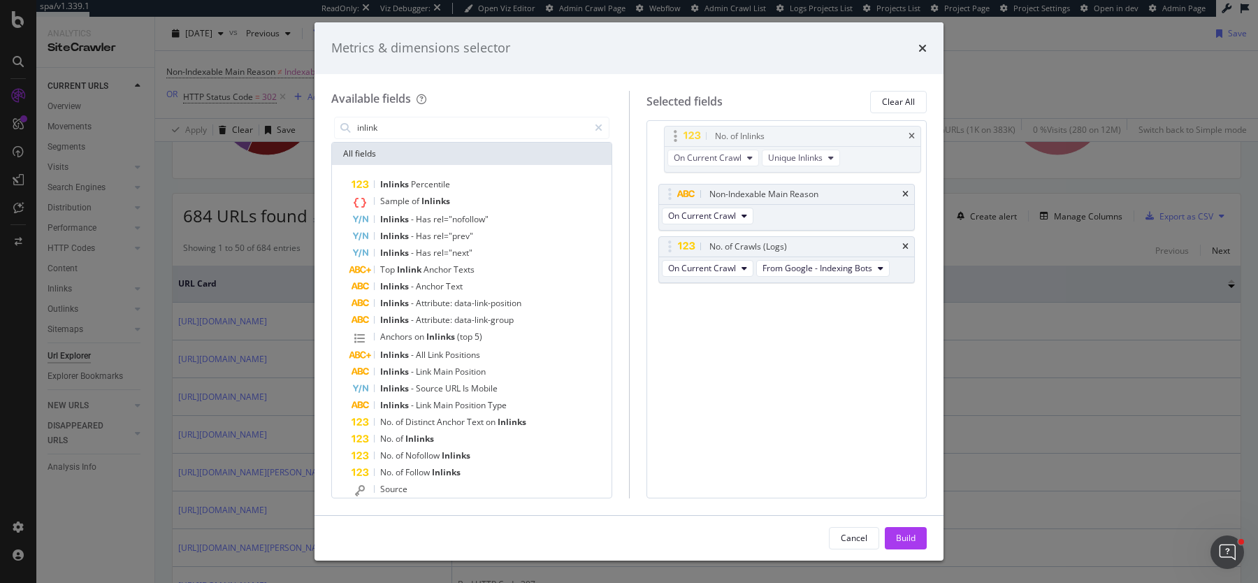
drag, startPoint x: 663, startPoint y: 247, endPoint x: 669, endPoint y: 137, distance: 110.6
click at [669, 137] on body "spa/v1.339.1 ReadOnly: Viz Debugger: Open Viz Editor Admin Crawl Page Webflow A…" at bounding box center [629, 291] width 1258 height 583
drag, startPoint x: 670, startPoint y: 192, endPoint x: 670, endPoint y: 145, distance: 46.8
click at [670, 145] on body "spa/v1.339.1 ReadOnly: Viz Debugger: Open Viz Editor Admin Crawl Page Webflow A…" at bounding box center [629, 291] width 1258 height 583
click at [905, 533] on div "Build" at bounding box center [906, 538] width 20 height 12
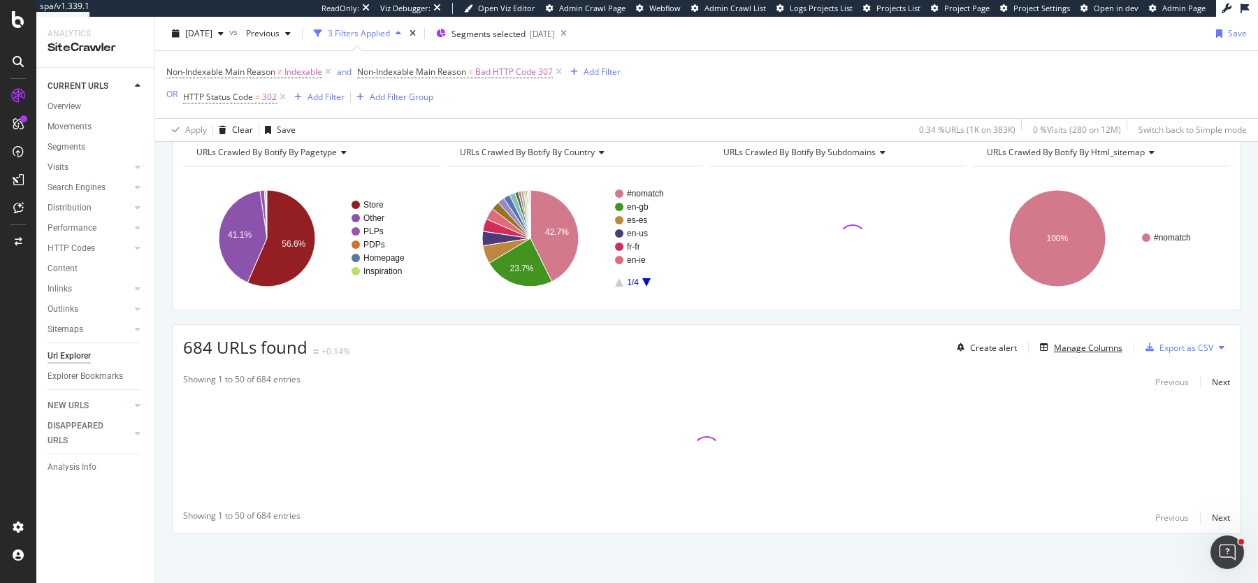
scroll to position [154, 0]
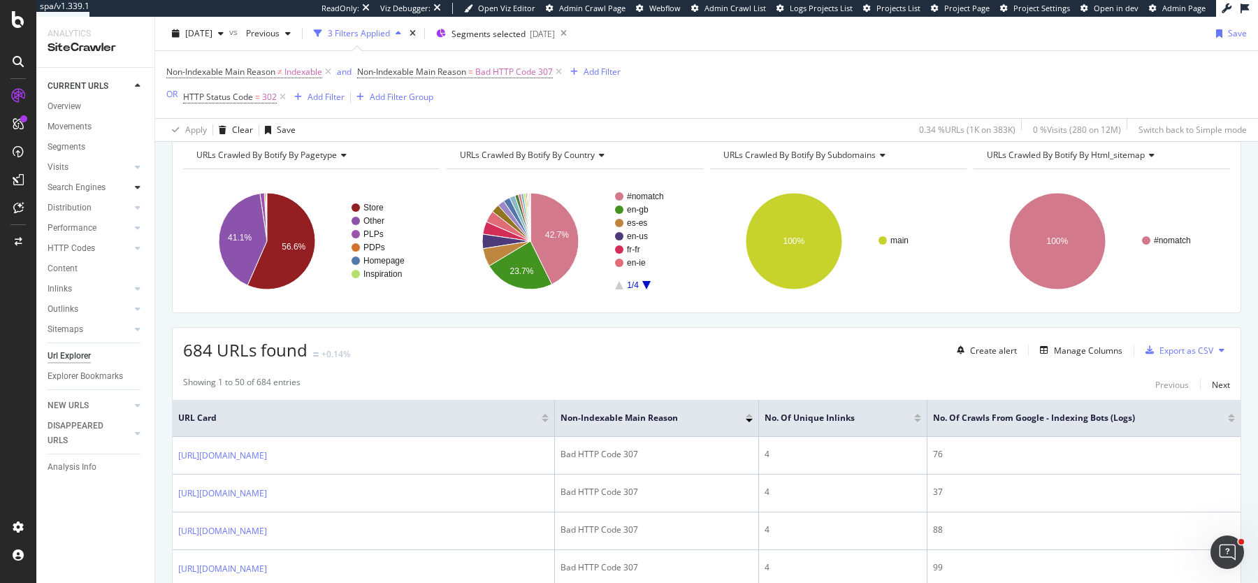
click at [140, 188] on icon at bounding box center [138, 187] width 6 height 8
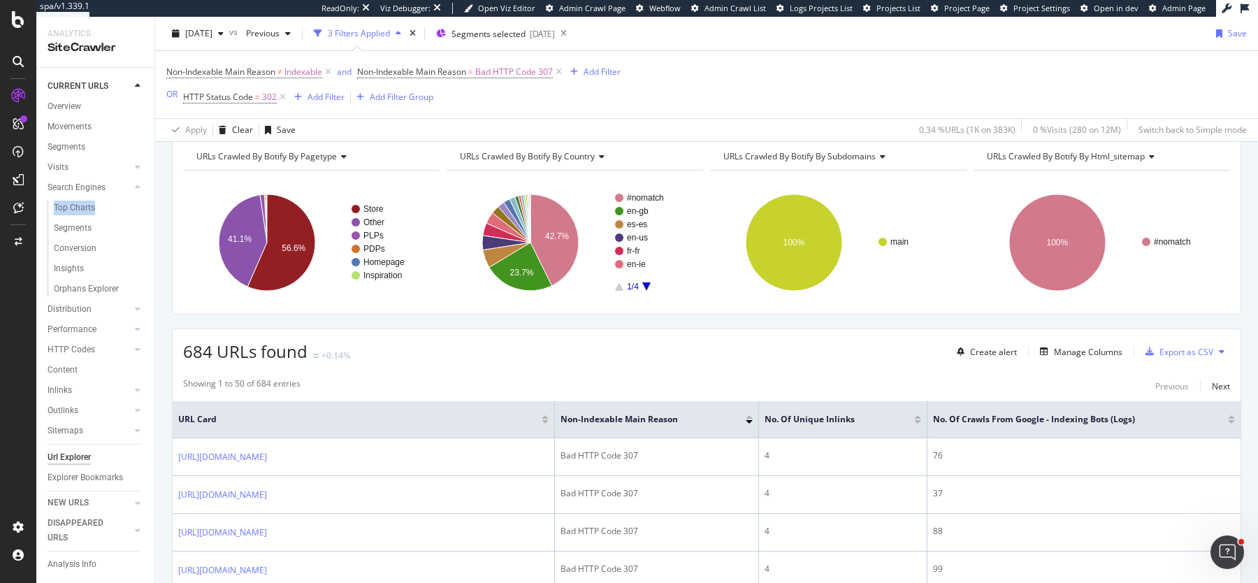
scroll to position [0, 0]
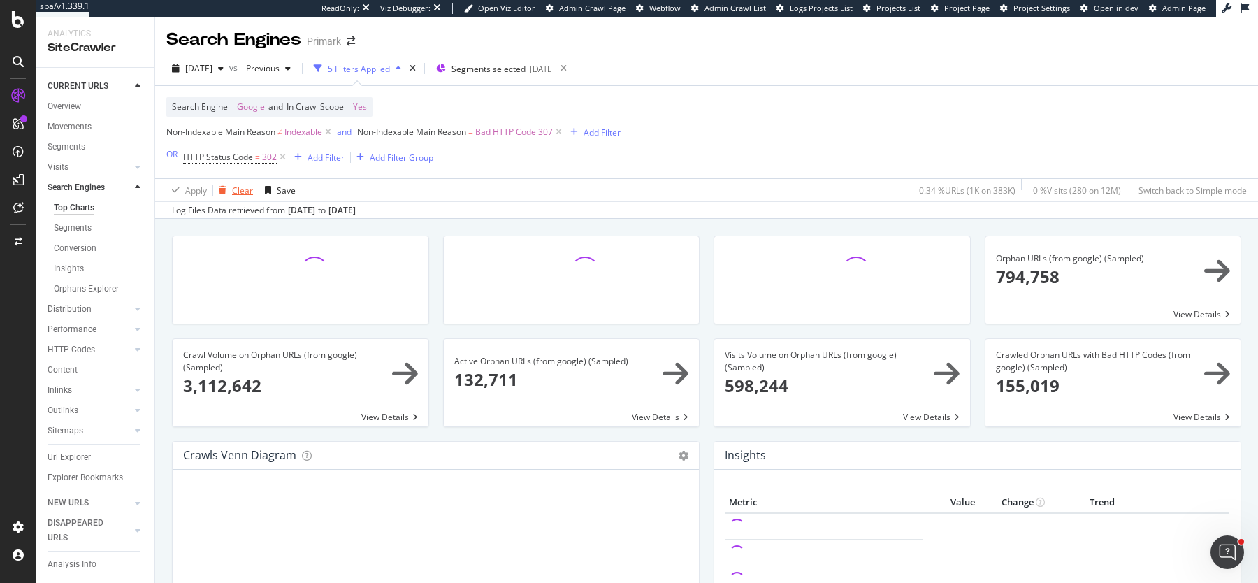
click at [238, 182] on div "Clear" at bounding box center [233, 190] width 40 height 21
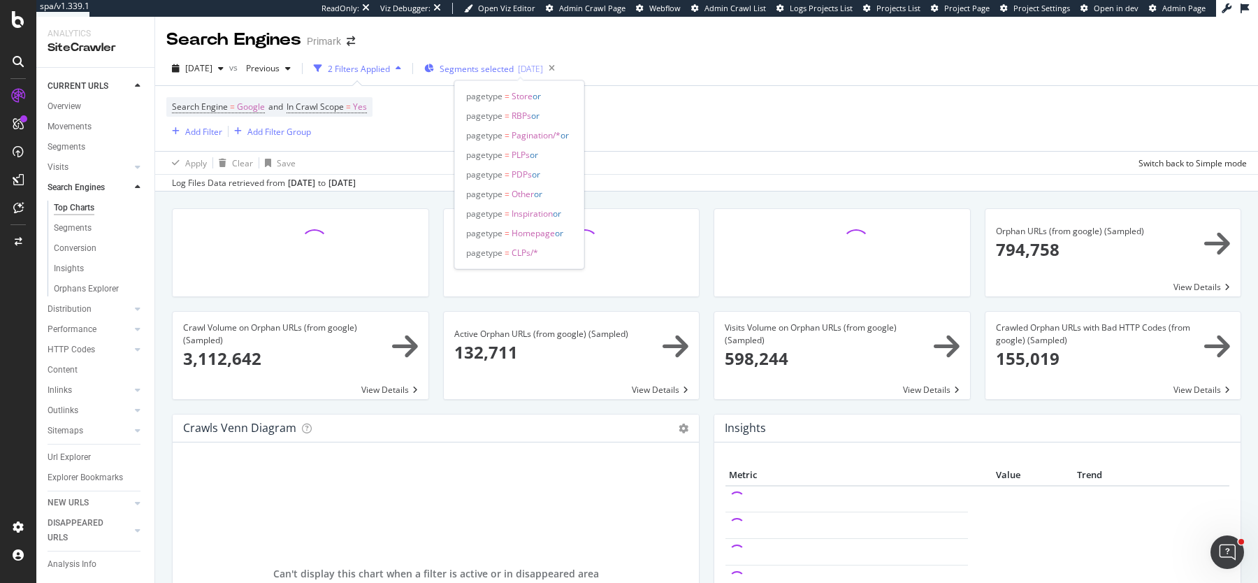
click at [543, 68] on div "[DATE]" at bounding box center [530, 69] width 25 height 12
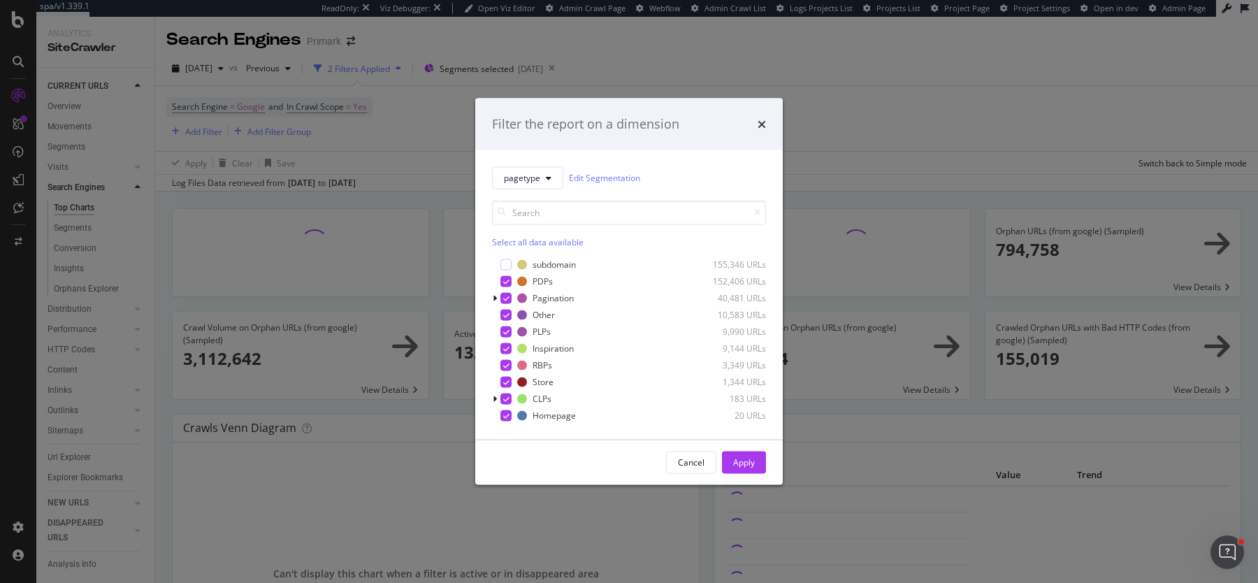
click at [963, 127] on div "Filter the report on a dimension pagetype Edit Segmentation Select all data ava…" at bounding box center [629, 291] width 1258 height 583
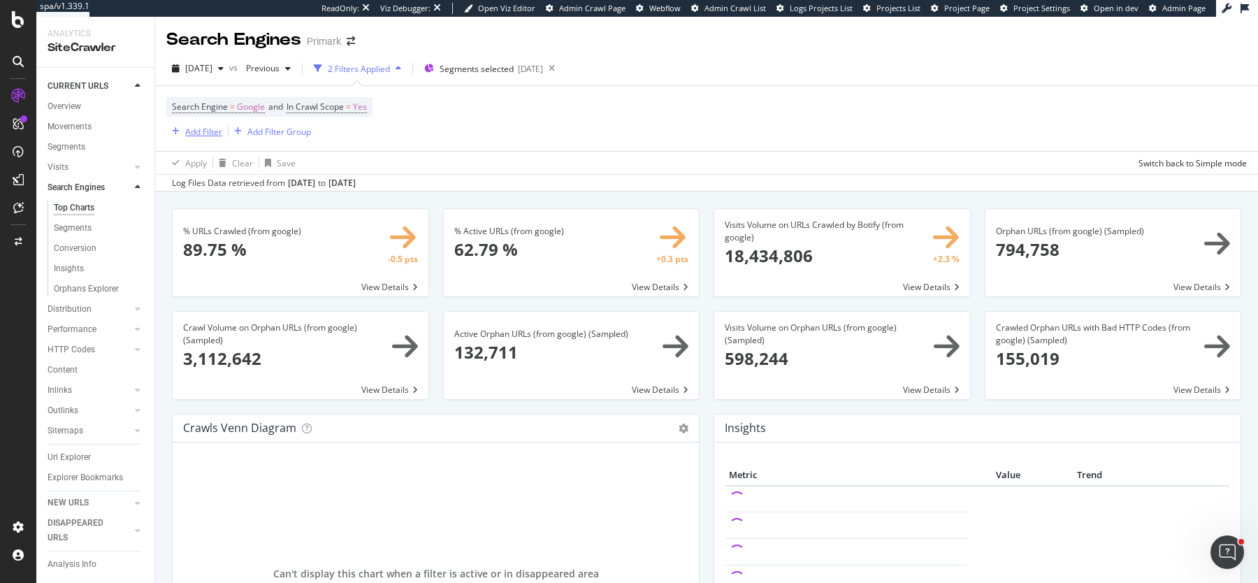
click at [190, 136] on div "Add Filter" at bounding box center [203, 132] width 37 height 12
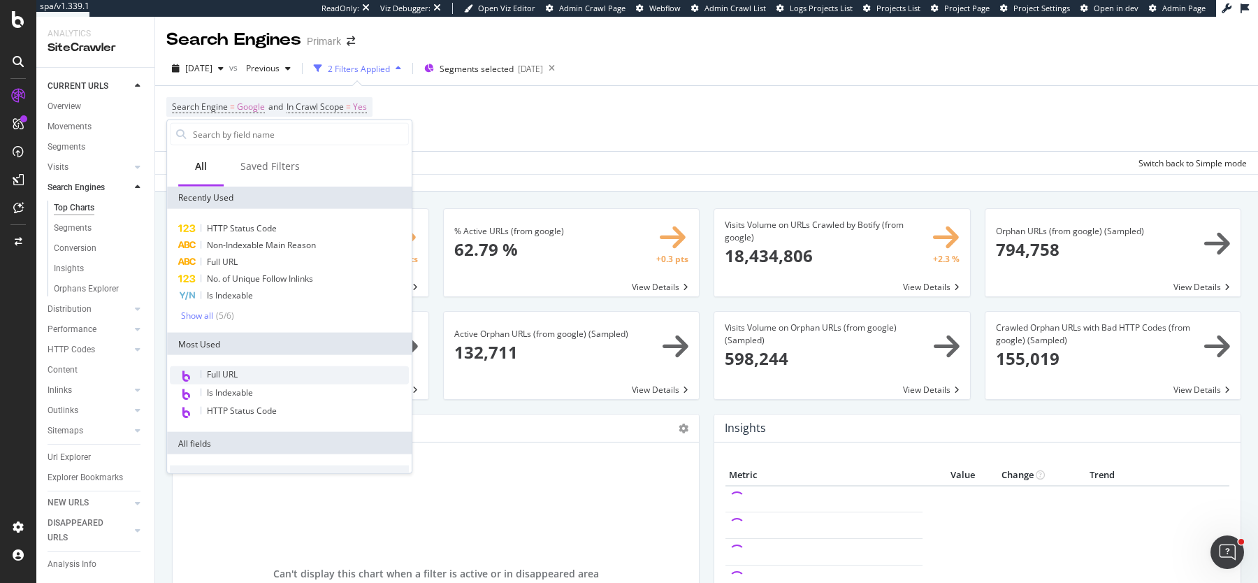
click at [262, 373] on div "Full URL" at bounding box center [289, 375] width 239 height 18
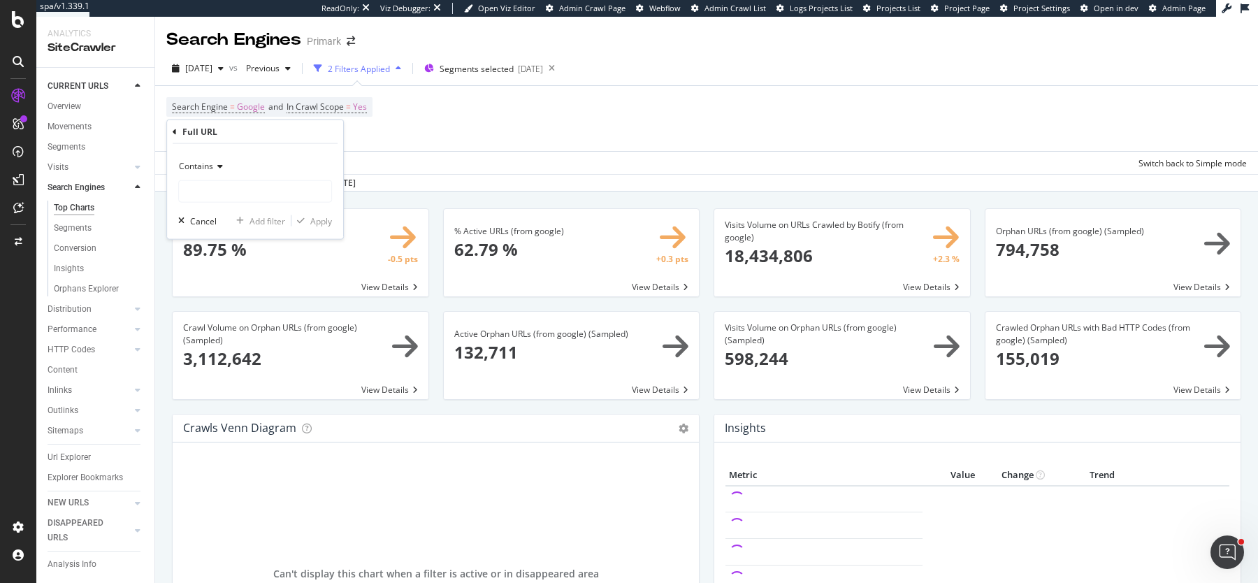
click at [208, 171] on span "Contains" at bounding box center [196, 166] width 34 height 12
click at [213, 324] on span "Doesn't contain" at bounding box center [215, 322] width 61 height 12
click at [213, 196] on input "text" at bounding box center [255, 191] width 152 height 22
type input "?page"
click at [308, 210] on div "Doesn't contain ?page Cancel Add filter Apply" at bounding box center [255, 191] width 176 height 95
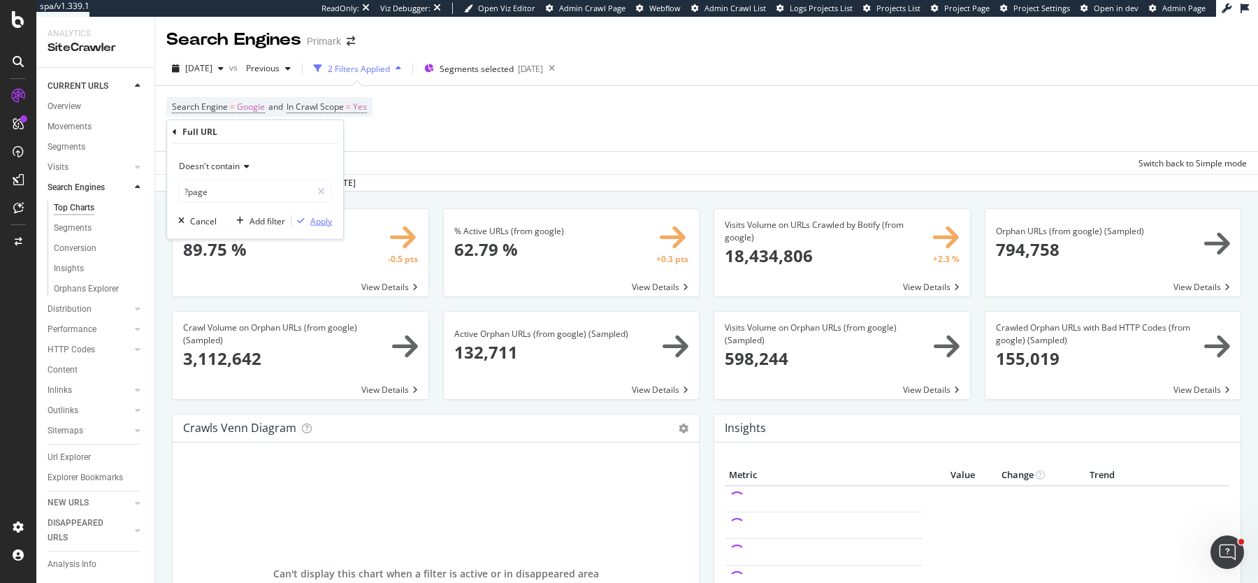
click at [310, 217] on div "Apply" at bounding box center [321, 221] width 22 height 12
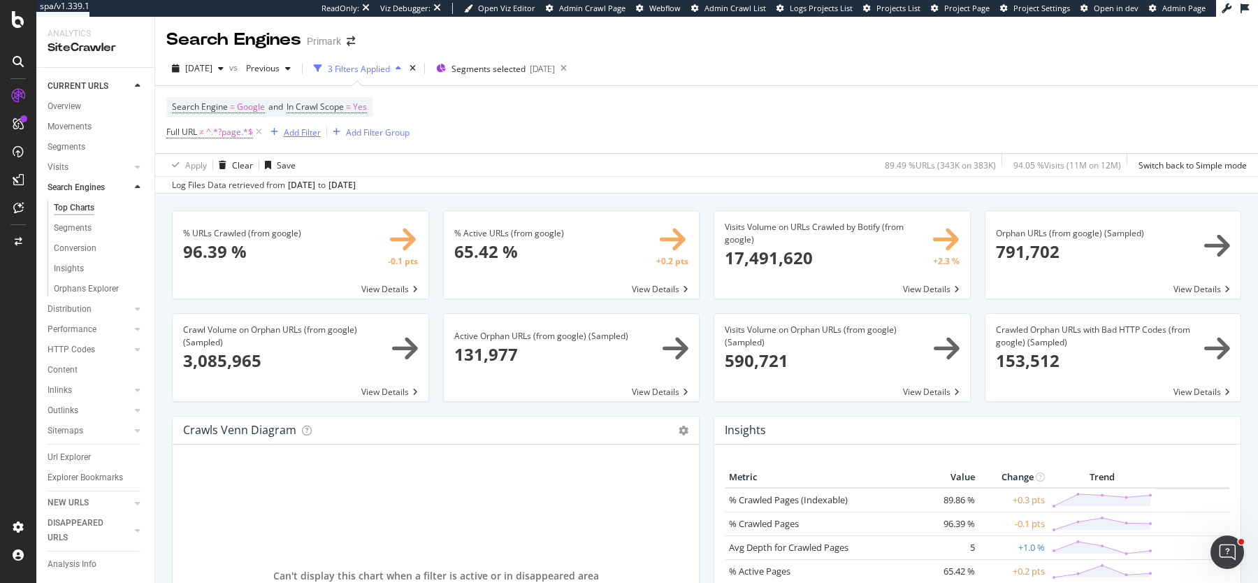
click at [296, 133] on div "Add Filter" at bounding box center [302, 133] width 37 height 12
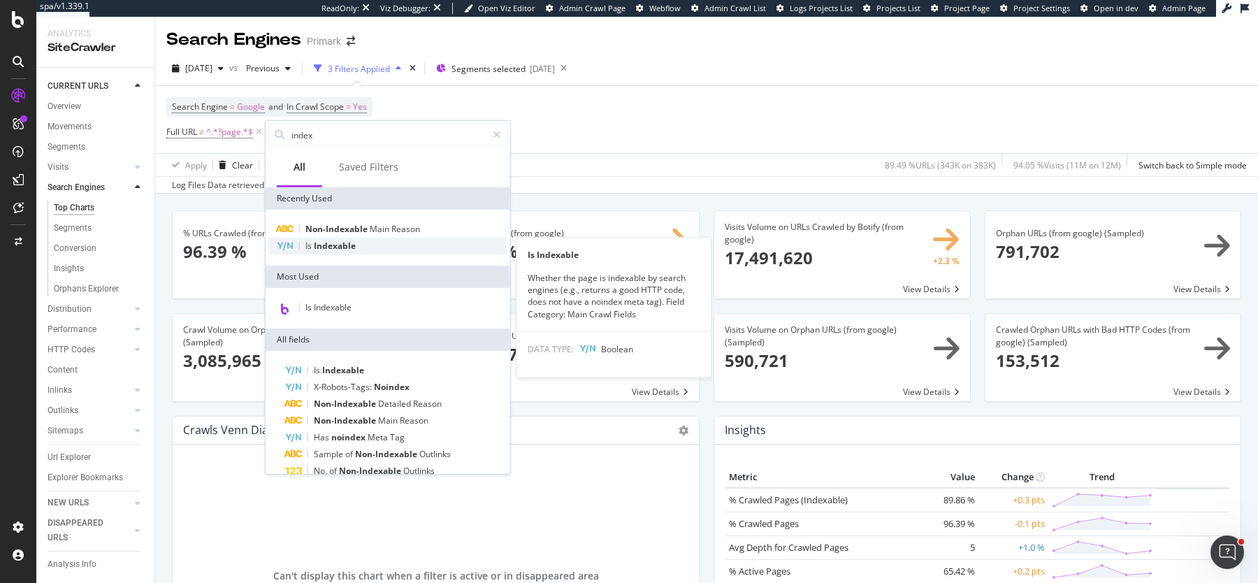
type input "index"
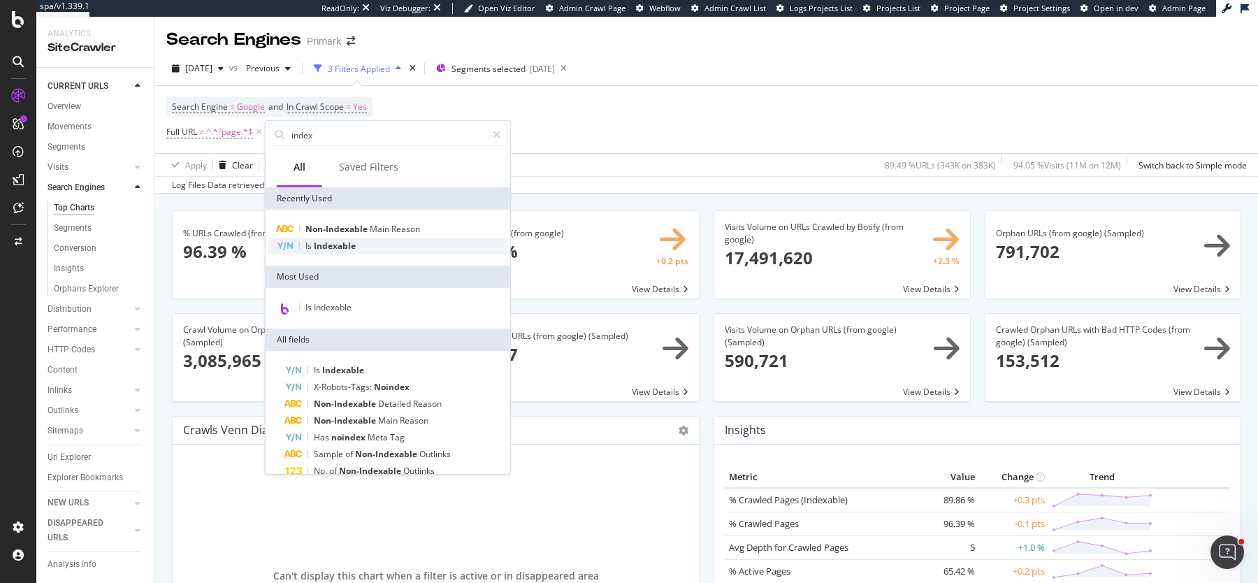
click at [336, 245] on span "Indexable" at bounding box center [335, 246] width 42 height 12
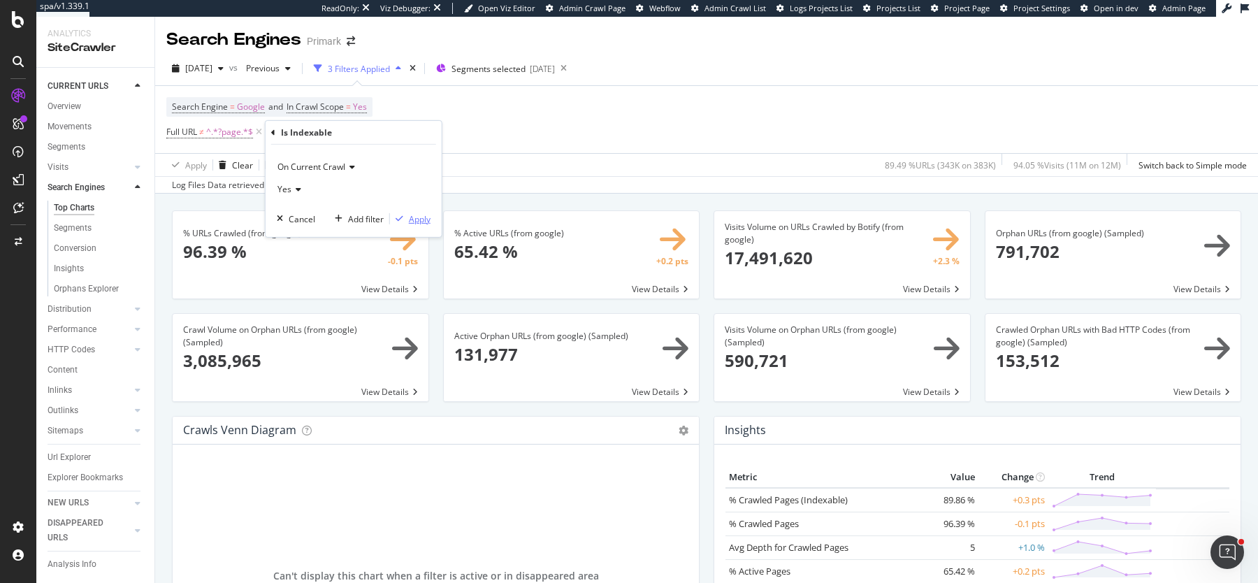
click at [420, 221] on div "Apply" at bounding box center [420, 219] width 22 height 12
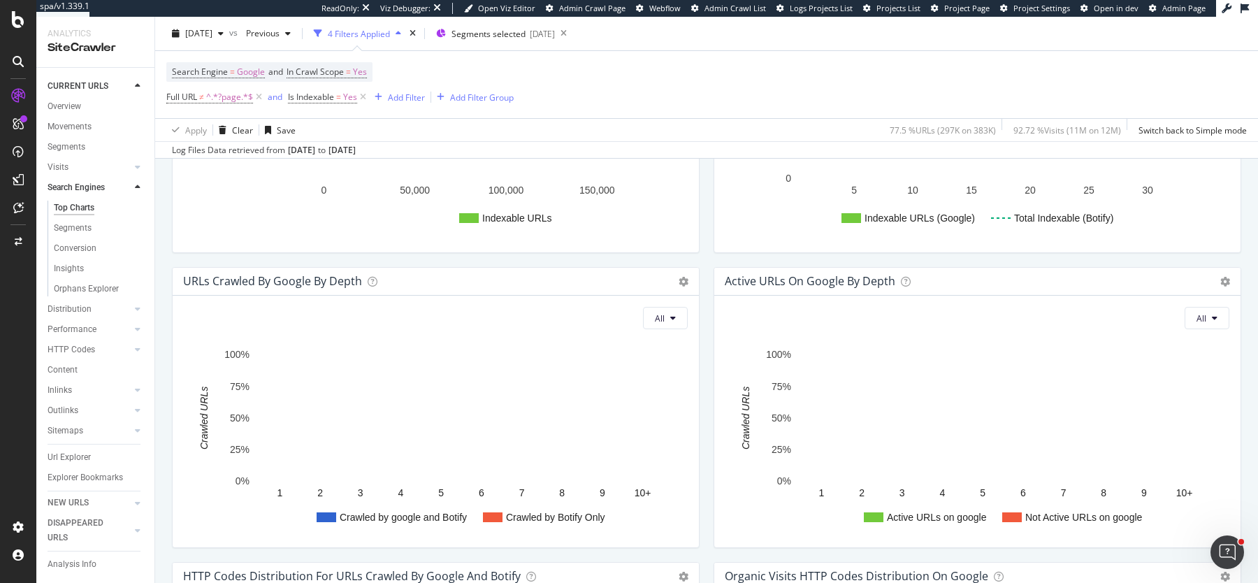
scroll to position [1648, 0]
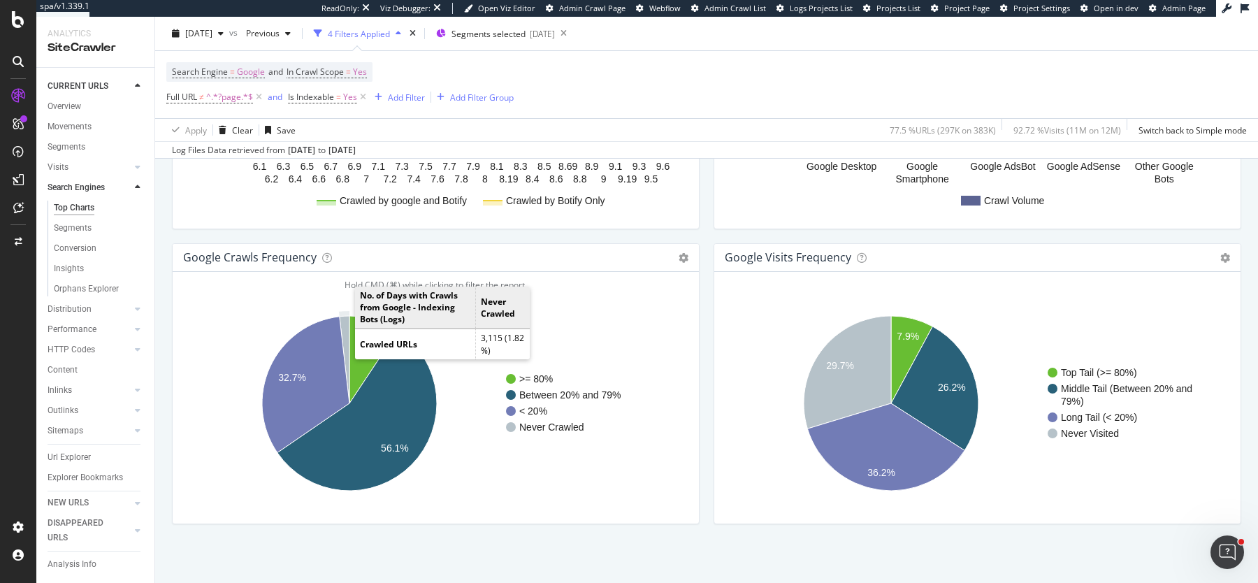
click at [343, 320] on icon "A chart." at bounding box center [345, 359] width 10 height 87
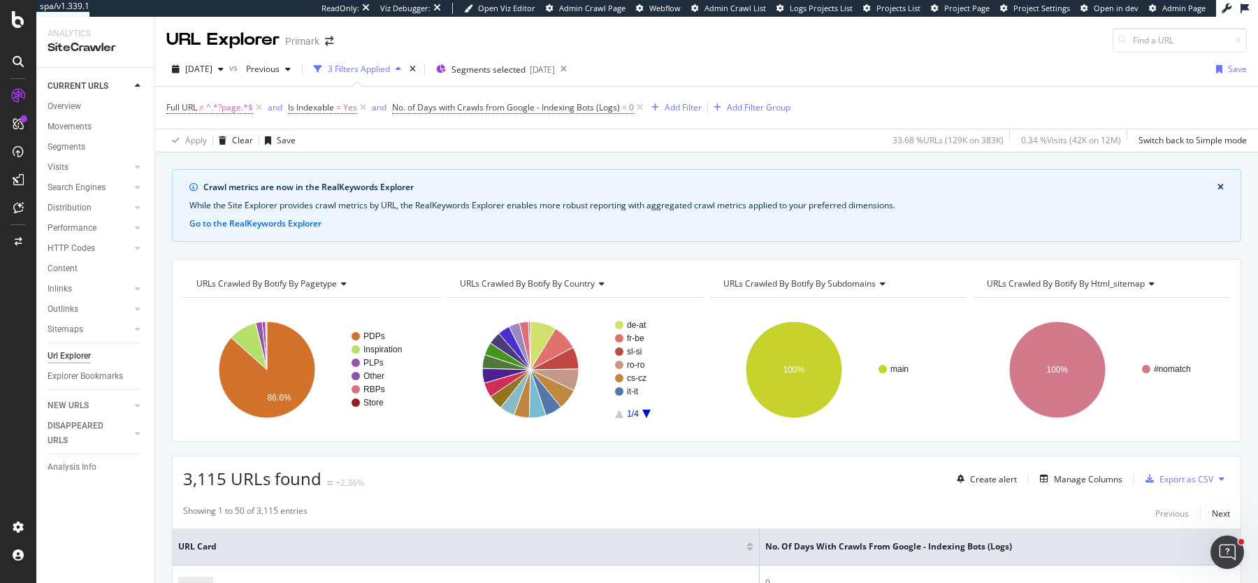
click at [1091, 467] on div "Create alert Manage Columns Export as CSV" at bounding box center [1091, 479] width 279 height 24
click at [1091, 475] on div "Manage Columns" at bounding box center [1088, 479] width 69 height 12
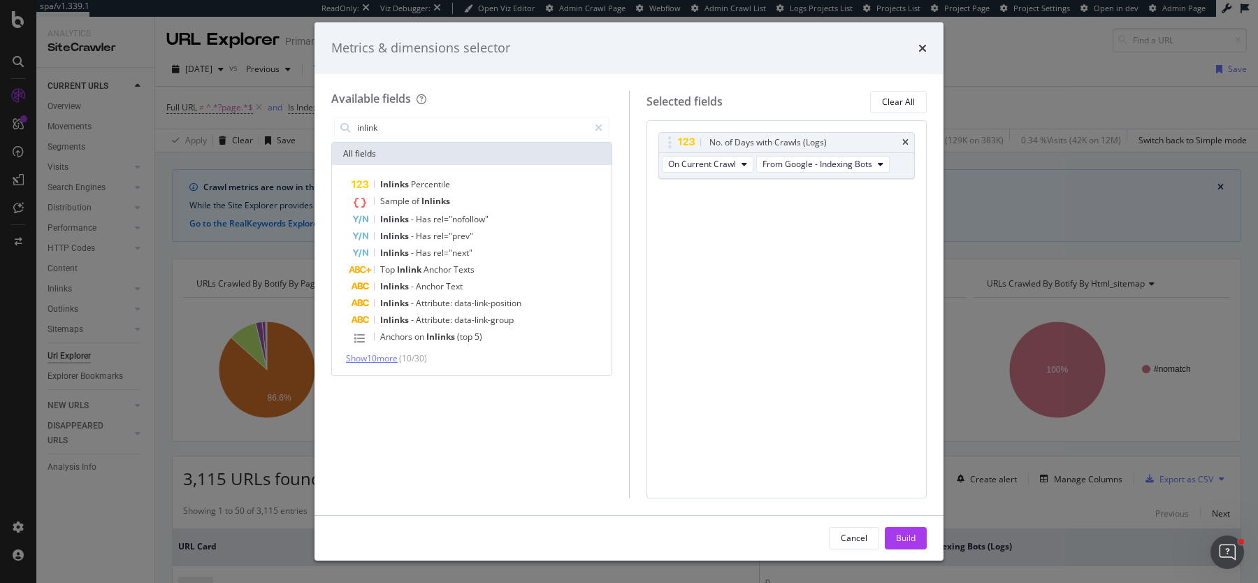
type input "inlink"
click at [374, 352] on span "Show 10 more" at bounding box center [372, 358] width 52 height 12
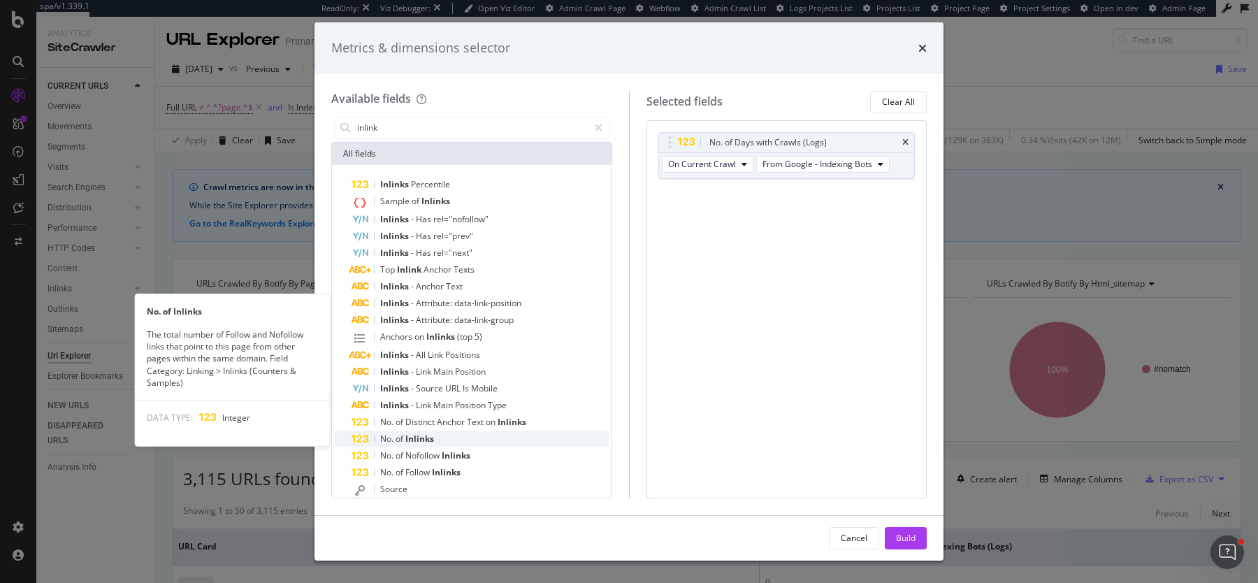
click at [422, 433] on span "Inlinks" at bounding box center [420, 439] width 29 height 12
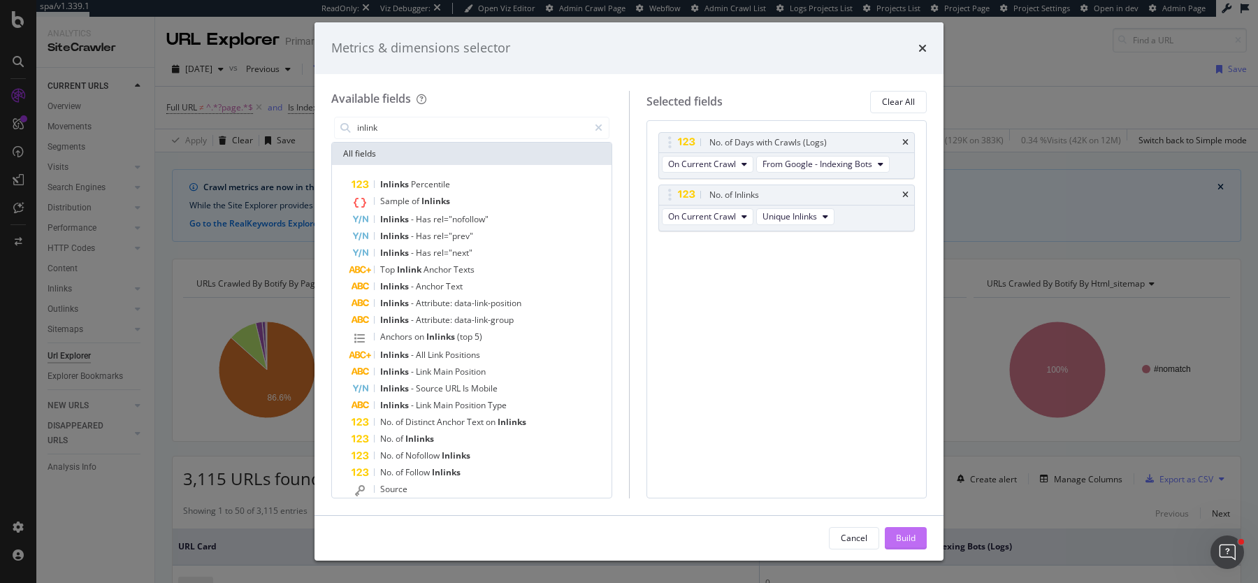
click at [921, 544] on button "Build" at bounding box center [906, 538] width 42 height 22
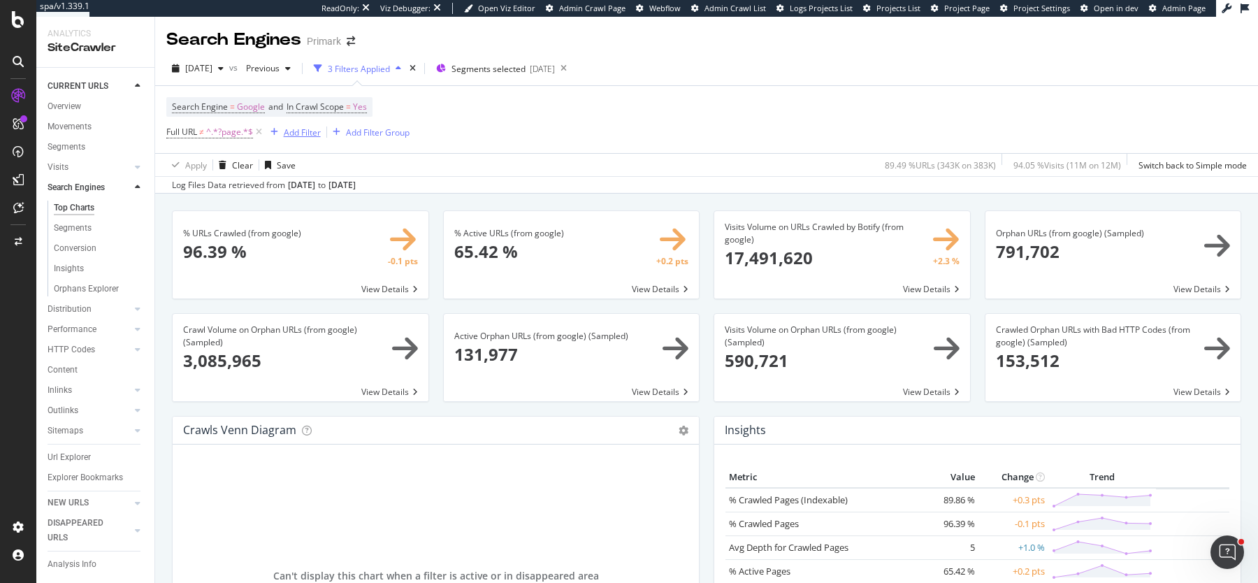
click at [301, 135] on div "Add Filter" at bounding box center [302, 133] width 37 height 12
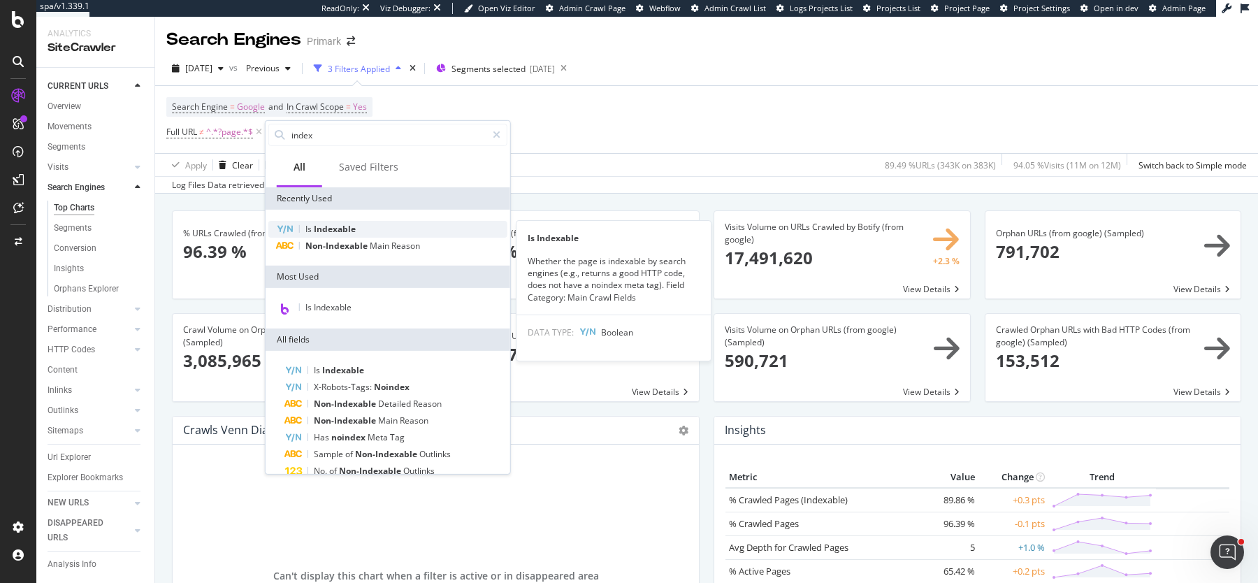
type input "index"
click at [436, 229] on div "Is Indexable" at bounding box center [387, 229] width 239 height 17
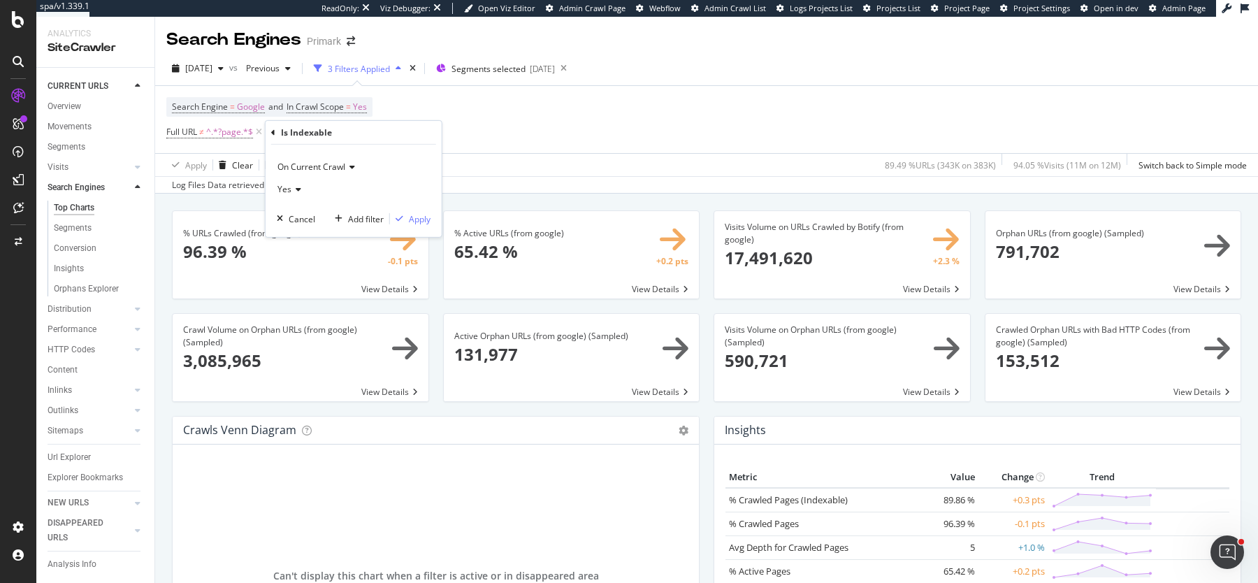
click at [295, 188] on icon at bounding box center [297, 189] width 10 height 8
click at [295, 232] on div "No" at bounding box center [355, 236] width 150 height 18
click at [421, 215] on div "Apply" at bounding box center [420, 219] width 22 height 12
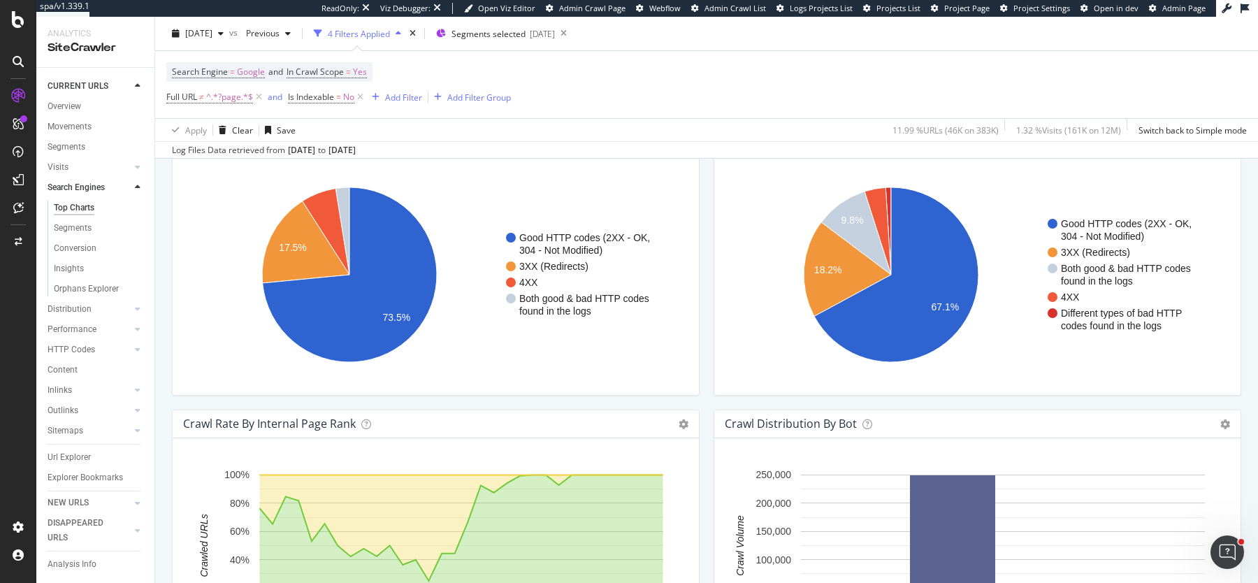
scroll to position [1648, 0]
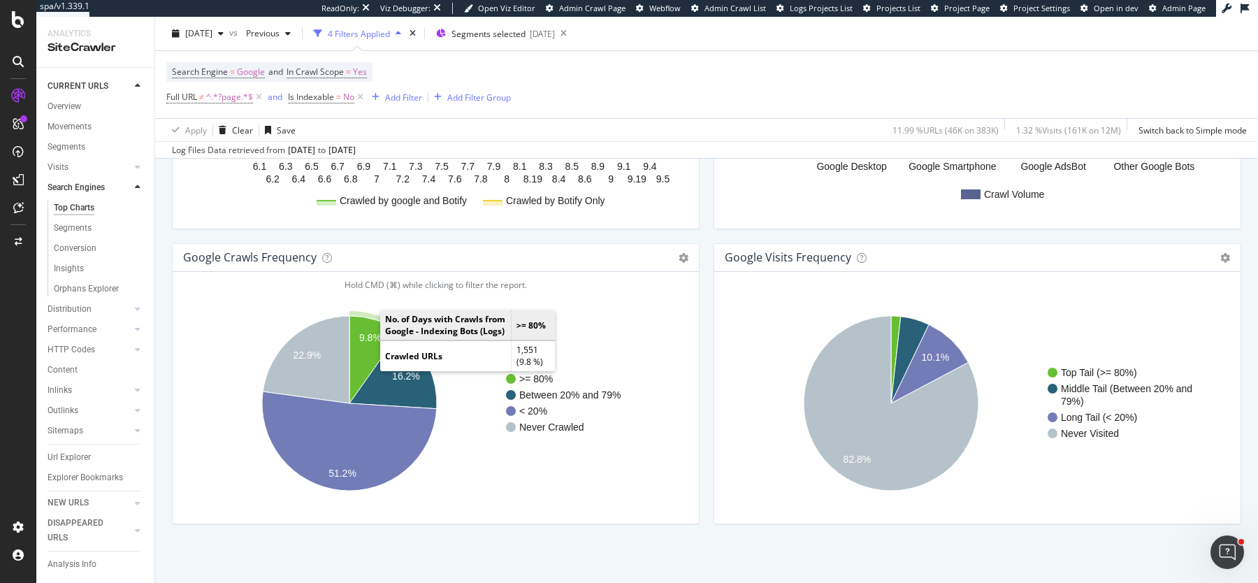
click at [361, 340] on icon "A chart." at bounding box center [375, 359] width 50 height 87
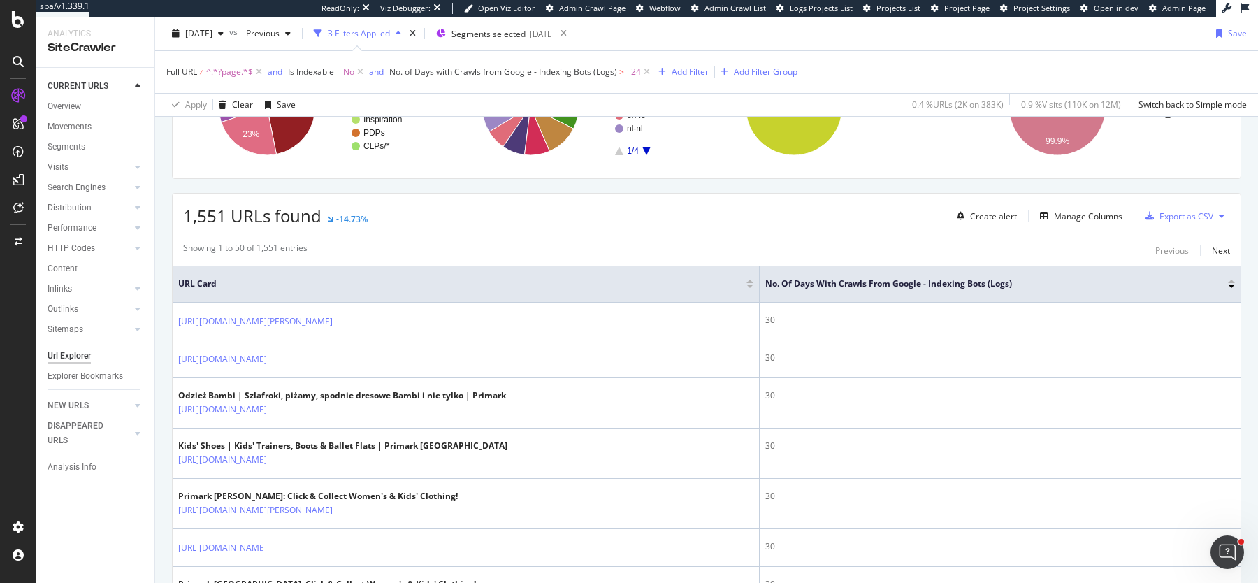
scroll to position [264, 0]
click at [1100, 217] on div "Manage Columns" at bounding box center [1088, 215] width 69 height 12
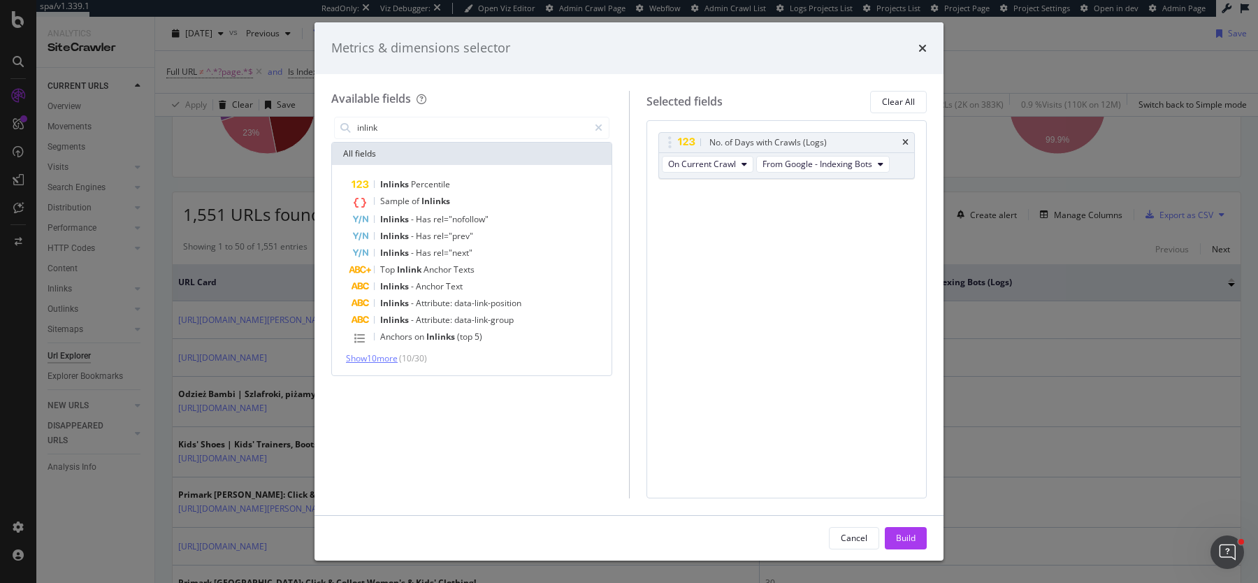
type input "inlink"
click at [376, 358] on span "Show 10 more" at bounding box center [372, 358] width 52 height 12
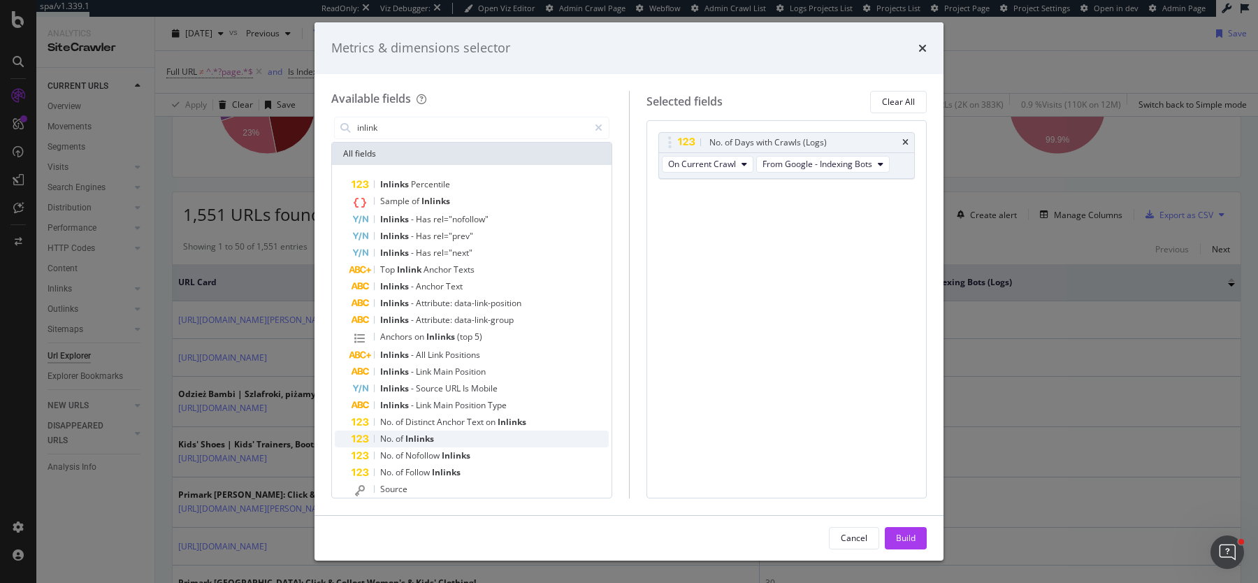
click at [420, 438] on span "Inlinks" at bounding box center [420, 439] width 29 height 12
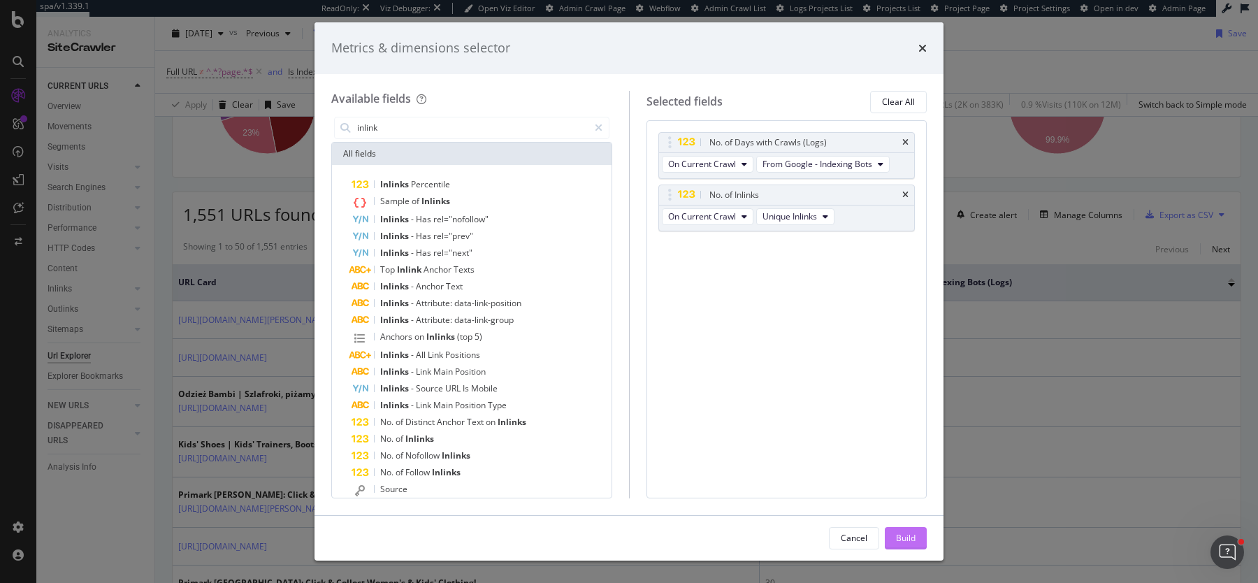
click at [908, 533] on div "Build" at bounding box center [906, 538] width 20 height 12
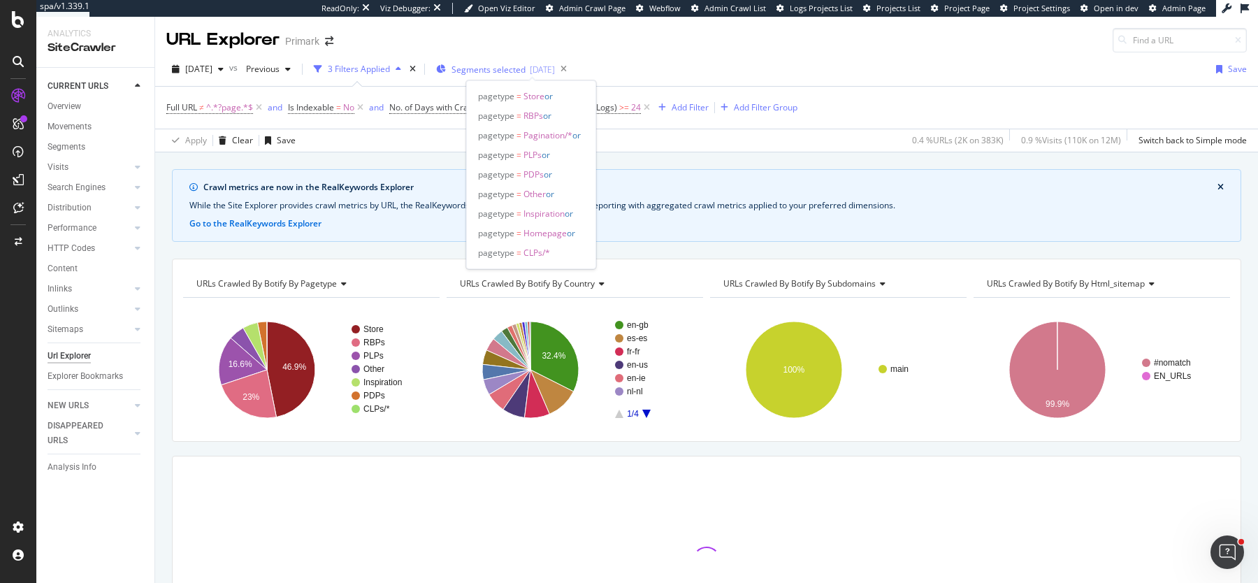
click at [522, 73] on span "Segments selected" at bounding box center [489, 70] width 74 height 12
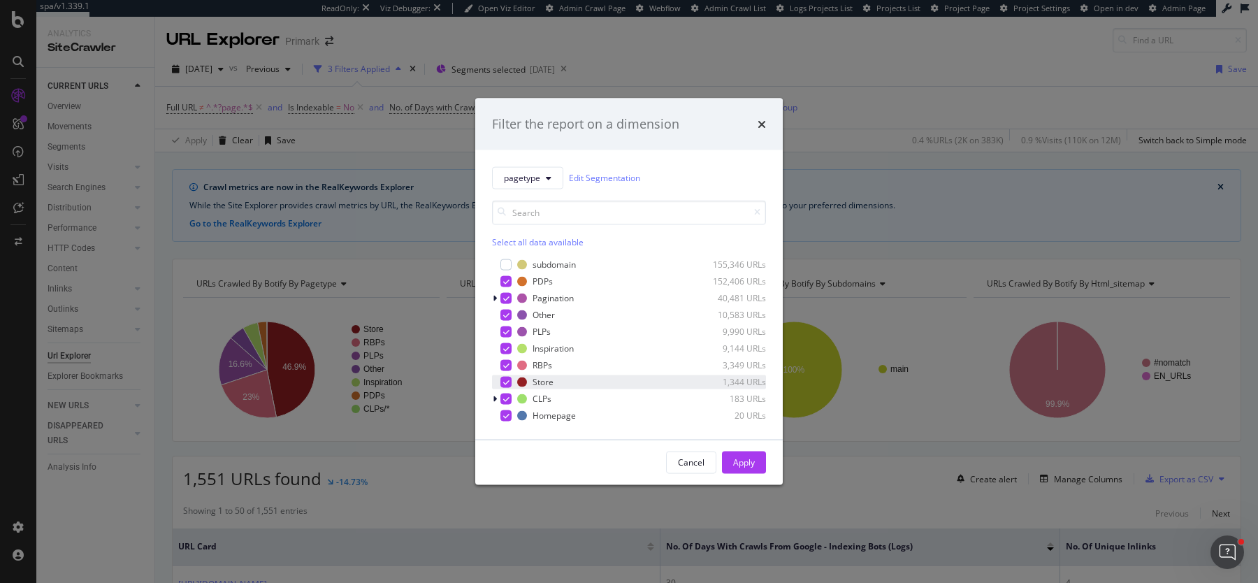
click at [506, 378] on icon "modal" at bounding box center [506, 381] width 6 height 7
click at [745, 458] on div "Apply" at bounding box center [744, 463] width 22 height 12
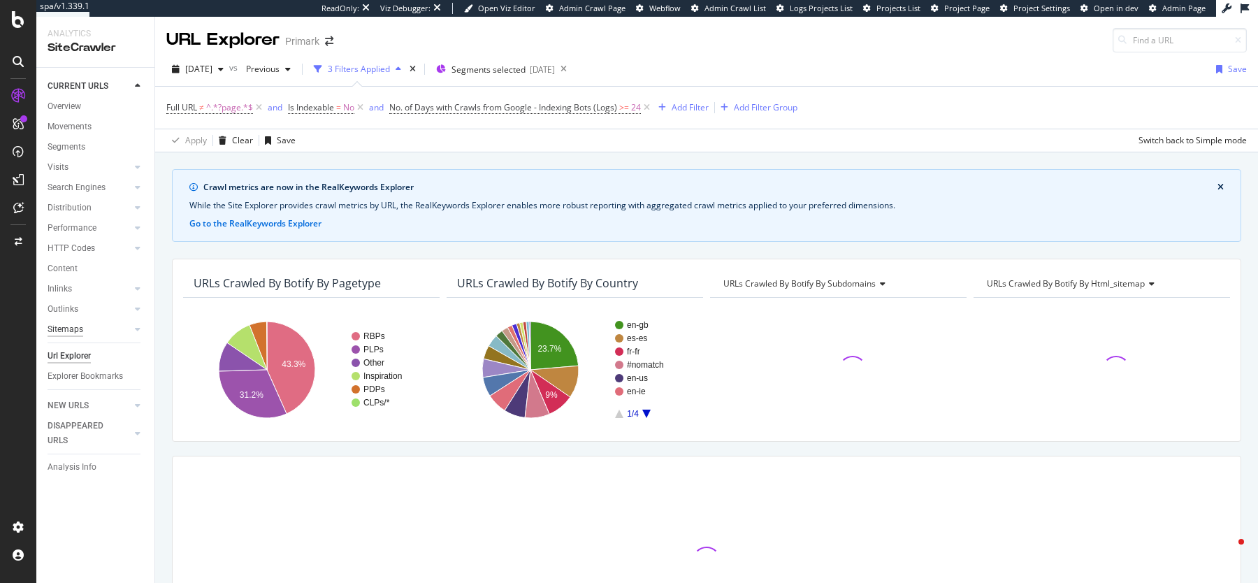
click at [64, 328] on div "Sitemaps" at bounding box center [66, 329] width 36 height 15
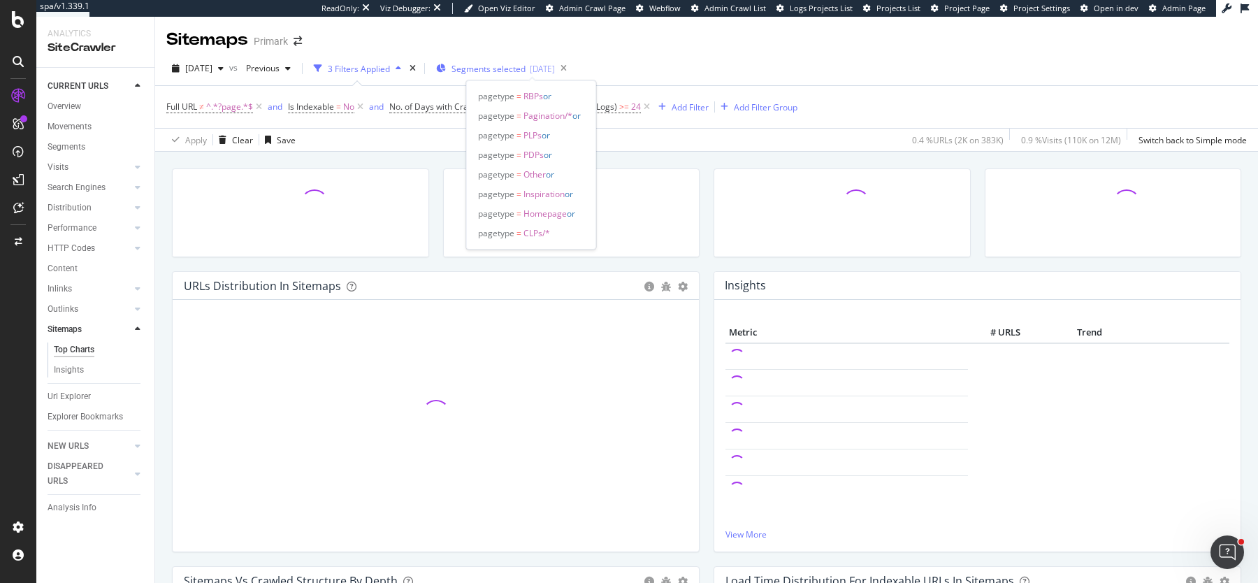
click at [555, 71] on div "2025-09-16" at bounding box center [542, 69] width 25 height 12
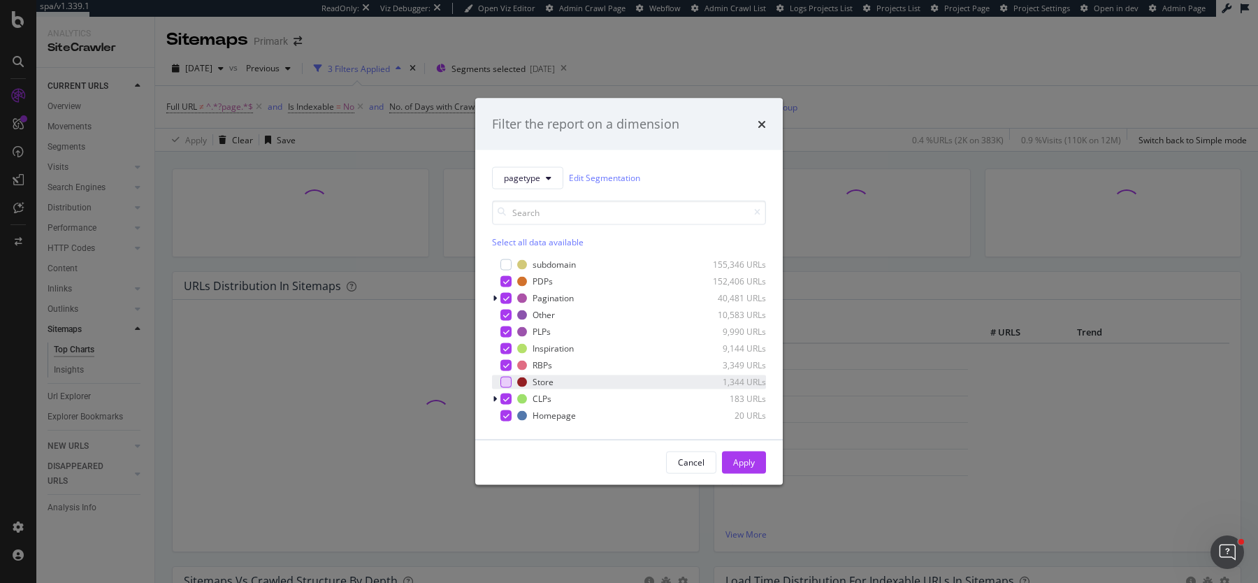
click at [503, 380] on div "modal" at bounding box center [506, 381] width 11 height 11
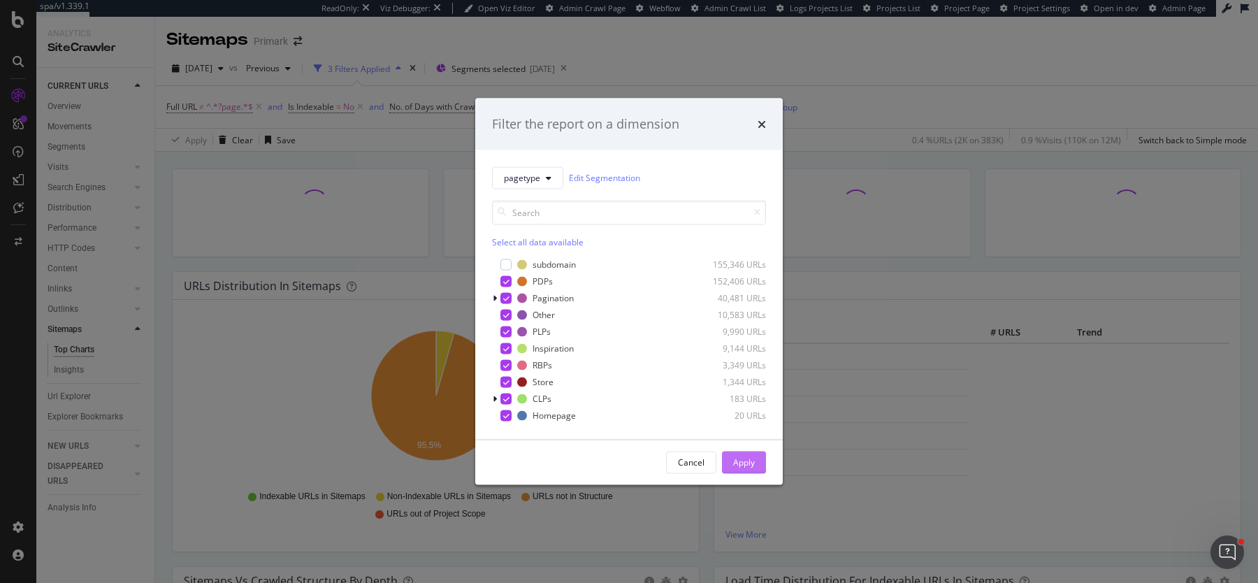
click at [732, 464] on button "Apply" at bounding box center [744, 462] width 44 height 22
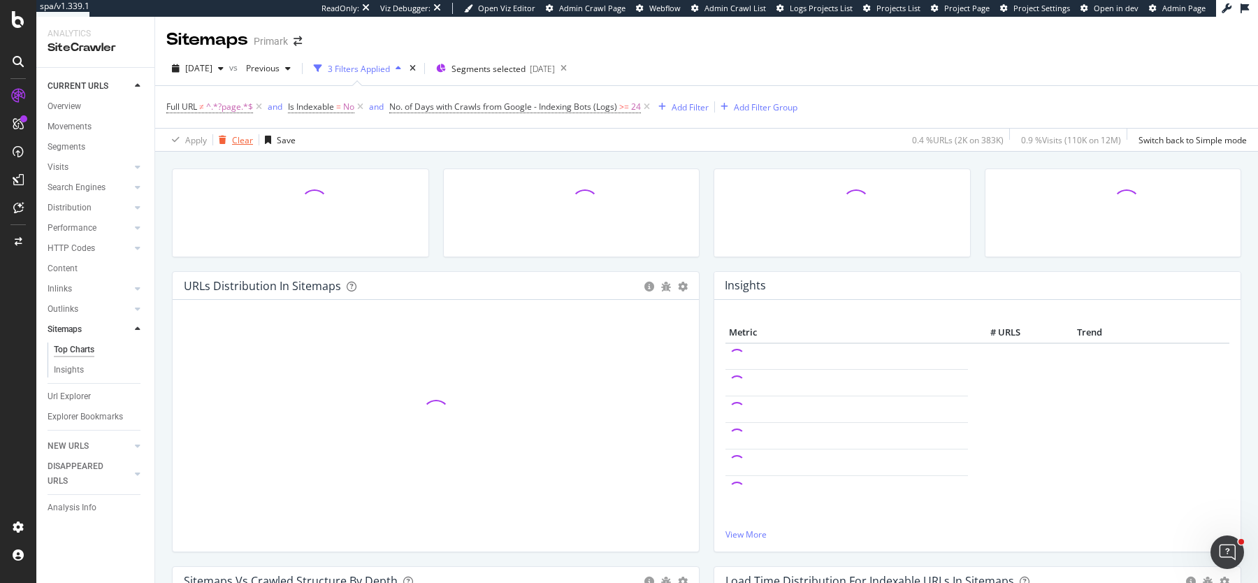
click at [245, 137] on div "Clear" at bounding box center [242, 140] width 21 height 12
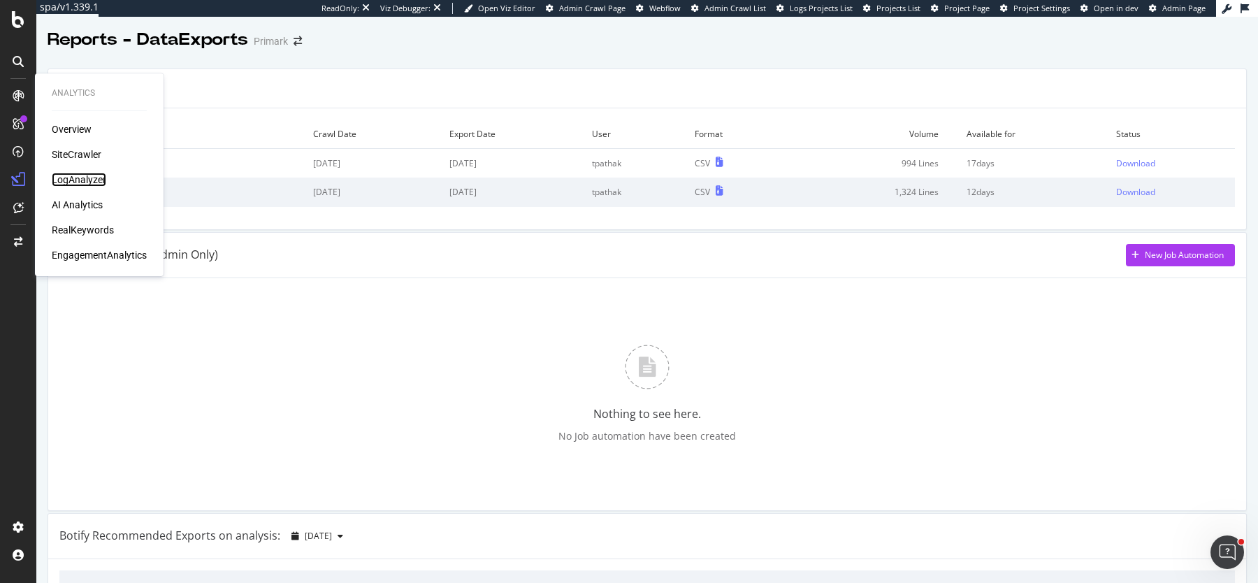
click at [86, 178] on div "LogAnalyzer" at bounding box center [79, 180] width 55 height 14
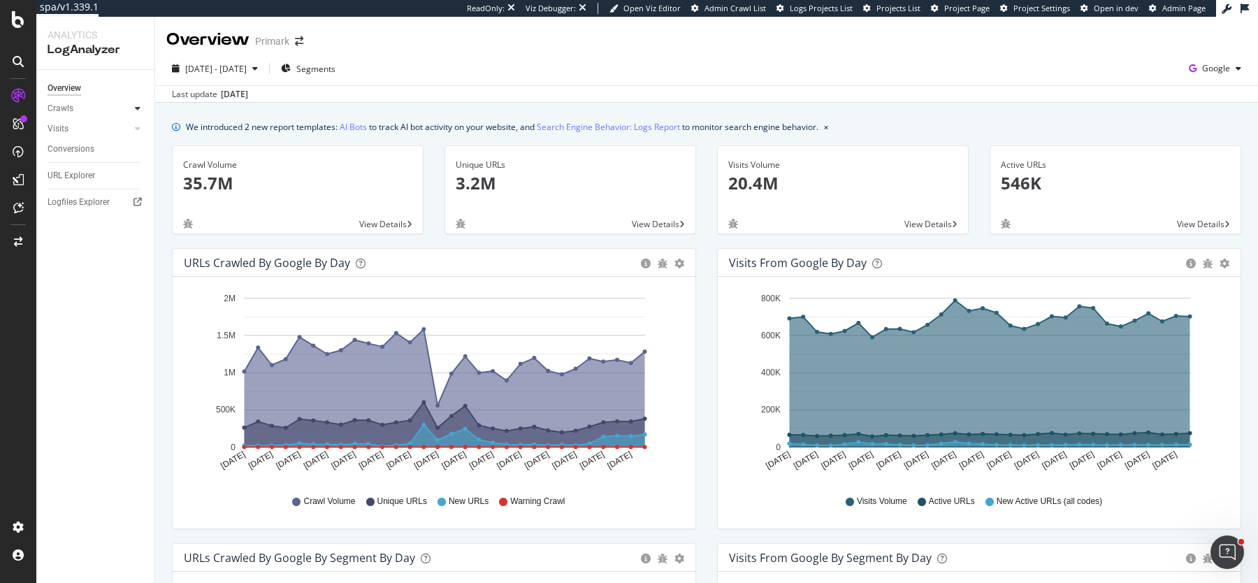
click at [139, 105] on icon at bounding box center [138, 108] width 6 height 8
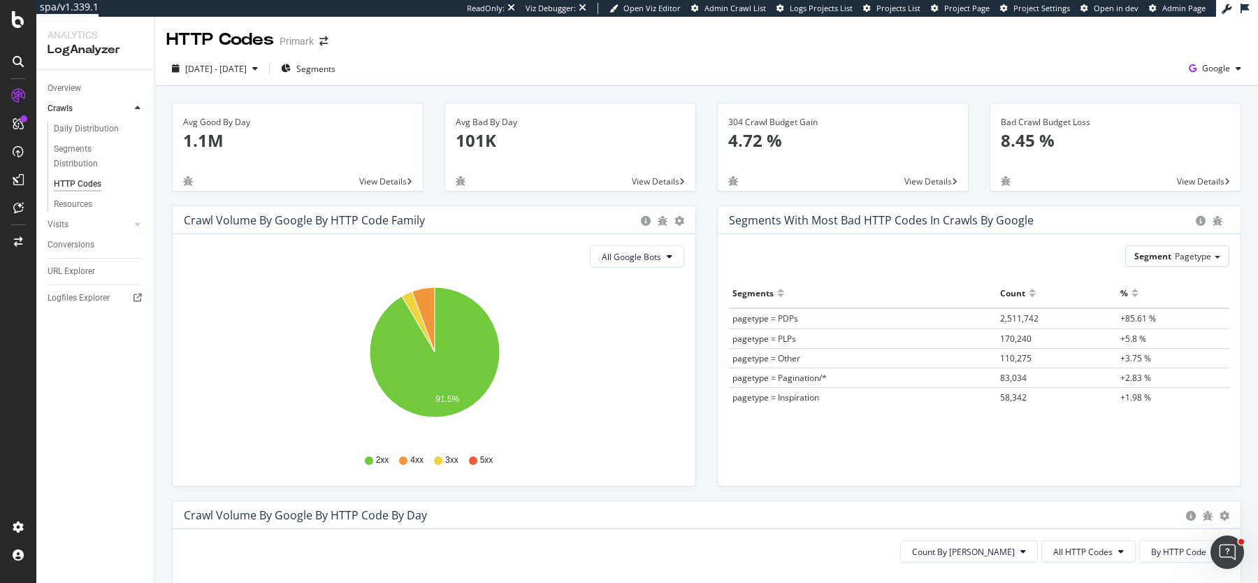
click at [702, 116] on div "Avg Bad By Day 101K View Details" at bounding box center [570, 154] width 273 height 103
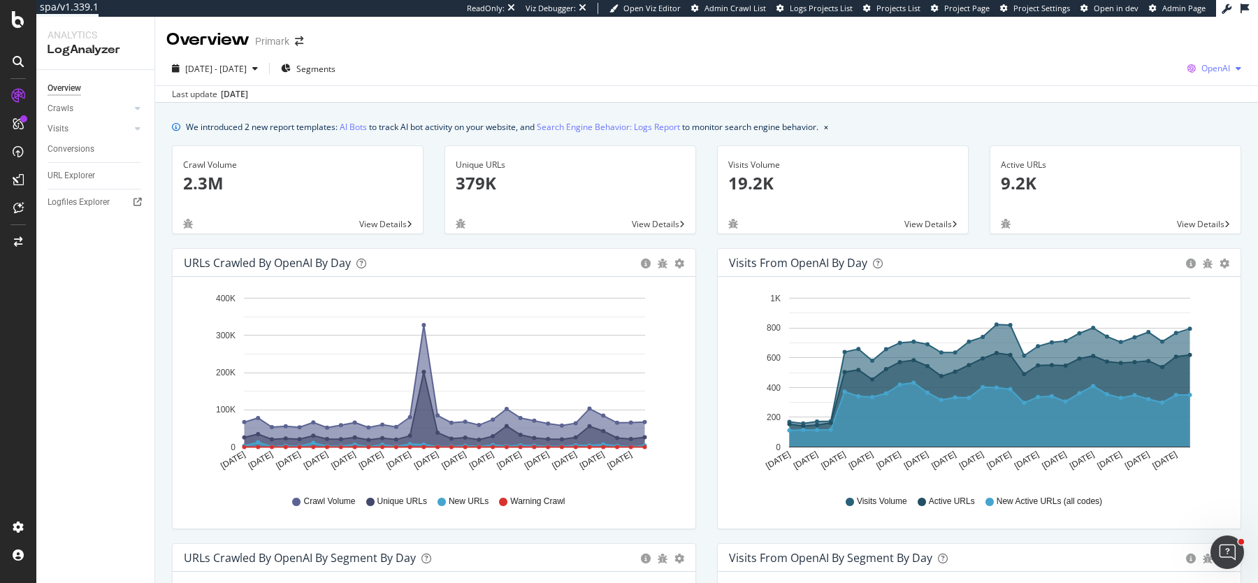
click at [1203, 72] on span "OpenAI" at bounding box center [1216, 68] width 29 height 12
click at [1135, 109] on span "Other AI Bots" at bounding box center [1145, 107] width 52 height 13
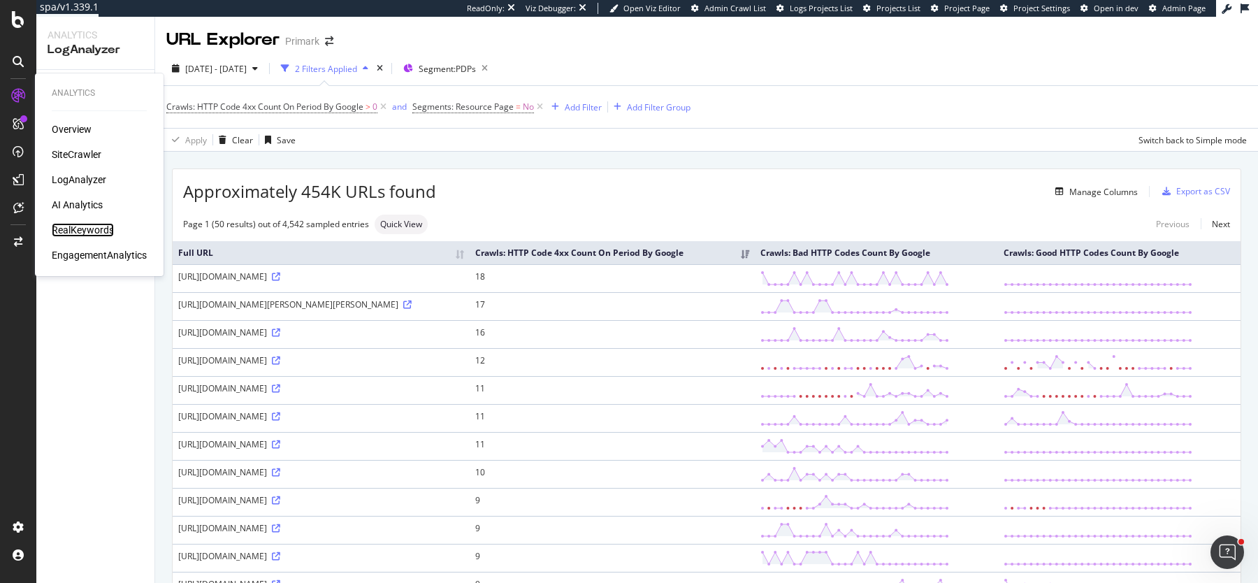
click at [94, 231] on div "RealKeywords" at bounding box center [83, 230] width 62 height 14
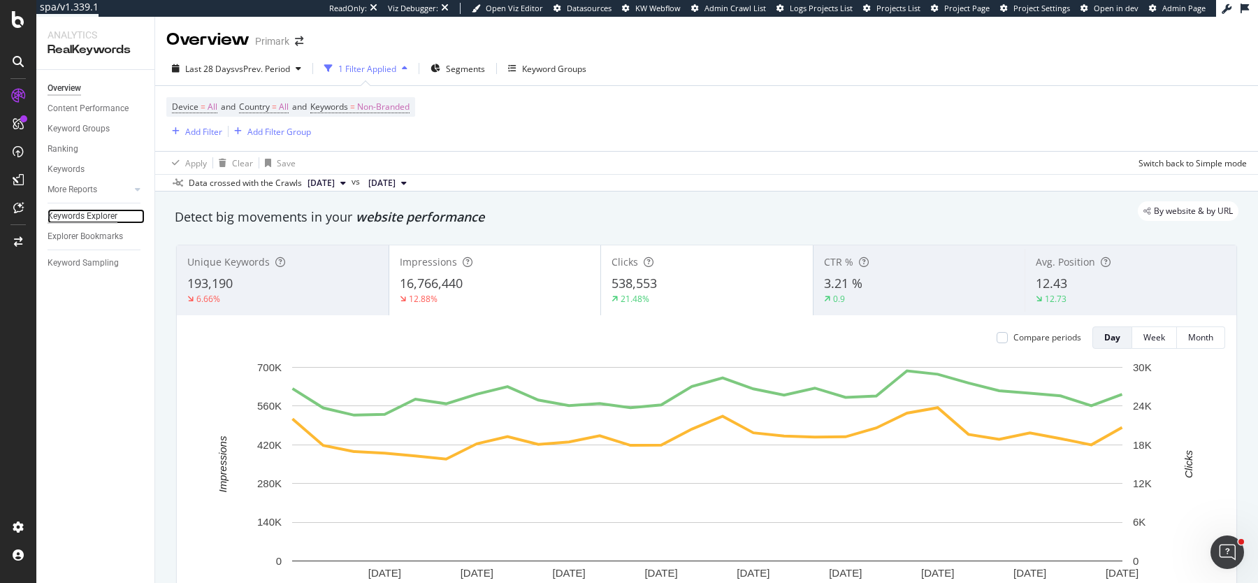
click at [80, 213] on div "Keywords Explorer" at bounding box center [83, 216] width 70 height 15
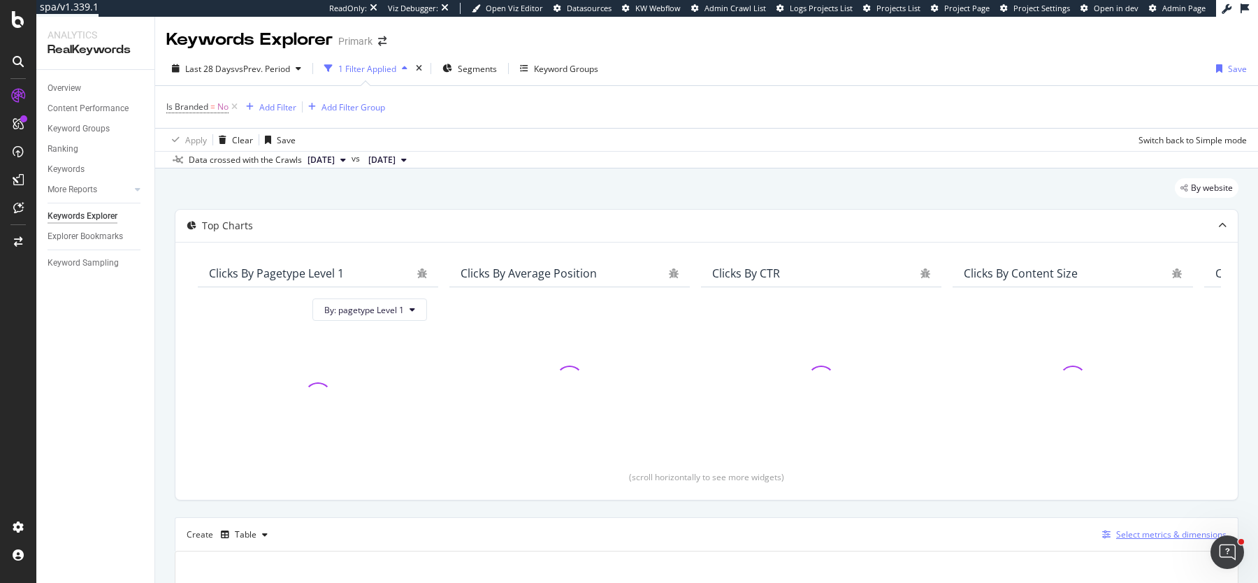
click at [1140, 540] on div "Select metrics & dimensions" at bounding box center [1162, 534] width 130 height 15
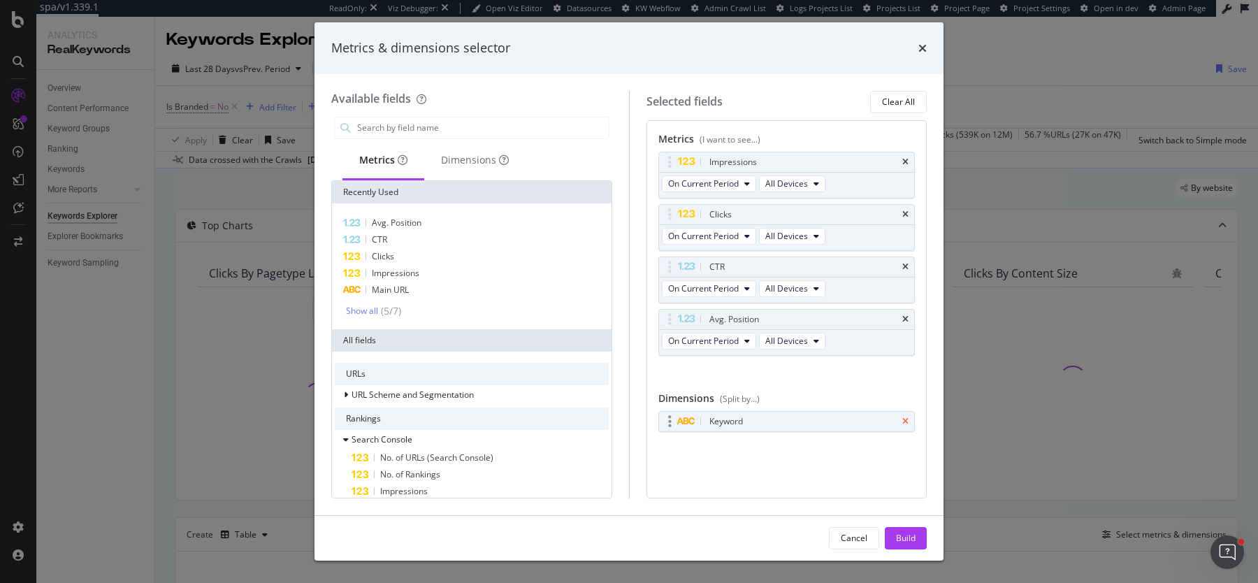
click at [907, 418] on icon "times" at bounding box center [906, 421] width 6 height 8
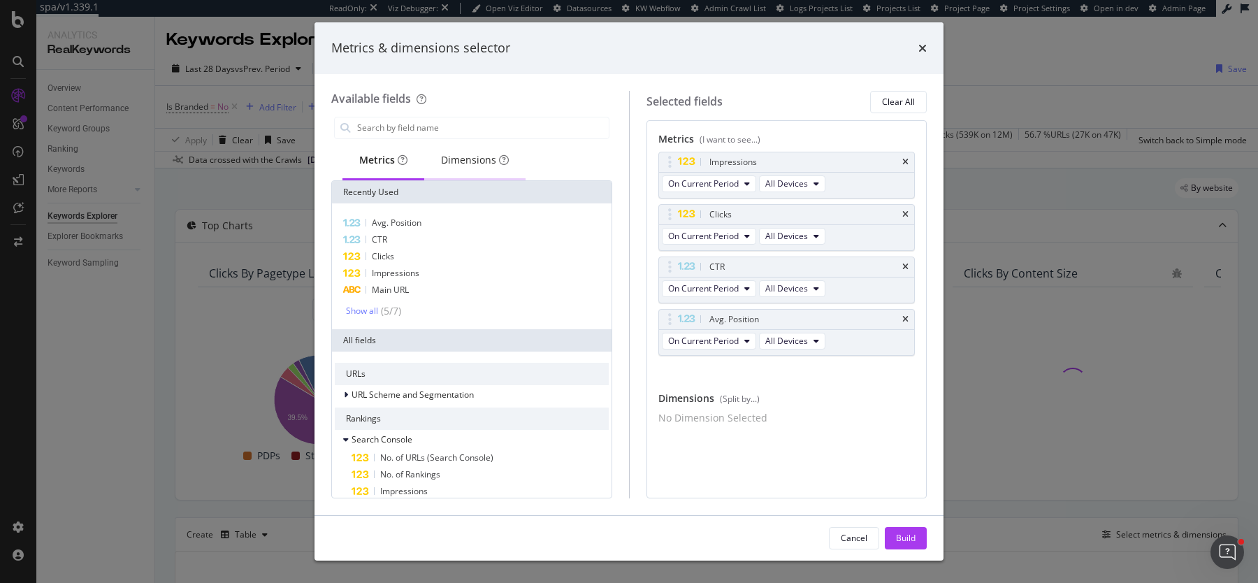
click at [468, 153] on div "Dimensions" at bounding box center [475, 160] width 68 height 14
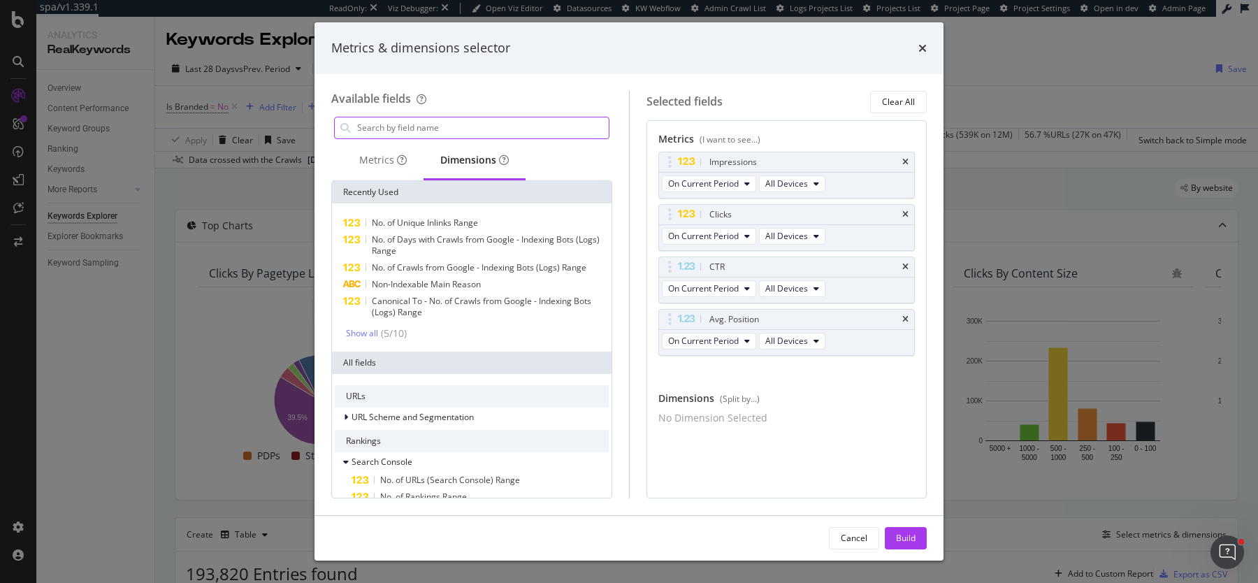
click at [429, 126] on input "modal" at bounding box center [482, 127] width 253 height 21
type input "d"
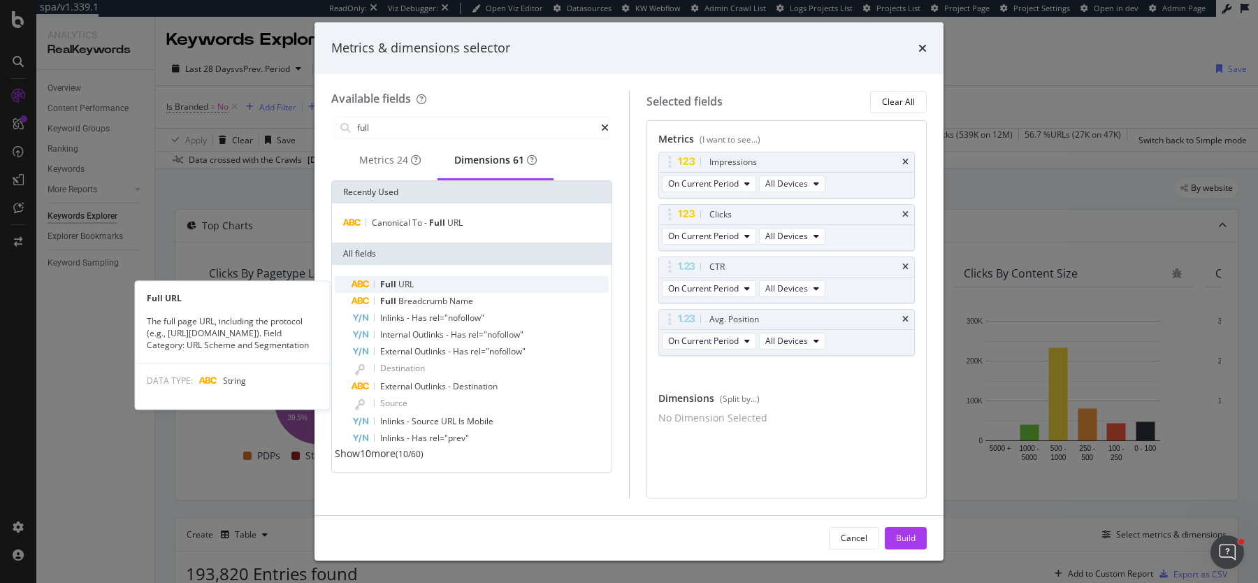
click at [411, 289] on span "URL" at bounding box center [406, 284] width 15 height 12
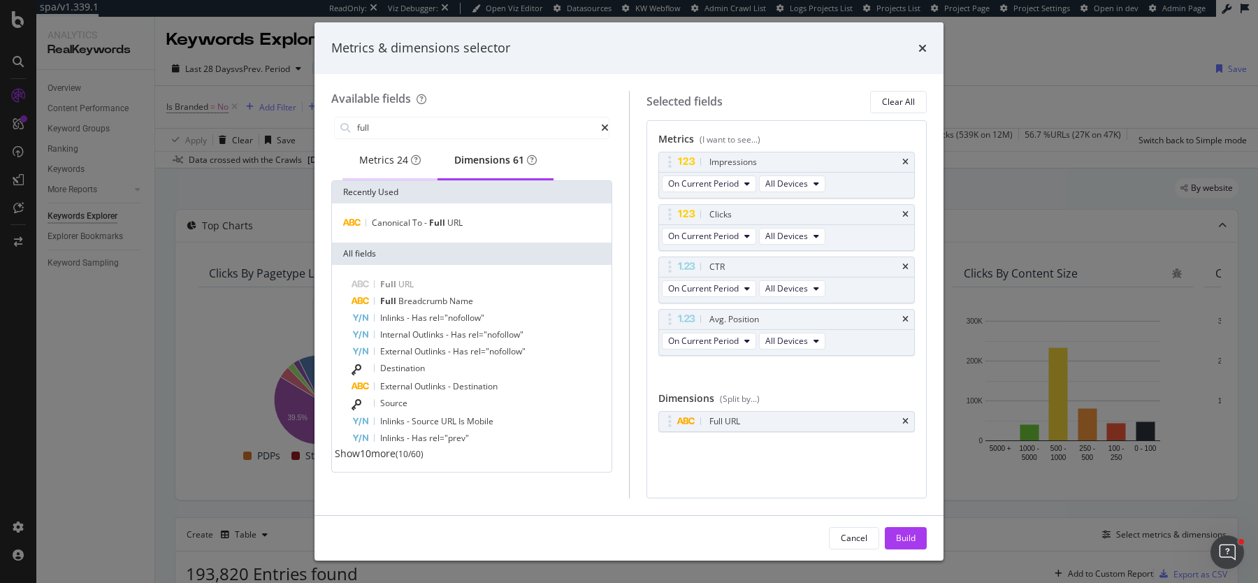
click at [369, 159] on div "Metrics 24" at bounding box center [390, 160] width 62 height 14
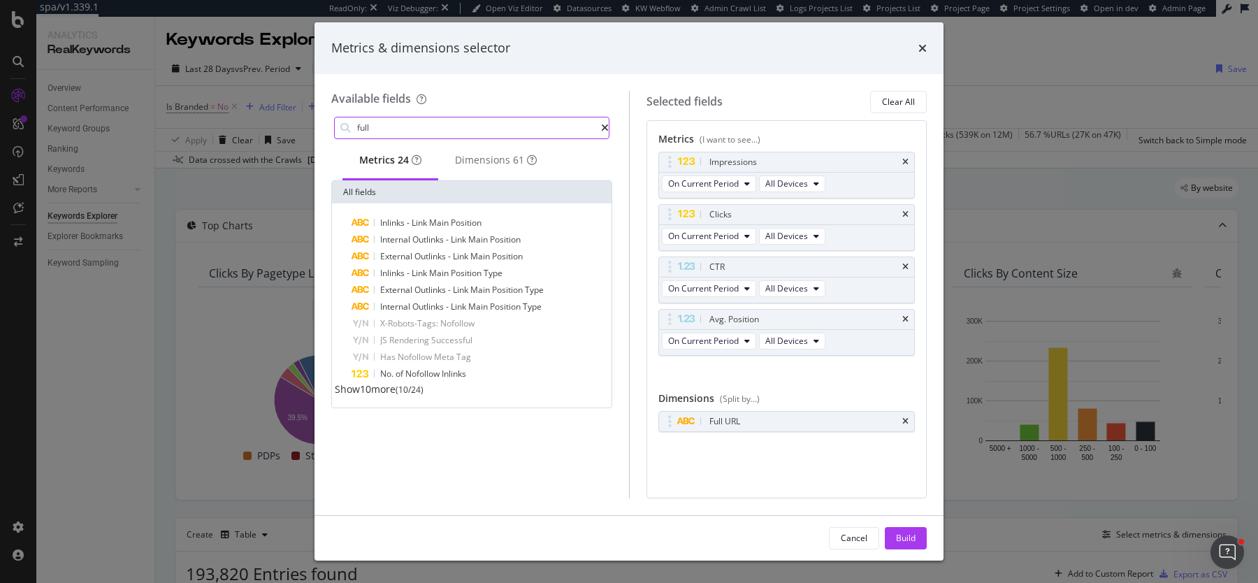
click at [382, 131] on input "full" at bounding box center [478, 127] width 245 height 21
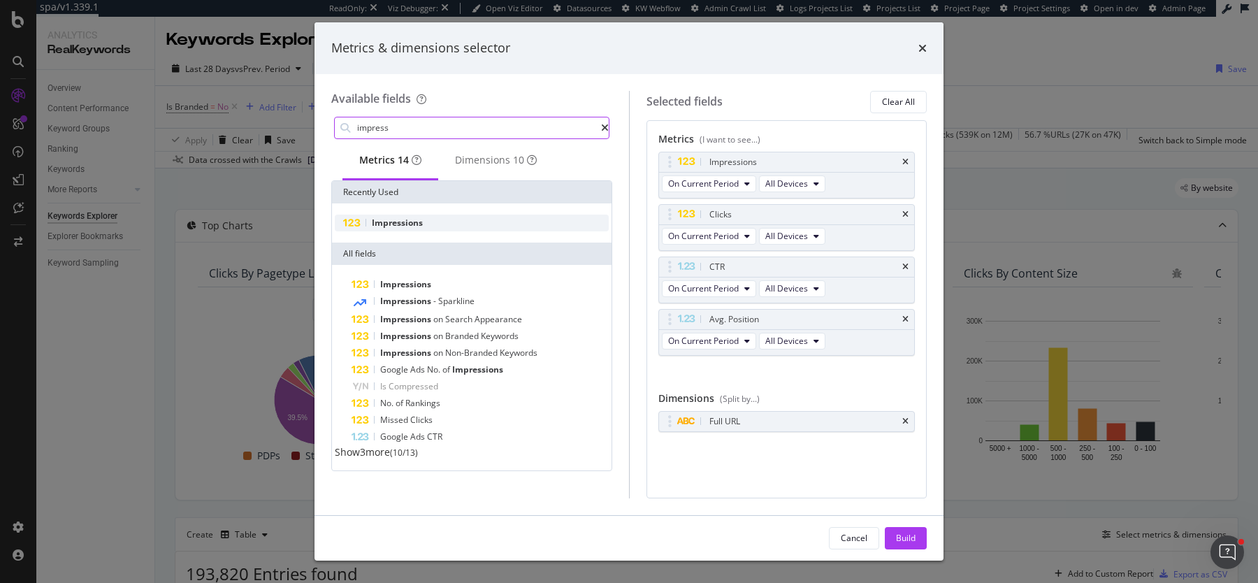
type input "impress"
click at [385, 231] on div "Impressions" at bounding box center [472, 223] width 274 height 17
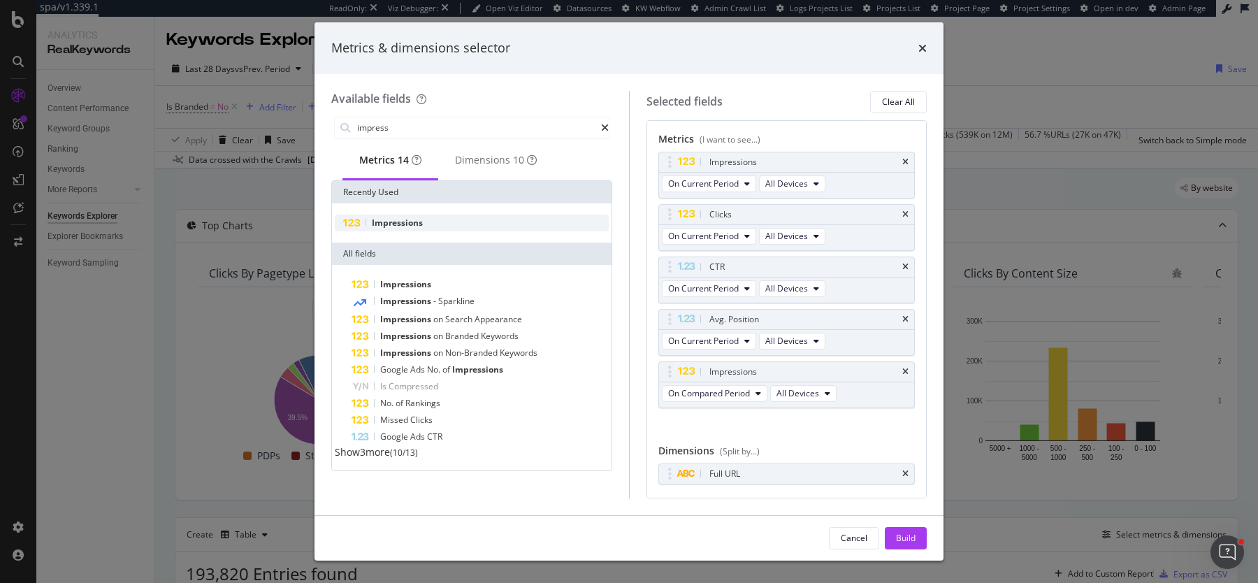
click at [385, 231] on div "Impressions" at bounding box center [472, 223] width 274 height 17
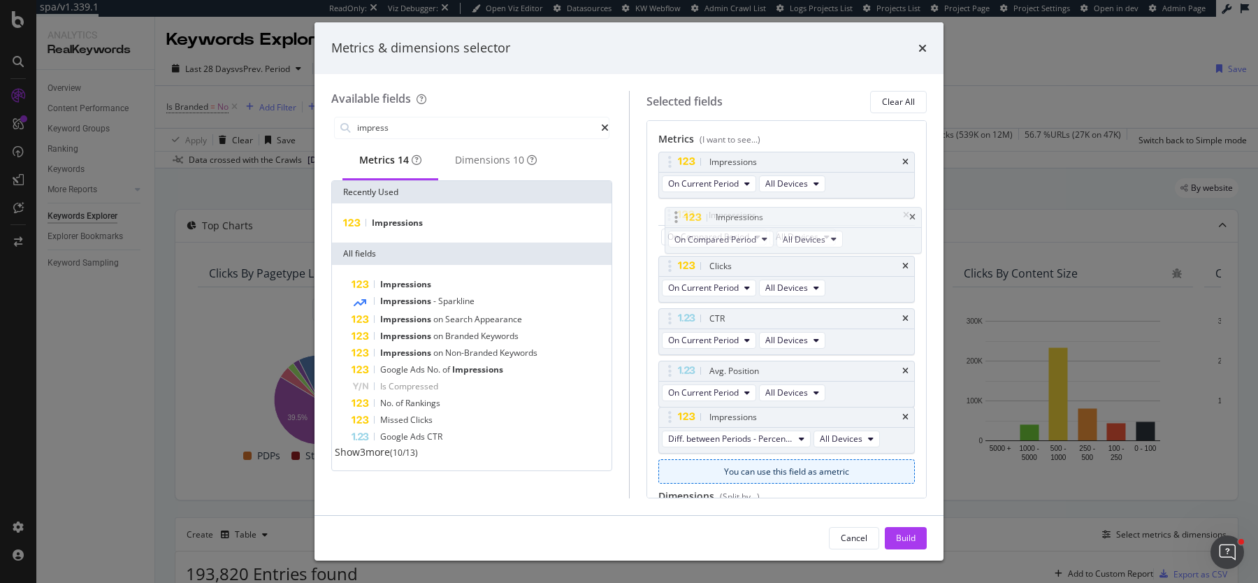
drag, startPoint x: 666, startPoint y: 370, endPoint x: 671, endPoint y: 220, distance: 149.7
click at [671, 220] on body "spa/v1.339.1 ReadOnly: Viz Debugger: Open Viz Editor Datasources KW Webflow Adm…" at bounding box center [629, 291] width 1258 height 583
drag, startPoint x: 668, startPoint y: 417, endPoint x: 666, endPoint y: 270, distance: 146.8
click at [666, 270] on body "spa/v1.339.1 ReadOnly: Viz Debugger: Open Viz Editor Datasources KW Webflow Adm…" at bounding box center [629, 291] width 1258 height 583
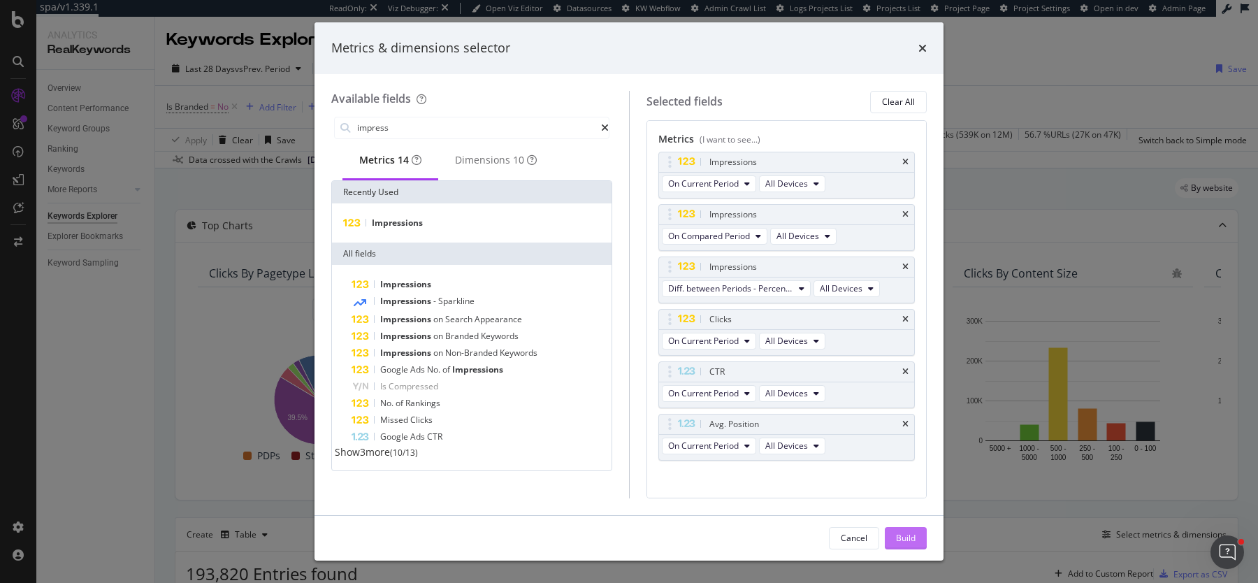
click at [917, 537] on button "Build" at bounding box center [906, 538] width 42 height 22
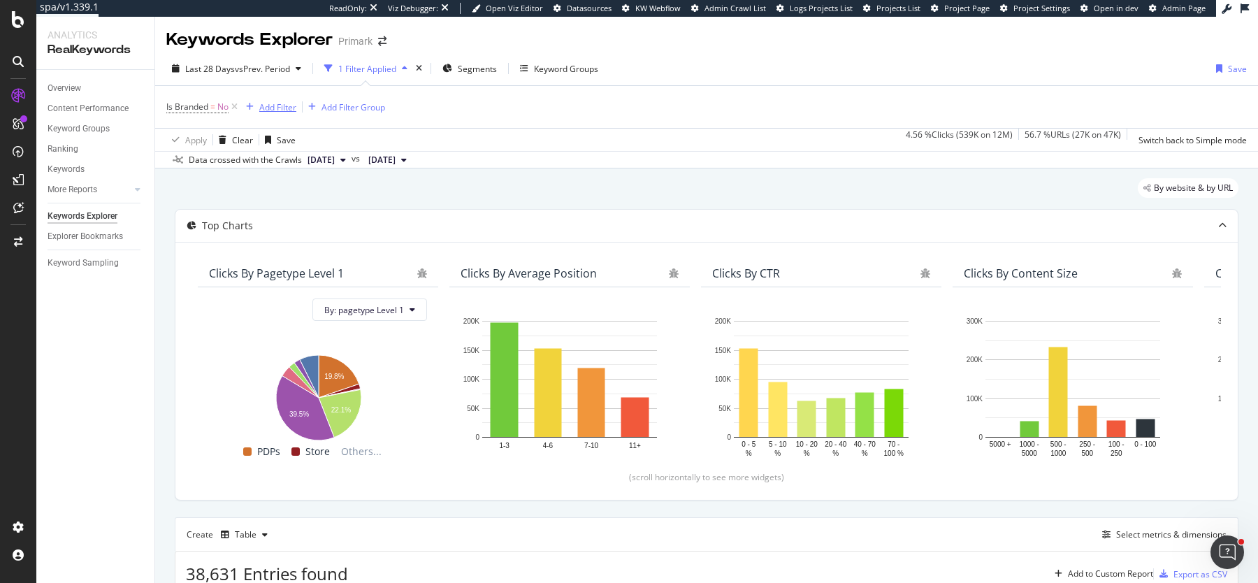
click at [294, 105] on div "Add Filter" at bounding box center [277, 107] width 37 height 12
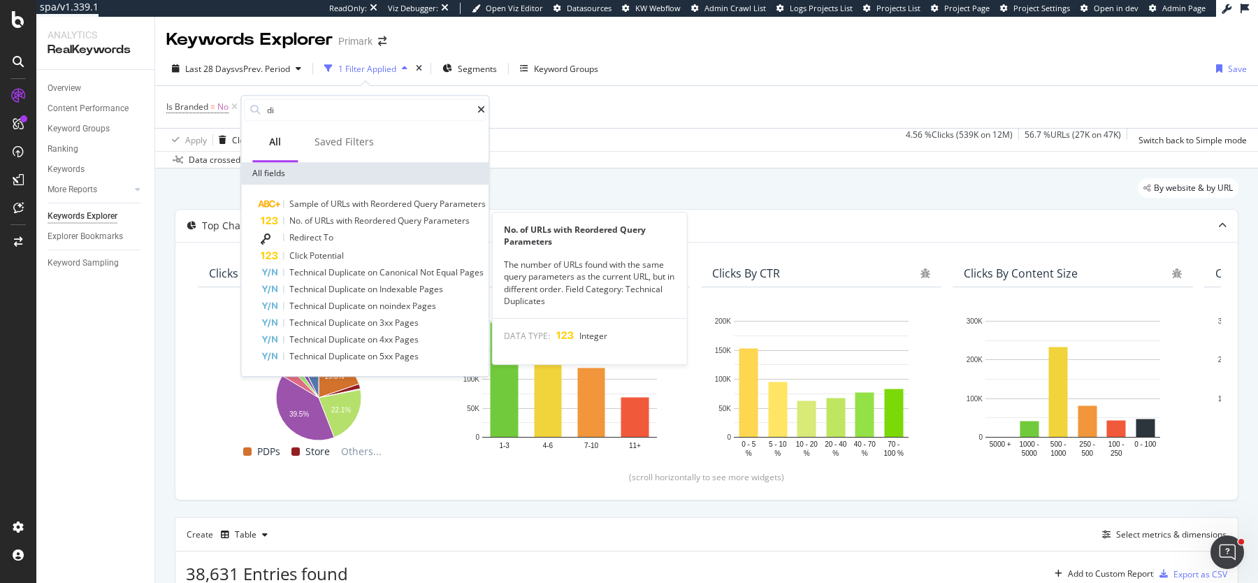
type input "d"
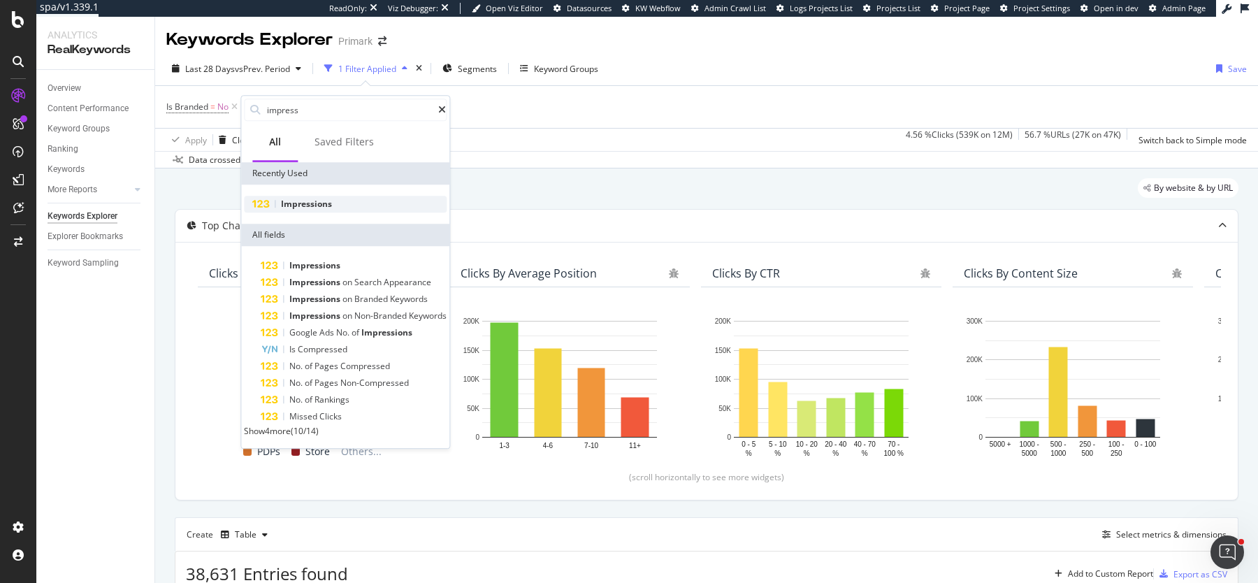
type input "impress"
click at [335, 202] on div "Impressions" at bounding box center [345, 204] width 203 height 17
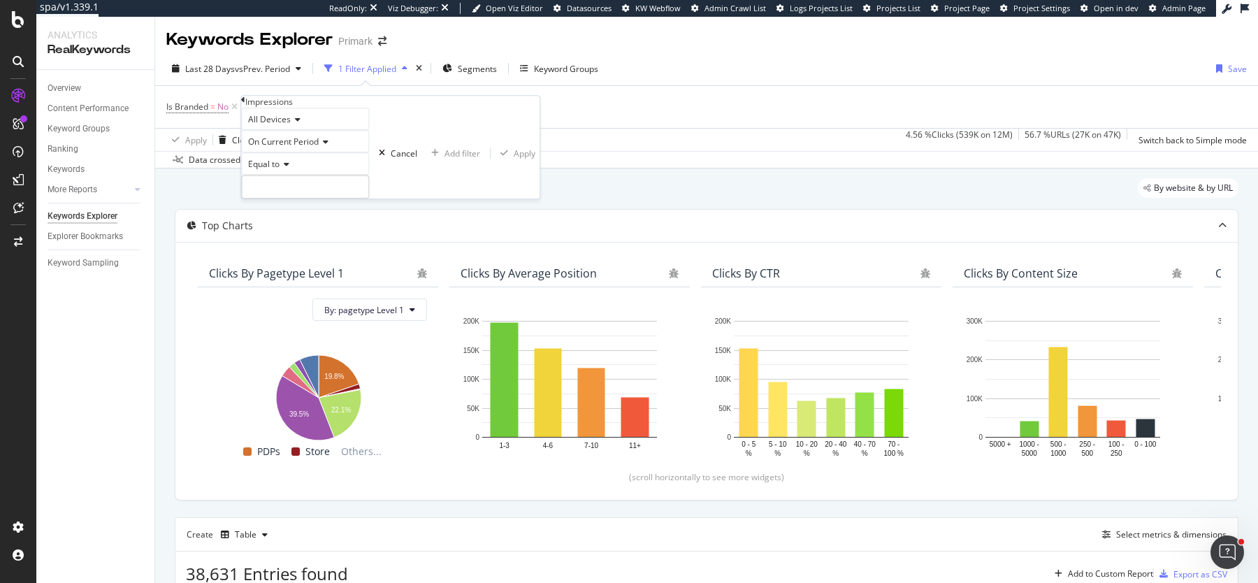
click at [306, 148] on span "On Current Period" at bounding box center [283, 142] width 71 height 12
click at [310, 222] on span "Diff. Between Period - value" at bounding box center [299, 216] width 108 height 12
click at [280, 170] on span "Equal to" at bounding box center [263, 164] width 31 height 12
click at [288, 247] on span "Greater than" at bounding box center [270, 242] width 50 height 12
click at [308, 199] on input "number" at bounding box center [310, 187] width 138 height 24
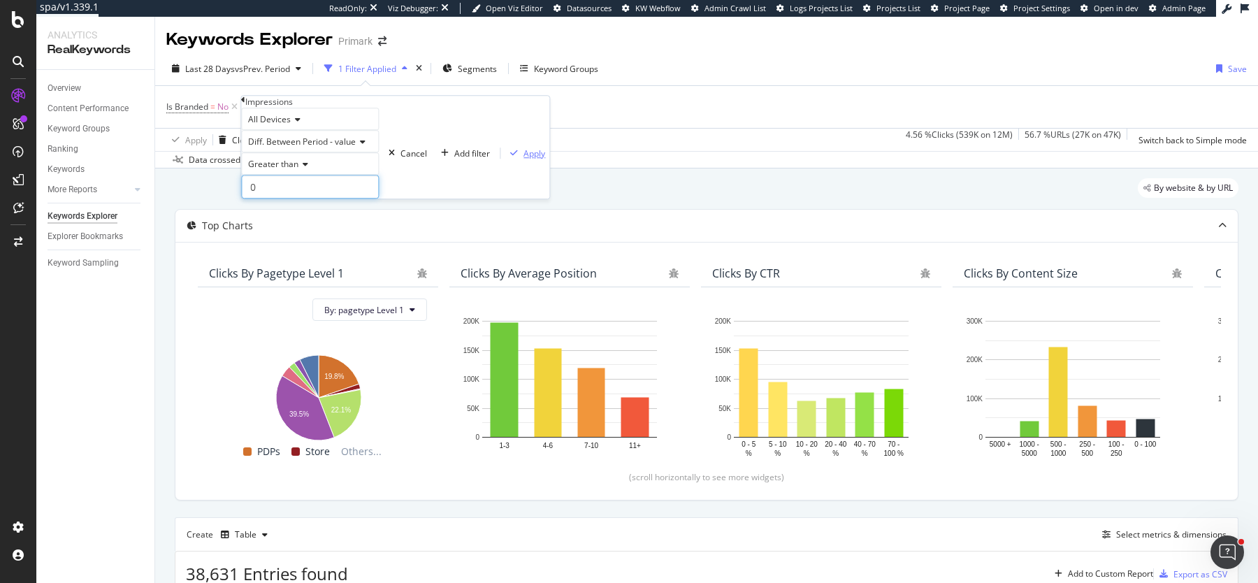
type input "0"
click at [524, 159] on div "Apply" at bounding box center [535, 154] width 22 height 12
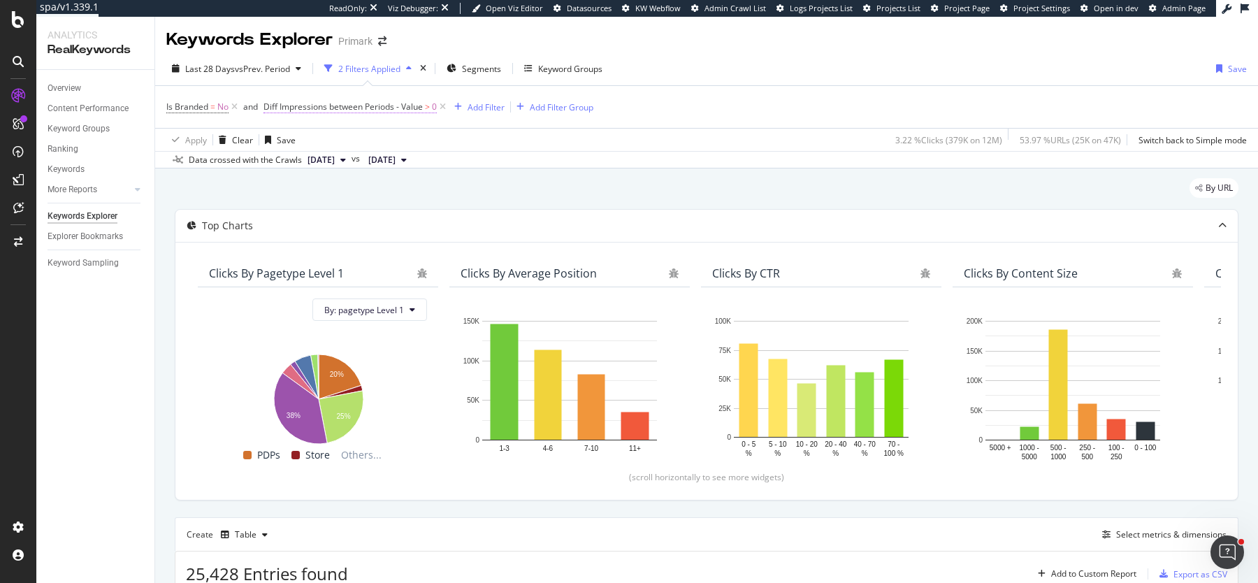
click at [399, 103] on span "Diff Impressions between Periods - Value" at bounding box center [343, 107] width 159 height 12
click at [330, 160] on span "On Current Period" at bounding box center [312, 162] width 71 height 12
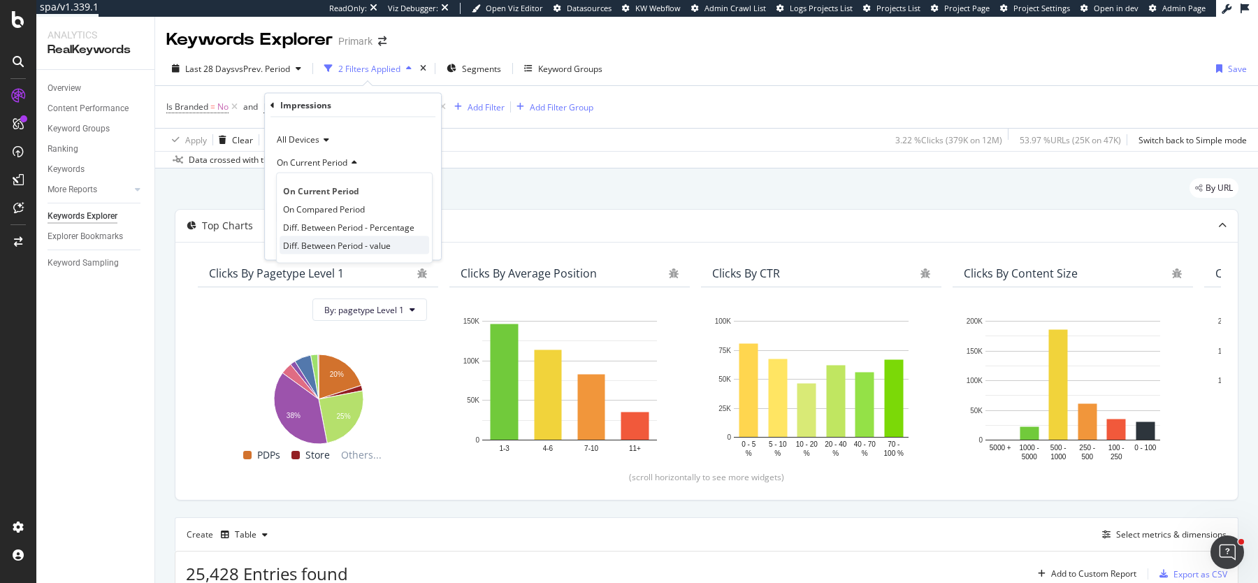
click at [343, 240] on span "Diff. Between Period - value" at bounding box center [337, 245] width 108 height 12
click at [313, 178] on div "Greater than" at bounding box center [353, 187] width 154 height 22
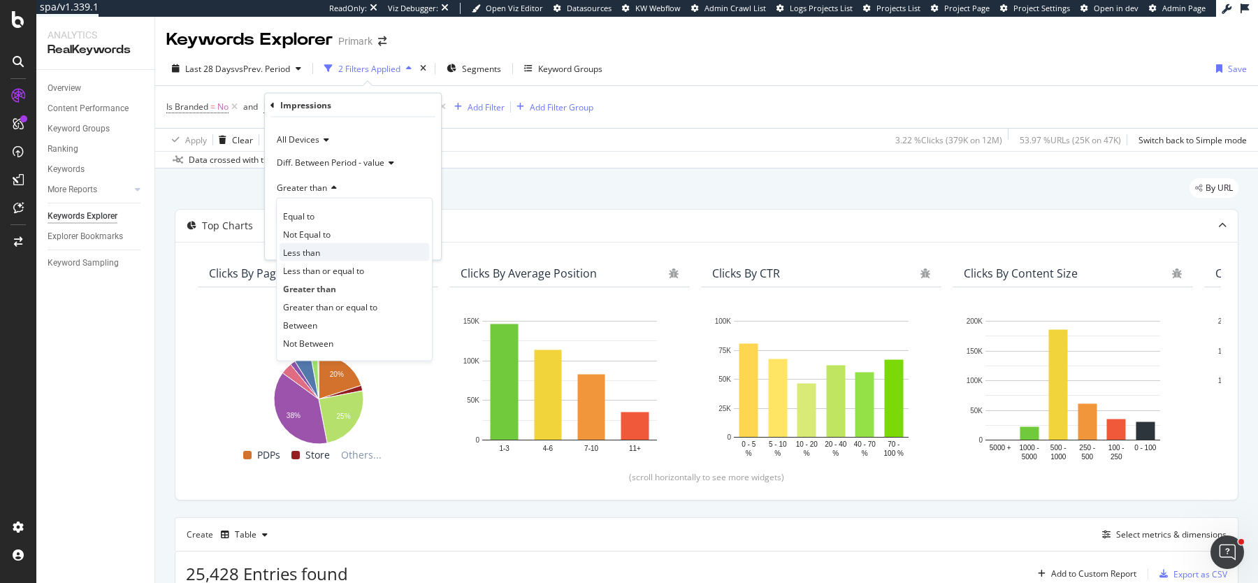
click at [328, 251] on div "Less than" at bounding box center [355, 252] width 150 height 18
click at [410, 242] on div "Apply" at bounding box center [419, 242] width 22 height 12
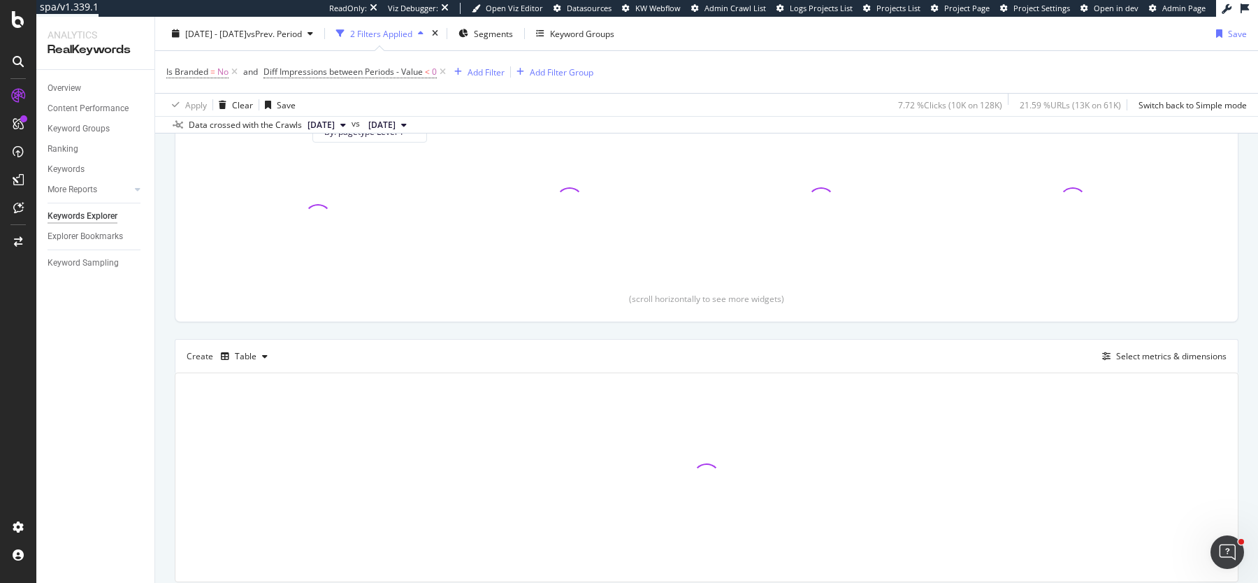
scroll to position [186, 0]
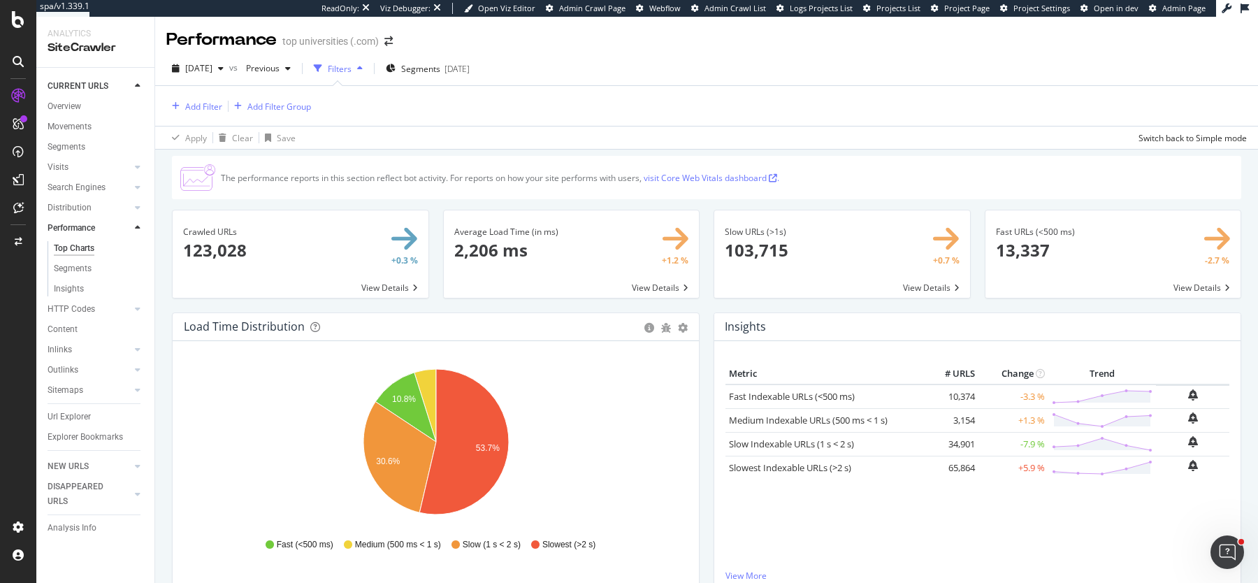
scroll to position [984, 0]
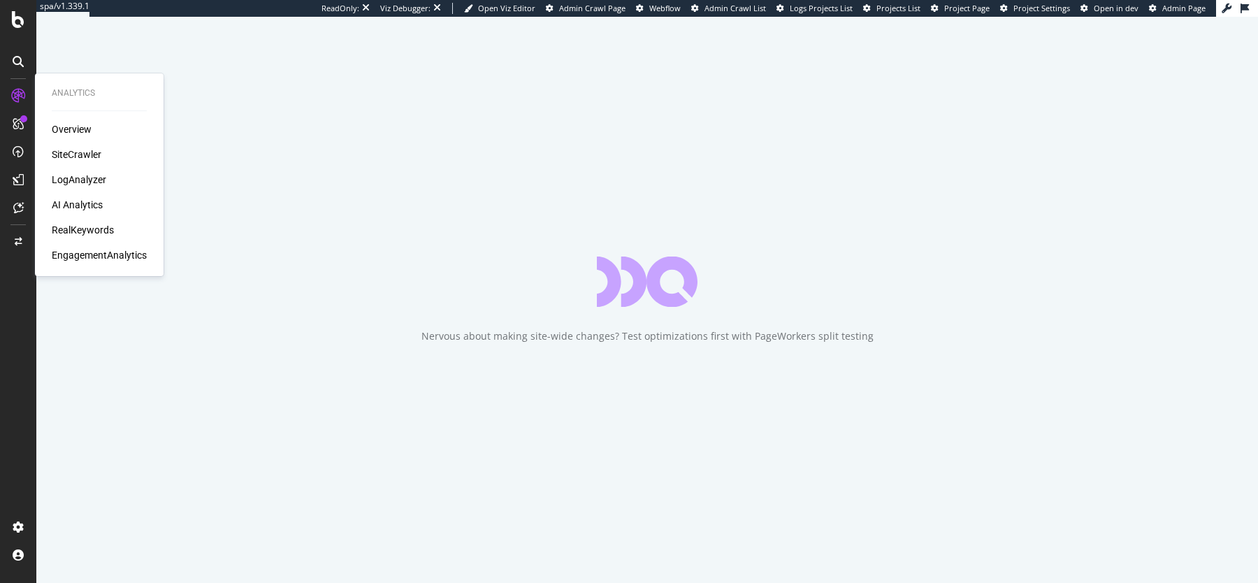
click at [84, 253] on div "EngagementAnalytics" at bounding box center [99, 255] width 95 height 14
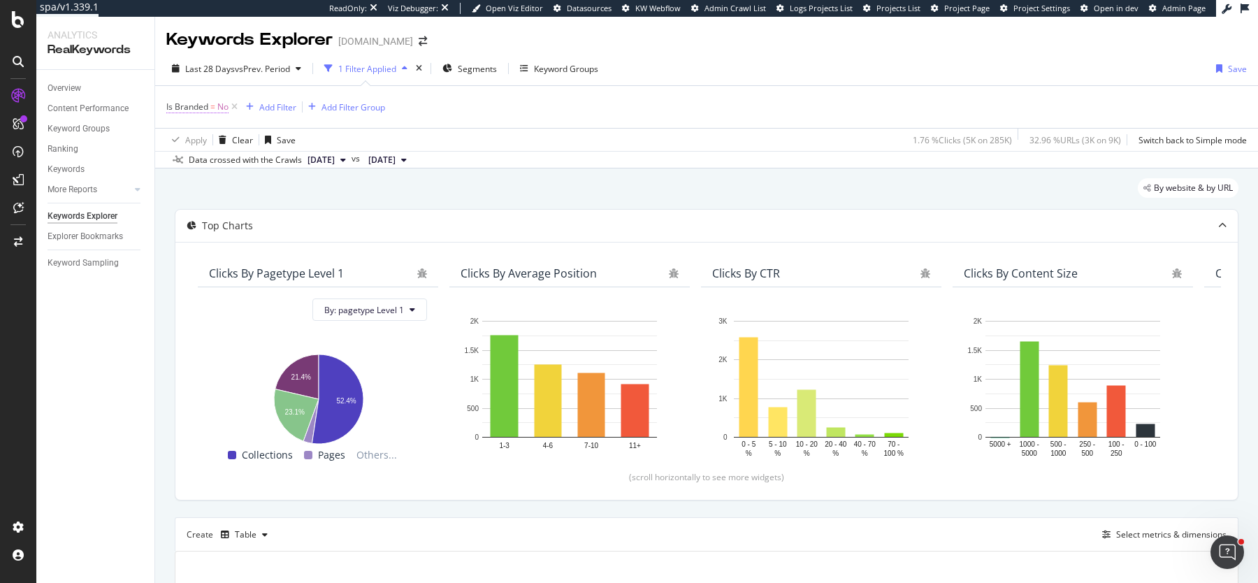
click at [210, 107] on span "=" at bounding box center [212, 107] width 5 height 12
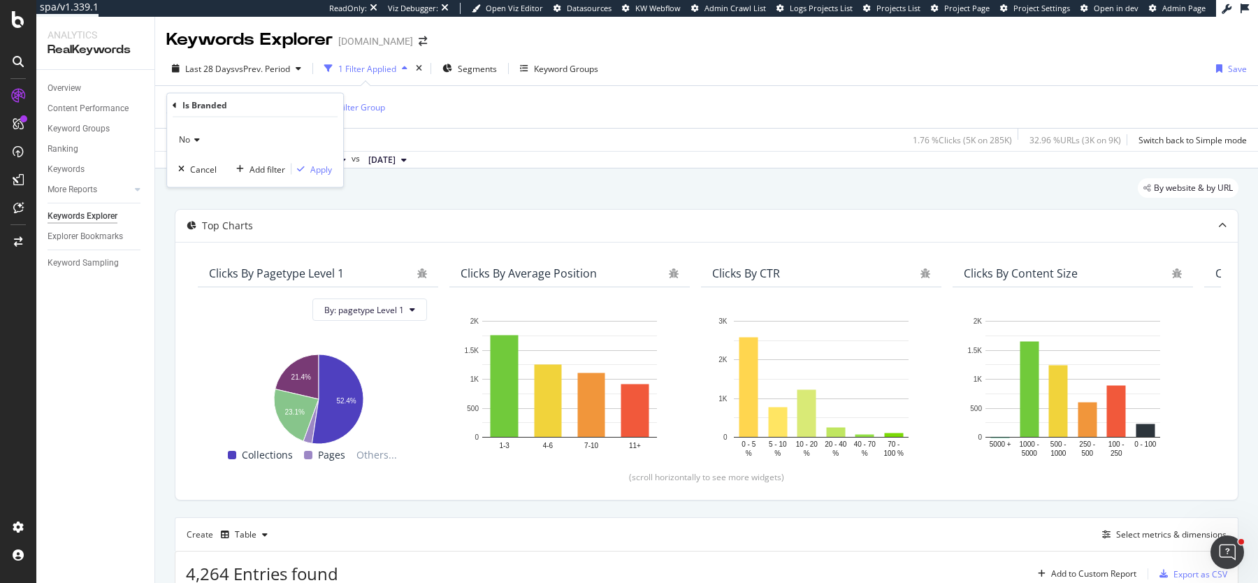
click at [195, 140] on icon at bounding box center [195, 140] width 10 height 8
click at [208, 166] on div "Yes" at bounding box center [257, 168] width 150 height 18
click at [324, 166] on div "Apply" at bounding box center [321, 169] width 22 height 12
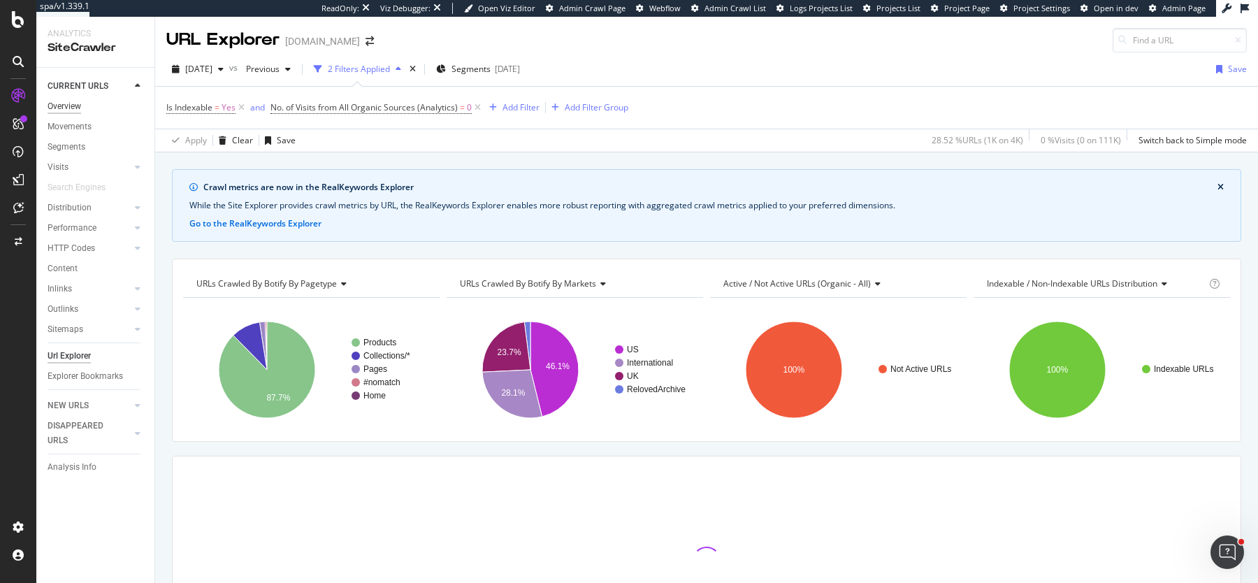
click at [73, 104] on div "Overview" at bounding box center [65, 106] width 34 height 15
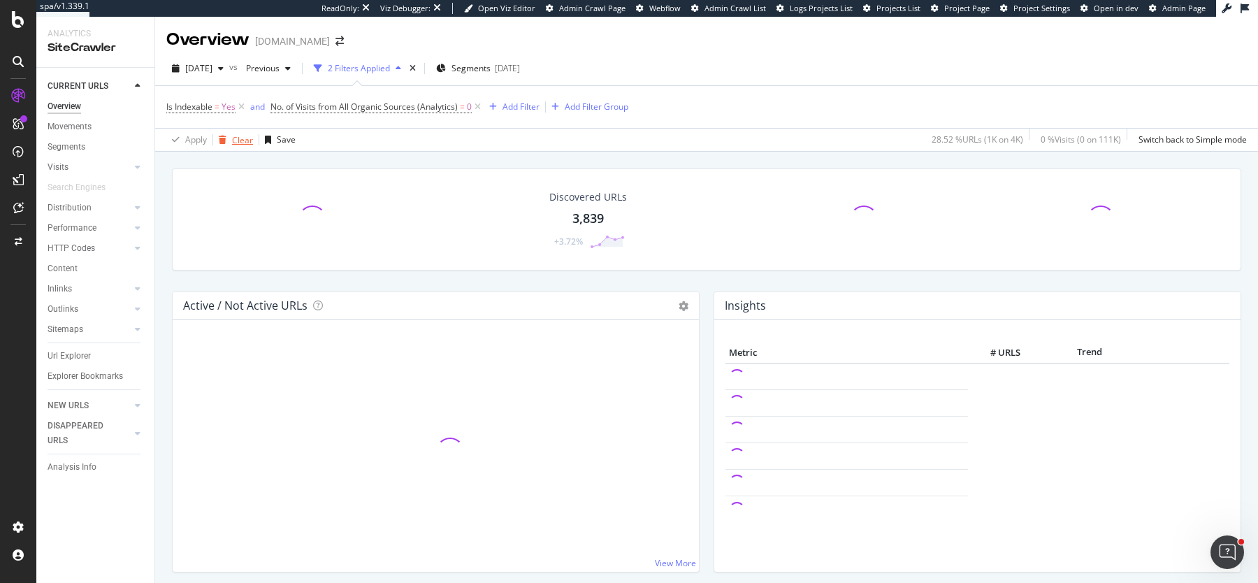
click at [227, 136] on div "button" at bounding box center [222, 140] width 19 height 8
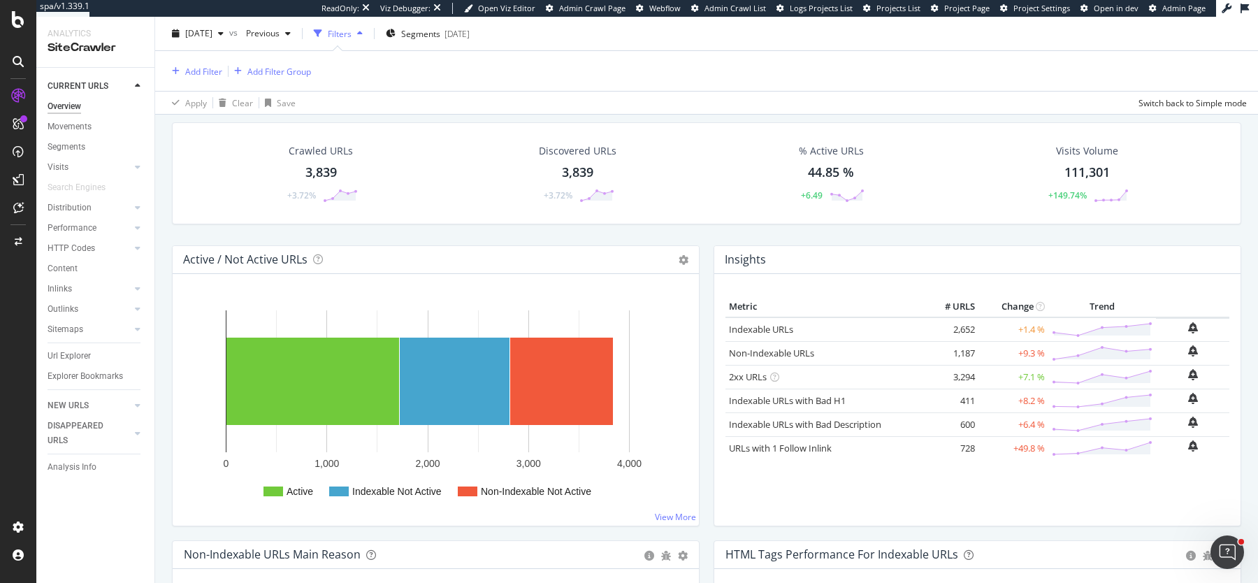
scroll to position [60, 0]
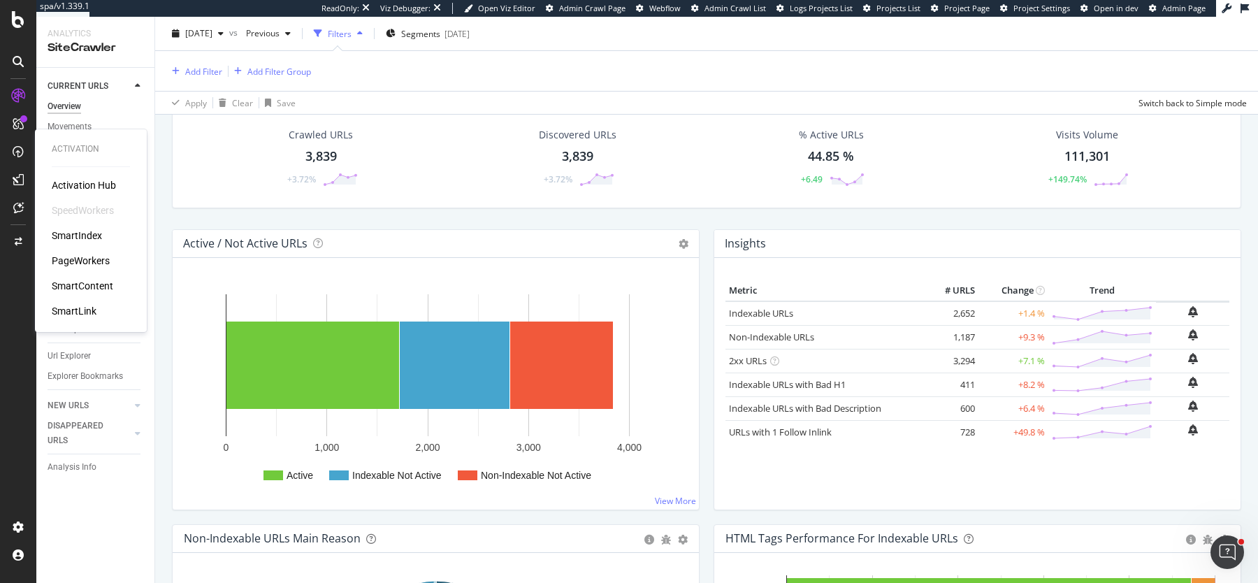
click at [90, 265] on div "PageWorkers" at bounding box center [81, 261] width 58 height 14
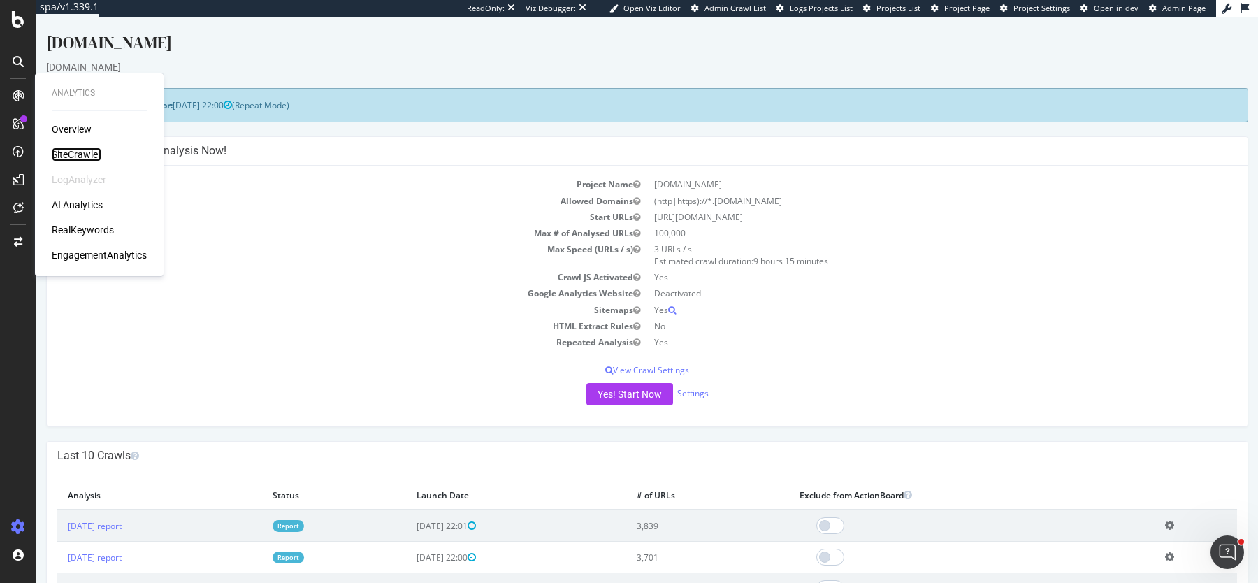
click at [64, 154] on div "SiteCrawler" at bounding box center [77, 155] width 50 height 14
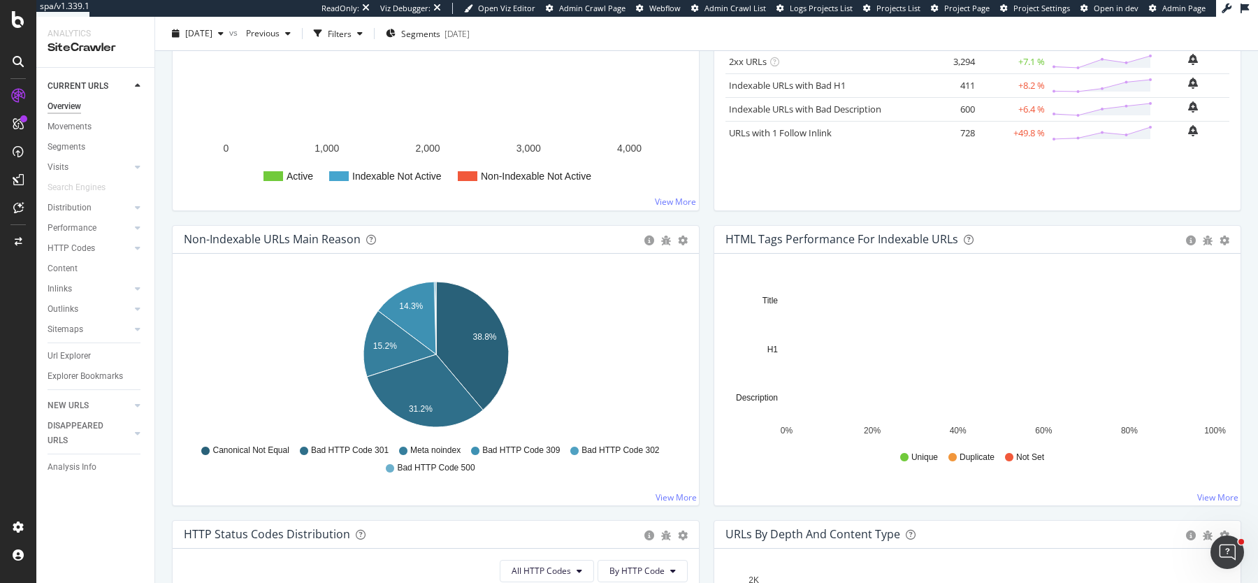
scroll to position [311, 0]
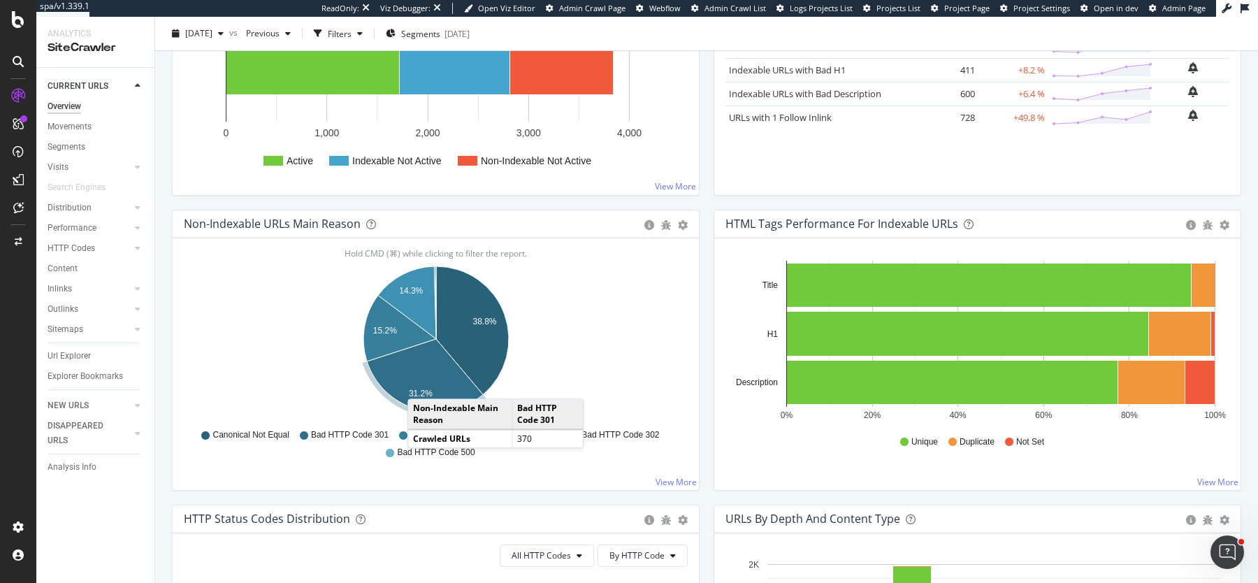
click at [422, 383] on icon "A chart." at bounding box center [425, 375] width 116 height 73
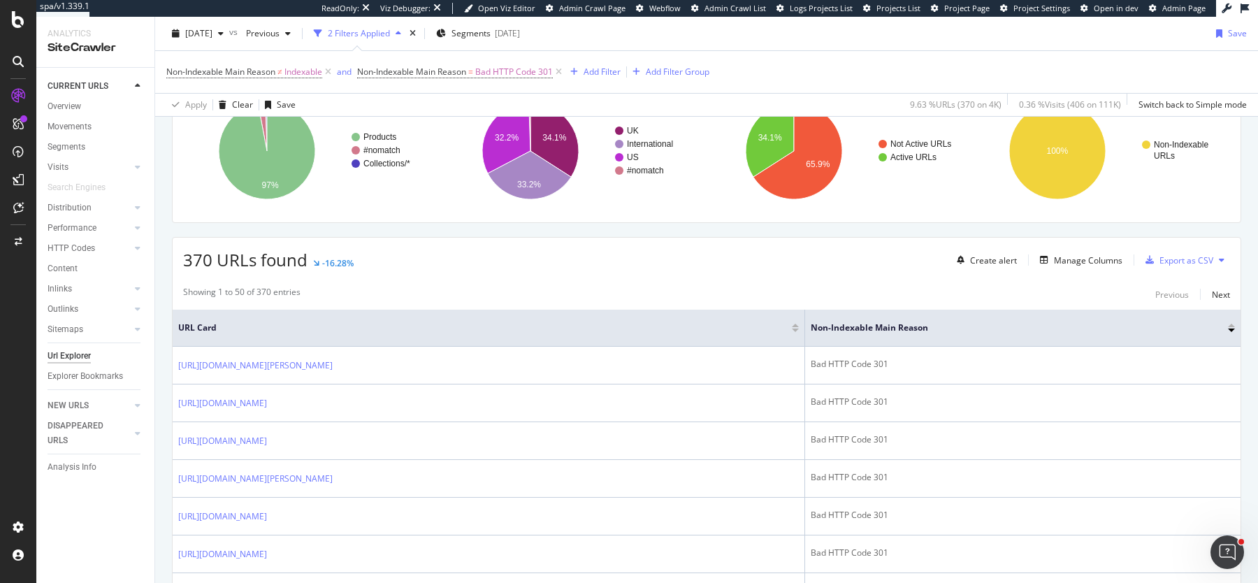
scroll to position [211, 0]
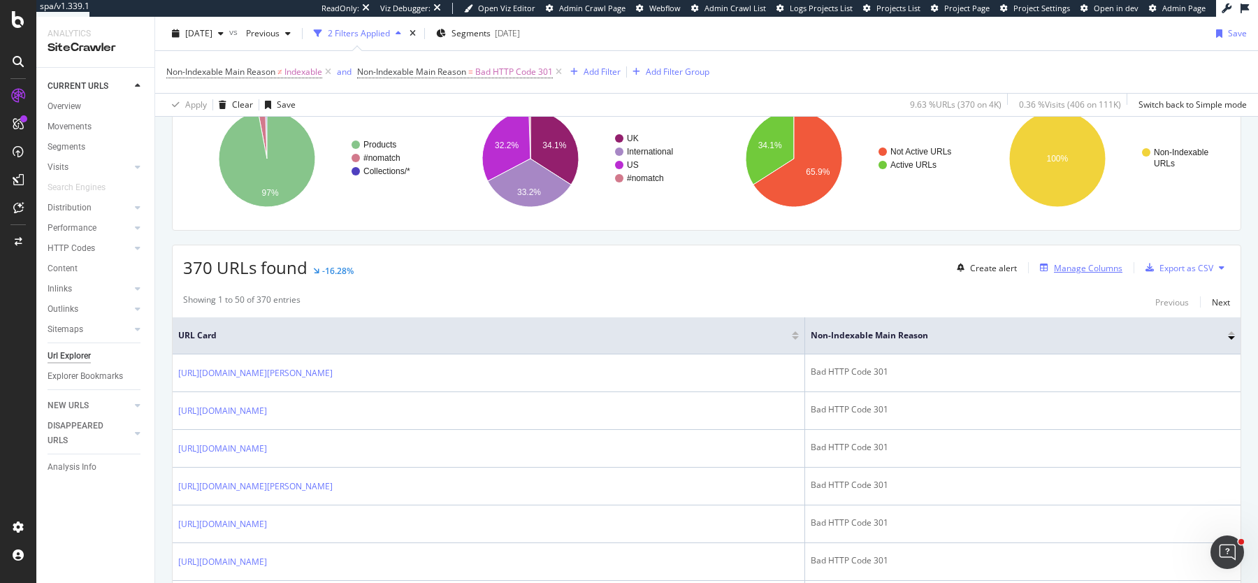
click at [1049, 264] on icon "button" at bounding box center [1044, 268] width 8 height 8
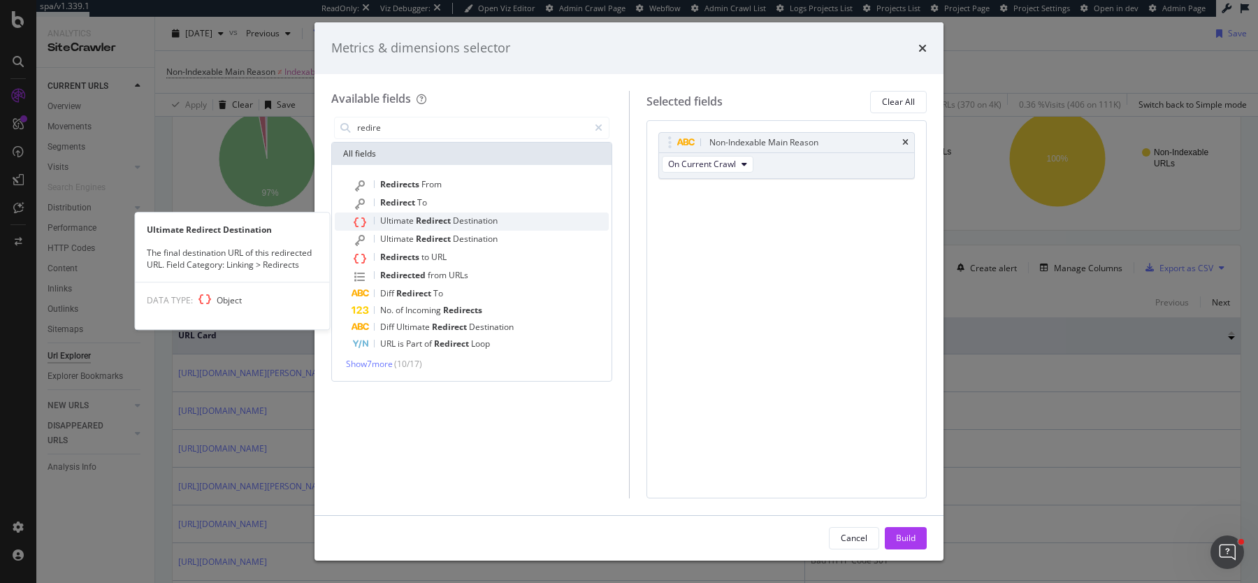
type input "redire"
click at [473, 224] on span "Destination" at bounding box center [475, 221] width 45 height 12
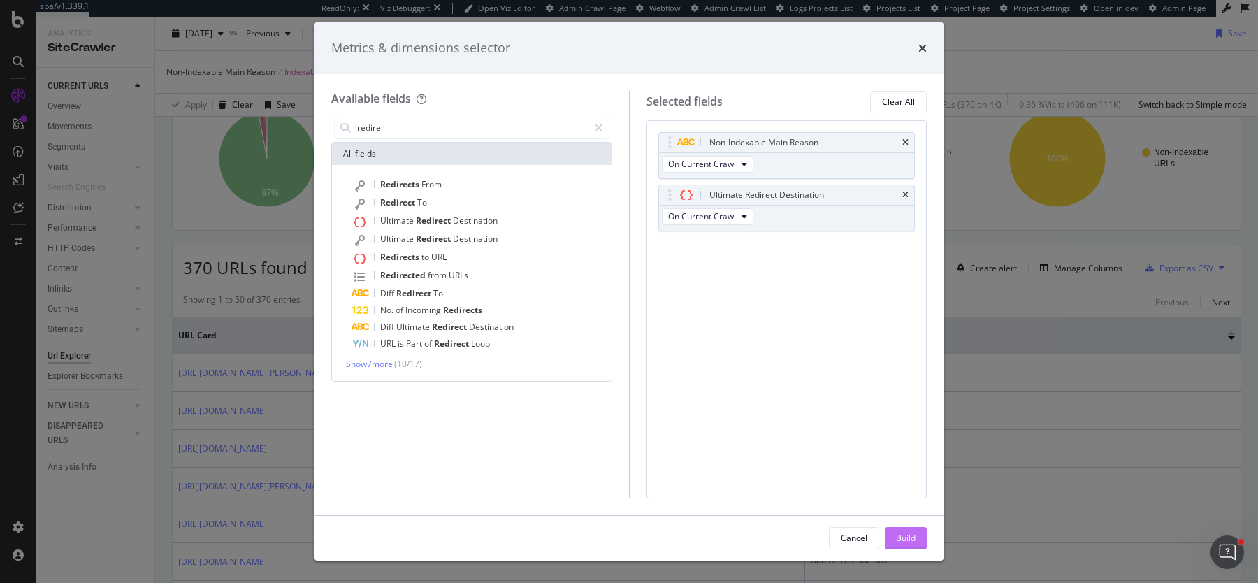
click at [903, 538] on div "Build" at bounding box center [906, 538] width 20 height 12
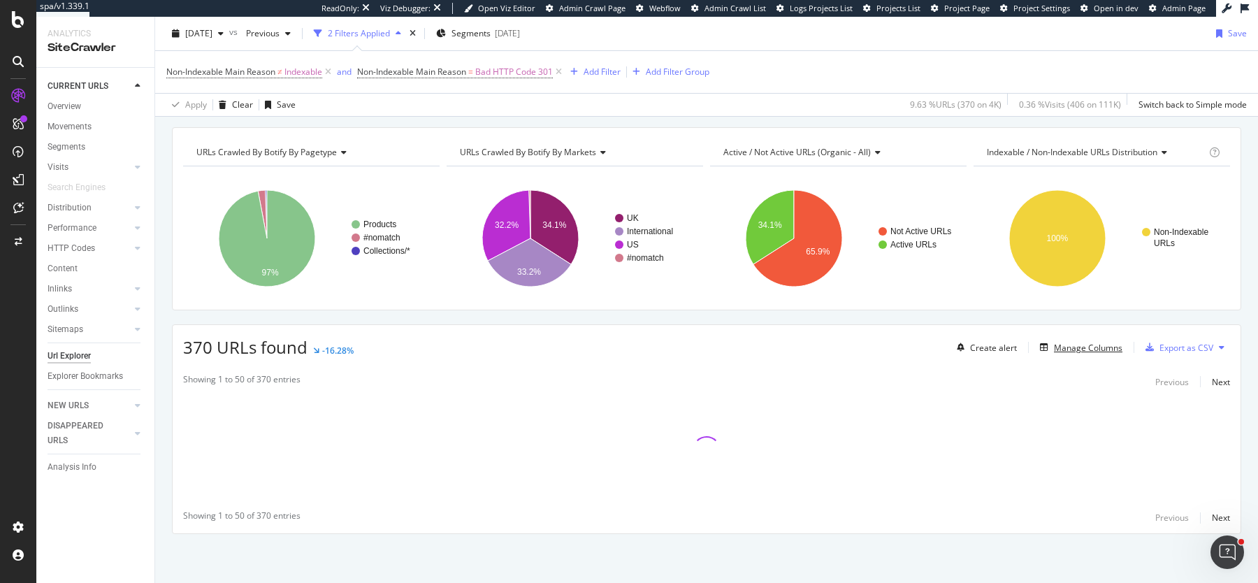
scroll to position [129, 0]
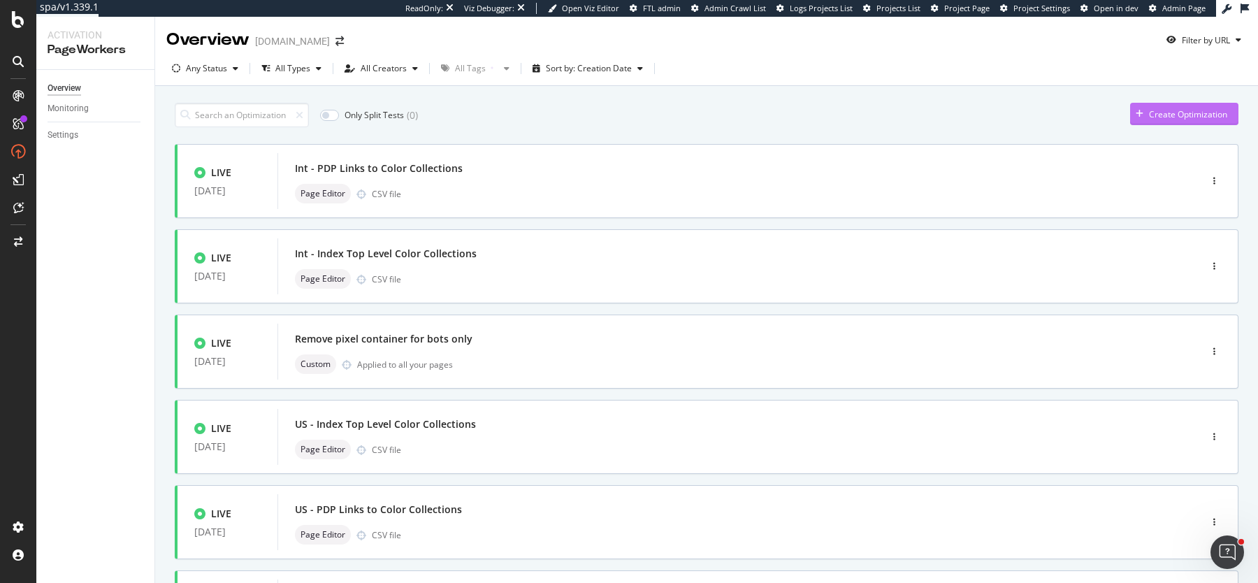
click at [1188, 119] on div "Create Optimization" at bounding box center [1188, 114] width 78 height 12
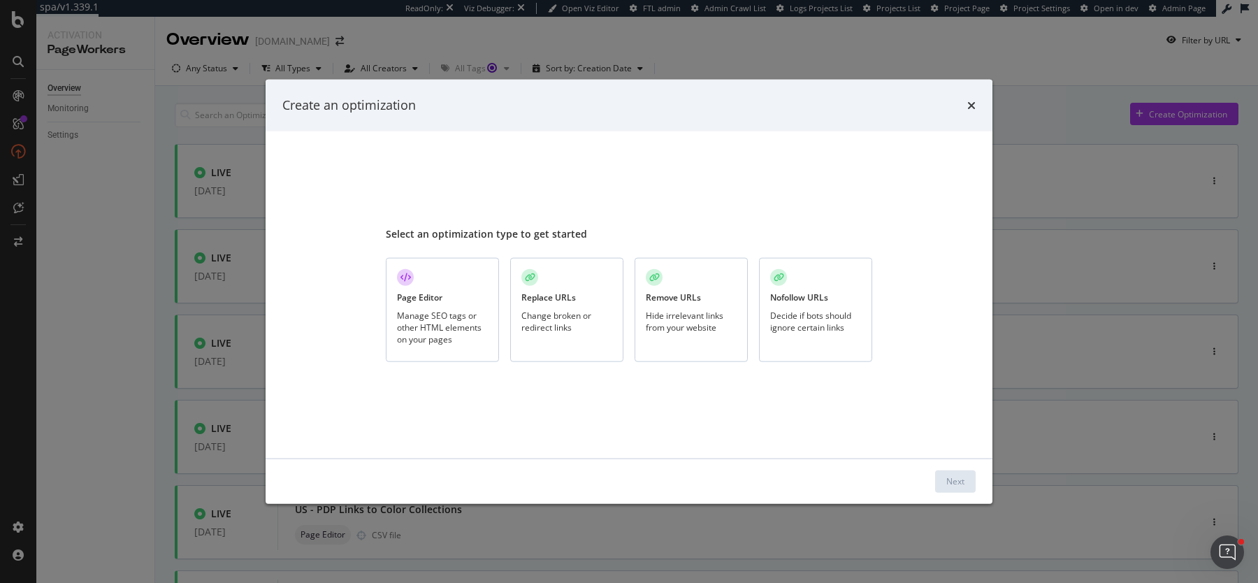
click at [577, 282] on div "Replace URLs Change broken or redirect links" at bounding box center [566, 310] width 113 height 104
click at [969, 480] on button "Next" at bounding box center [955, 481] width 41 height 22
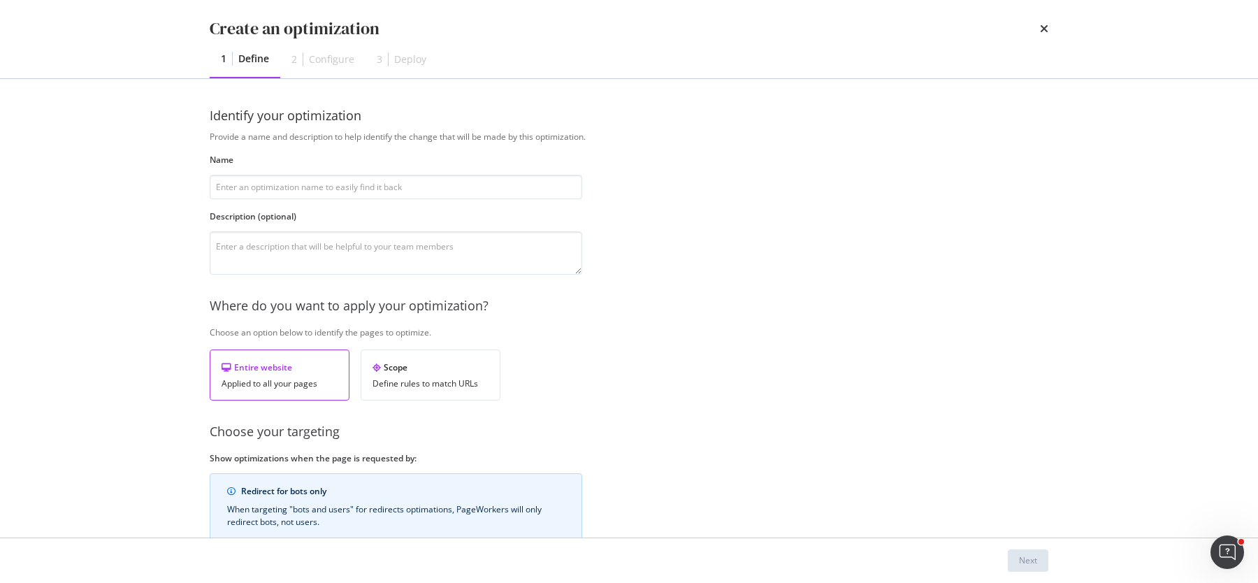
type input "R"
type input "All Redirects"
click at [308, 247] on textarea "modal" at bounding box center [396, 252] width 373 height 43
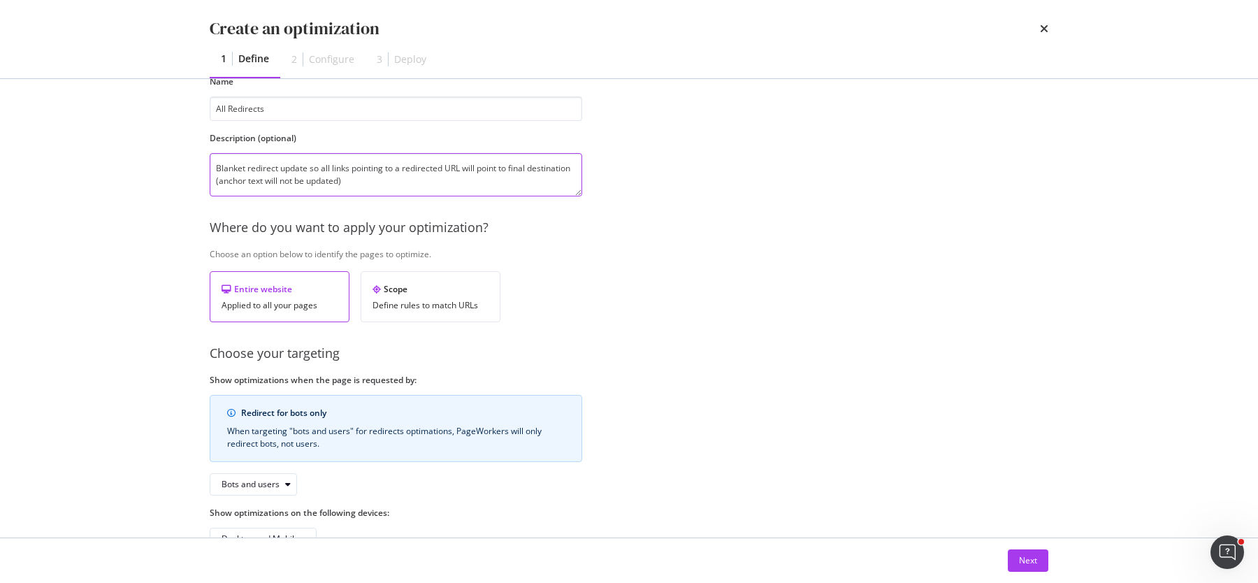
scroll to position [117, 0]
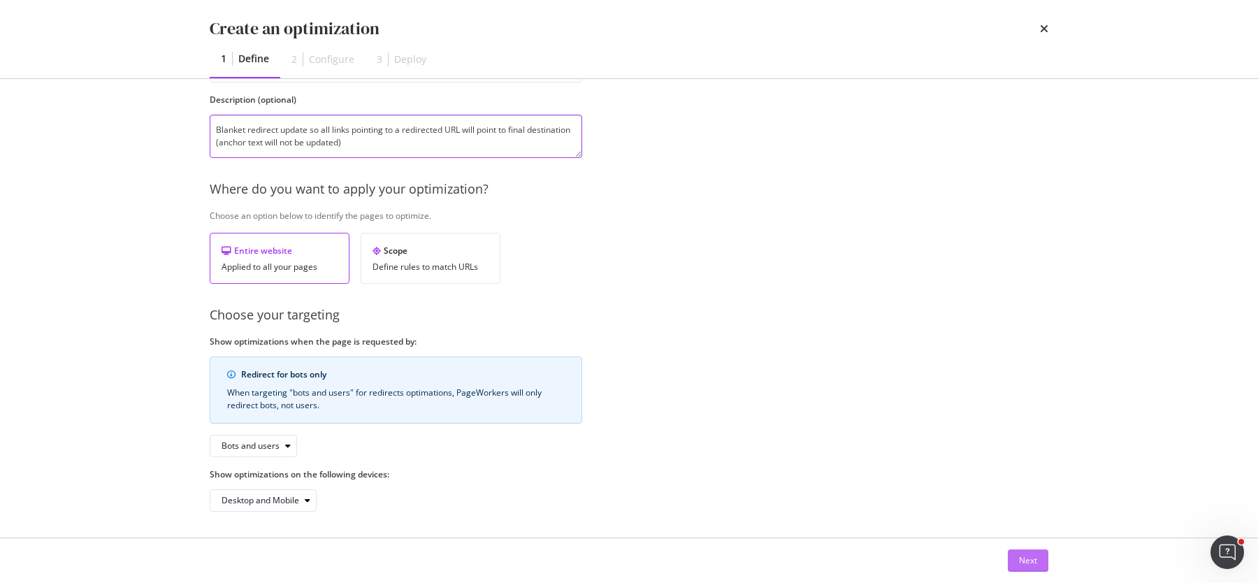
type textarea "Blanket redirect update so all links pointing to a redirected URL will point to…"
click at [1036, 568] on div "Next" at bounding box center [1028, 560] width 18 height 21
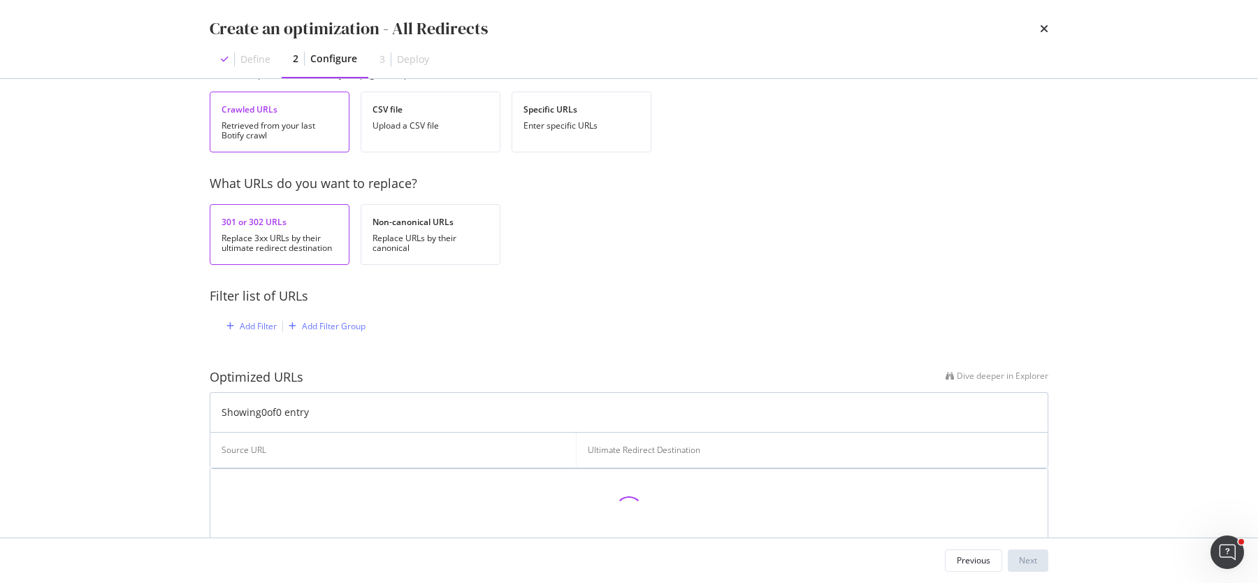
scroll to position [92, 0]
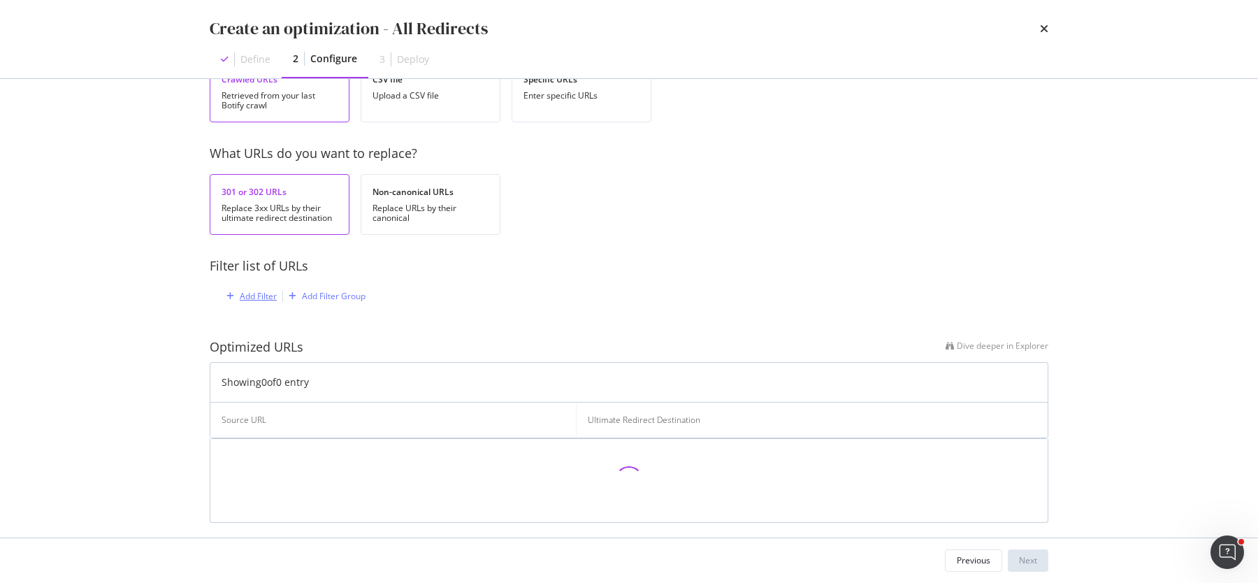
click at [252, 294] on div "Add Filter" at bounding box center [258, 296] width 37 height 12
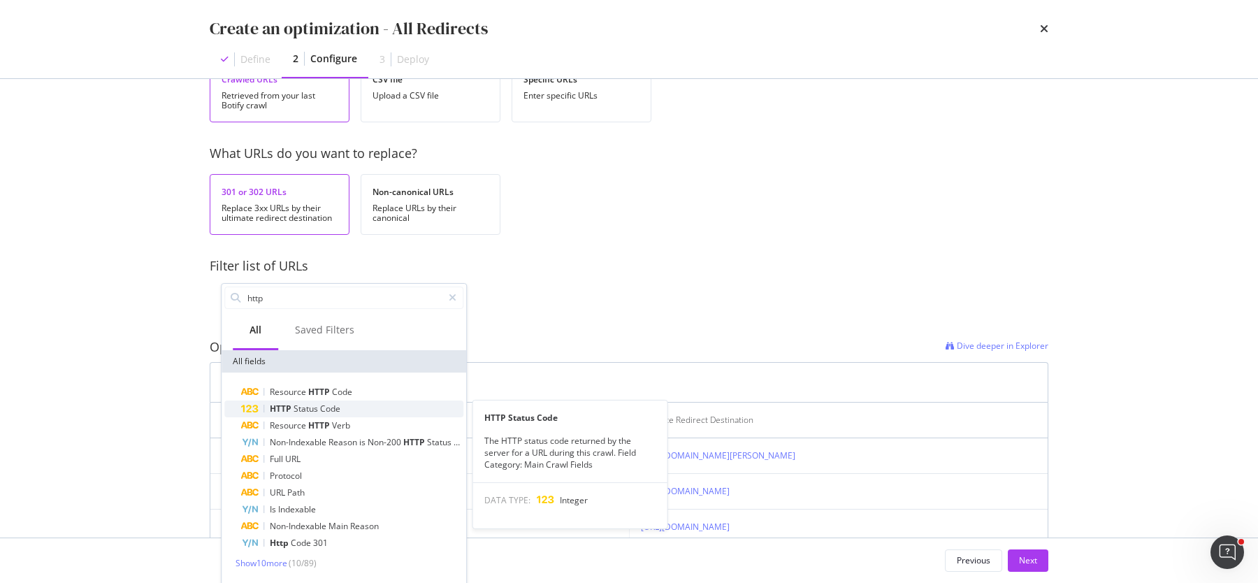
type input "http"
click at [299, 405] on span "Status" at bounding box center [307, 409] width 27 height 12
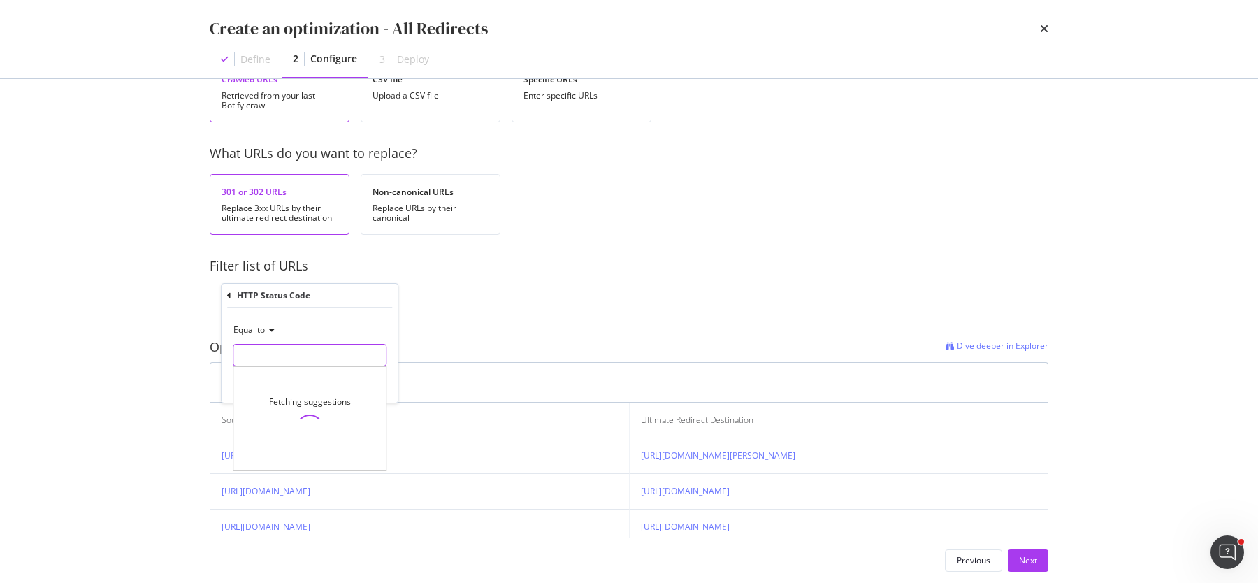
click at [268, 352] on input "modal" at bounding box center [310, 355] width 154 height 22
click at [266, 331] on icon "modal" at bounding box center [270, 330] width 10 height 8
click at [274, 373] on span "Not Equal to" at bounding box center [264, 377] width 48 height 12
click at [273, 360] on input "modal" at bounding box center [310, 355] width 154 height 22
click at [272, 399] on span "309" at bounding box center [292, 403] width 110 height 12
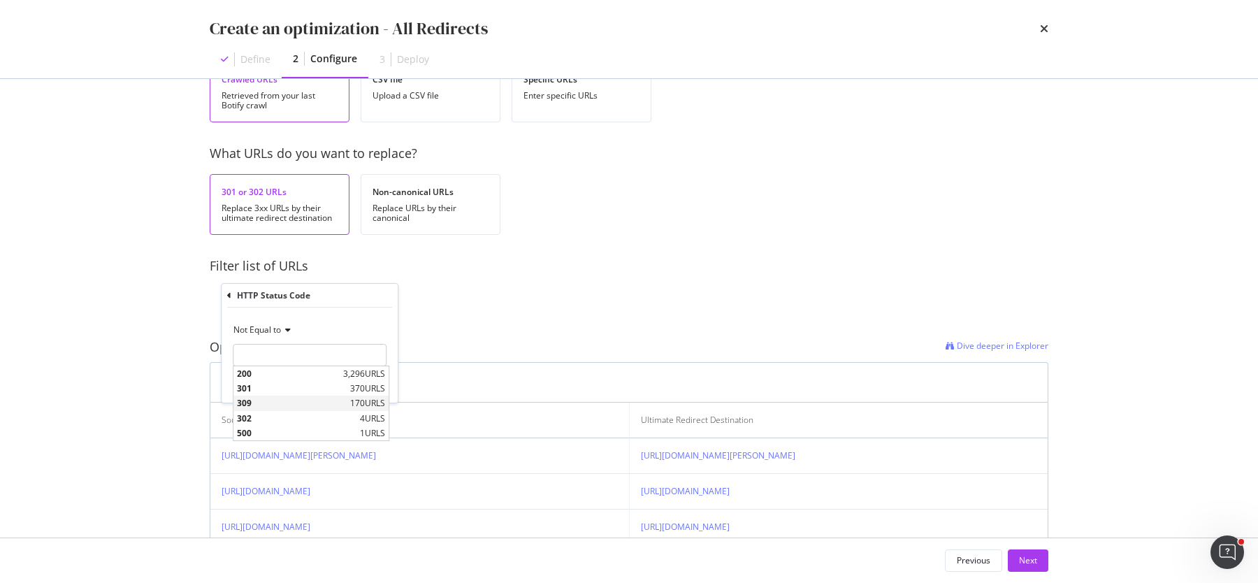
type input "309"
click at [371, 387] on div "Apply" at bounding box center [376, 385] width 22 height 12
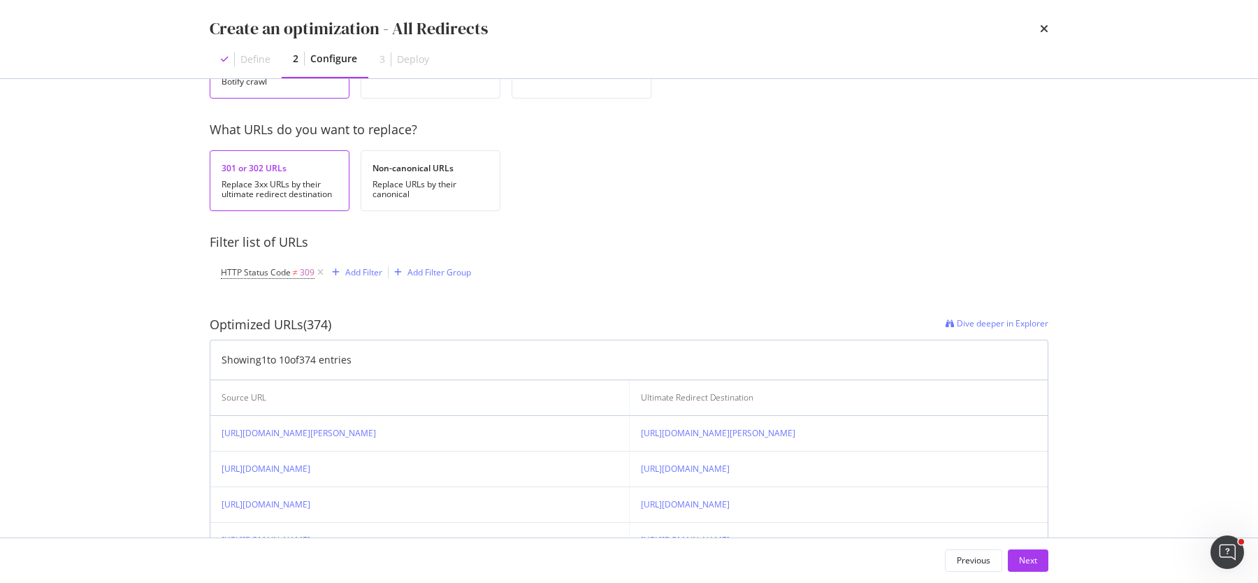
scroll to position [0, 0]
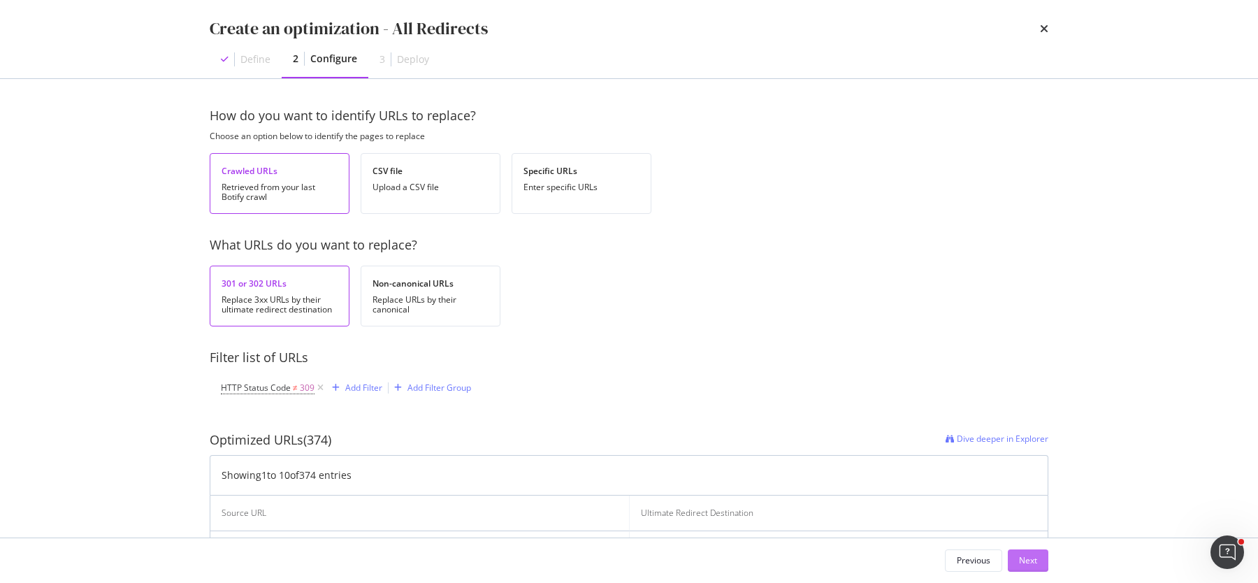
click at [1036, 558] on div "Next" at bounding box center [1028, 560] width 18 height 12
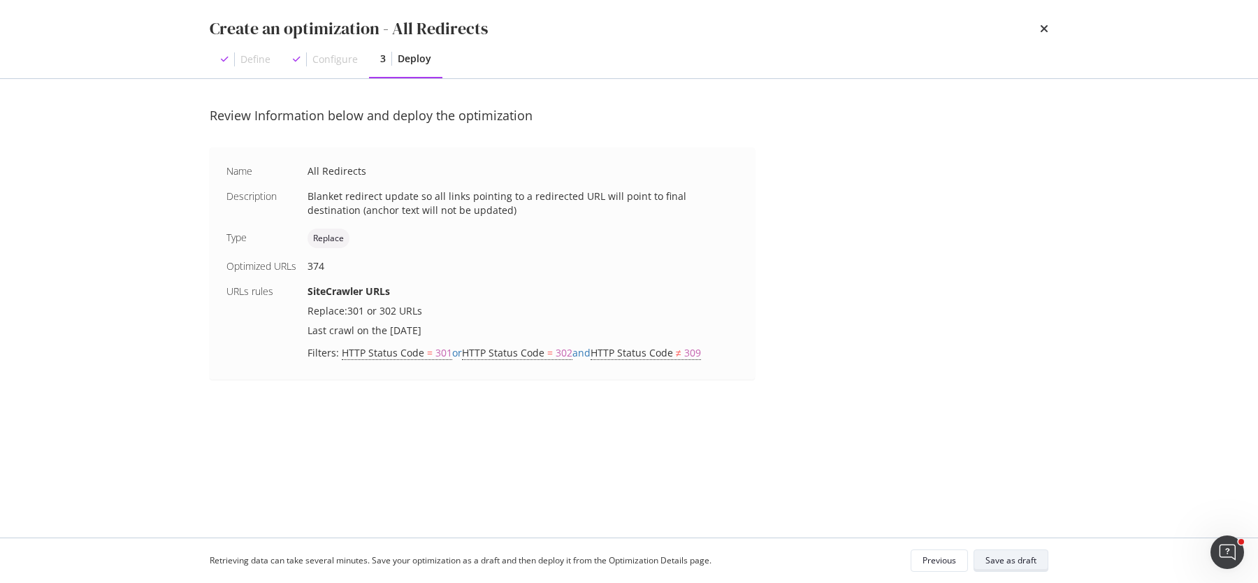
click at [1023, 562] on div "Save as draft" at bounding box center [1011, 560] width 51 height 12
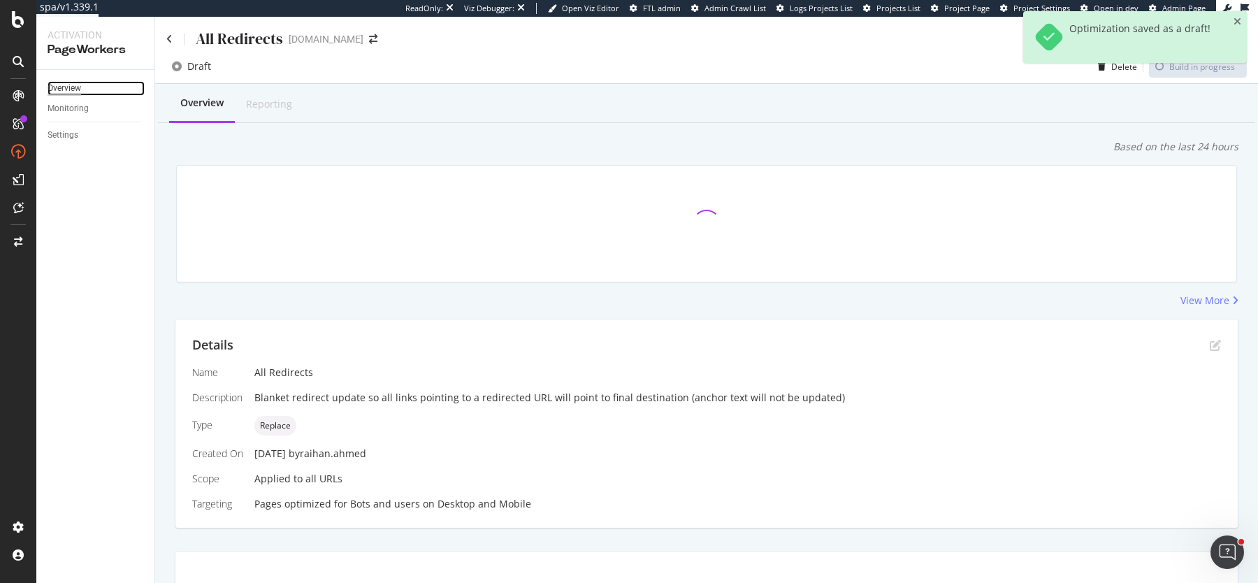
click at [78, 86] on div "Overview" at bounding box center [65, 88] width 34 height 15
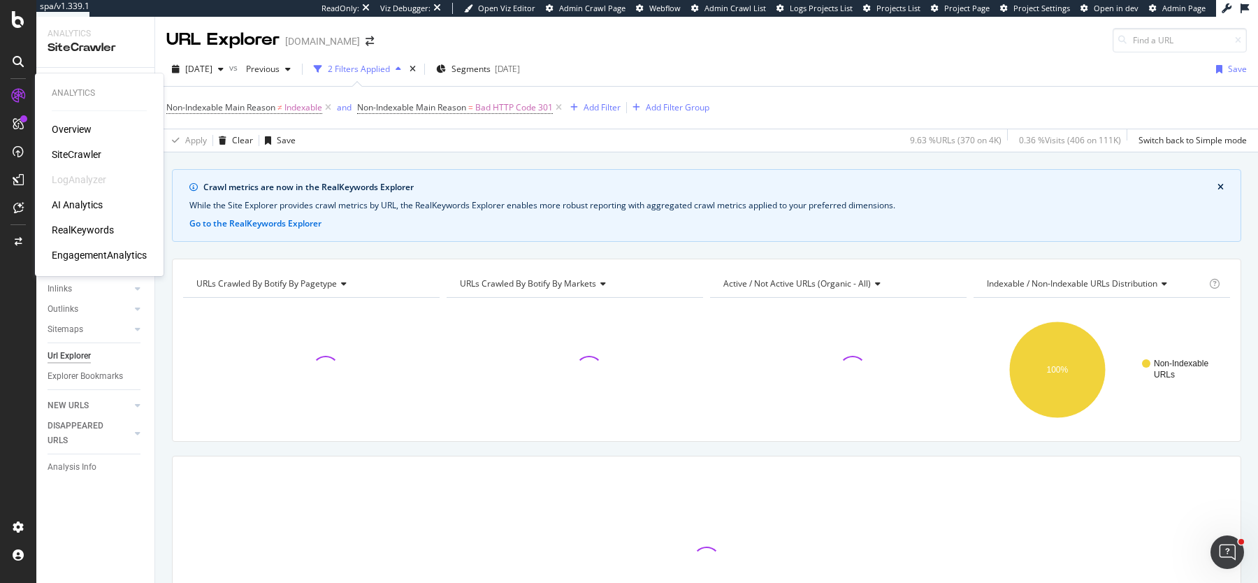
click at [61, 152] on div "SiteCrawler" at bounding box center [77, 155] width 50 height 14
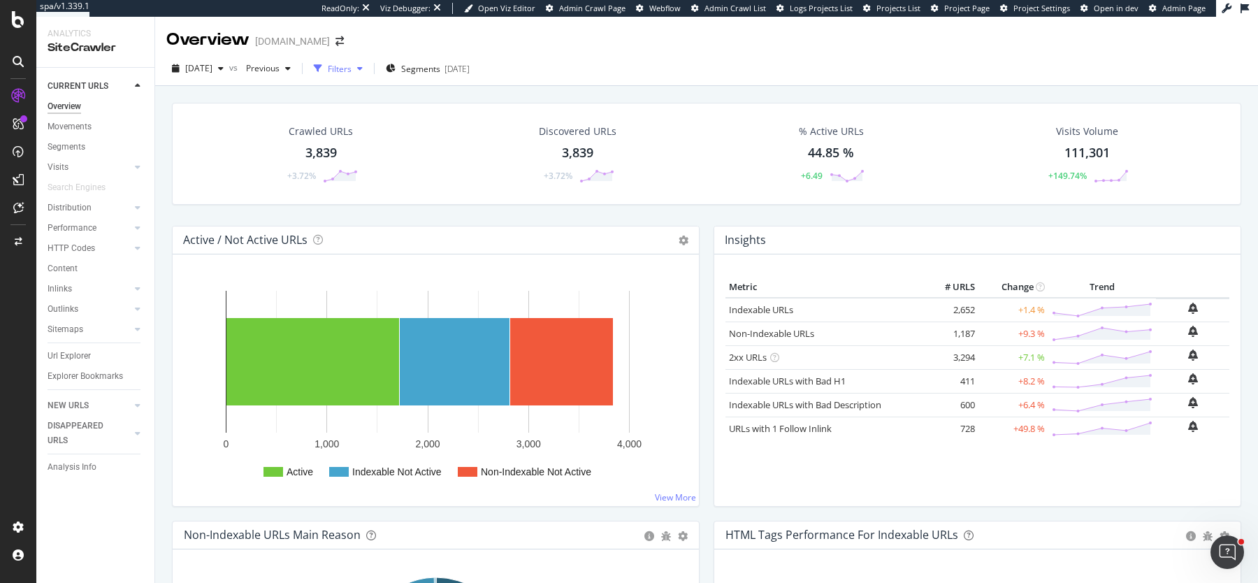
click at [352, 71] on div "Filters" at bounding box center [340, 69] width 24 height 12
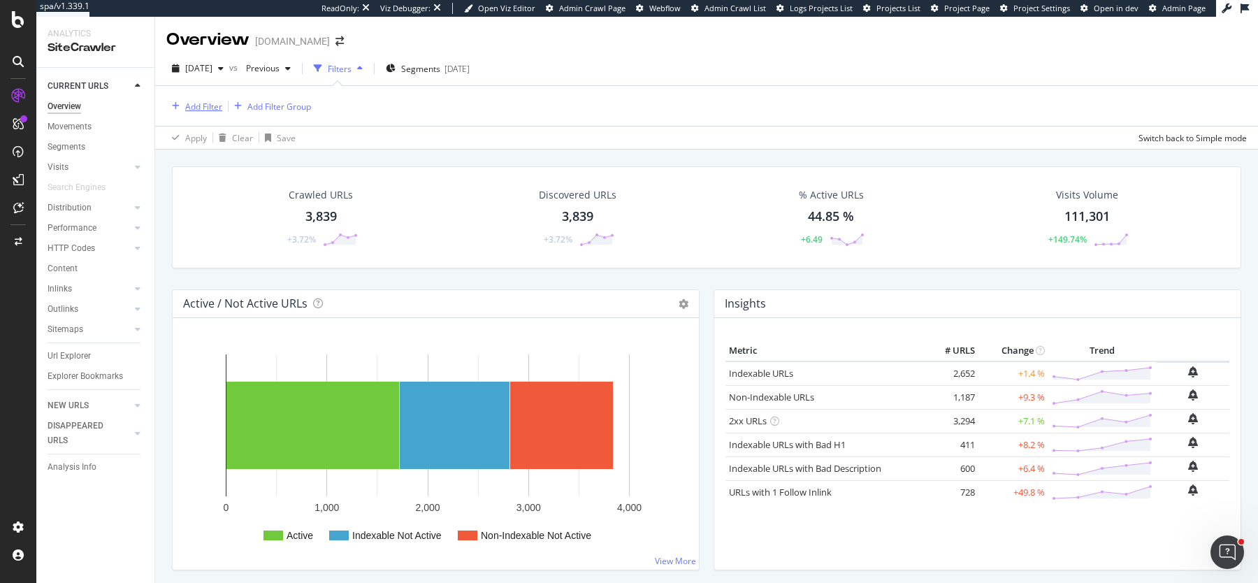
click at [208, 111] on div "Add Filter" at bounding box center [203, 107] width 37 height 12
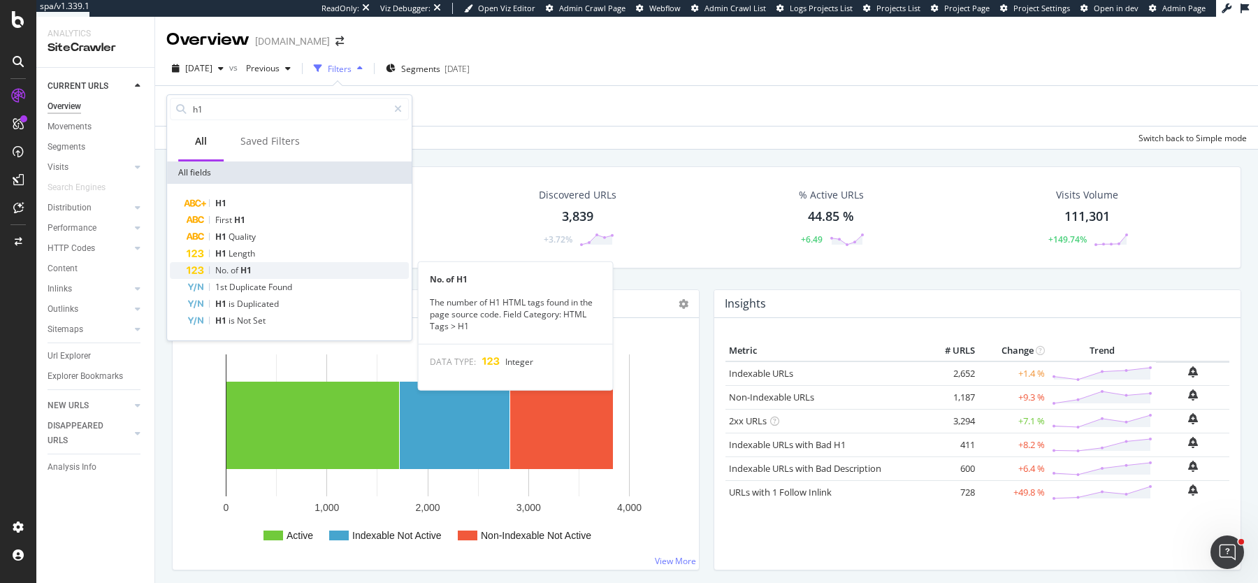
type input "h1"
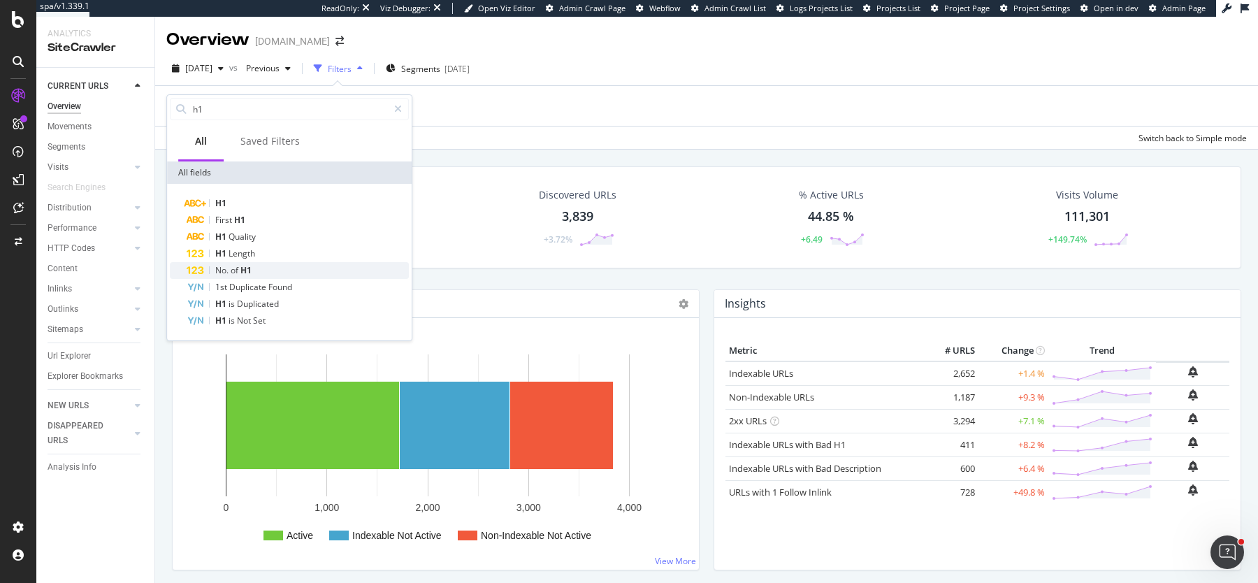
click at [323, 274] on div "No. of H1" at bounding box center [298, 270] width 222 height 17
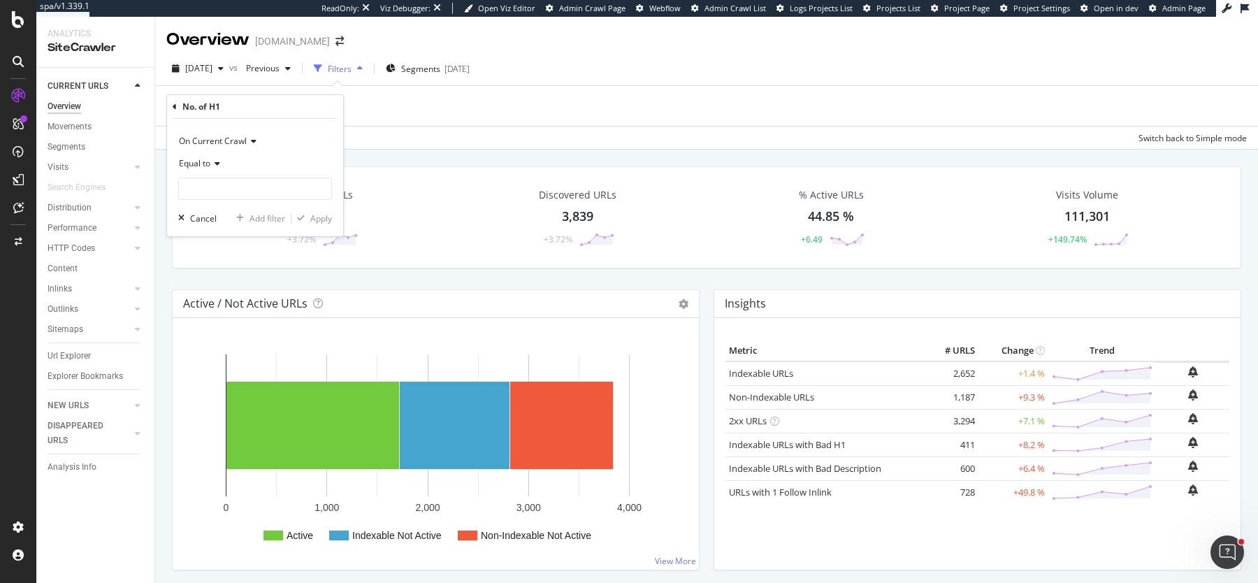
click at [214, 166] on icon at bounding box center [215, 163] width 10 height 8
click at [214, 257] on div "Greater than" at bounding box center [257, 265] width 150 height 18
click at [218, 180] on input "number" at bounding box center [255, 189] width 154 height 22
type input "1"
click at [317, 221] on div "Apply" at bounding box center [321, 219] width 22 height 12
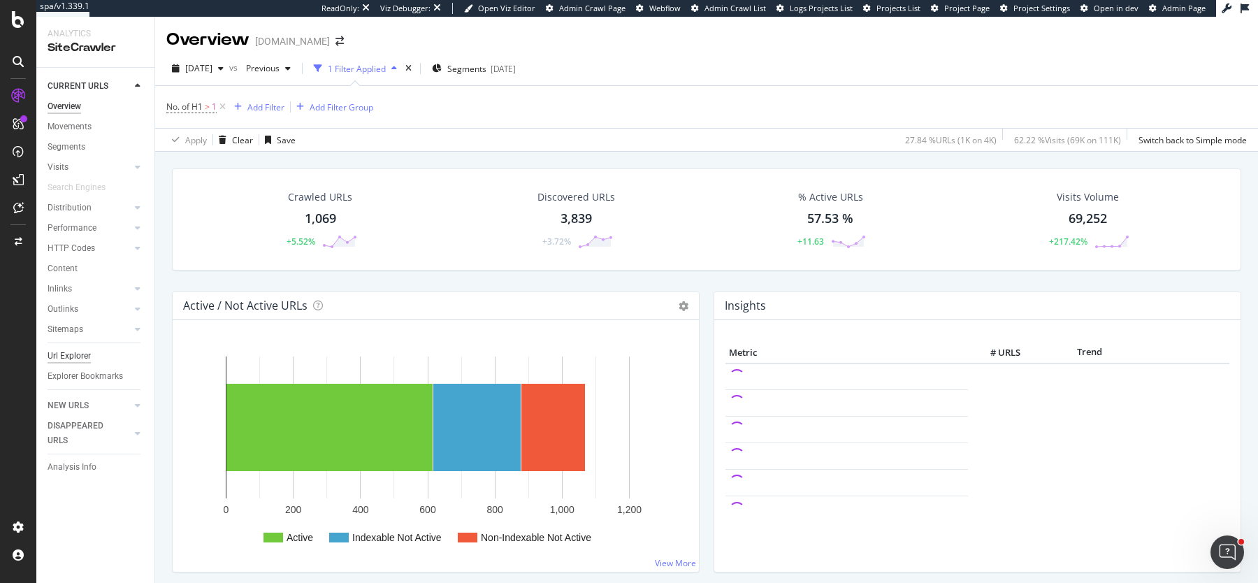
click at [76, 350] on div "Url Explorer" at bounding box center [69, 356] width 43 height 15
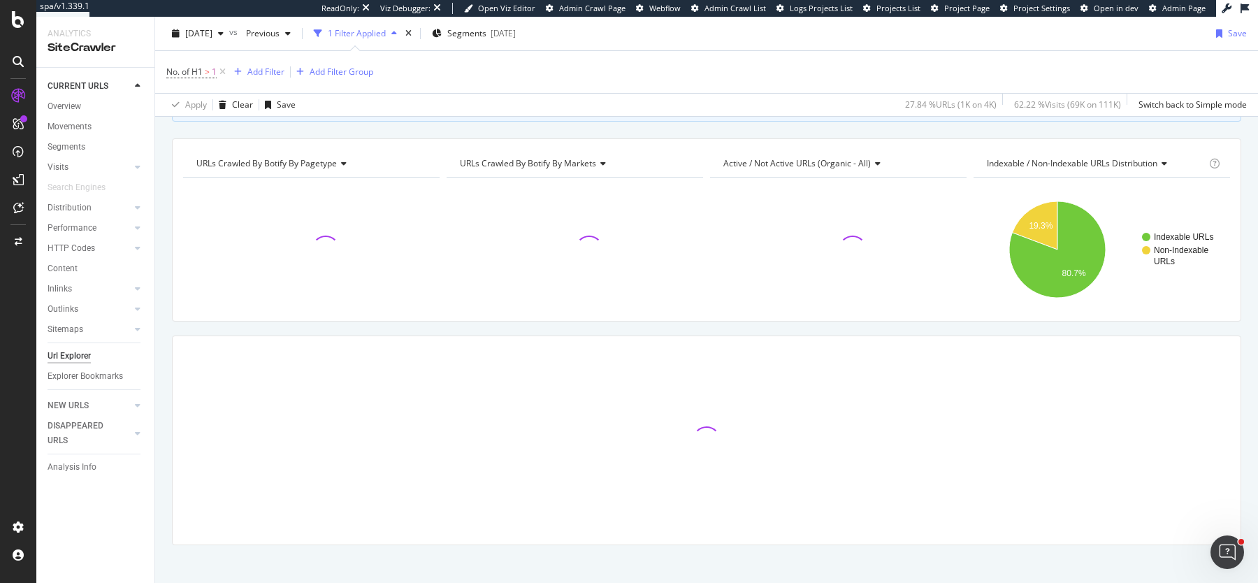
scroll to position [129, 0]
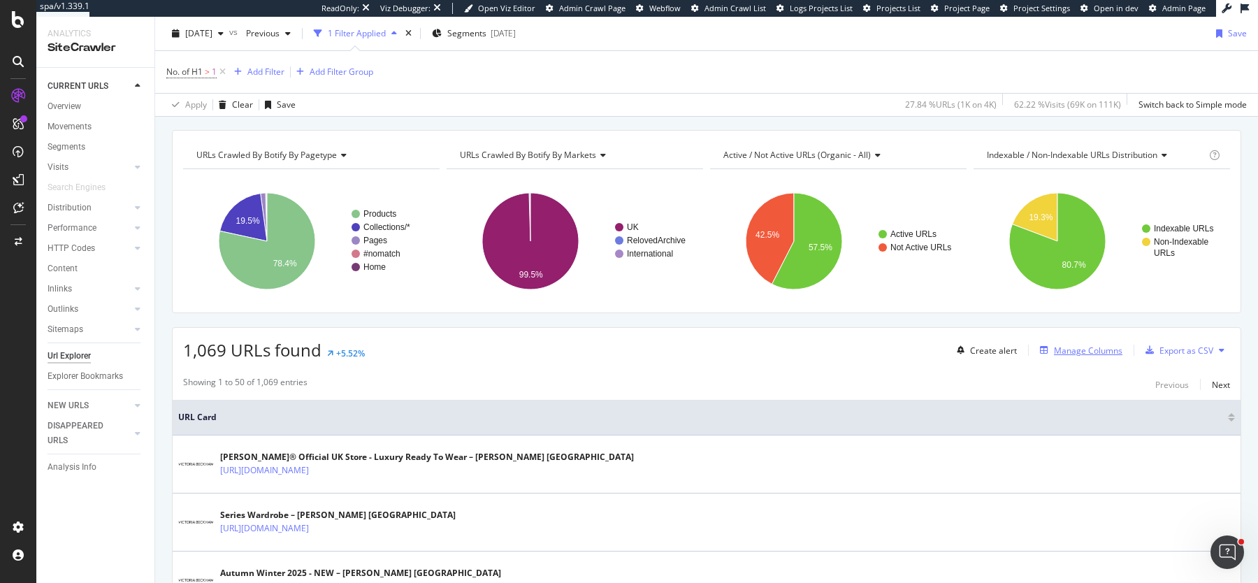
click at [1090, 352] on div "Manage Columns" at bounding box center [1088, 351] width 69 height 12
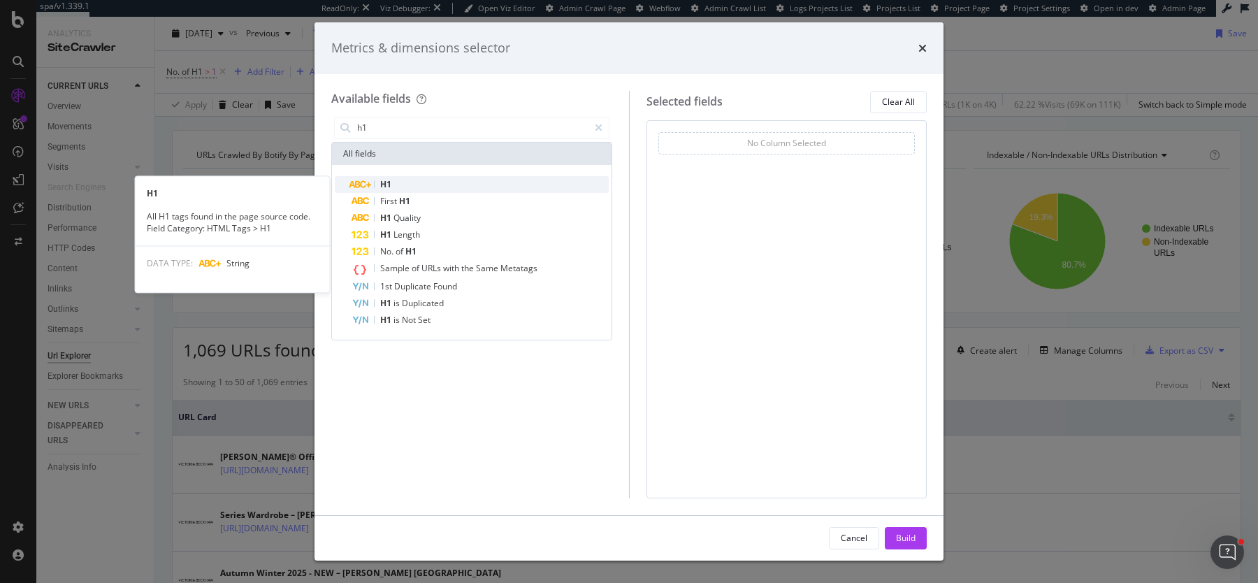
type input "h1"
click at [468, 187] on div "H1" at bounding box center [480, 184] width 257 height 17
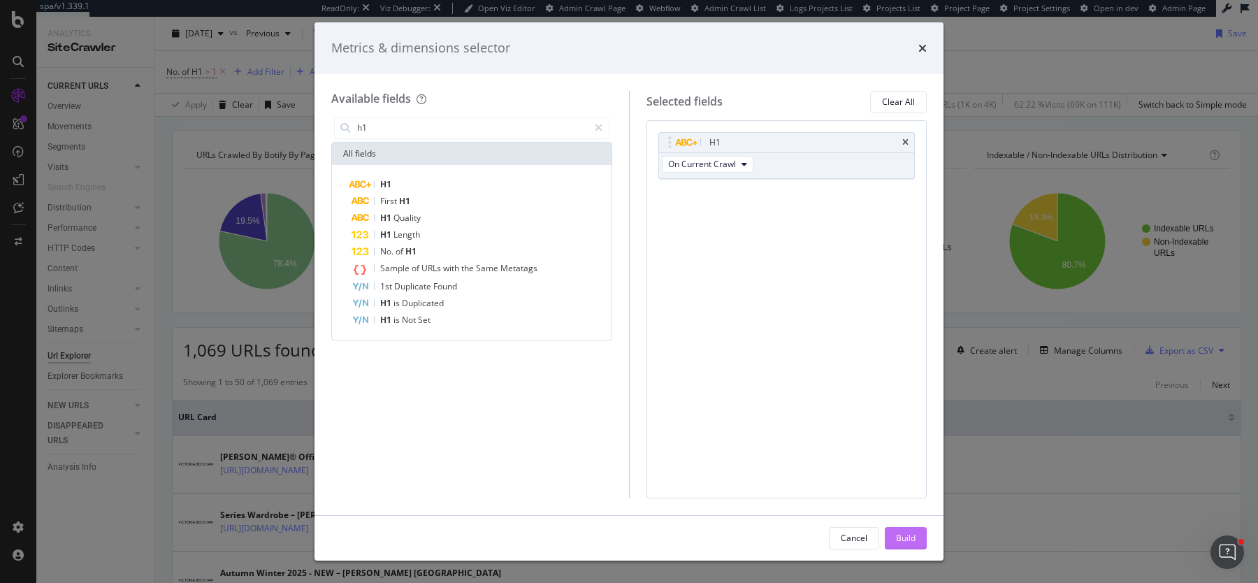
click at [915, 543] on div "Build" at bounding box center [906, 538] width 20 height 12
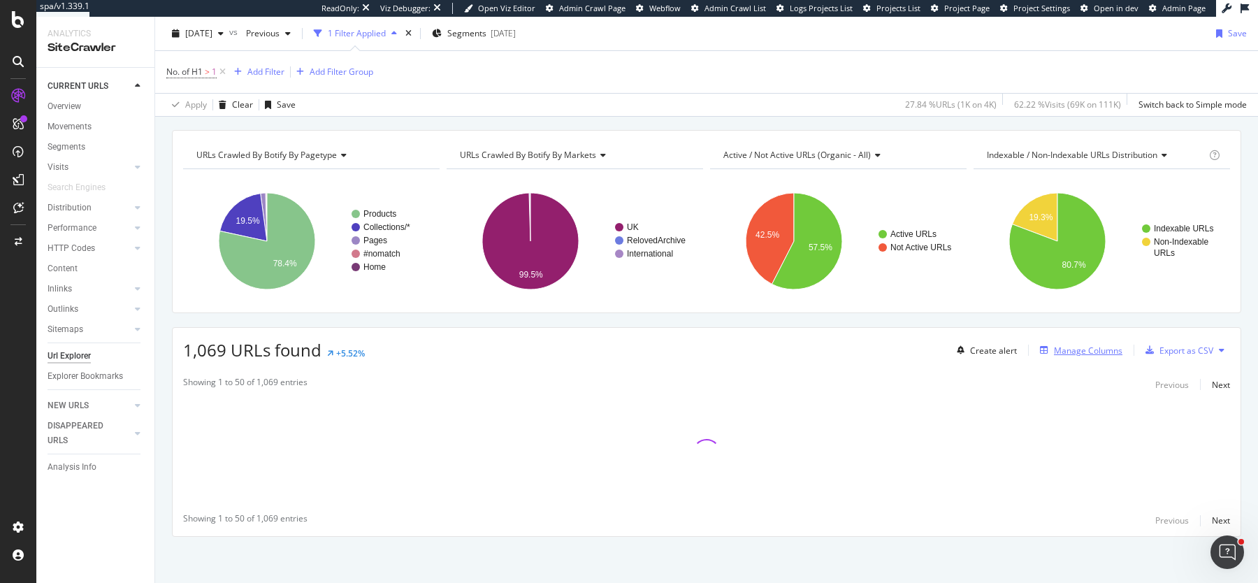
click at [1077, 345] on div "Manage Columns" at bounding box center [1088, 351] width 69 height 12
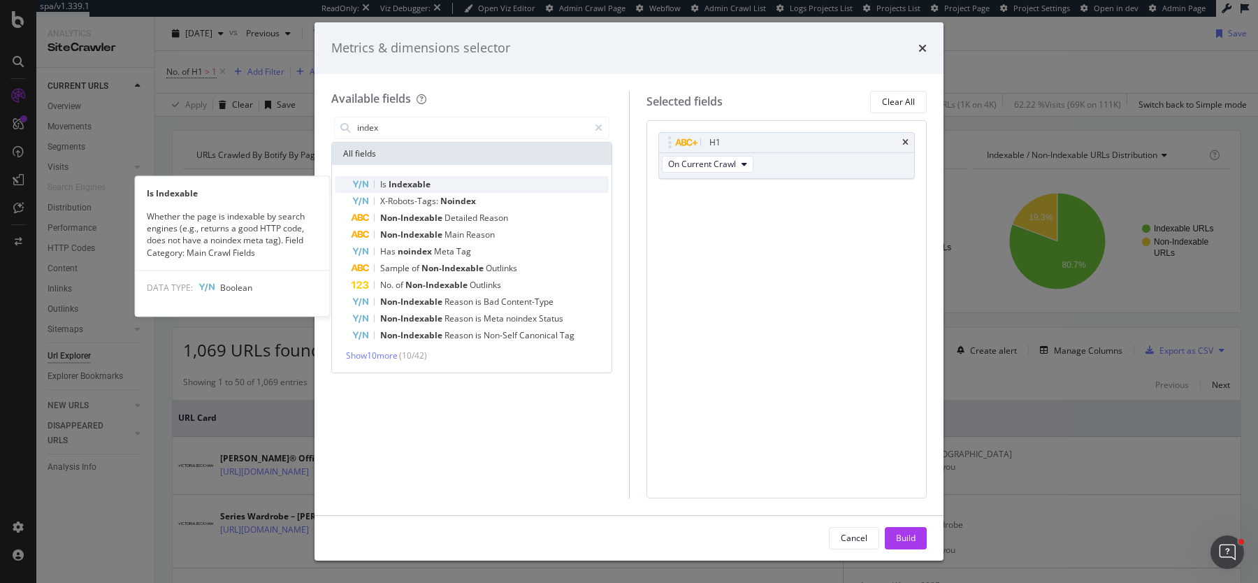
type input "index"
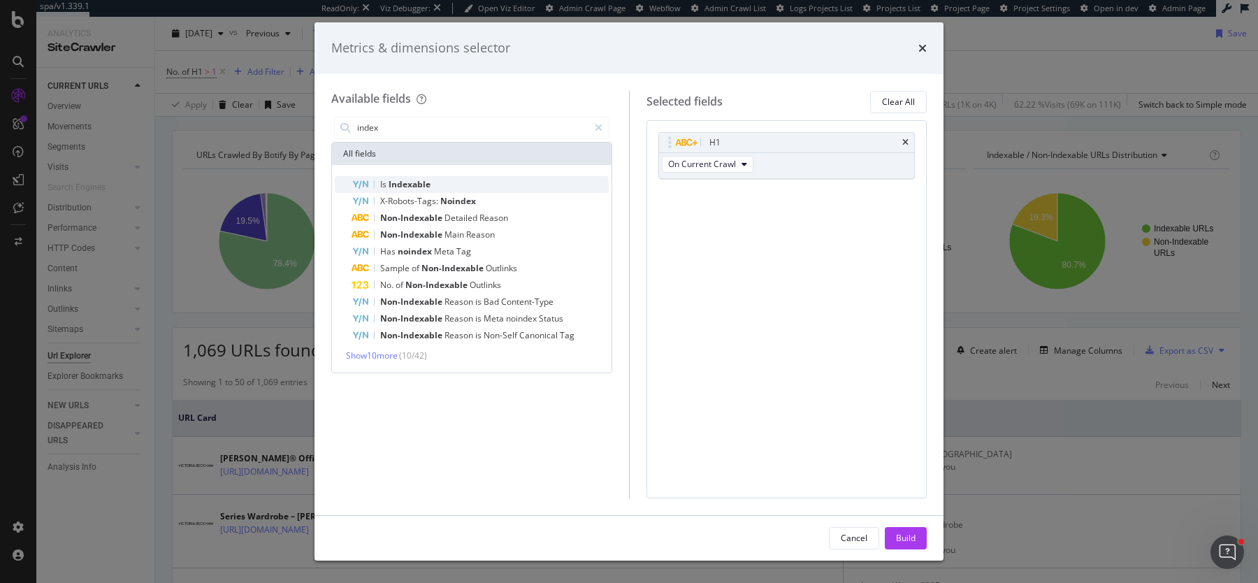
click at [493, 180] on div "Is Indexable" at bounding box center [480, 184] width 257 height 17
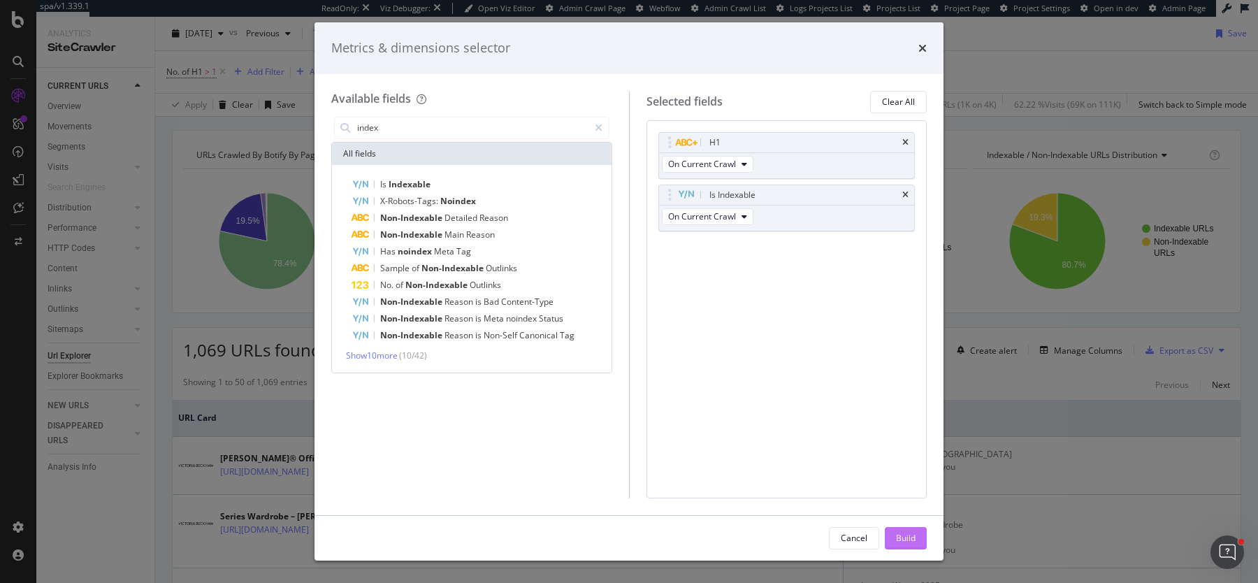
click at [893, 540] on button "Build" at bounding box center [906, 538] width 42 height 22
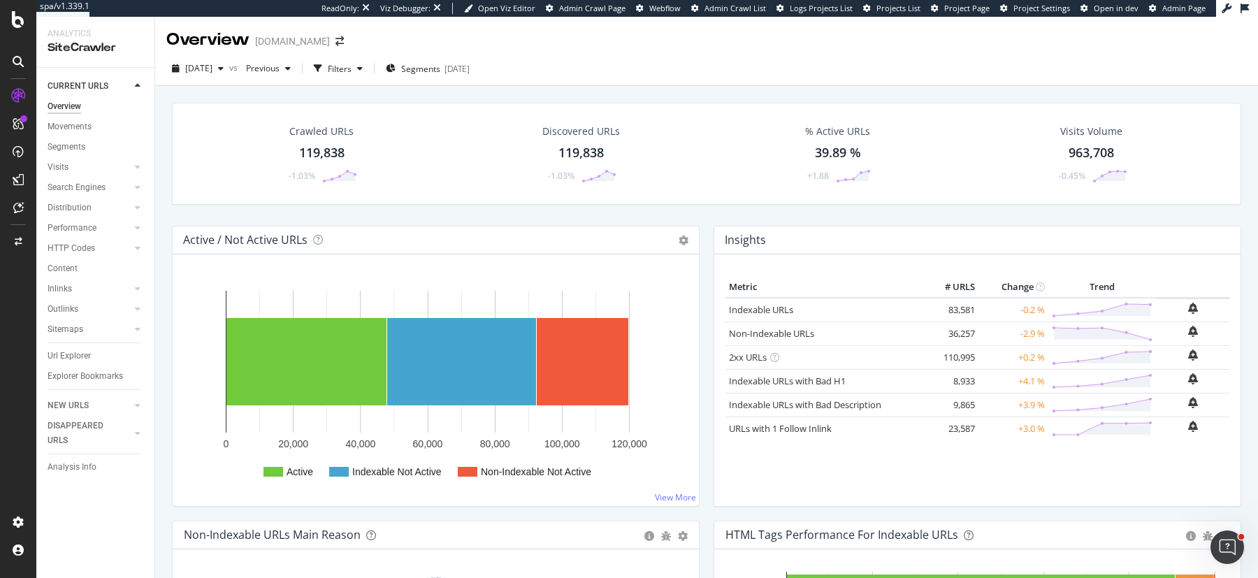
click at [705, 241] on div "Active / Not Active URLs Chart (by Value) Chart (by Percentage) Table Expand Ex…" at bounding box center [436, 373] width 542 height 295
click at [645, 79] on div "2025 Oct. 10th vs Previous Filters Segments 2024-04-05" at bounding box center [706, 71] width 1103 height 28
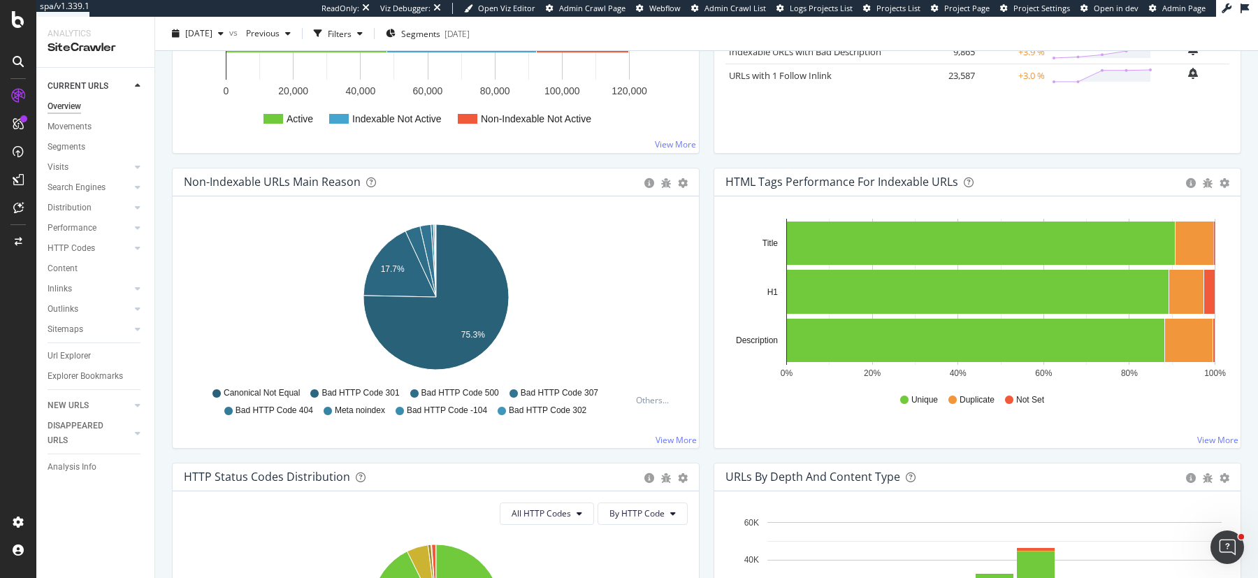
scroll to position [354, 0]
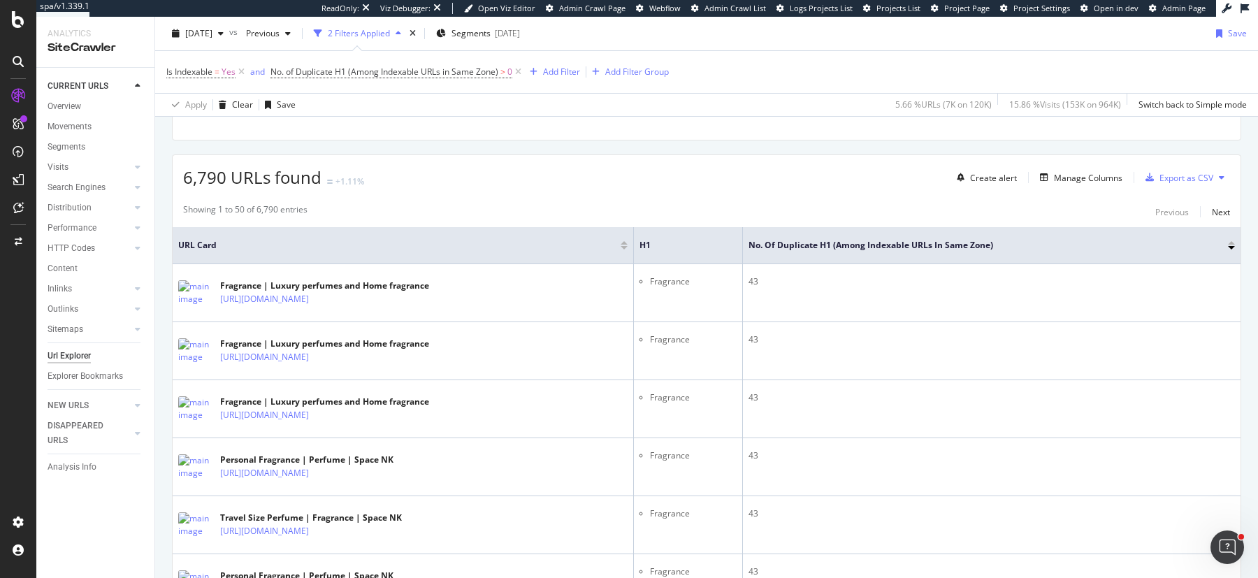
scroll to position [320, 0]
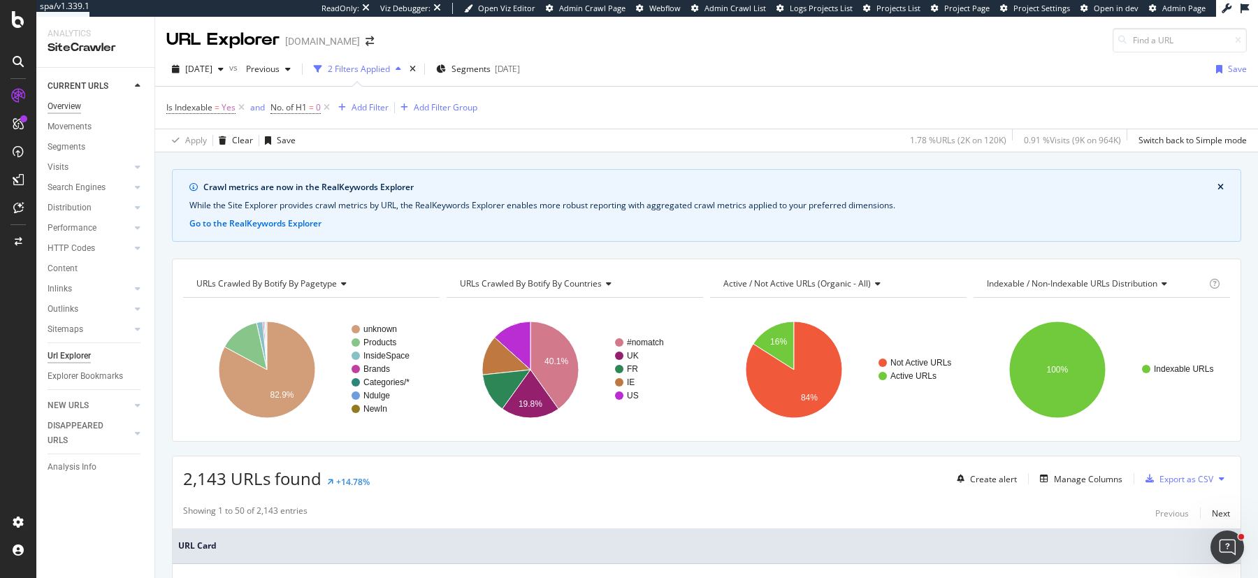
click at [73, 108] on div "Overview" at bounding box center [65, 106] width 34 height 15
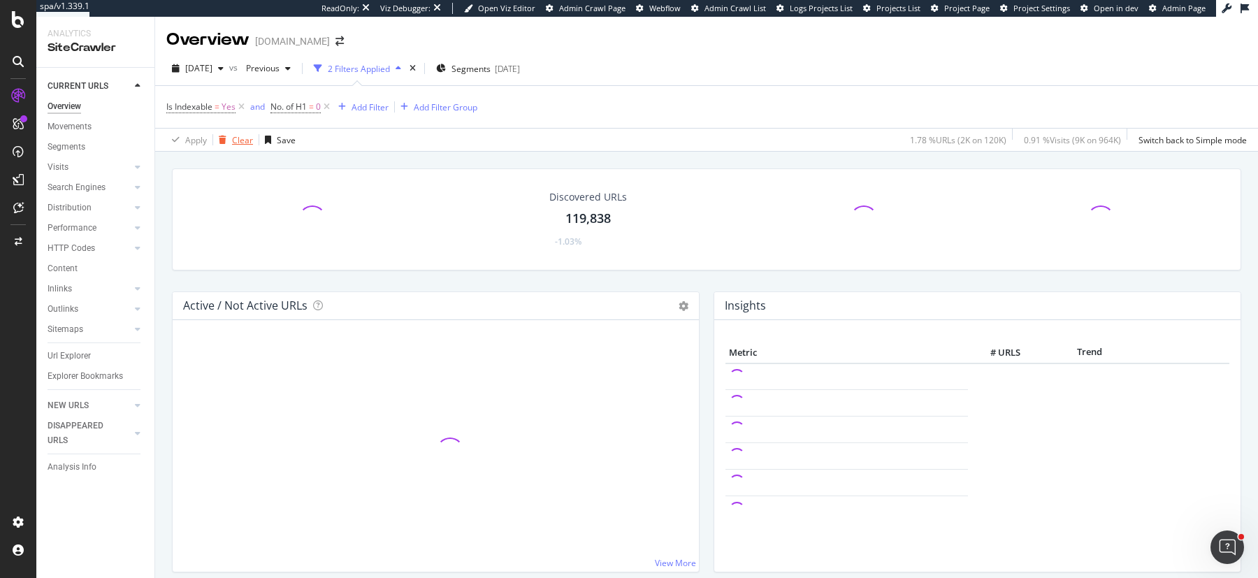
click at [234, 141] on div "Clear" at bounding box center [242, 140] width 21 height 12
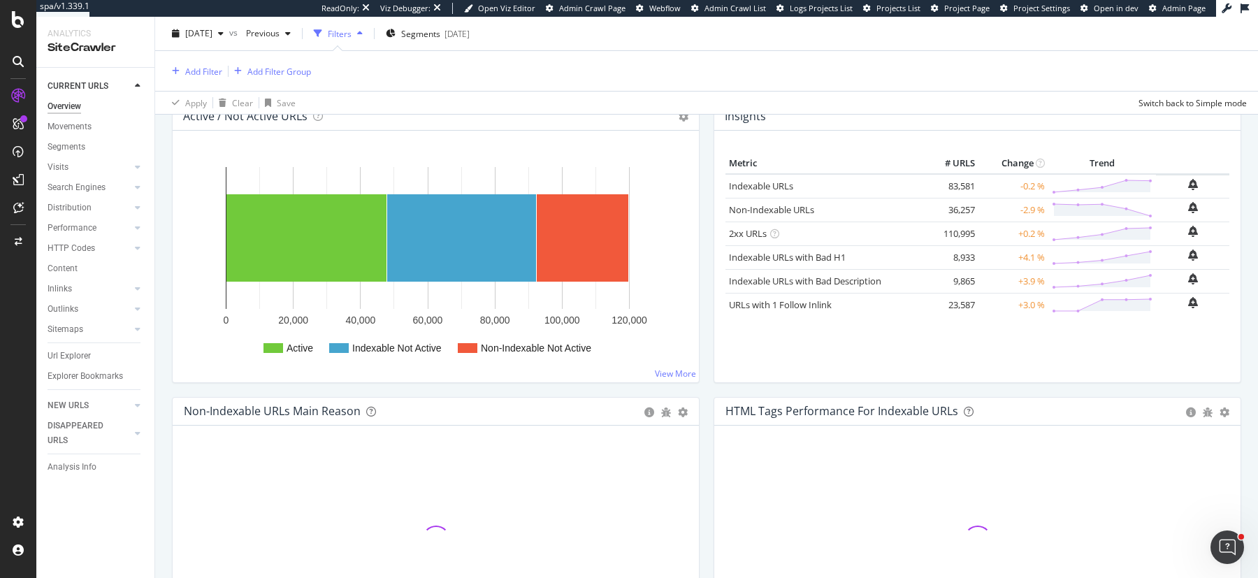
scroll to position [313, 0]
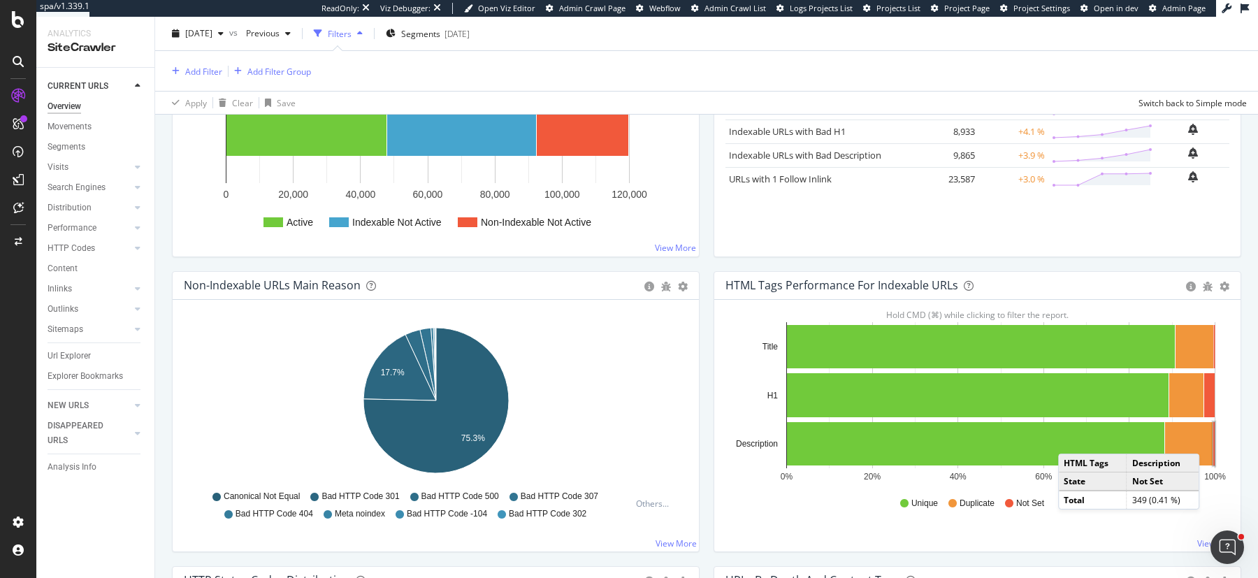
click at [1214, 437] on rect "A chart." at bounding box center [1214, 443] width 1 height 43
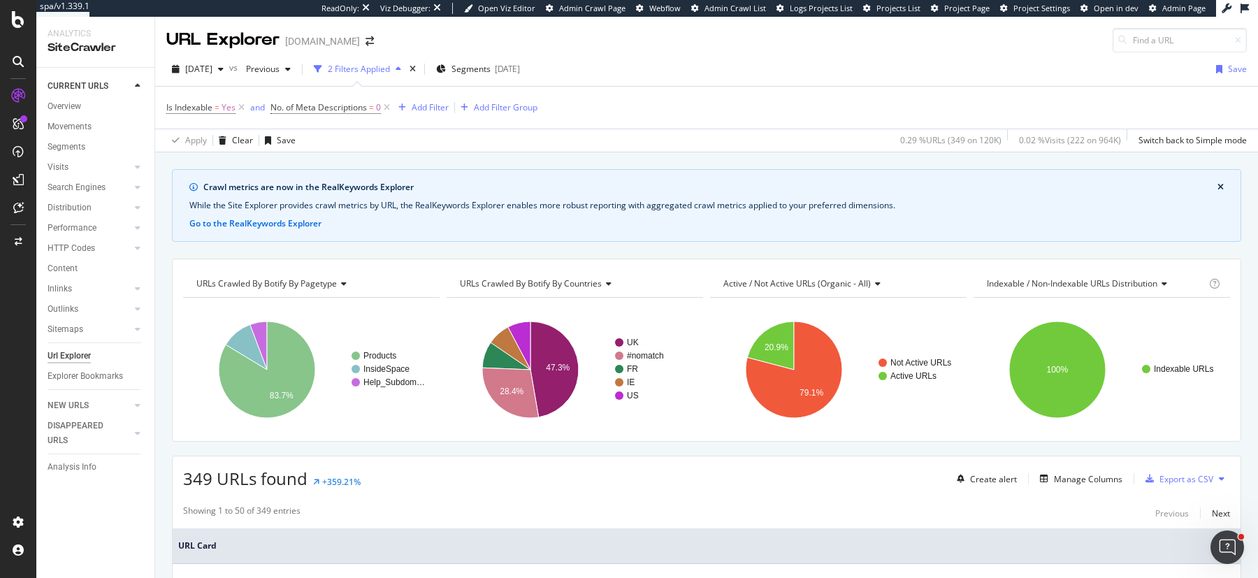
scroll to position [13, 0]
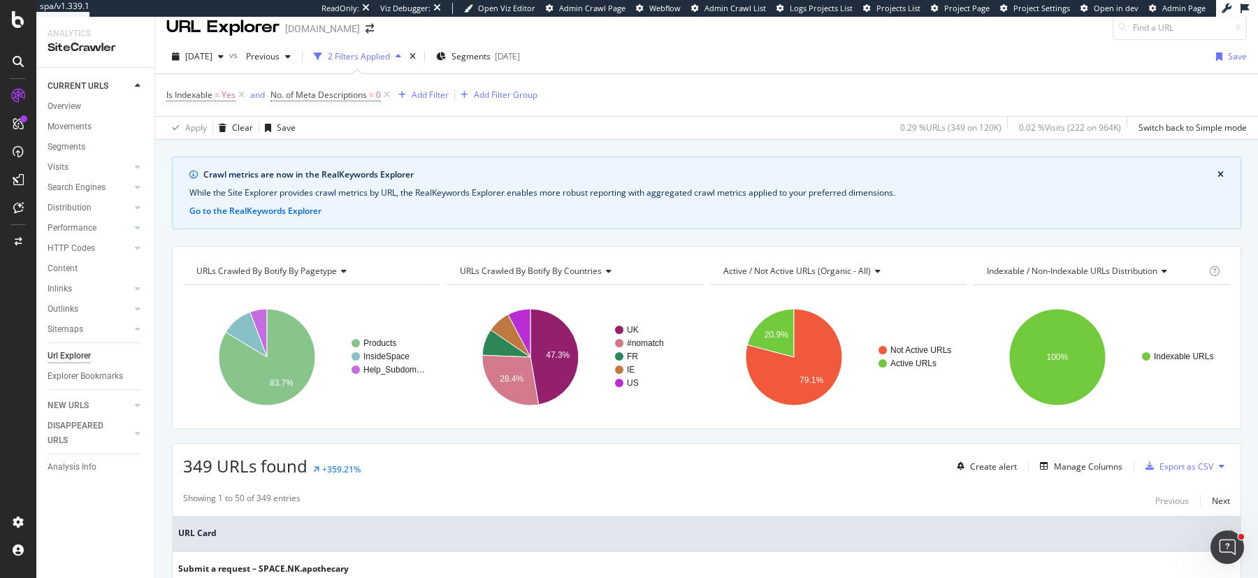
click at [717, 77] on div "Is Indexable = Yes and No. of Meta Descriptions = 0 Add Filter Add Filter Group" at bounding box center [706, 95] width 1081 height 42
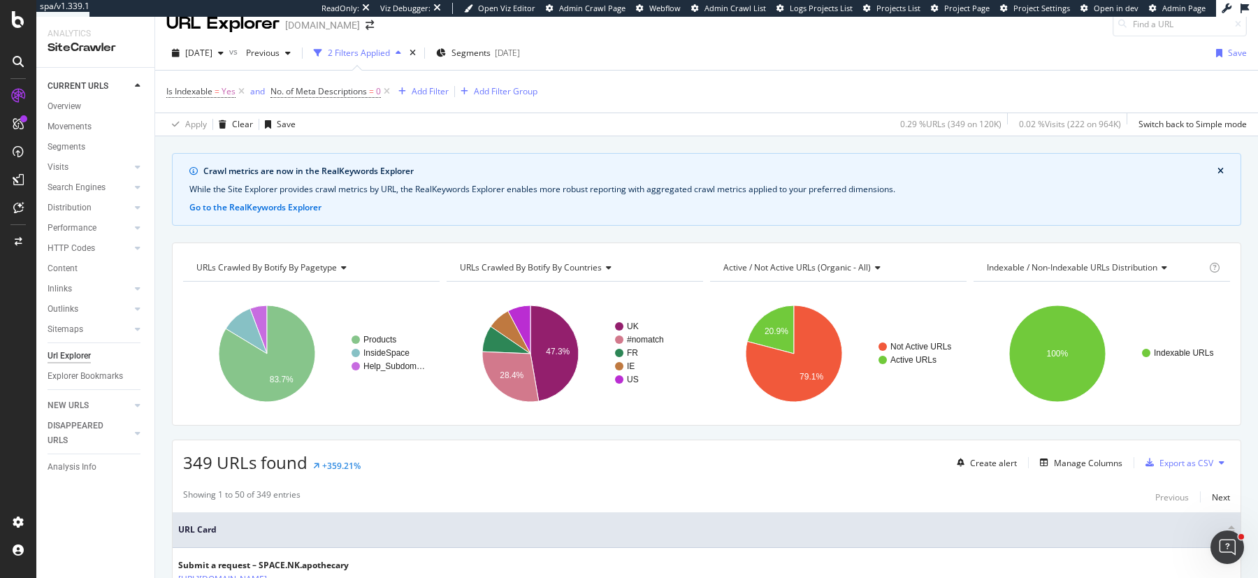
scroll to position [0, 0]
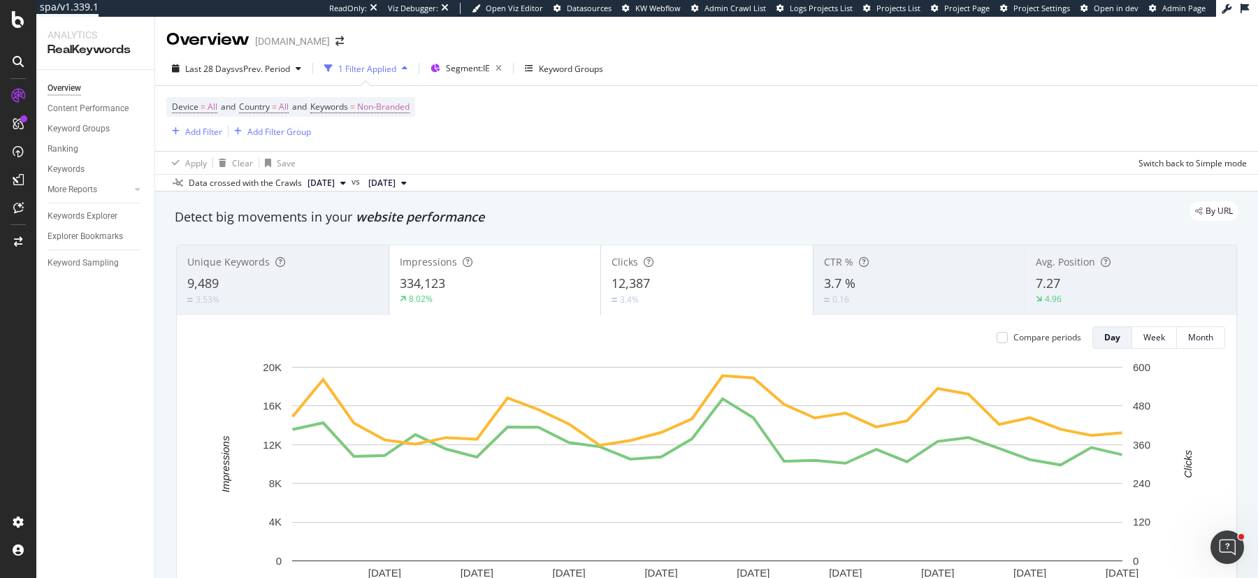
click at [678, 87] on div "Device = All and Country = All and Keywords = Non-Branded Add Filter Add Filter…" at bounding box center [706, 118] width 1081 height 65
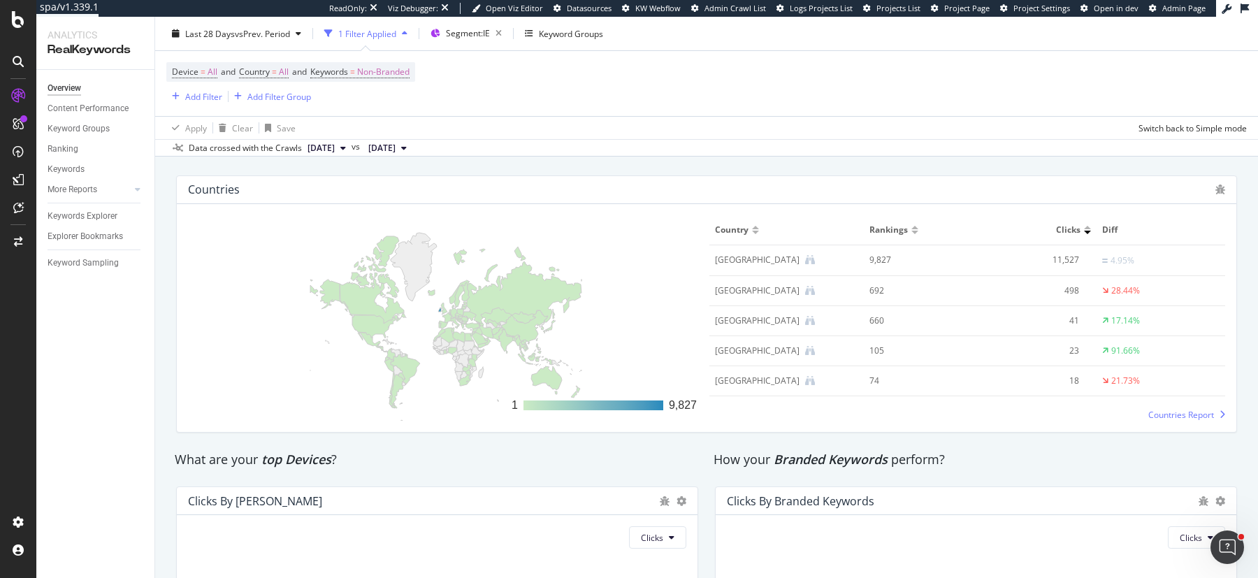
scroll to position [2269, 0]
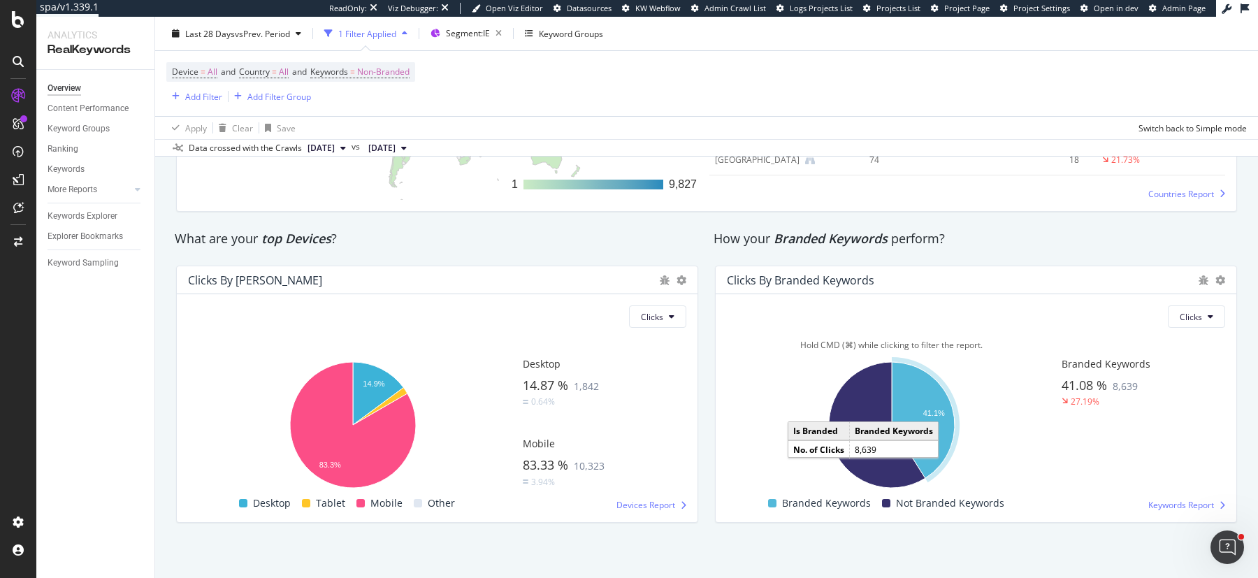
click at [919, 396] on icon "A chart." at bounding box center [923, 420] width 63 height 116
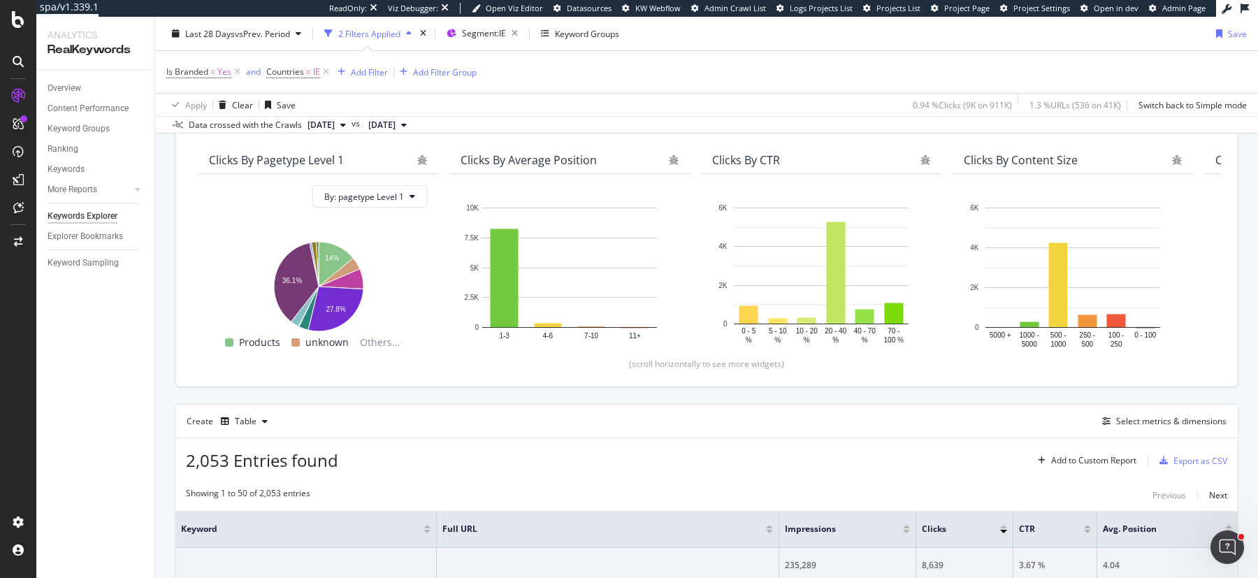
scroll to position [95, 0]
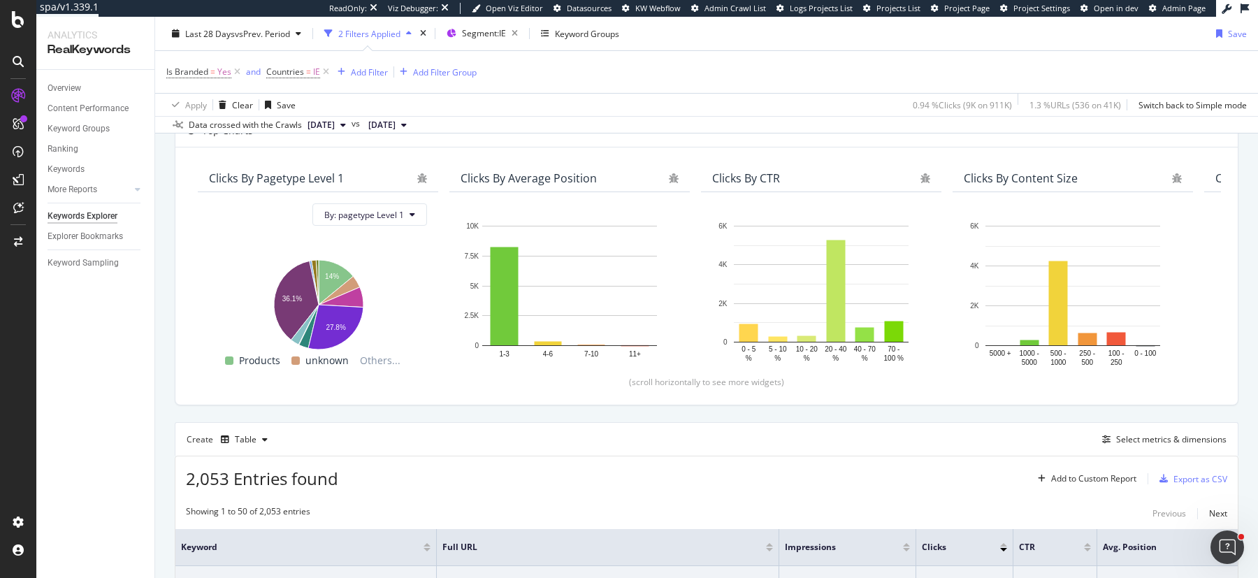
click at [366, 62] on div "Is Branded = Yes and Countries = IE Add Filter Add Filter Group" at bounding box center [321, 72] width 310 height 20
click at [366, 66] on div "Add Filter" at bounding box center [369, 72] width 37 height 12
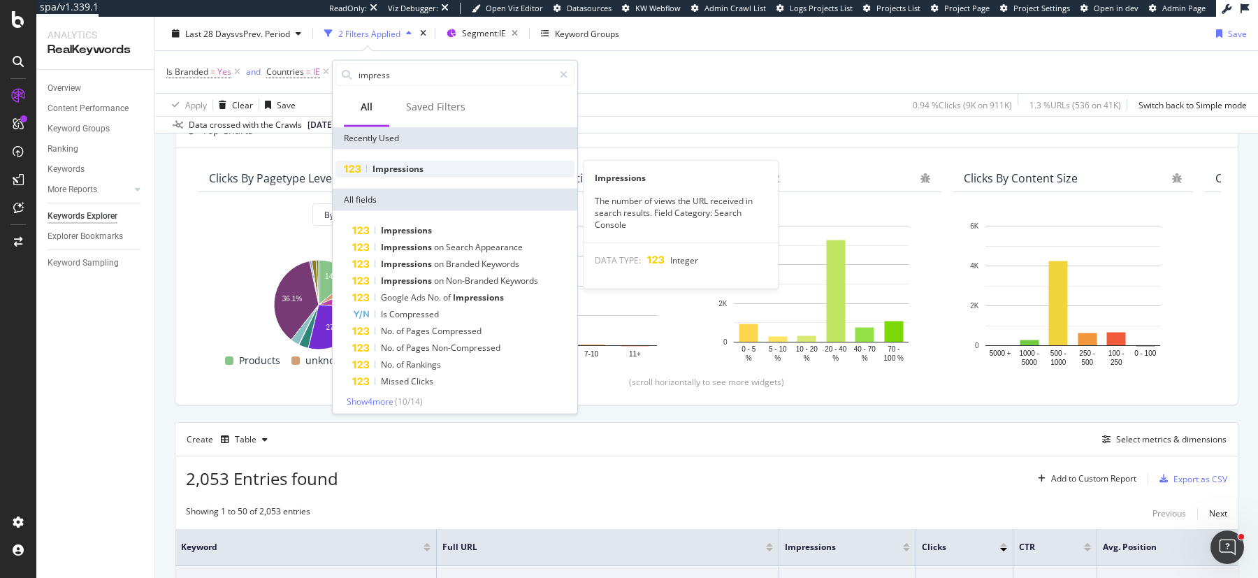
type input "impress"
click at [420, 165] on span "Impressions" at bounding box center [398, 169] width 51 height 12
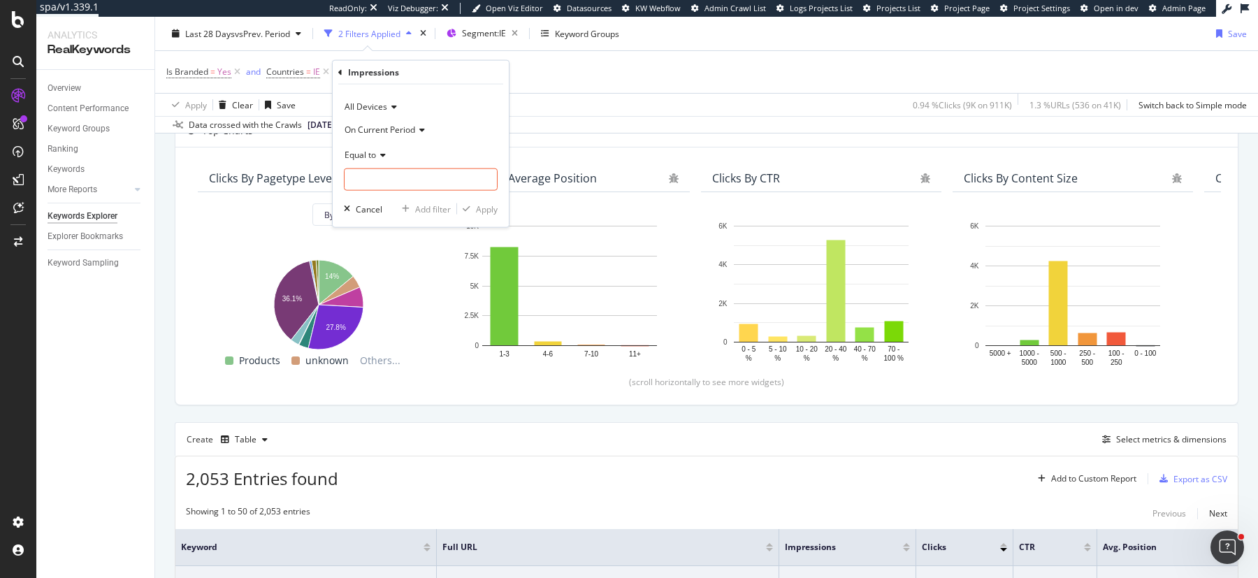
click at [404, 133] on span "On Current Period" at bounding box center [380, 129] width 71 height 12
click at [371, 215] on span "Diff. Between Period - value" at bounding box center [405, 212] width 108 height 12
click at [383, 158] on icon at bounding box center [381, 154] width 10 height 8
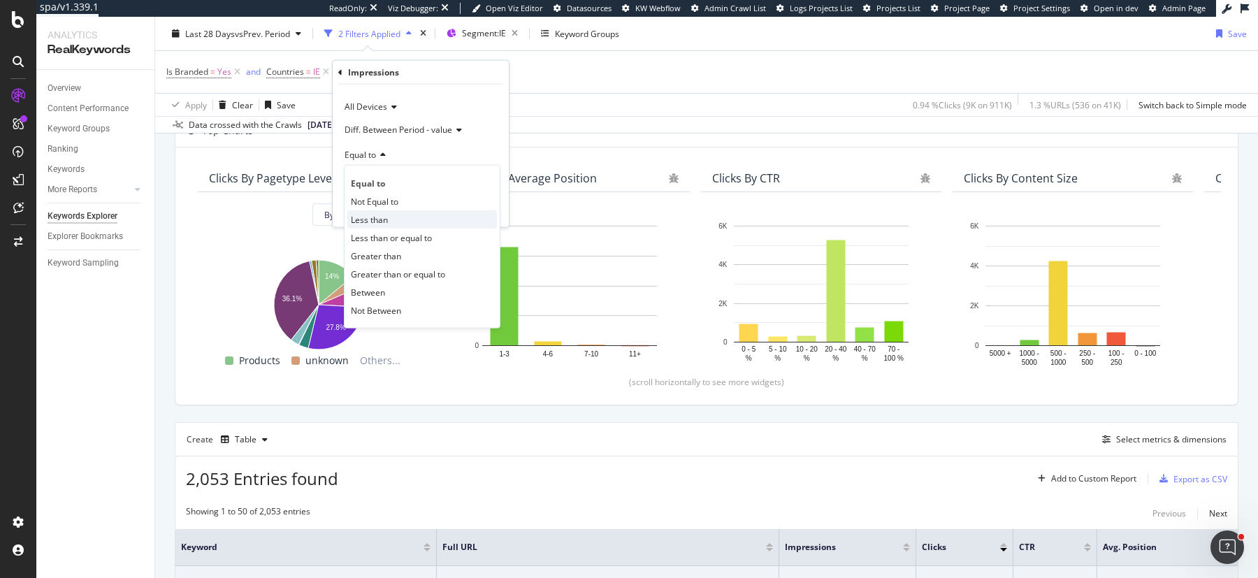
click at [378, 222] on span "Less than" at bounding box center [369, 219] width 37 height 12
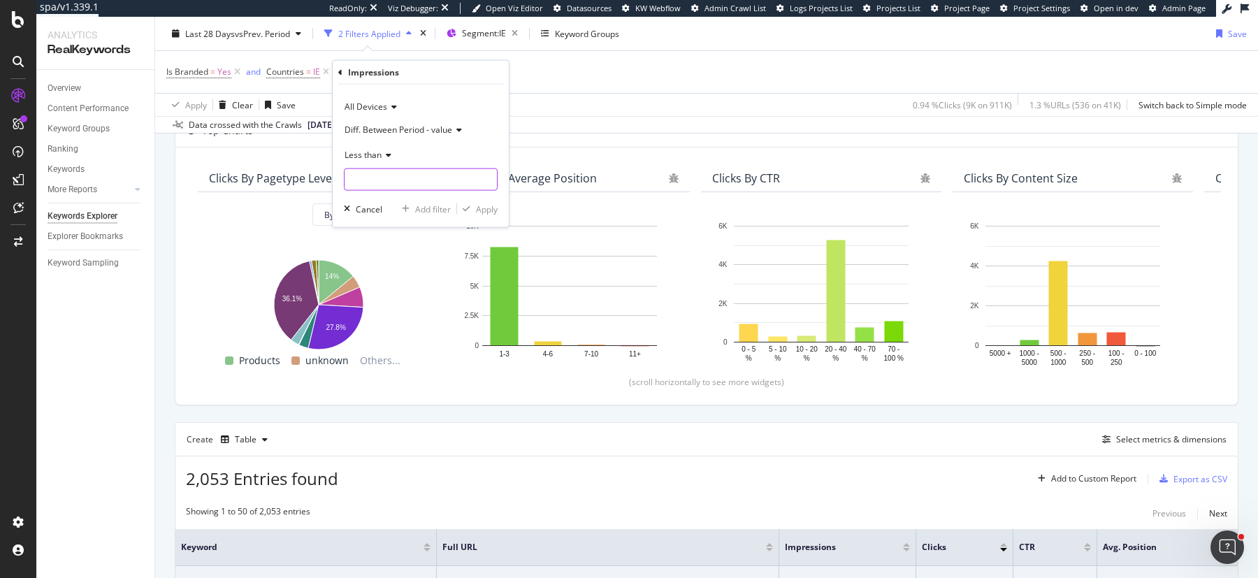
click at [378, 186] on input "number" at bounding box center [421, 179] width 154 height 22
type input "0"
click at [493, 199] on div "All Devices Diff. Between Period - value Less than 0 Cancel Add filter Apply" at bounding box center [421, 156] width 176 height 143
click at [491, 203] on div "Apply" at bounding box center [487, 209] width 22 height 12
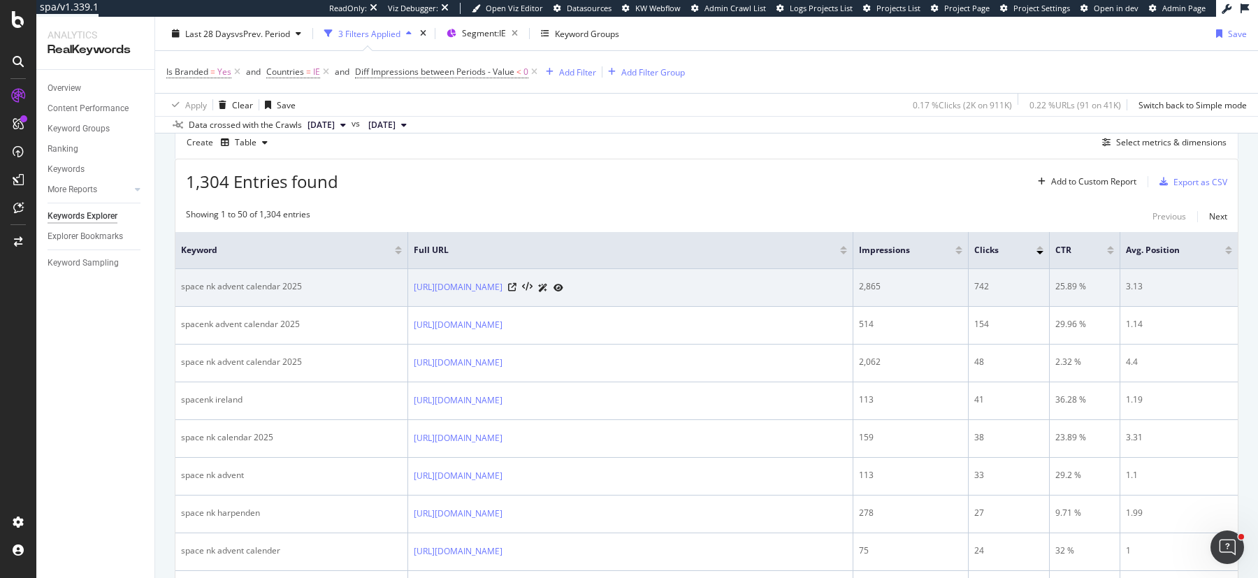
scroll to position [394, 0]
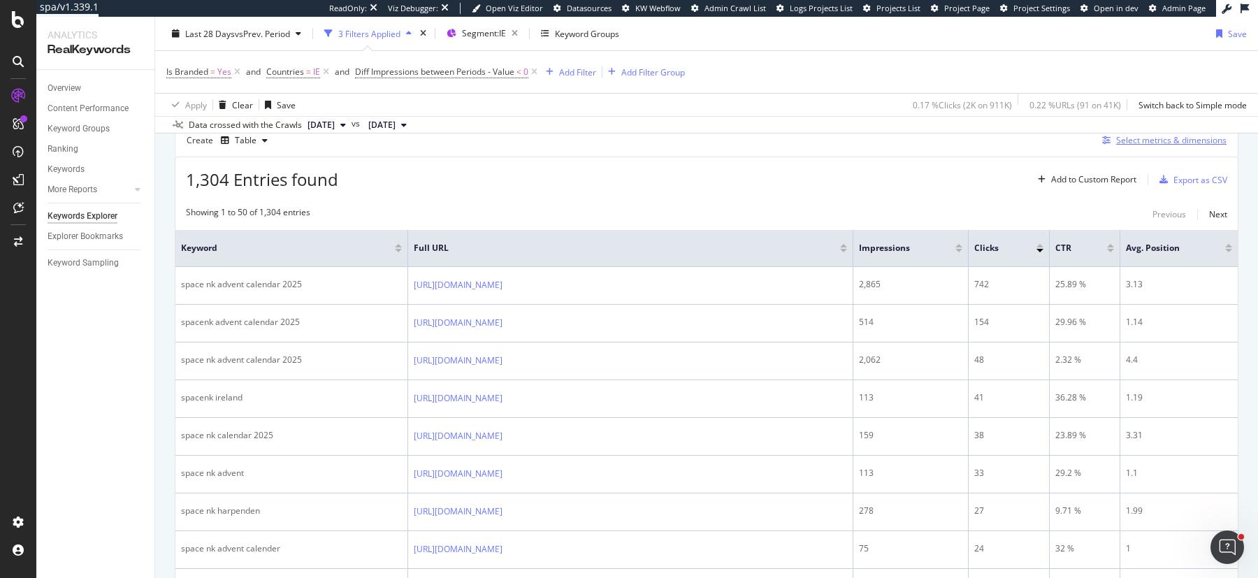
click at [1144, 140] on div "Select metrics & dimensions" at bounding box center [1172, 140] width 110 height 12
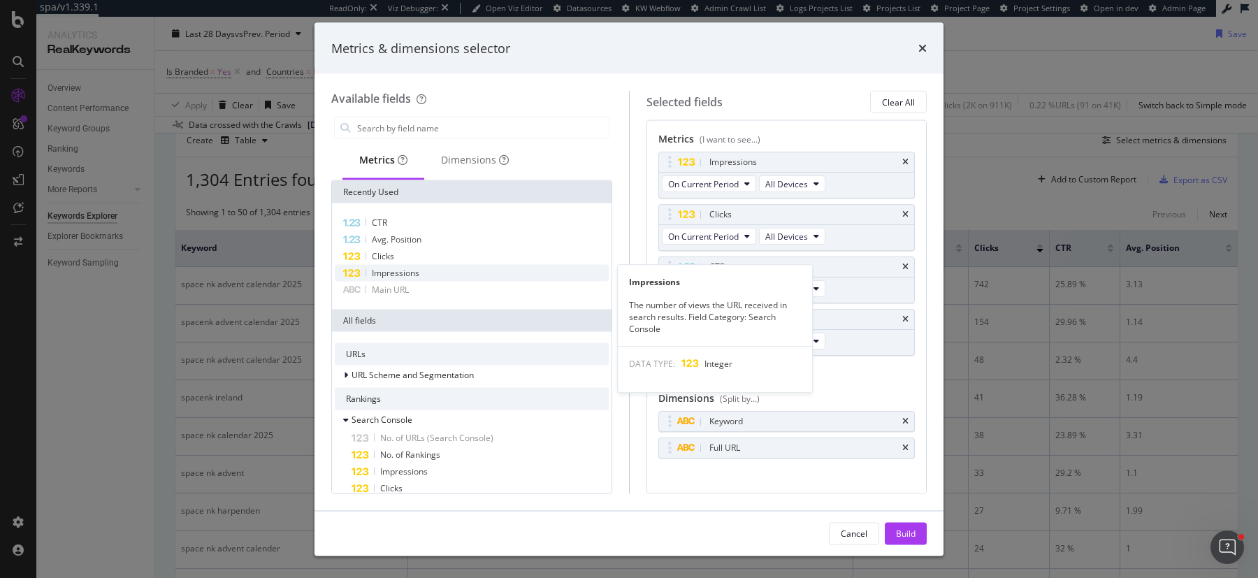
click at [436, 271] on div "Impressions" at bounding box center [472, 273] width 274 height 17
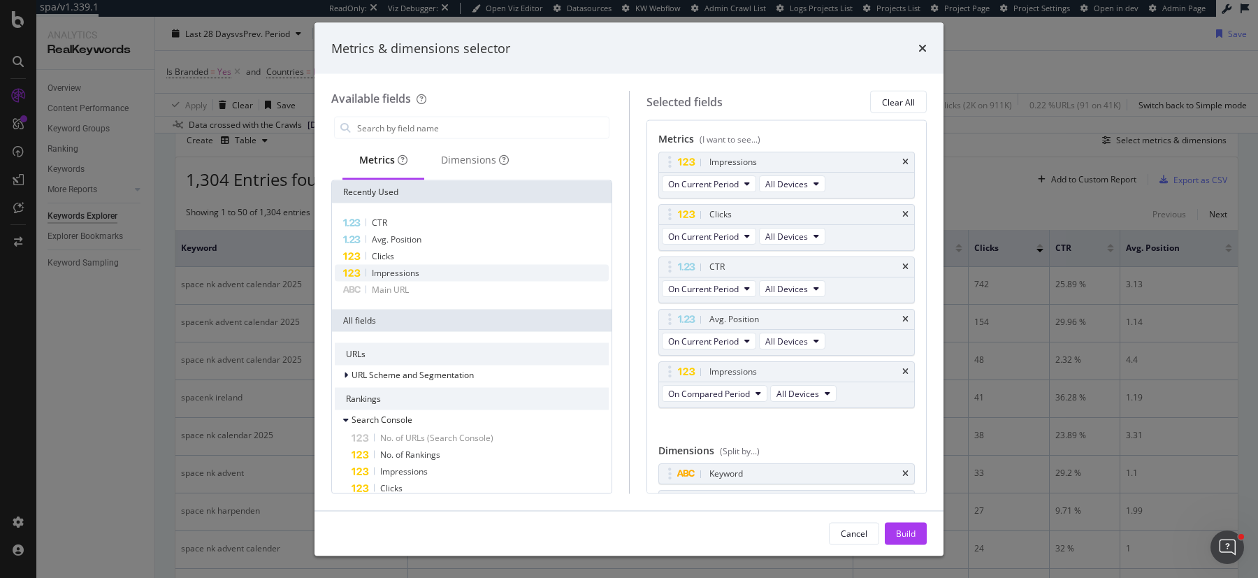
click at [436, 271] on div "Impressions" at bounding box center [472, 273] width 274 height 17
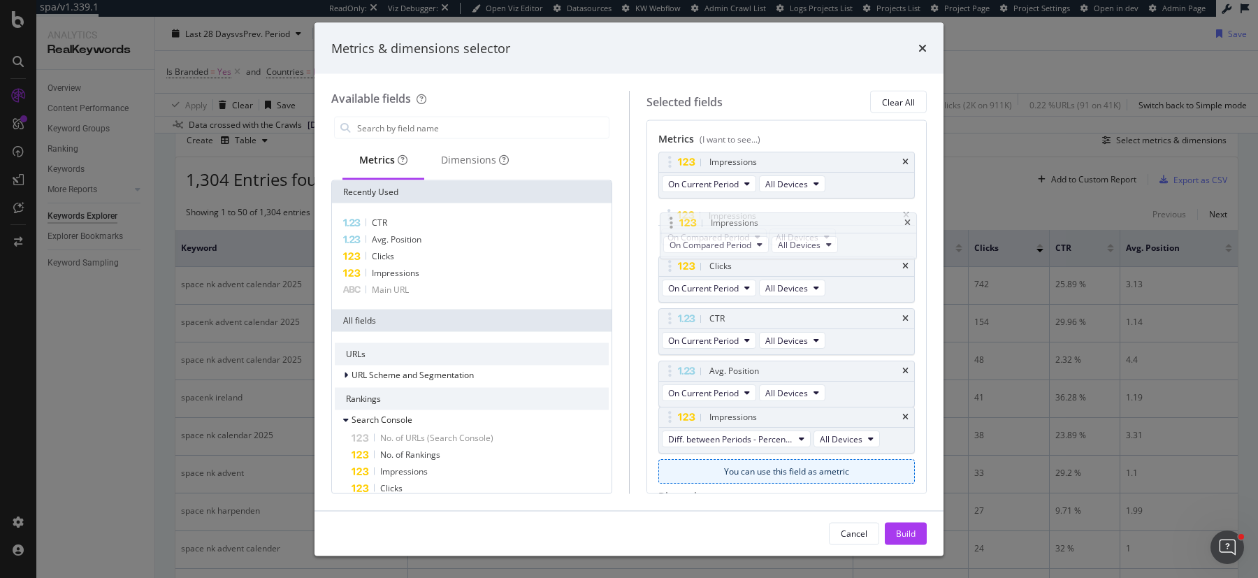
drag, startPoint x: 667, startPoint y: 368, endPoint x: 669, endPoint y: 222, distance: 146.8
click at [669, 222] on body "spa/v1.339.1 ReadOnly: Viz Debugger: Open Viz Editor Datasources KW Webflow Adm…" at bounding box center [629, 289] width 1258 height 578
drag, startPoint x: 668, startPoint y: 422, endPoint x: 668, endPoint y: 265, distance: 156.6
click at [668, 265] on body "spa/v1.339.1 ReadOnly: Viz Debugger: Open Viz Editor Datasources KW Webflow Adm…" at bounding box center [629, 289] width 1258 height 578
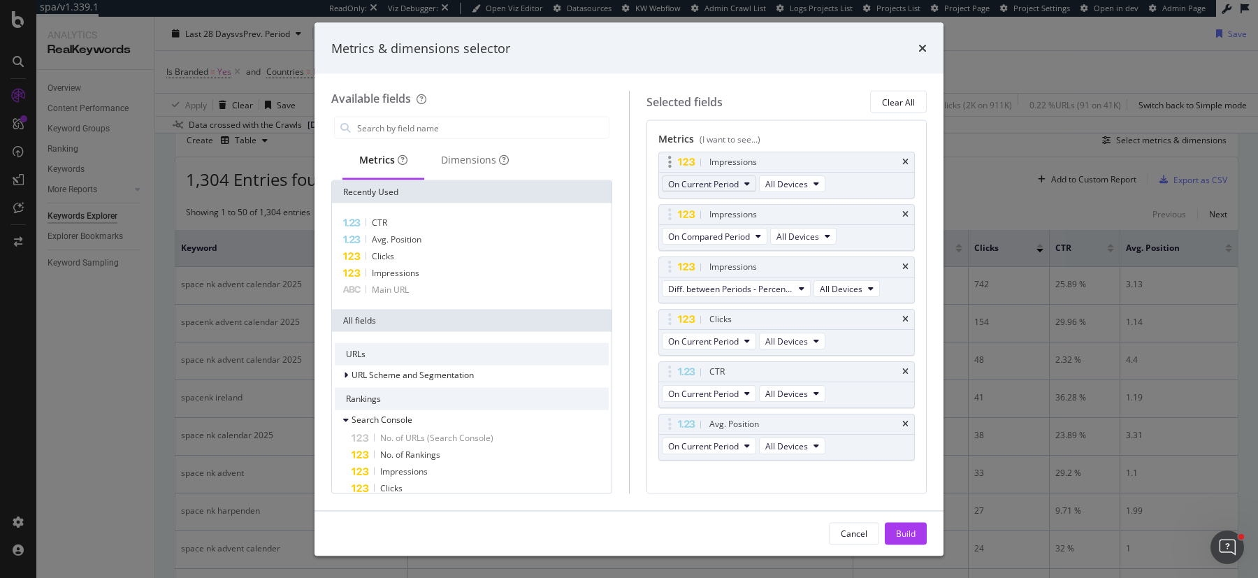
click at [731, 182] on span "On Current Period" at bounding box center [703, 184] width 71 height 12
click at [817, 73] on div "Metrics & dimensions selector" at bounding box center [629, 48] width 629 height 52
click at [924, 538] on button "Build" at bounding box center [906, 533] width 42 height 22
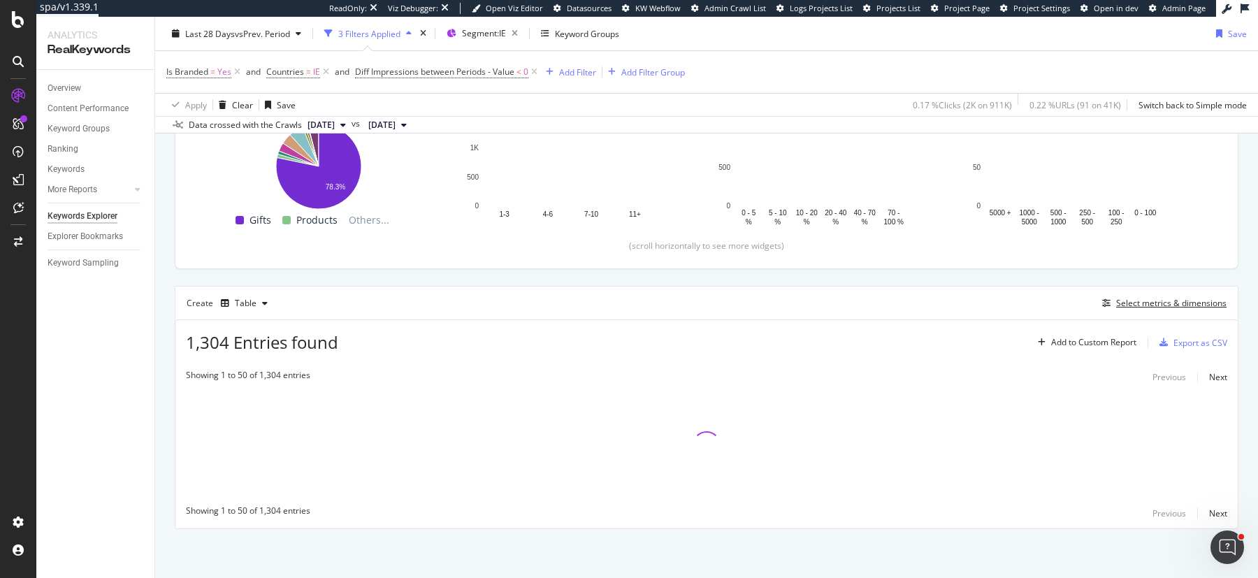
scroll to position [229, 0]
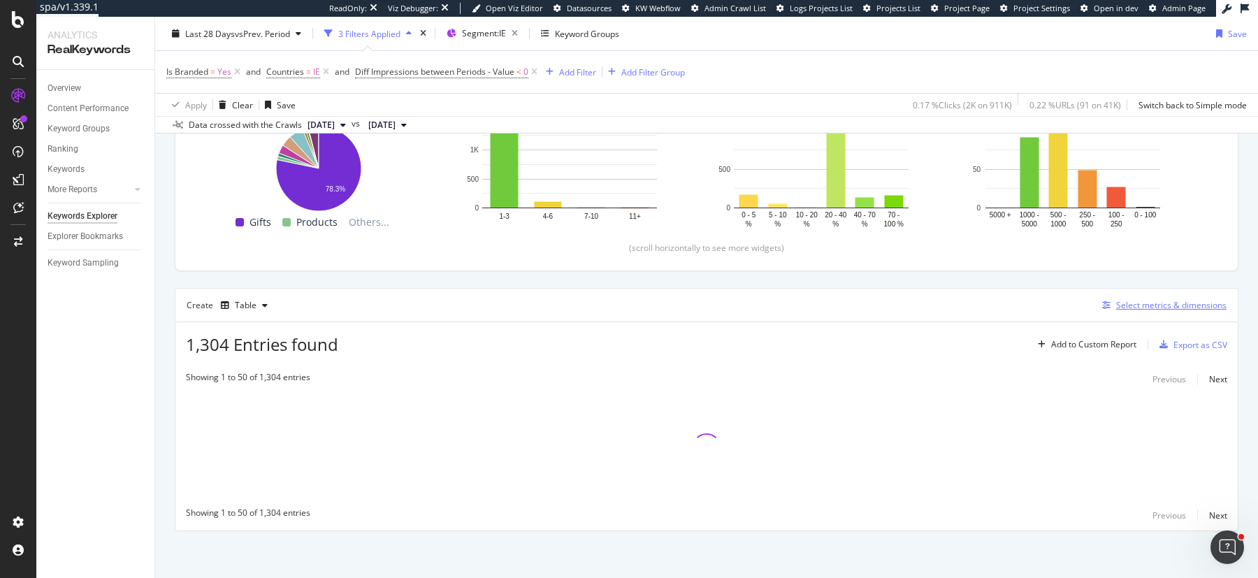
click at [1158, 297] on button "Select metrics & dimensions" at bounding box center [1162, 305] width 130 height 17
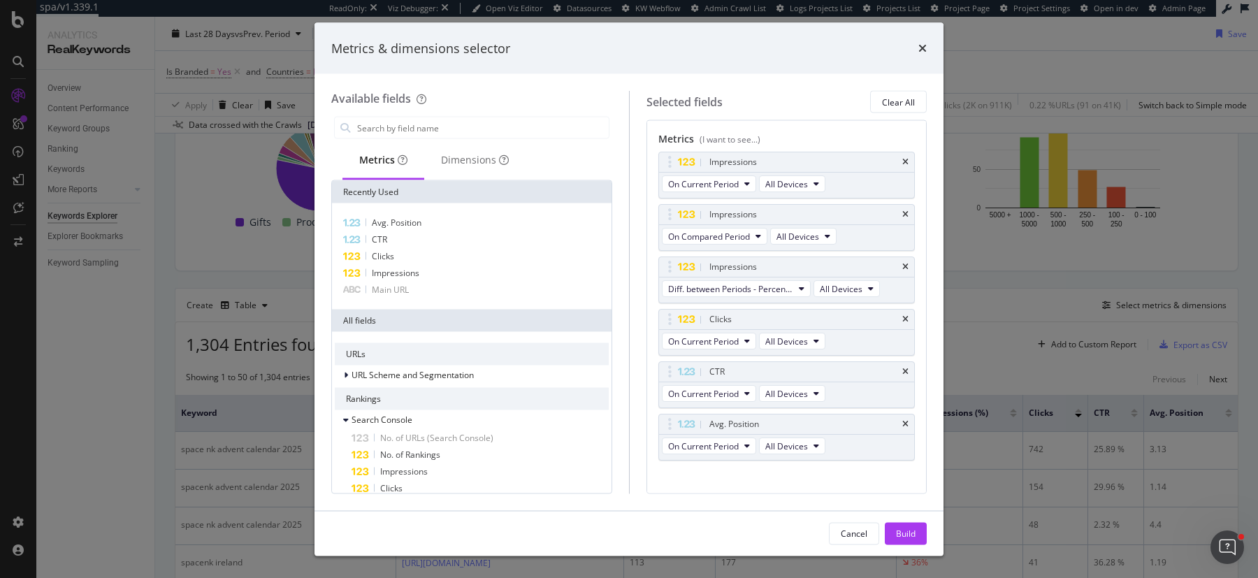
click at [989, 322] on div "Metrics & dimensions selector Available fields Metrics Dimensions Recently Used…" at bounding box center [629, 289] width 1258 height 578
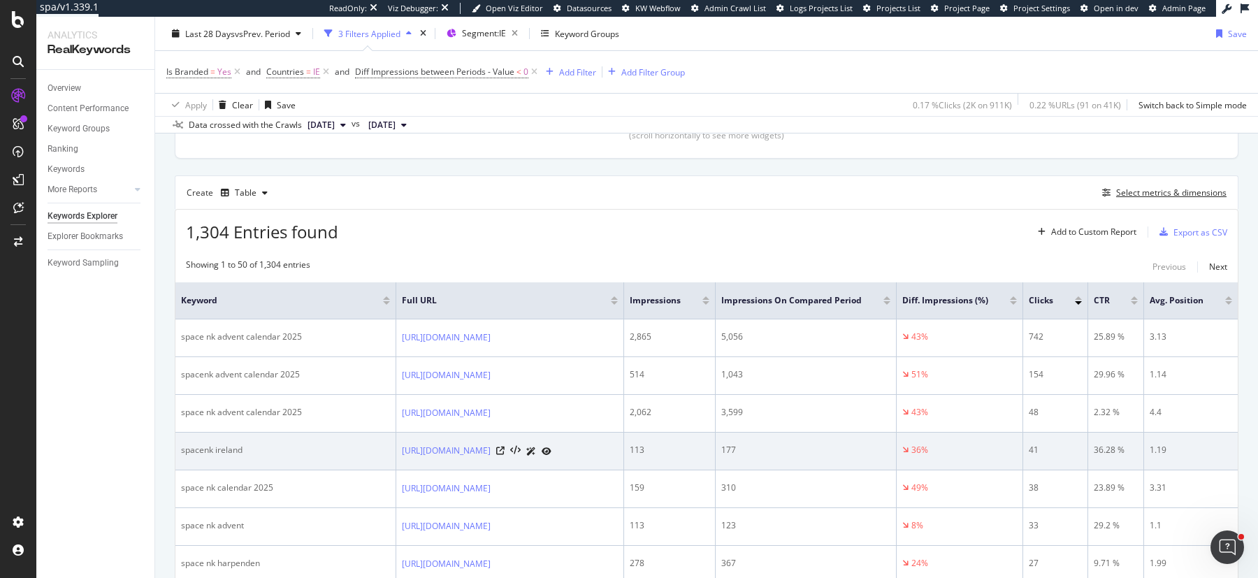
scroll to position [314, 0]
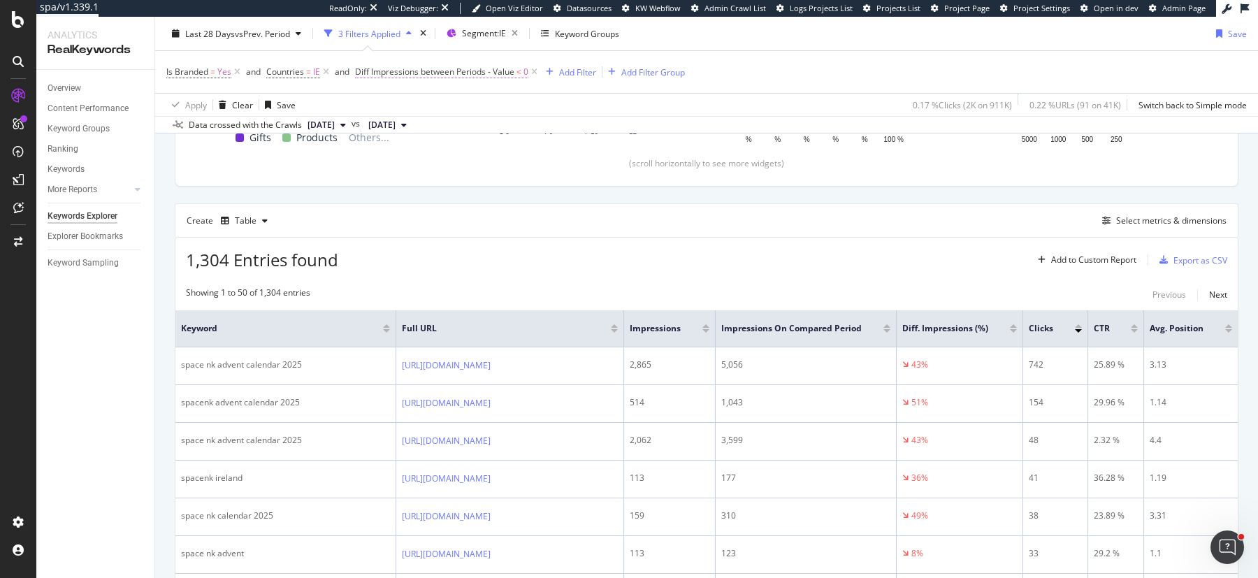
click at [440, 72] on span "Diff Impressions between Periods - Value" at bounding box center [434, 72] width 159 height 12
click at [621, 238] on div "1,304 Entries found Add to Custom Report Export as CSV" at bounding box center [706, 255] width 1063 height 34
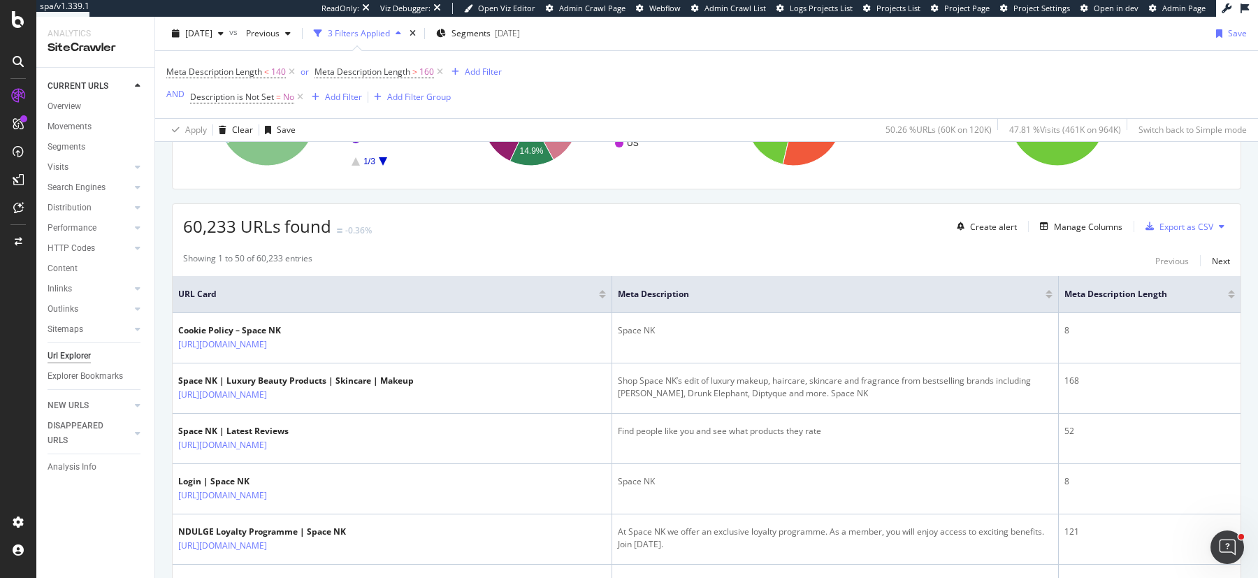
scroll to position [267, 0]
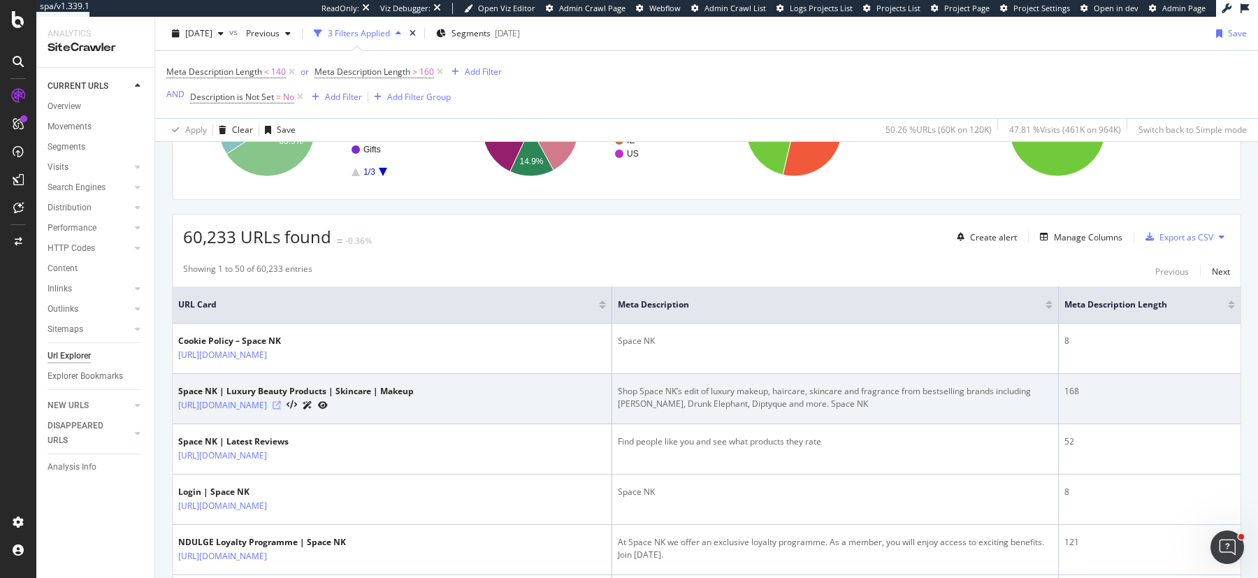
click at [281, 401] on icon at bounding box center [277, 405] width 8 height 8
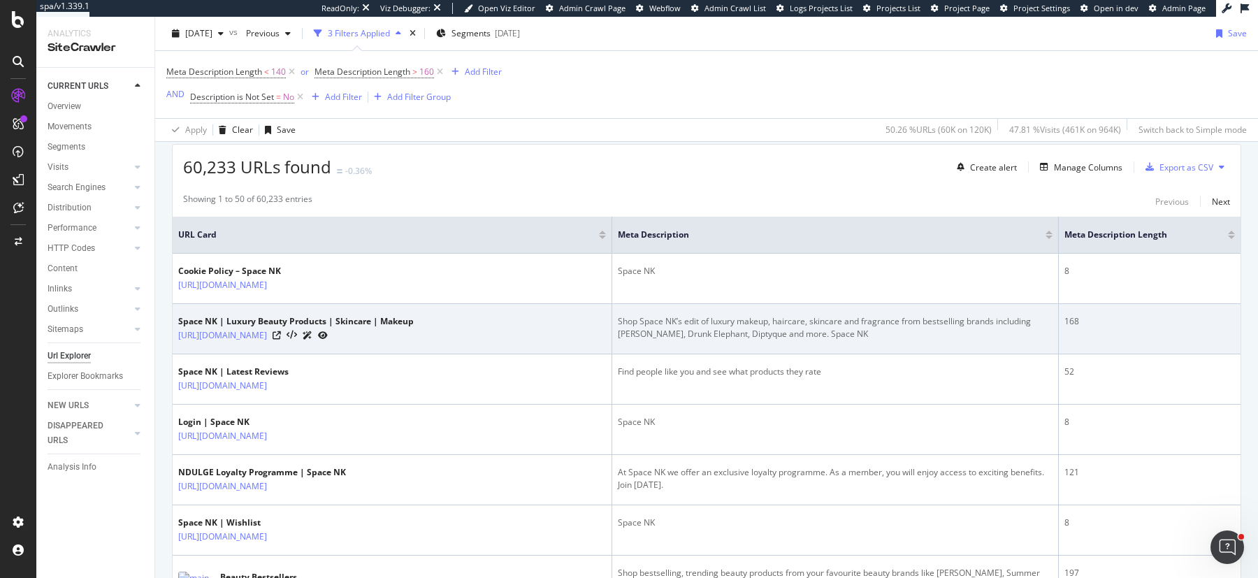
scroll to position [343, 0]
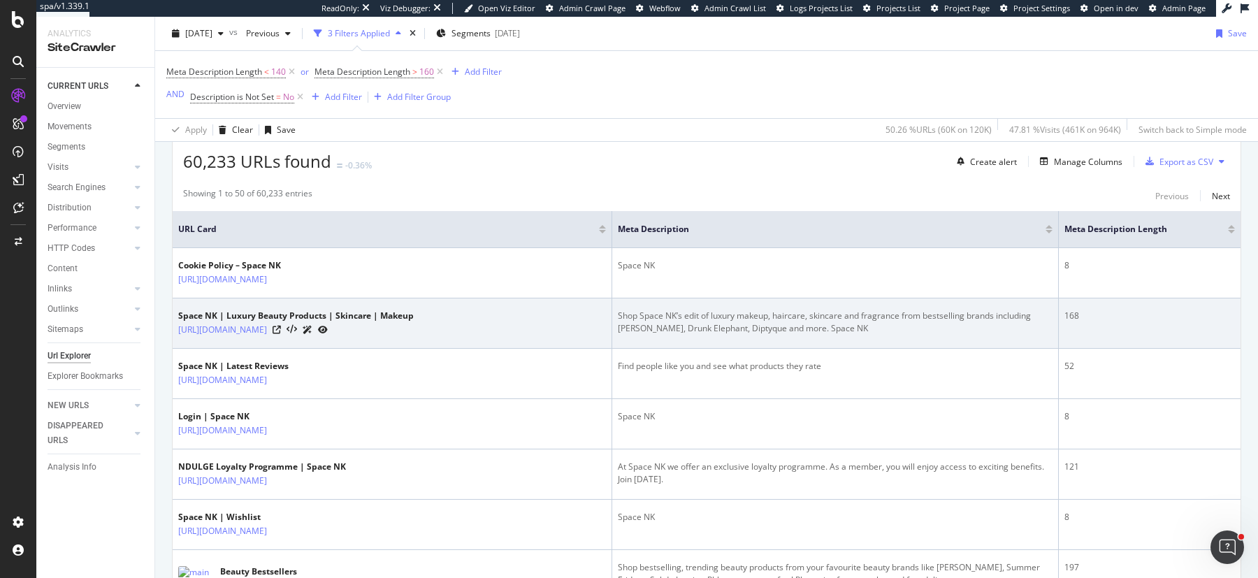
drag, startPoint x: 660, startPoint y: 314, endPoint x: 859, endPoint y: 333, distance: 199.5
click at [859, 333] on td "Shop Space NK’s edit of luxury makeup, haircare, skincare and fragrance from be…" at bounding box center [835, 324] width 447 height 50
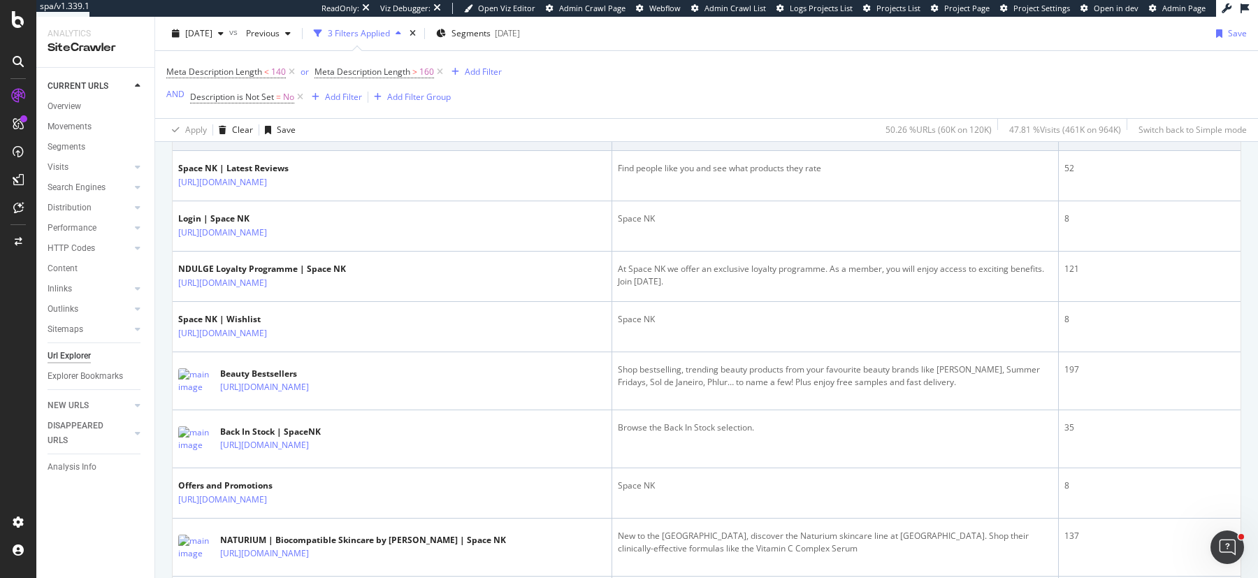
scroll to position [546, 0]
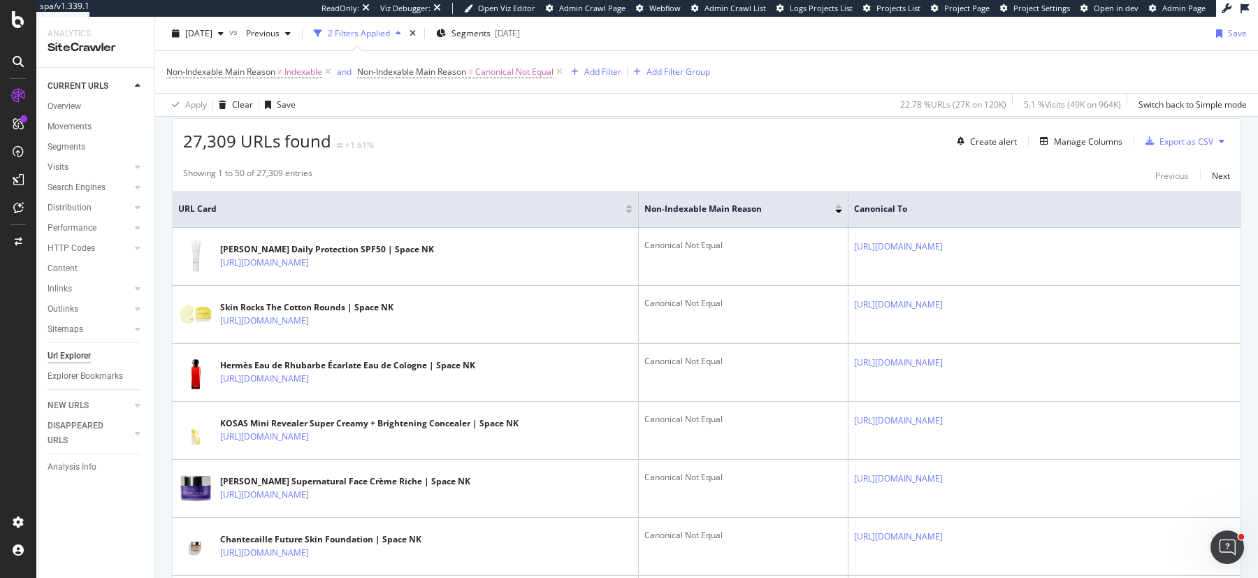
scroll to position [331, 0]
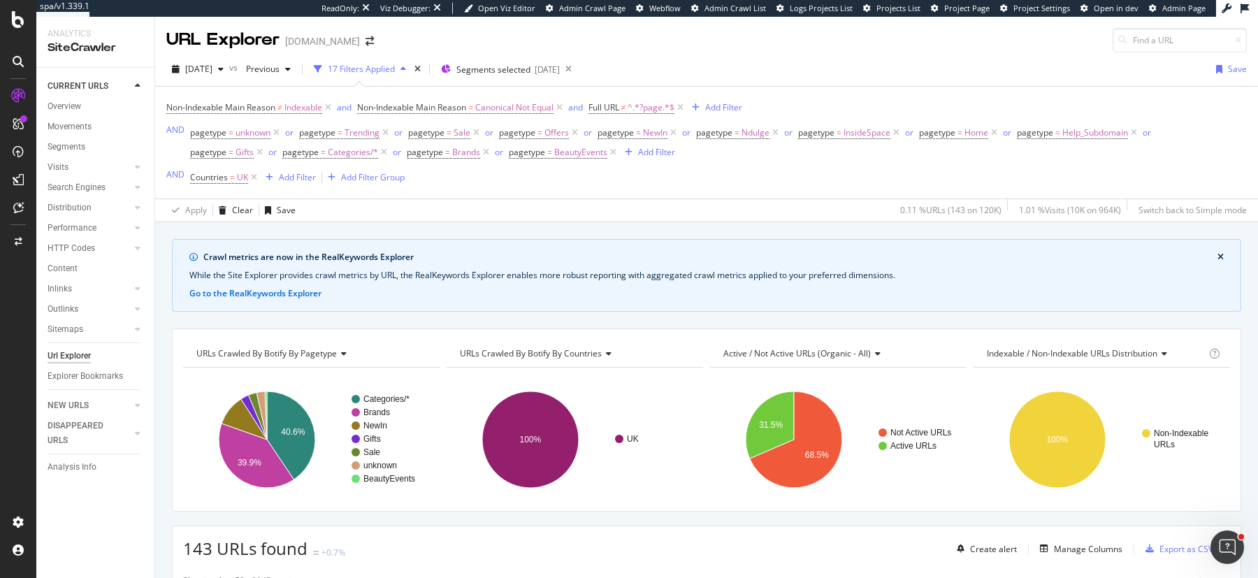
scroll to position [329, 0]
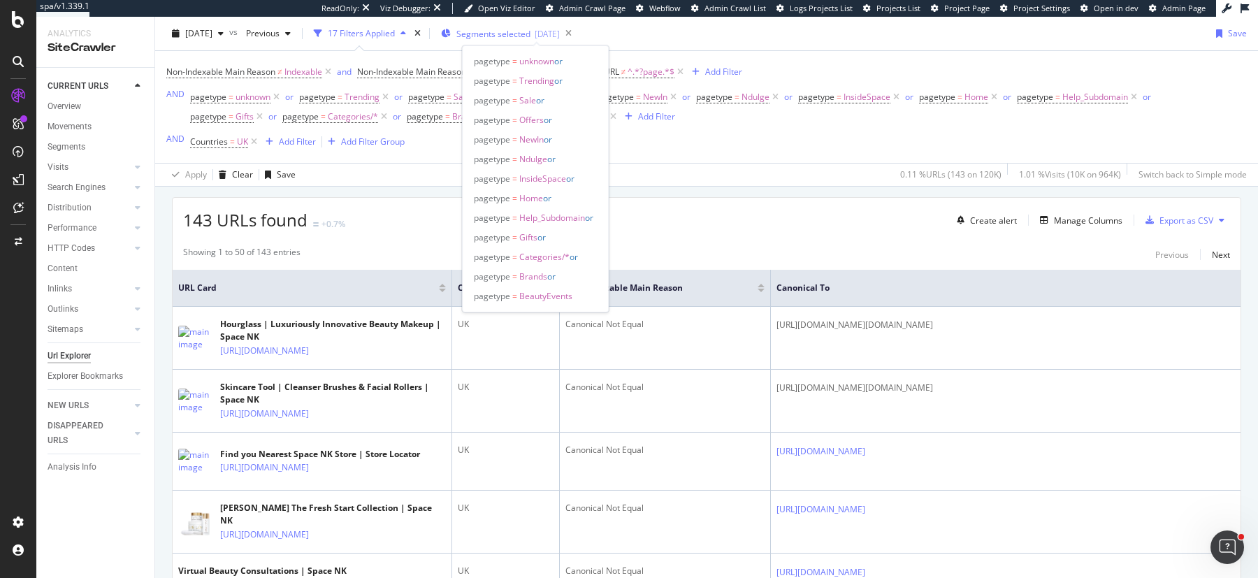
click at [531, 38] on span "Segments selected" at bounding box center [494, 34] width 74 height 12
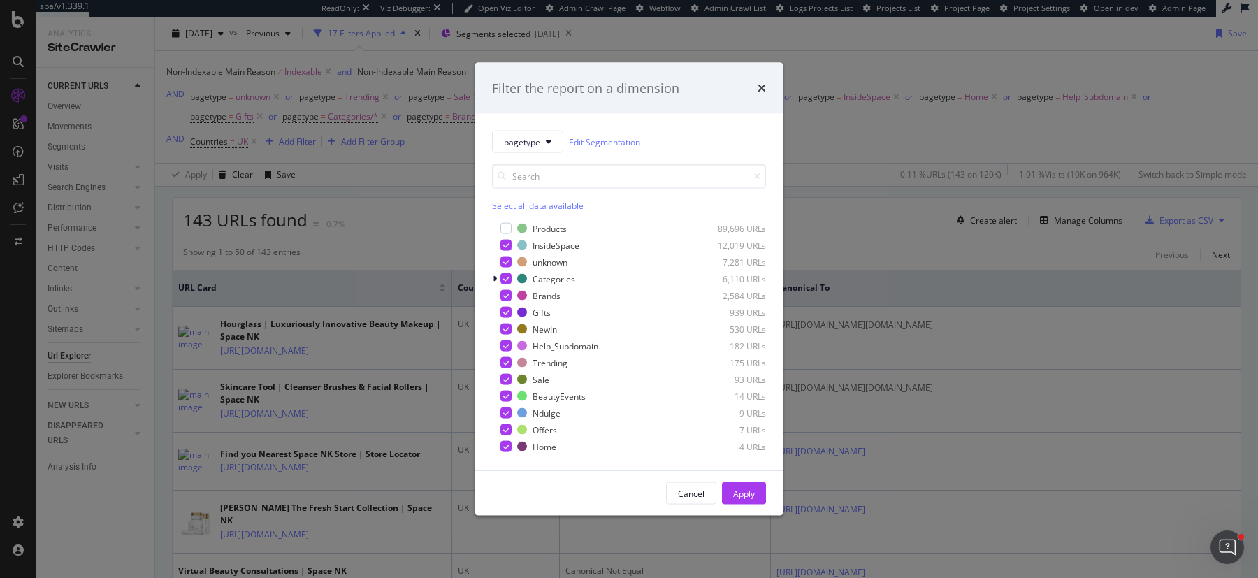
click at [920, 143] on div "Filter the report on a dimension pagetype Edit Segmentation Select all data ava…" at bounding box center [629, 289] width 1258 height 578
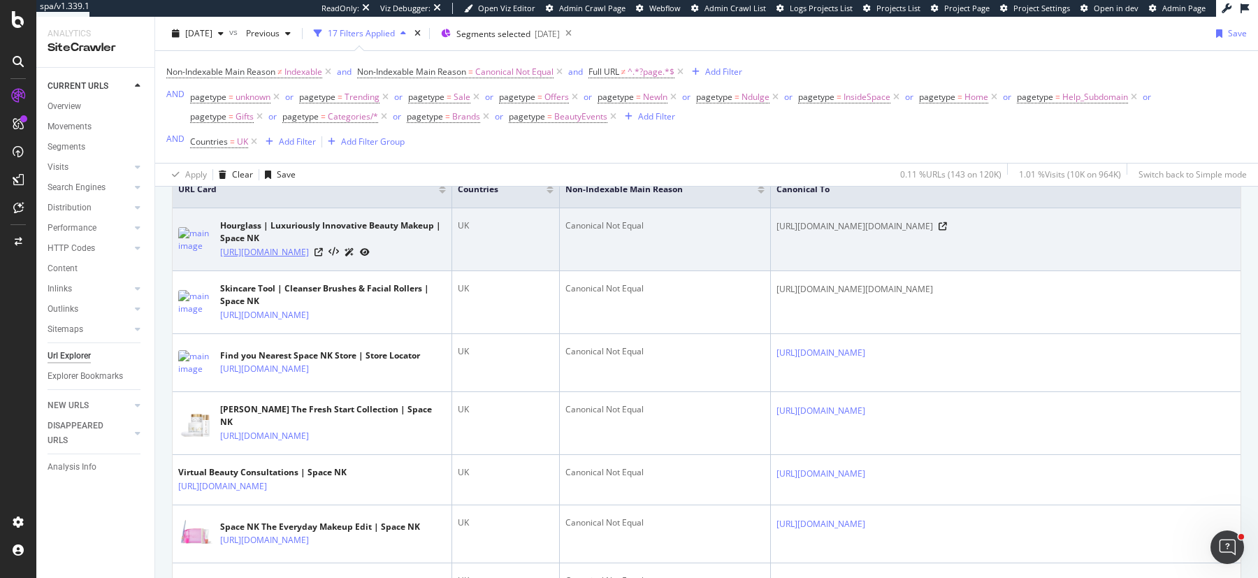
scroll to position [410, 0]
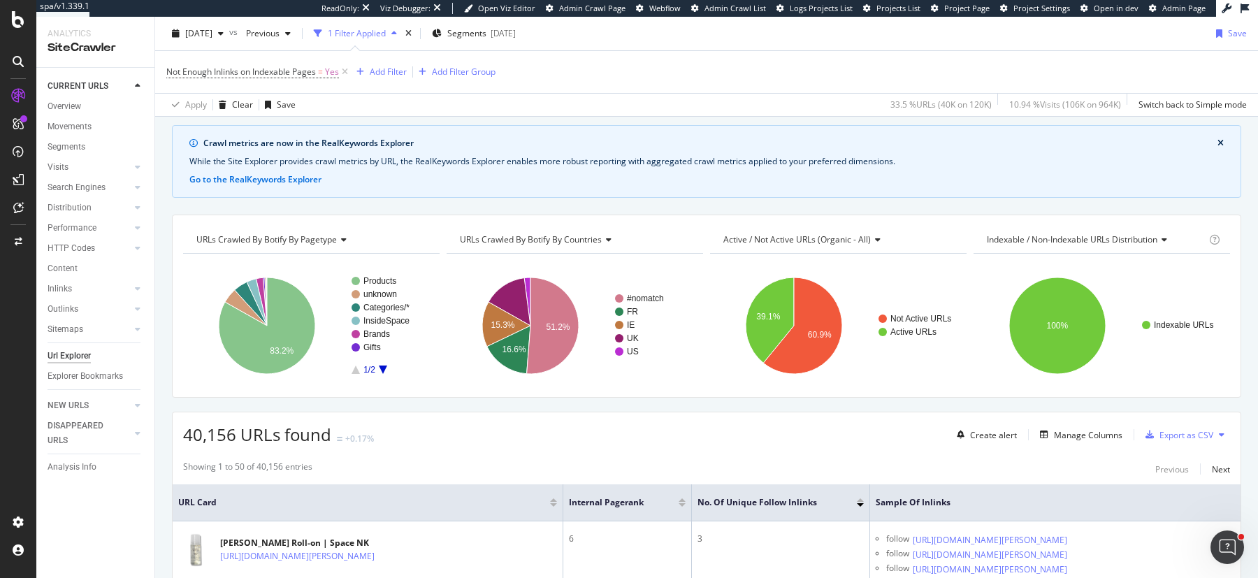
scroll to position [29, 0]
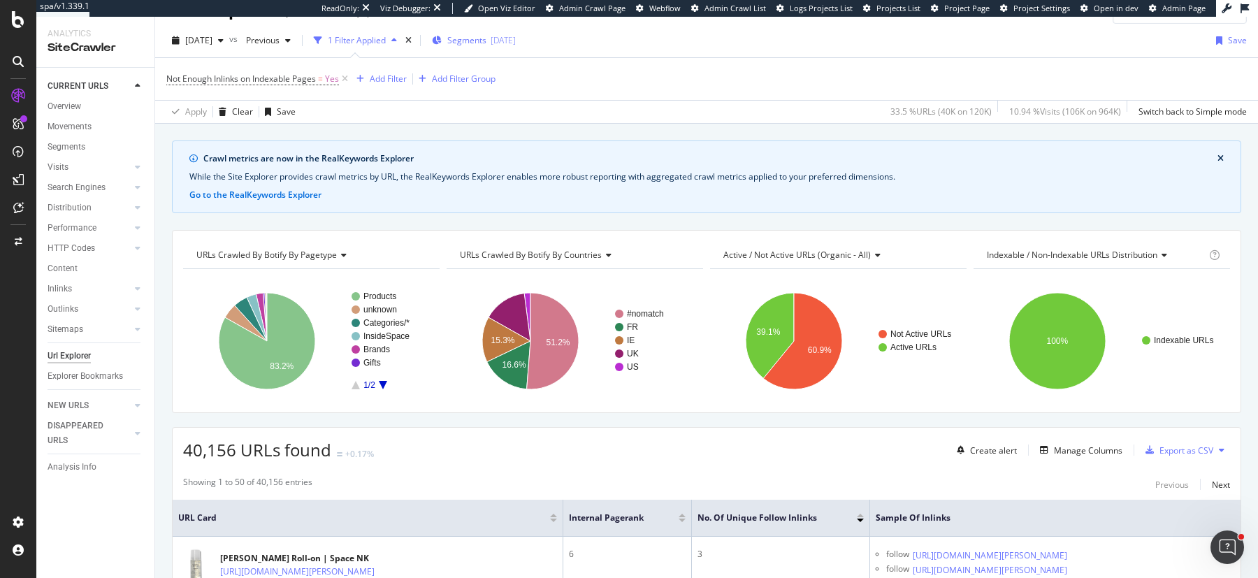
click at [487, 37] on span "Segments" at bounding box center [466, 40] width 39 height 12
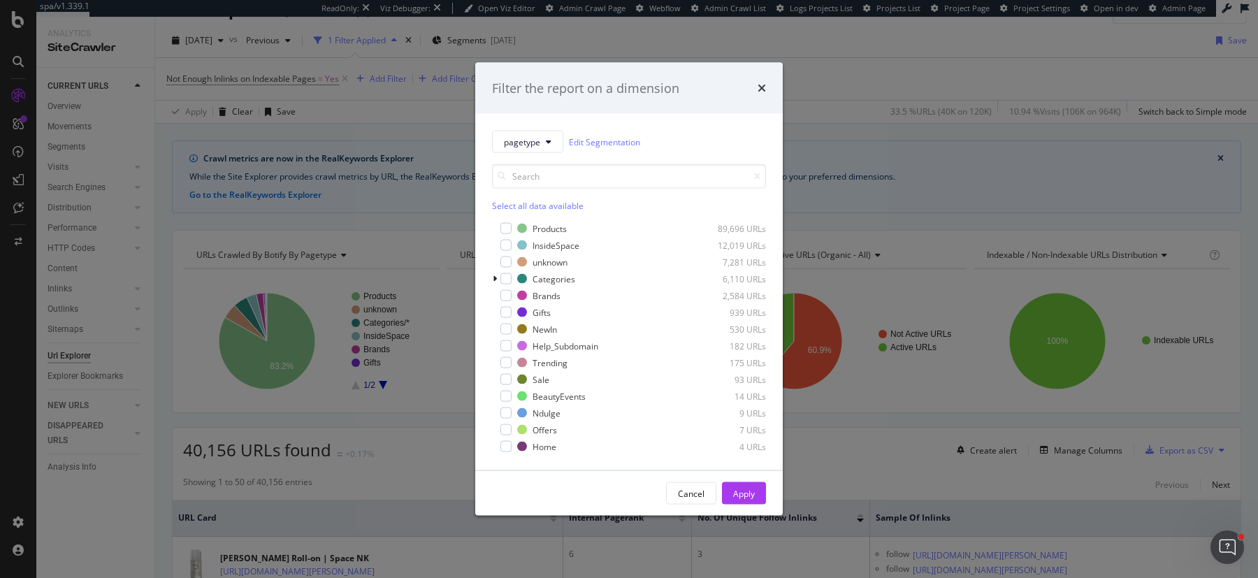
click at [532, 208] on div "Select all data available" at bounding box center [629, 206] width 274 height 12
click at [506, 232] on div "modal" at bounding box center [506, 228] width 11 height 11
click at [754, 496] on div "Apply" at bounding box center [744, 493] width 22 height 12
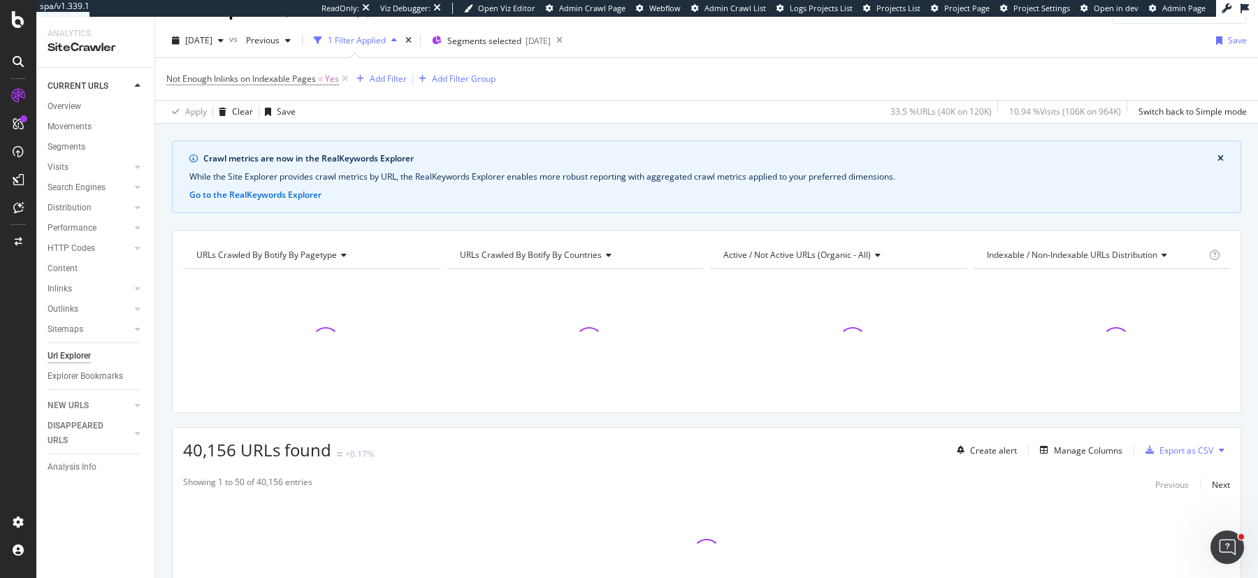
click at [742, 491] on div "Showing 1 to 50 of 40,156 entries Previous Next Showing 1 to 50 of 40,156 entri…" at bounding box center [707, 552] width 1068 height 167
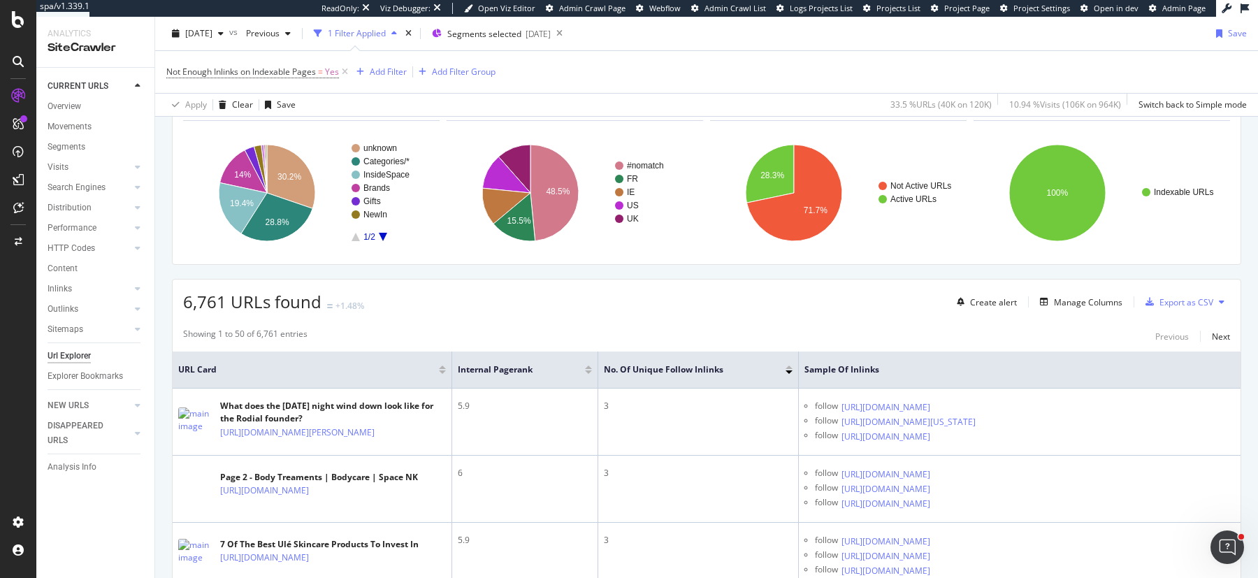
scroll to position [182, 0]
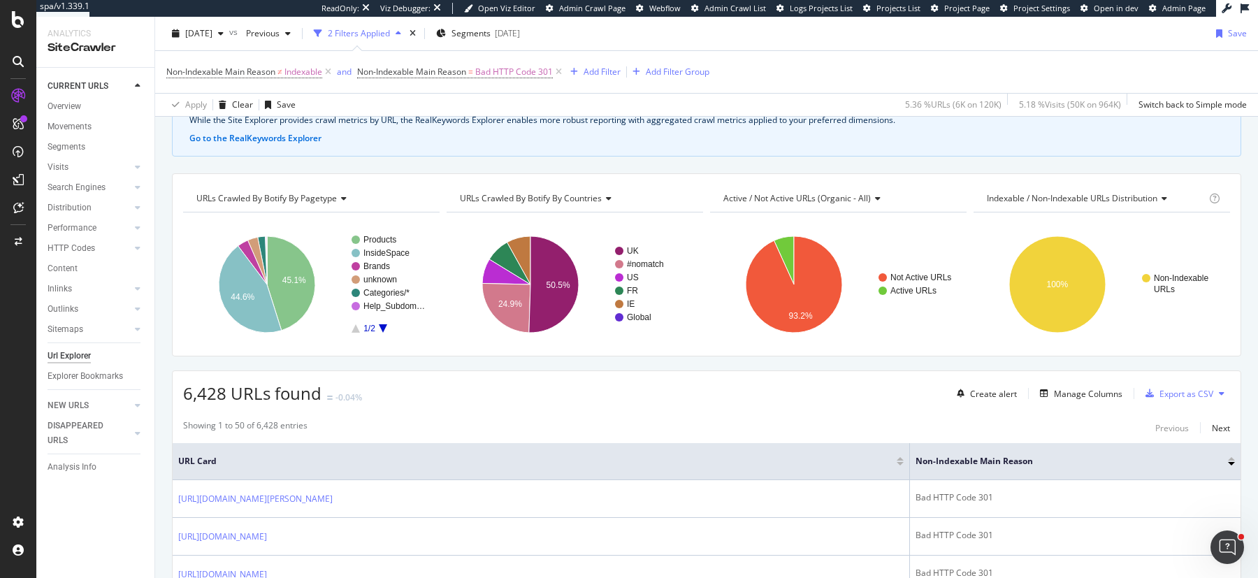
scroll to position [100, 0]
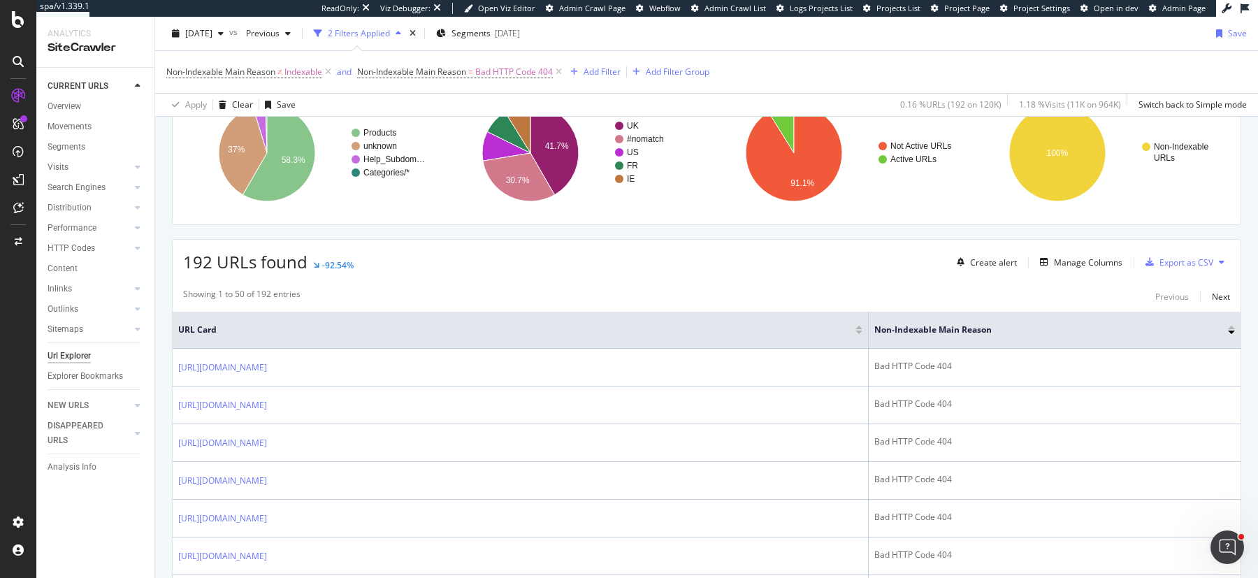
scroll to position [227, 0]
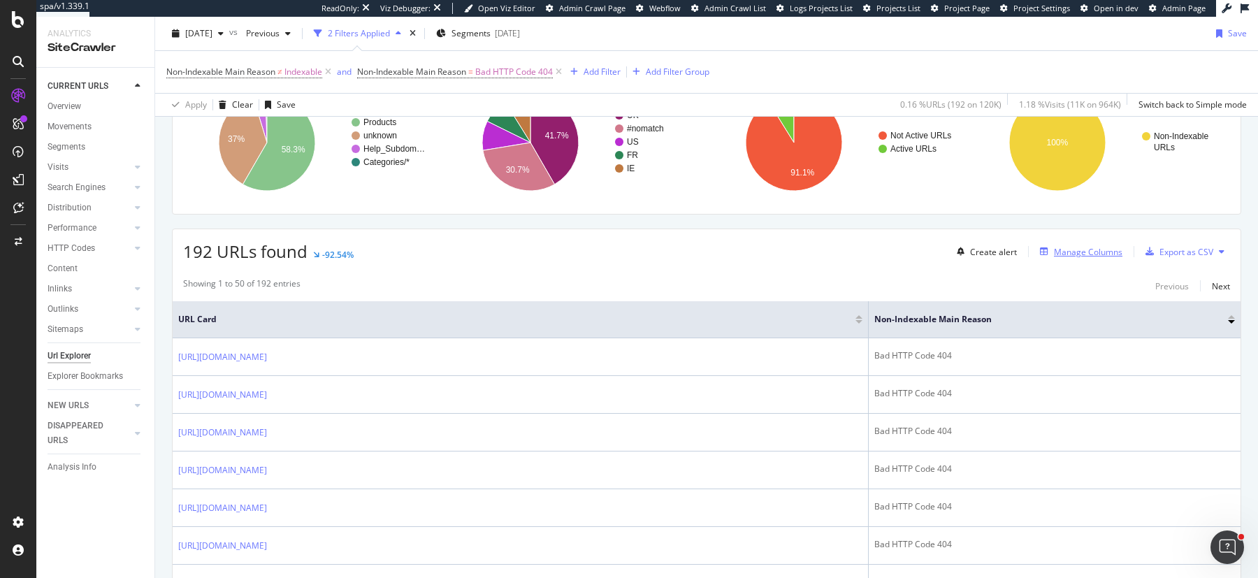
click at [1086, 246] on div "Manage Columns" at bounding box center [1088, 252] width 69 height 12
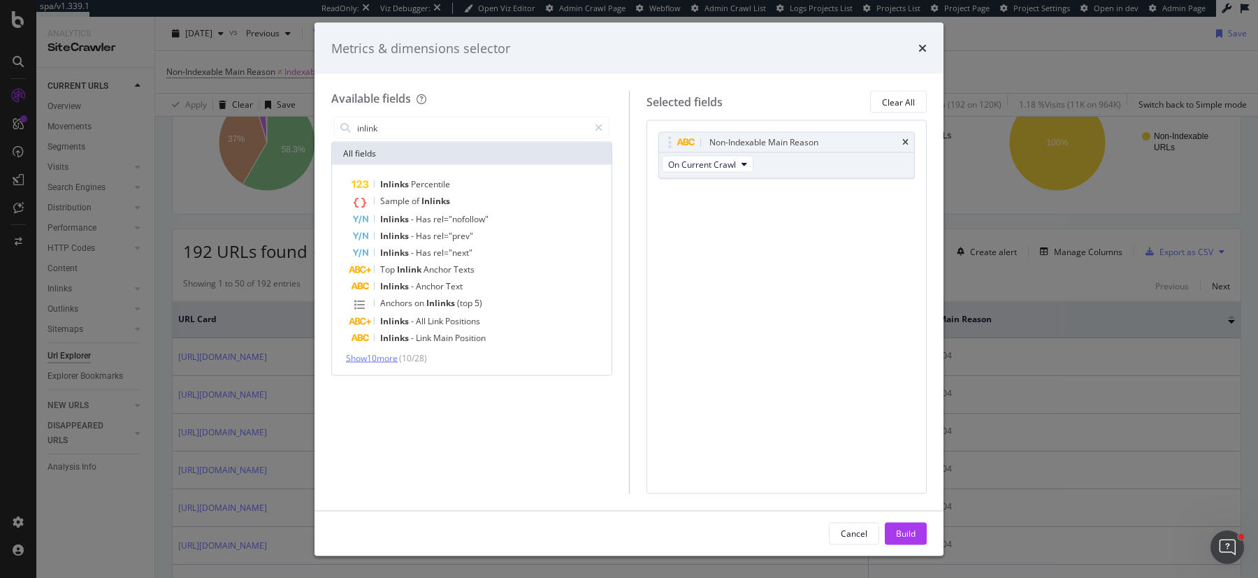
click at [389, 354] on span "Show 10 more" at bounding box center [372, 358] width 52 height 12
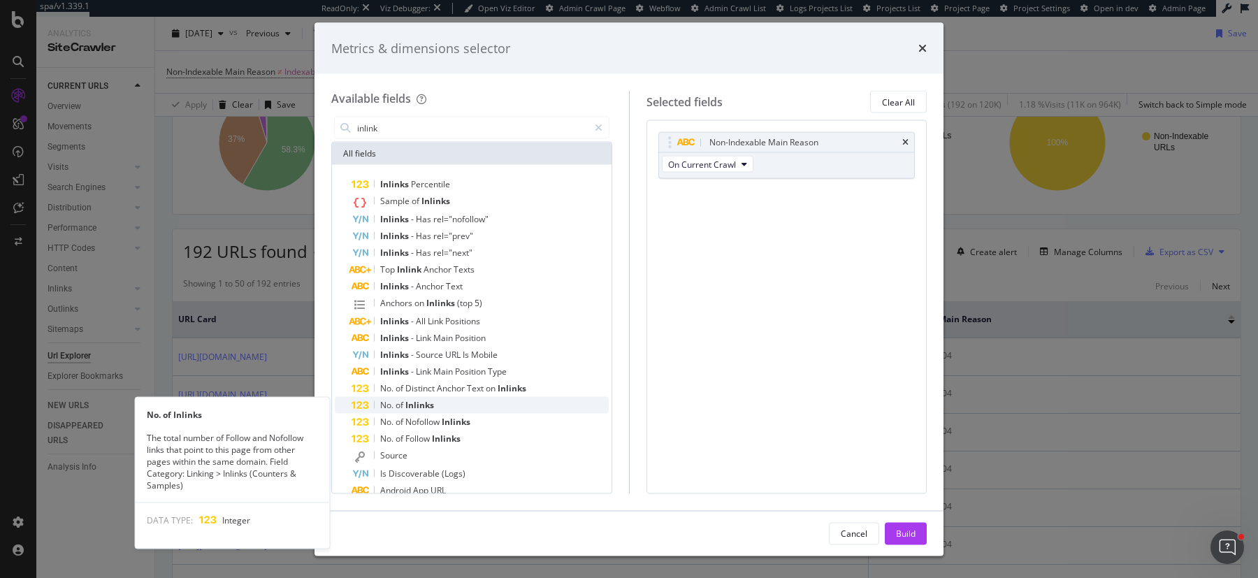
click at [408, 407] on span "Inlinks" at bounding box center [420, 405] width 29 height 12
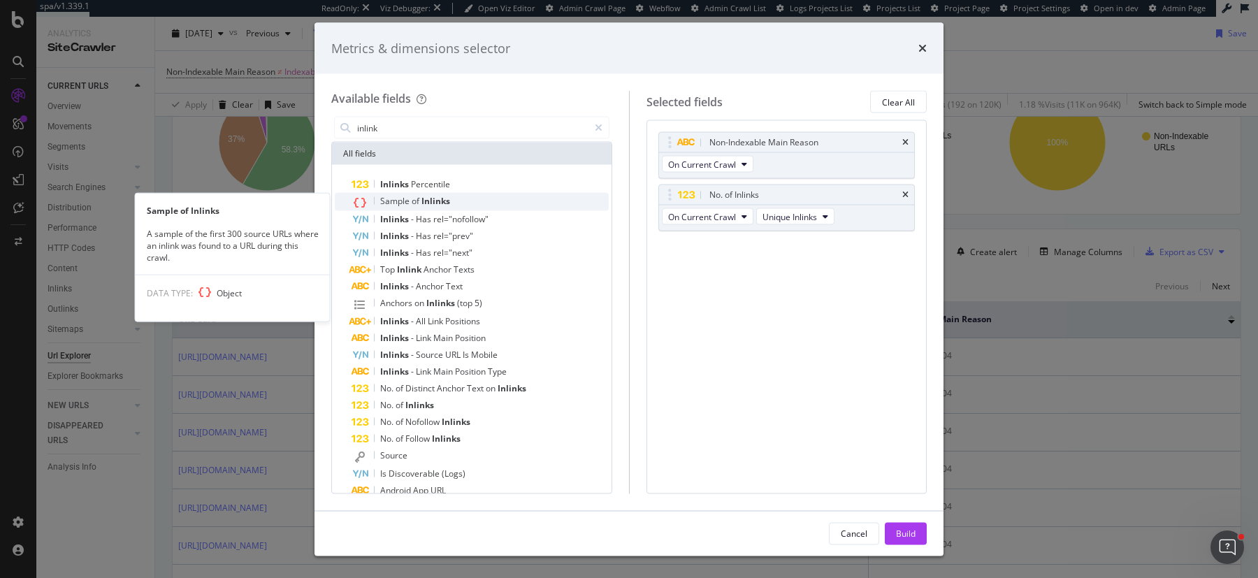
click at [415, 203] on span "of" at bounding box center [417, 201] width 10 height 12
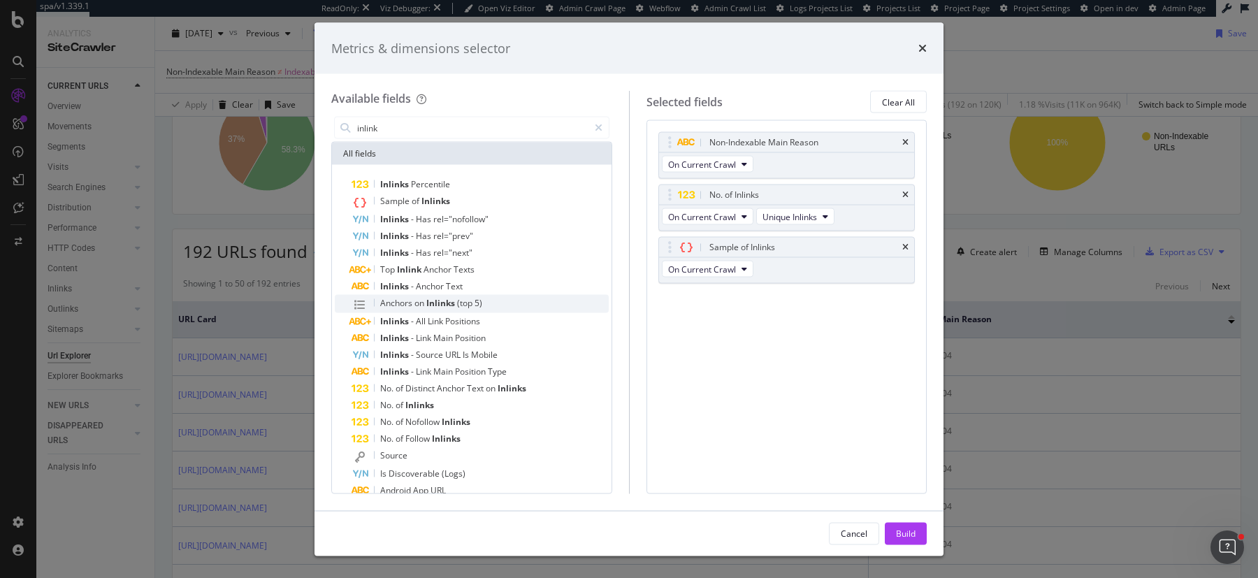
click at [480, 302] on span "5)" at bounding box center [479, 303] width 8 height 12
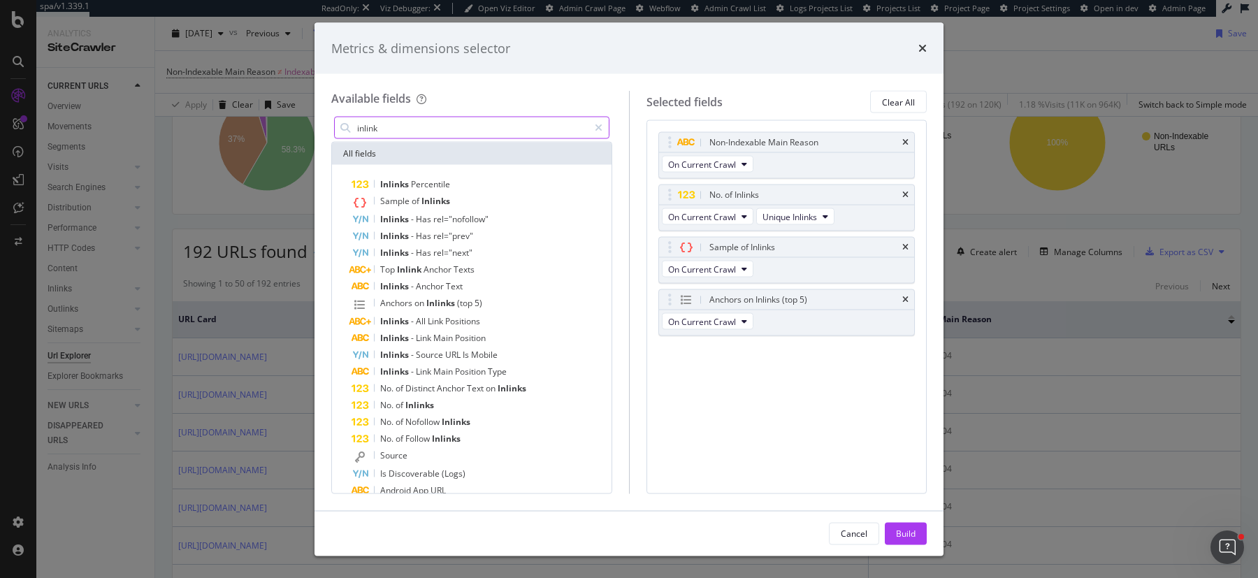
click at [505, 131] on input "inlink" at bounding box center [472, 127] width 233 height 21
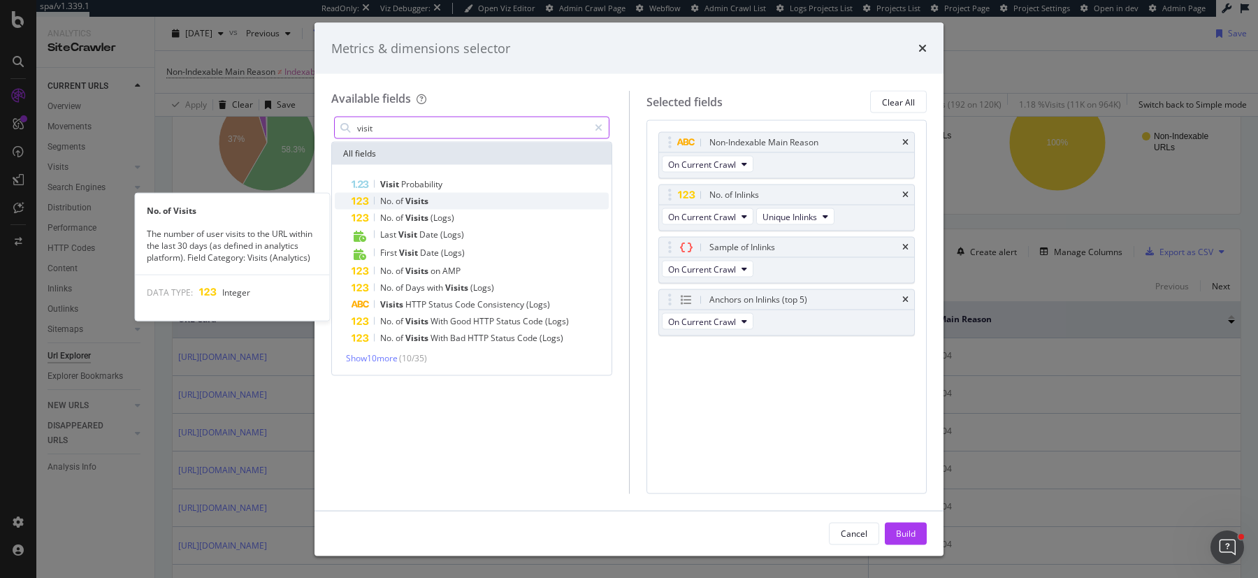
type input "visit"
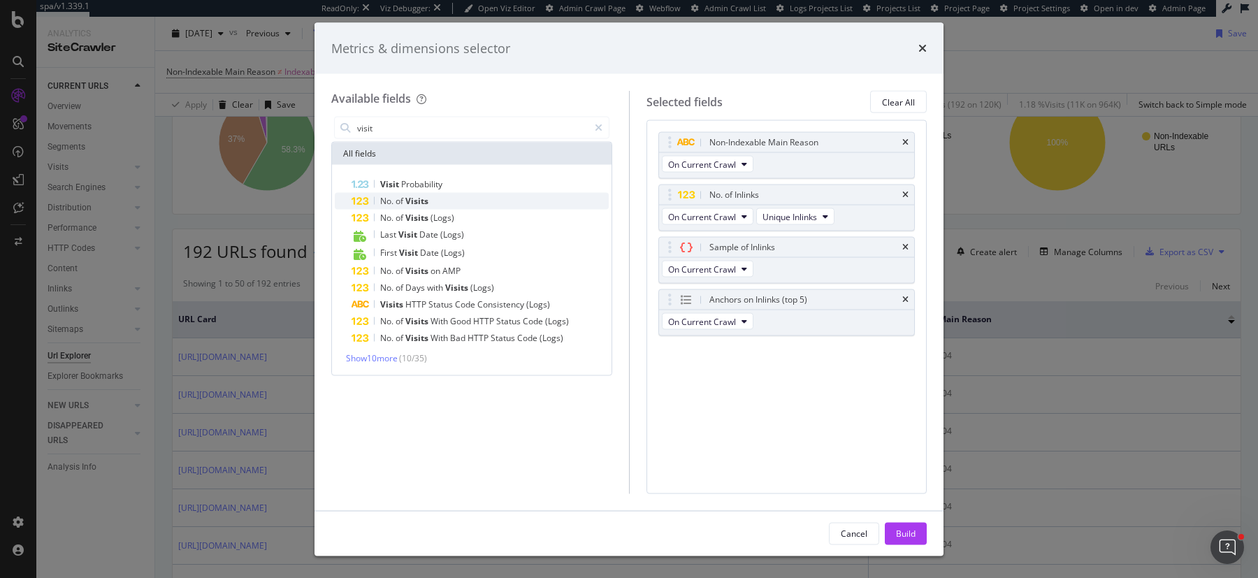
click at [470, 203] on div "No. of Visits" at bounding box center [480, 201] width 257 height 17
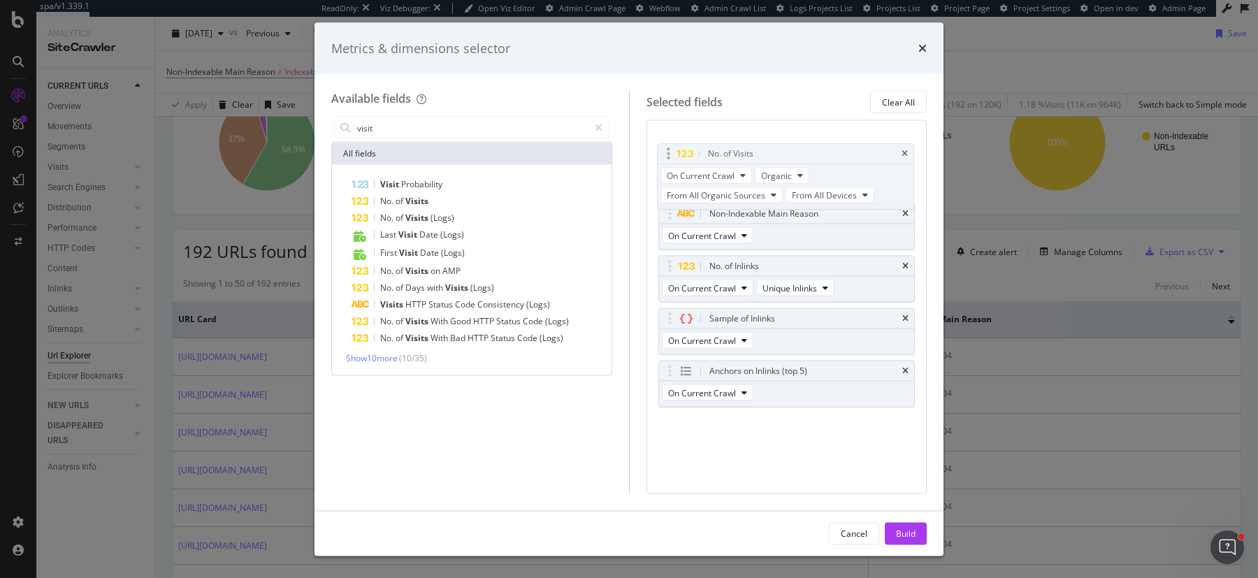
drag, startPoint x: 668, startPoint y: 352, endPoint x: 668, endPoint y: 156, distance: 195.8
click at [668, 156] on body "spa/v1.339.1 ReadOnly: Viz Debugger: Open Viz Editor Admin Crawl Page Webflow A…" at bounding box center [629, 289] width 1258 height 578
click at [919, 536] on button "Build" at bounding box center [906, 533] width 42 height 22
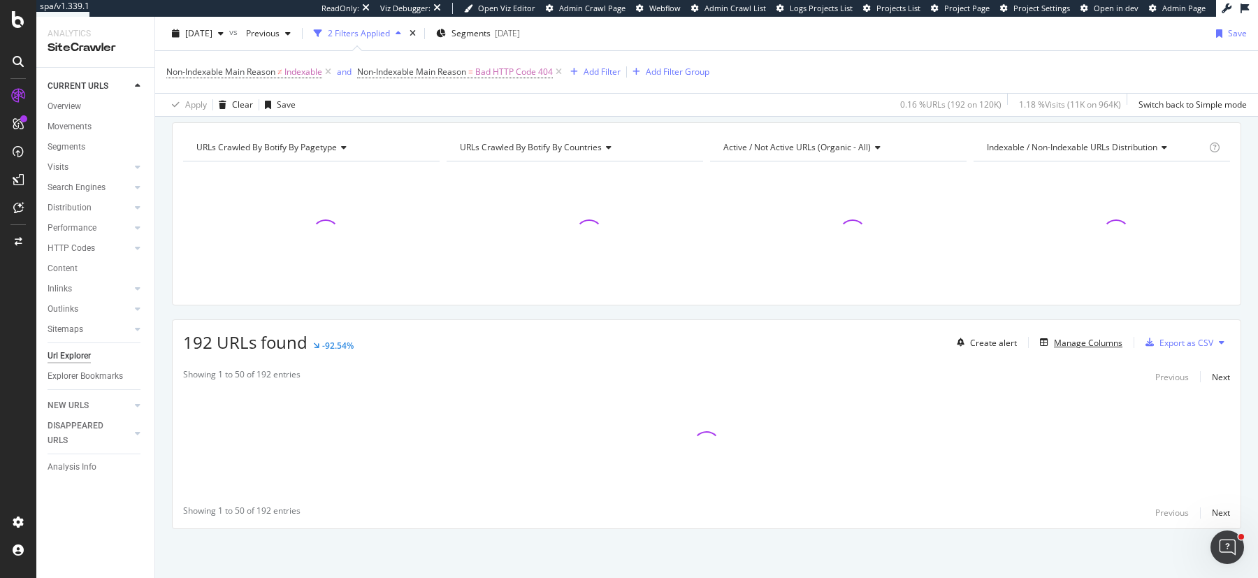
scroll to position [133, 0]
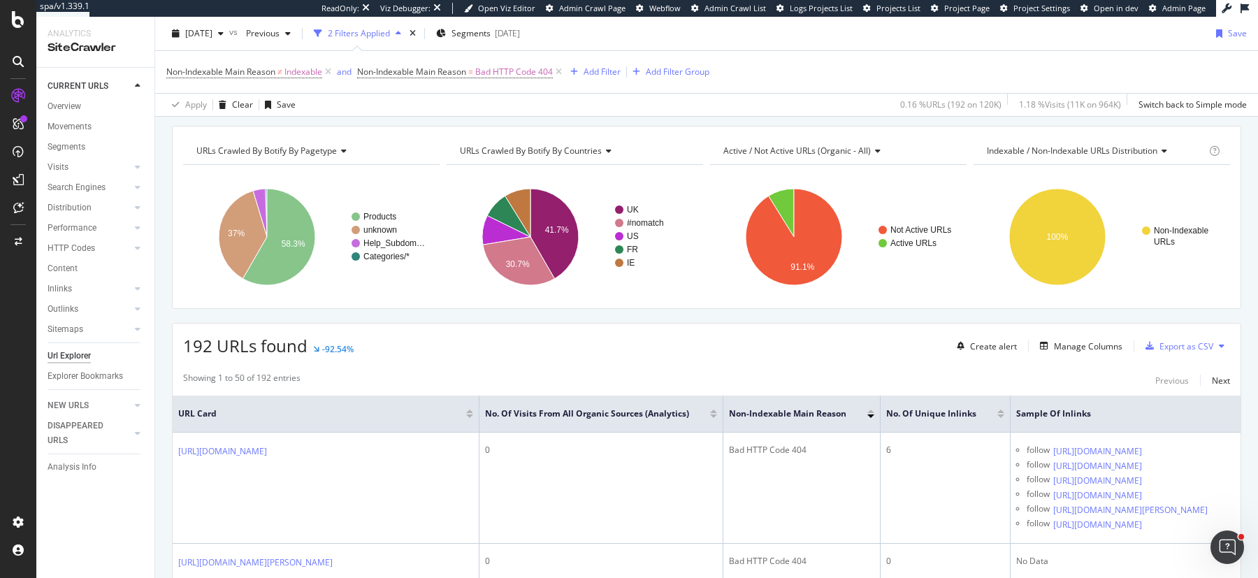
click at [717, 415] on div at bounding box center [713, 416] width 7 height 3
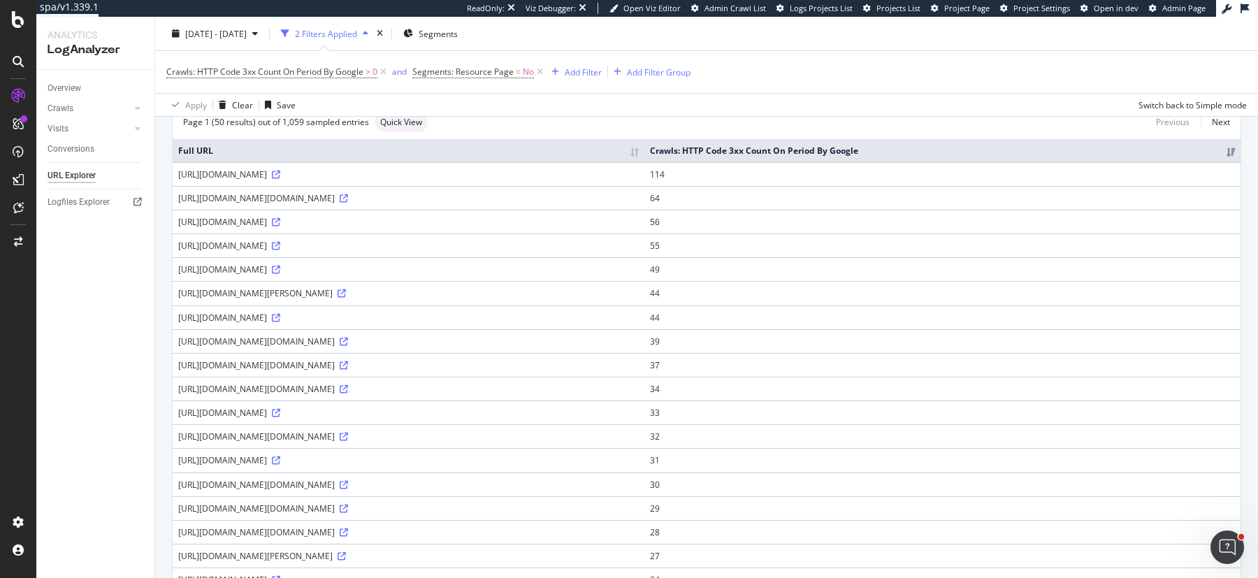
scroll to position [95, 0]
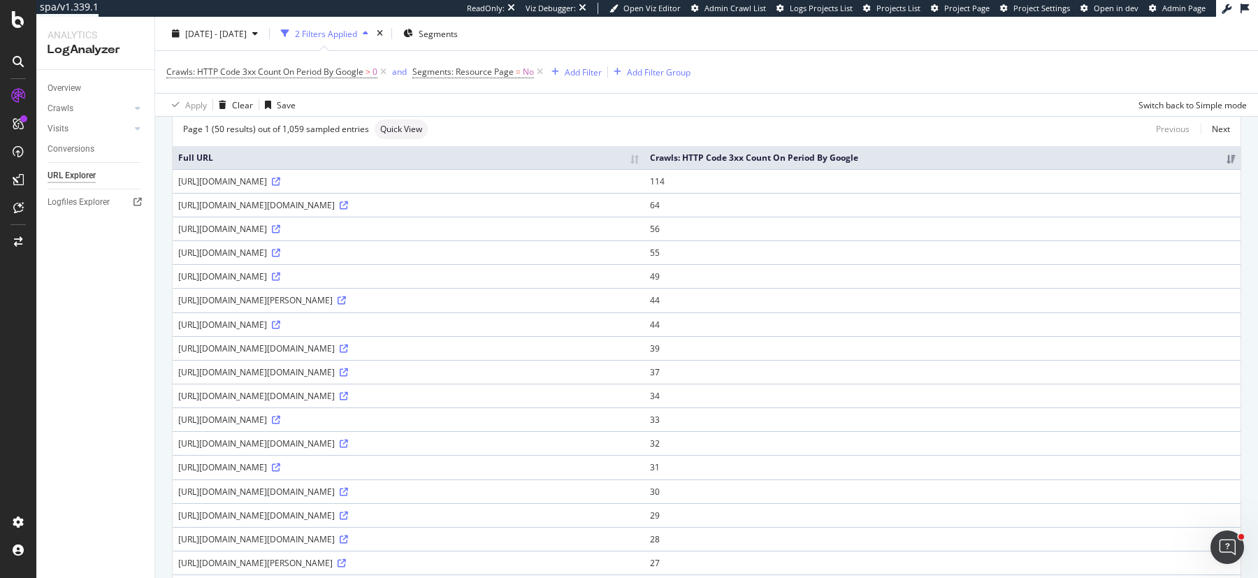
drag, startPoint x: 337, startPoint y: 387, endPoint x: 295, endPoint y: 387, distance: 42.0
click at [295, 390] on div "https://www.spacenk.com/on/demandware.store/Sites-spacenkgb-Site/en_GB/Product-…" at bounding box center [408, 396] width 461 height 12
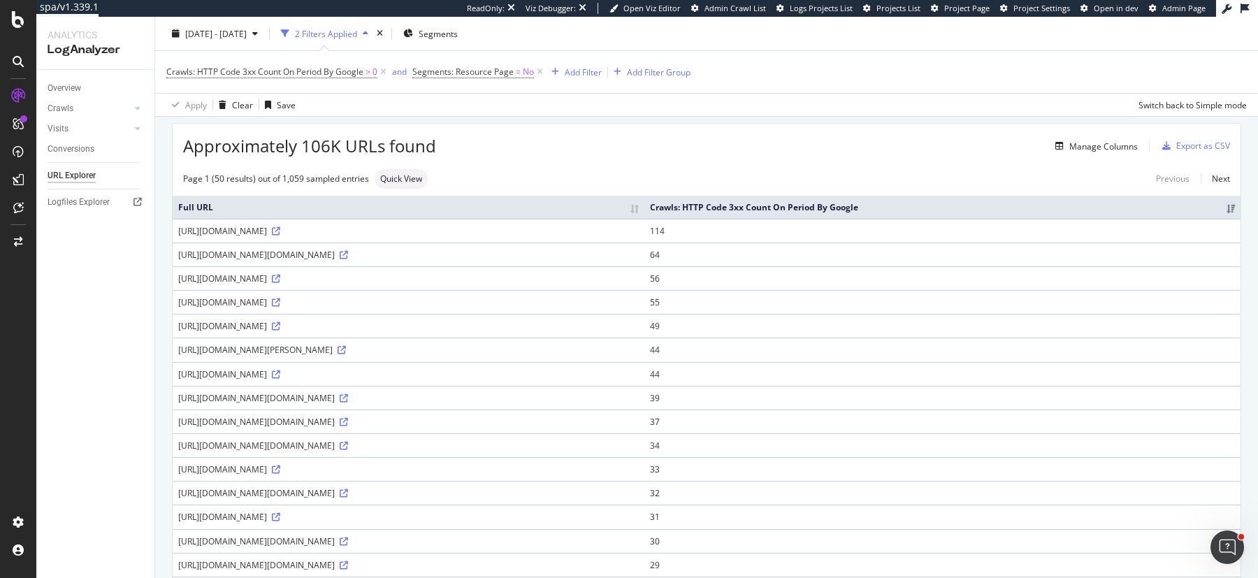
scroll to position [25, 0]
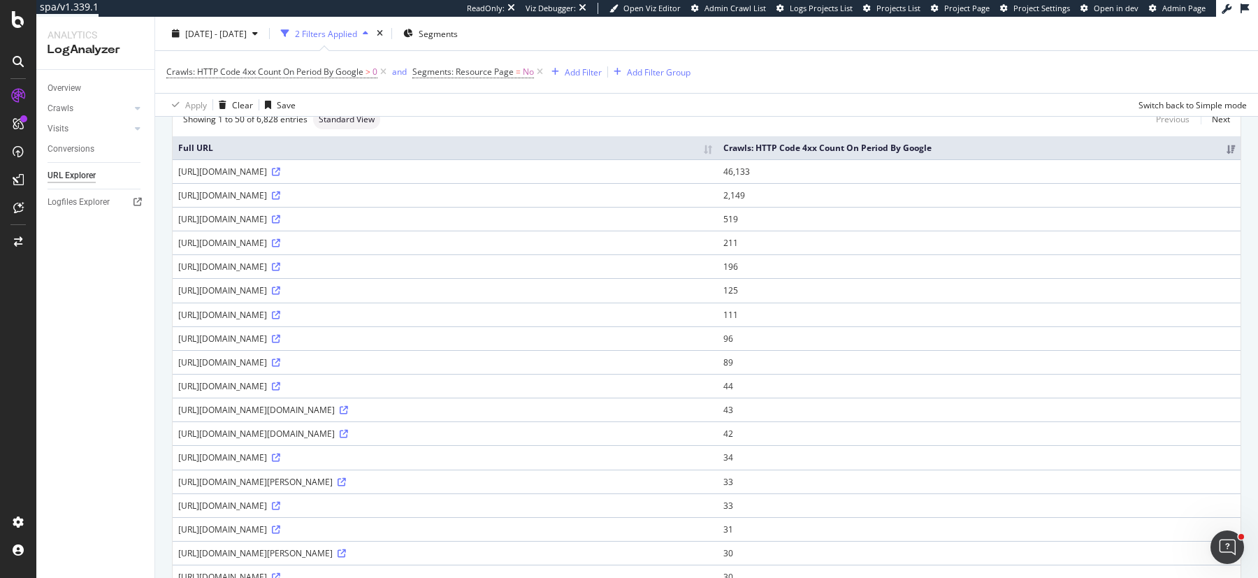
scroll to position [106, 0]
drag, startPoint x: 309, startPoint y: 405, endPoint x: 375, endPoint y: 405, distance: 65.7
click at [375, 405] on div "[URL][DOMAIN_NAME][DOMAIN_NAME]" at bounding box center [445, 409] width 534 height 12
drag, startPoint x: 367, startPoint y: 404, endPoint x: 302, endPoint y: 407, distance: 65.1
click at [302, 407] on div "https://www.spacenk.com/on/demandware.store/Sites-spacenkgb-Site/en_GB/CQRecomm…" at bounding box center [445, 409] width 534 height 12
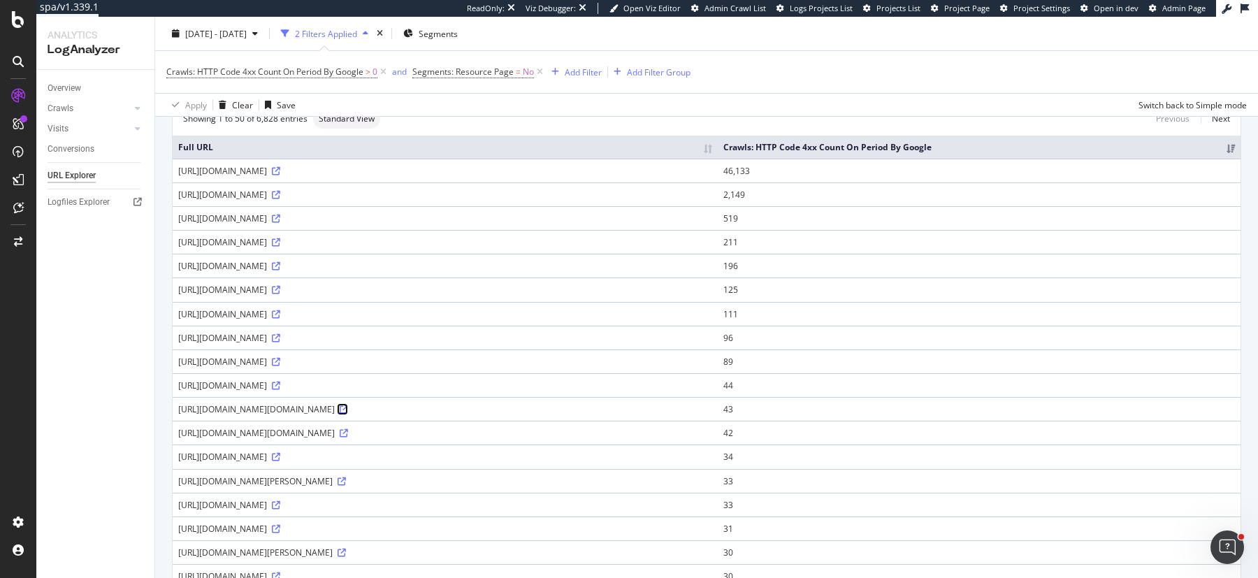
click at [348, 407] on icon at bounding box center [344, 410] width 8 height 8
click at [374, 415] on td "https://www.spacenk.com/on/demandware.store/Sites-spacenkgb-Site/en_GB/CQRecomm…" at bounding box center [445, 409] width 545 height 24
drag, startPoint x: 296, startPoint y: 404, endPoint x: 382, endPoint y: 409, distance: 85.4
click at [382, 409] on div "https://www.spacenk.com/on/demandware.store/Sites-spacenkgb-Site/en_GB/CQRecomm…" at bounding box center [445, 409] width 534 height 12
click at [712, 404] on div "https://www.spacenk.com/on/demandware.store/Sites-spacenkgb-Site/en_GB/CQRecomm…" at bounding box center [445, 409] width 534 height 12
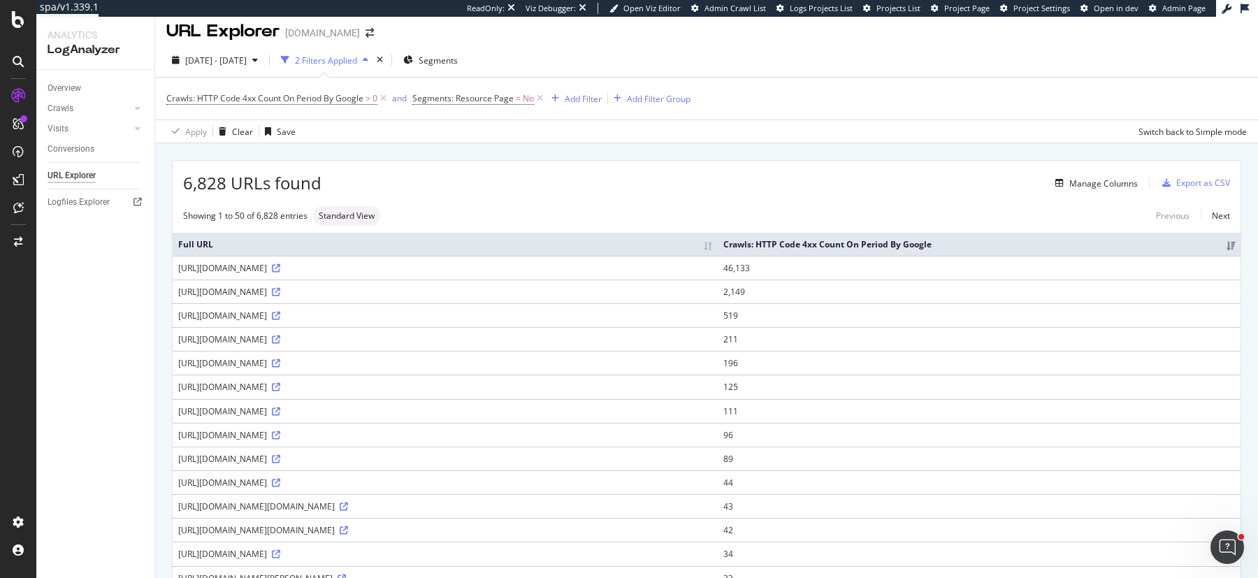
scroll to position [0, 0]
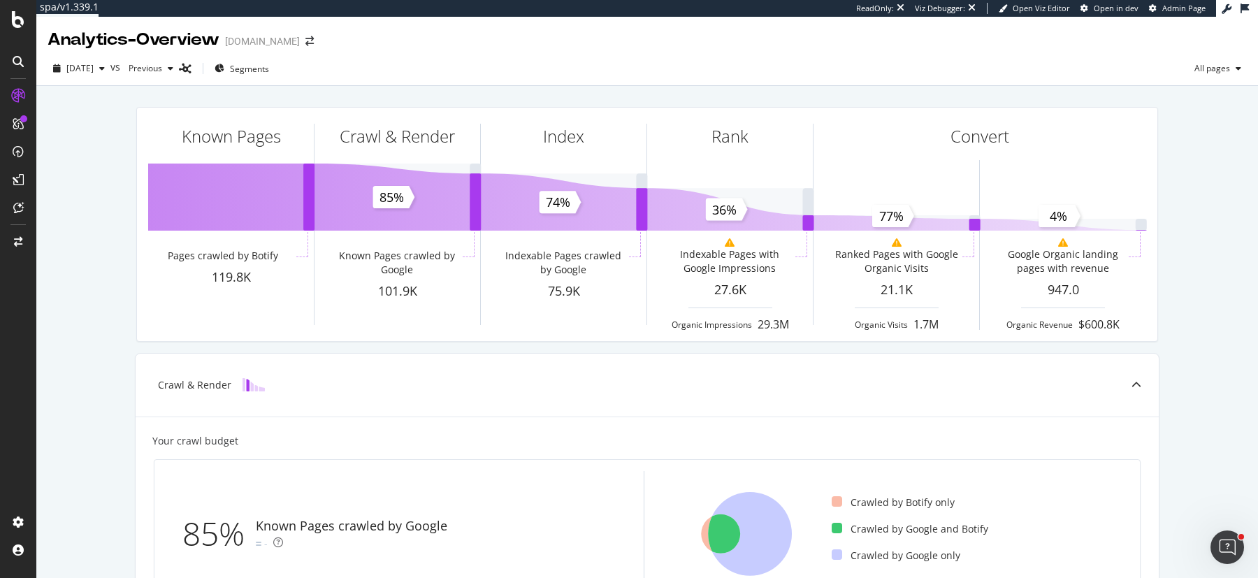
click at [591, 38] on div "Analytics - Overview [DOMAIN_NAME]" at bounding box center [647, 34] width 1222 height 35
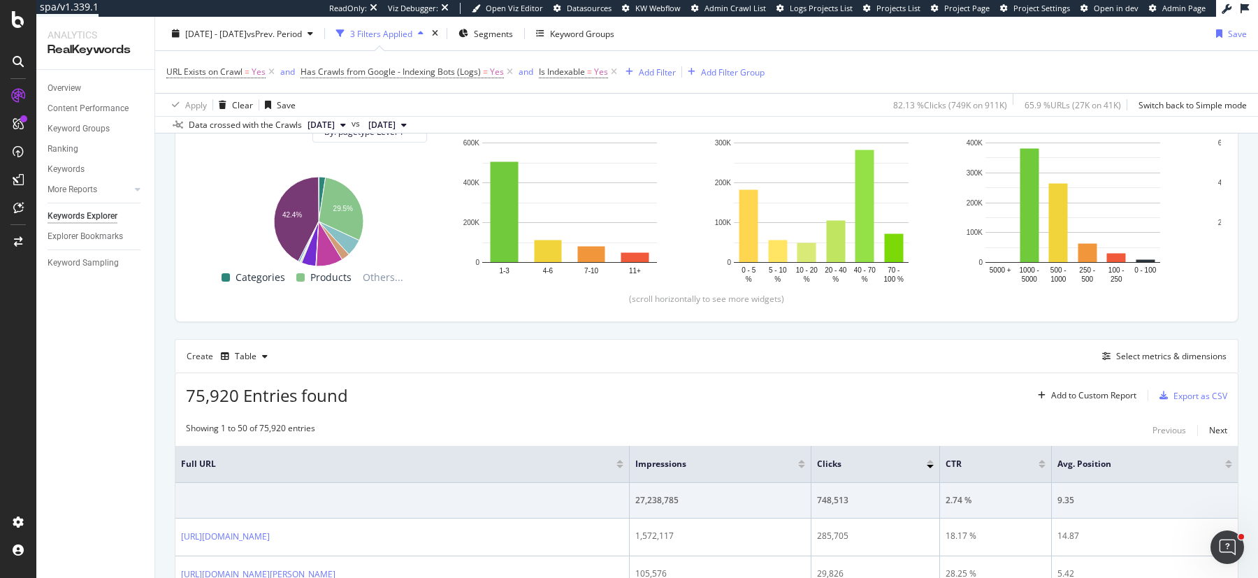
scroll to position [64, 0]
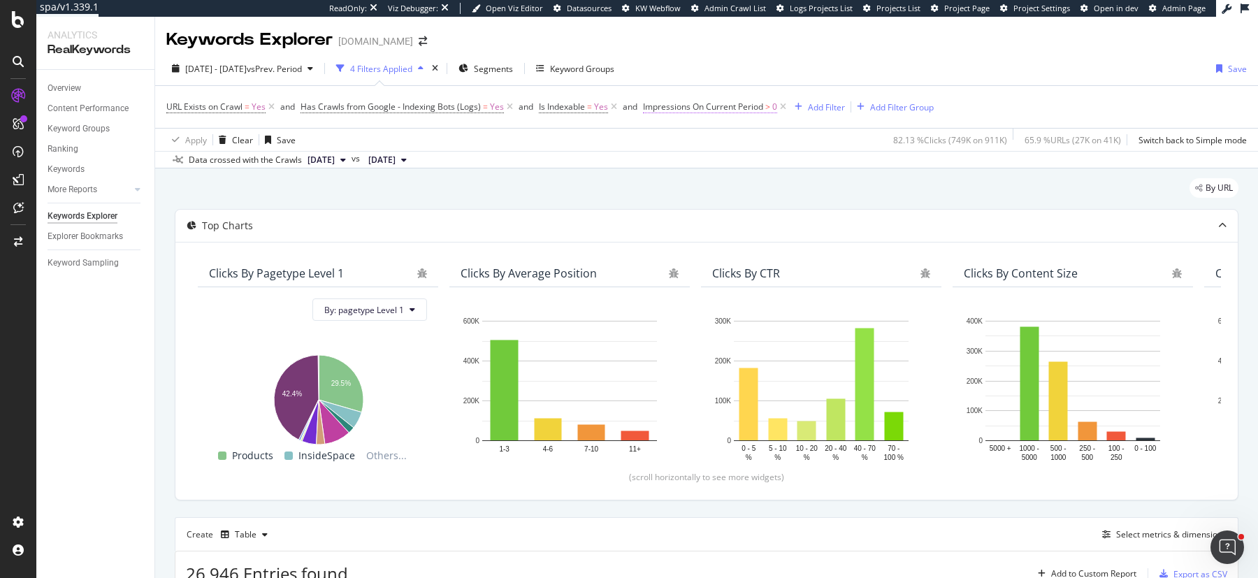
click at [738, 108] on span "Impressions On Current Period" at bounding box center [703, 107] width 120 height 12
click at [707, 191] on icon at bounding box center [710, 187] width 10 height 8
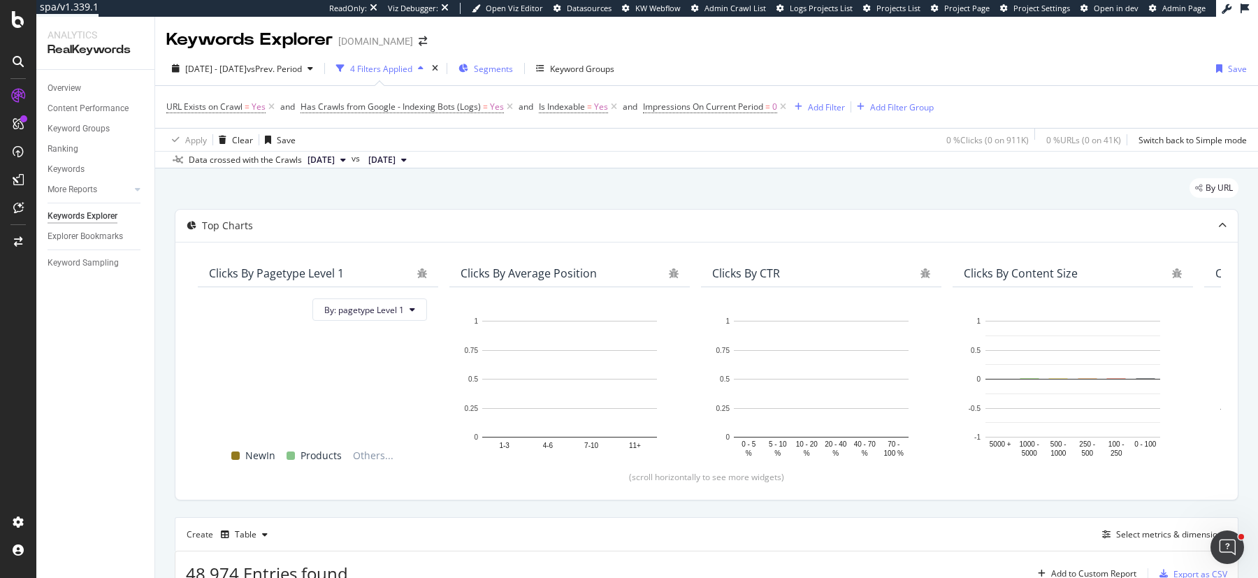
click at [513, 76] on div "Segments" at bounding box center [486, 68] width 55 height 21
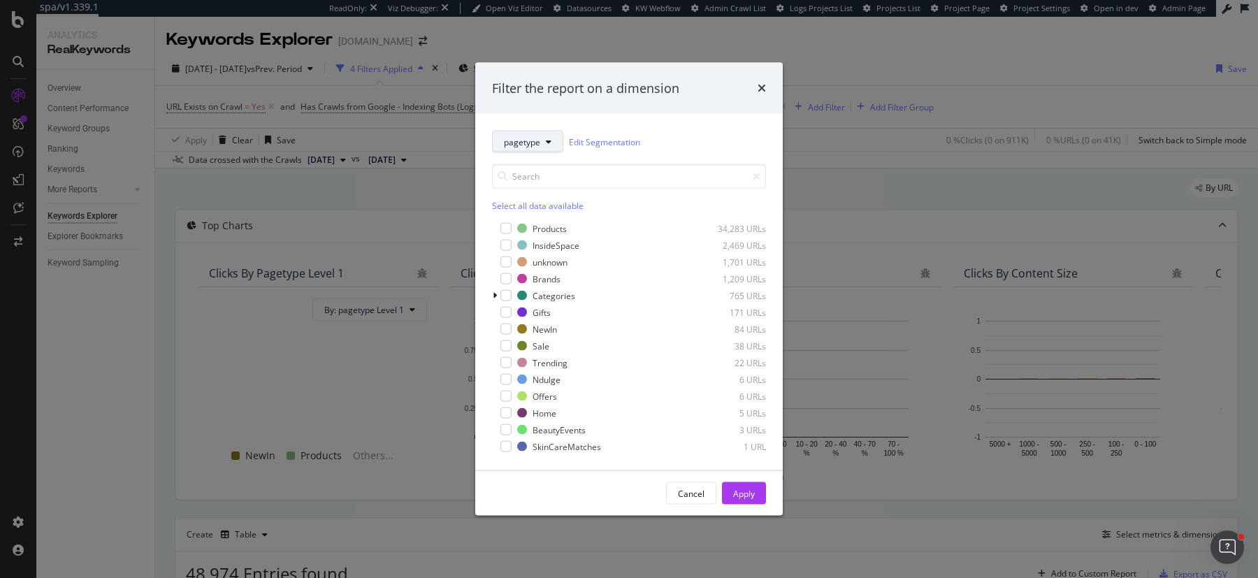
click at [524, 145] on span "pagetype" at bounding box center [522, 142] width 36 height 12
click at [521, 212] on span "Countries" at bounding box center [549, 218] width 90 height 13
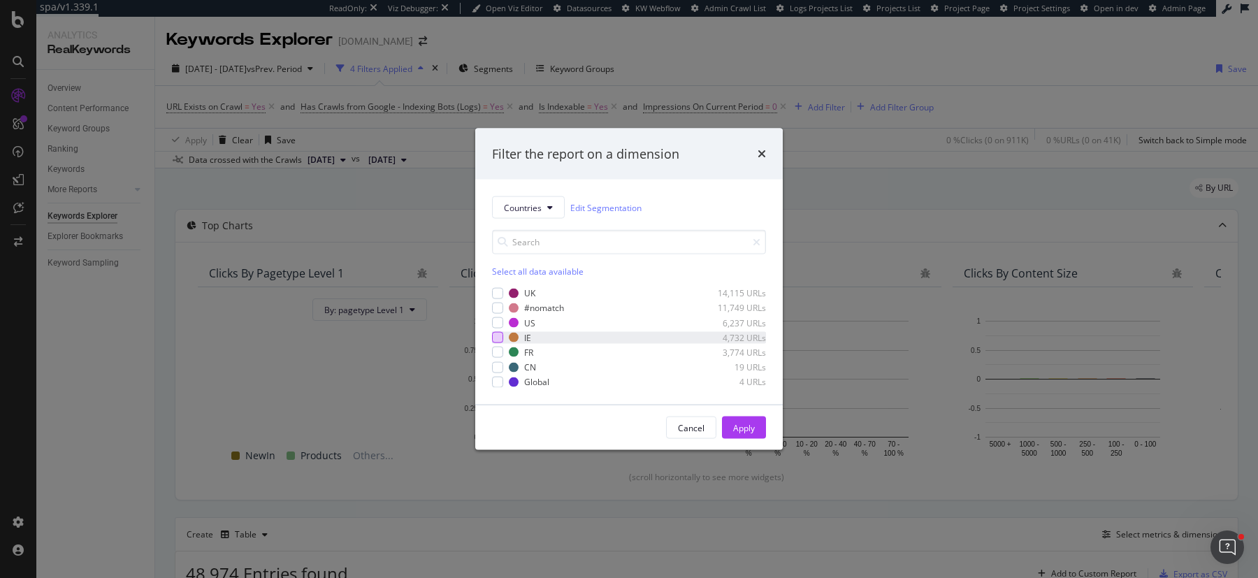
click at [496, 340] on div "modal" at bounding box center [497, 337] width 11 height 11
click at [498, 296] on div "modal" at bounding box center [497, 292] width 11 height 11
click at [908, 213] on div "Filter the report on a dimension Countries Edit Segmentation Select all data av…" at bounding box center [629, 289] width 1258 height 578
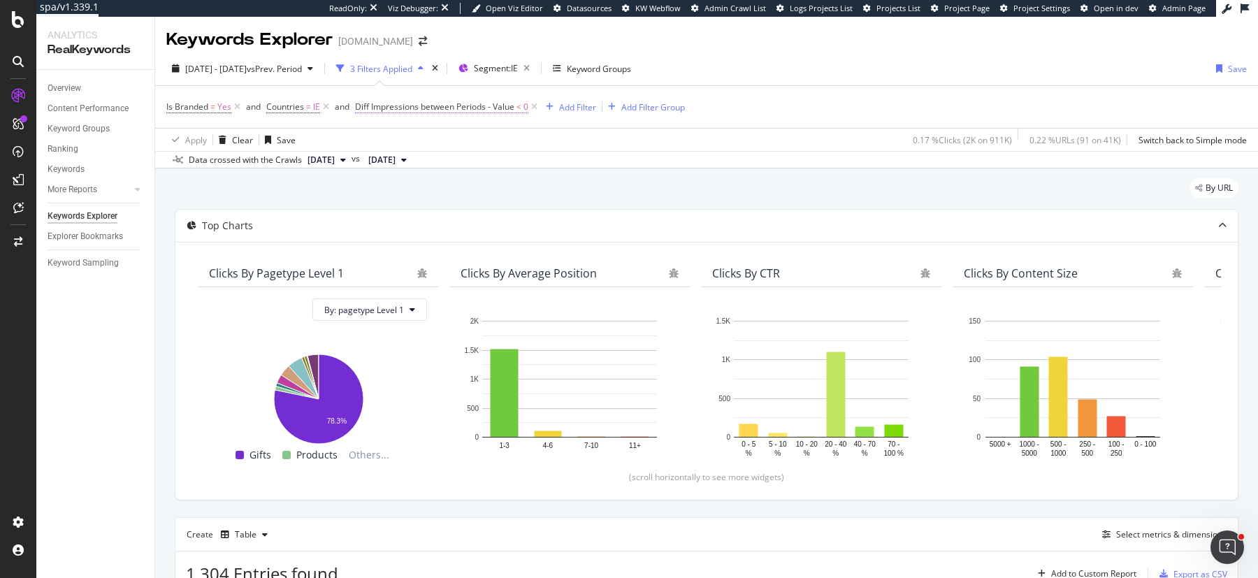
click at [450, 106] on span "Diff Impressions between Periods - Value" at bounding box center [434, 107] width 159 height 12
click at [404, 186] on span "Less than" at bounding box center [386, 187] width 37 height 12
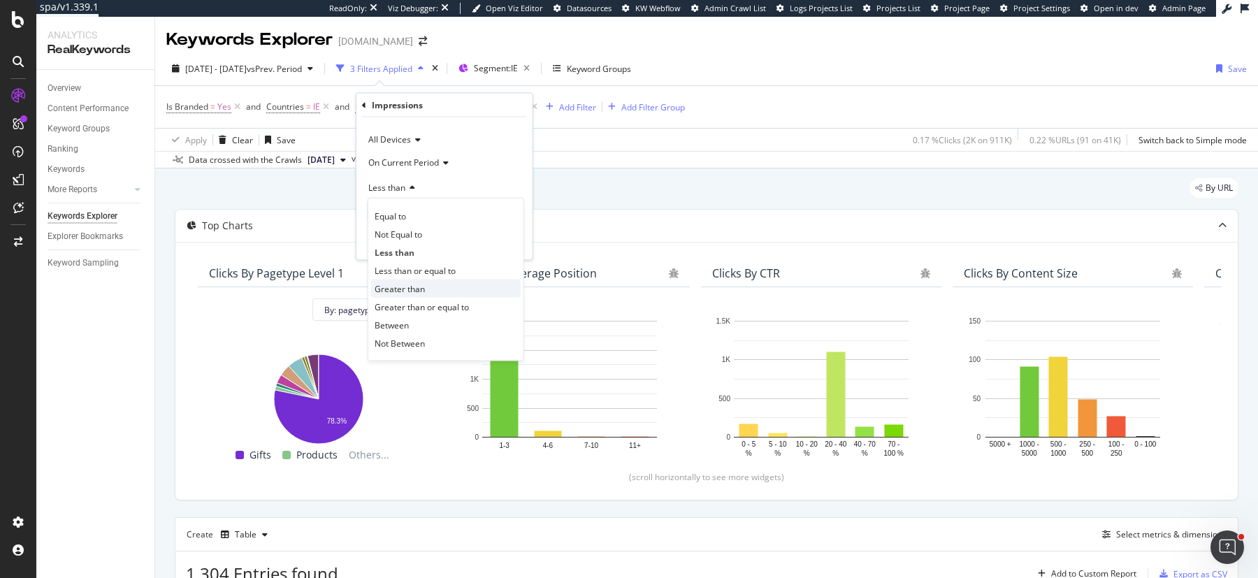
click at [422, 287] on span "Greater than" at bounding box center [400, 288] width 50 height 12
click at [503, 241] on div "Apply" at bounding box center [511, 242] width 22 height 12
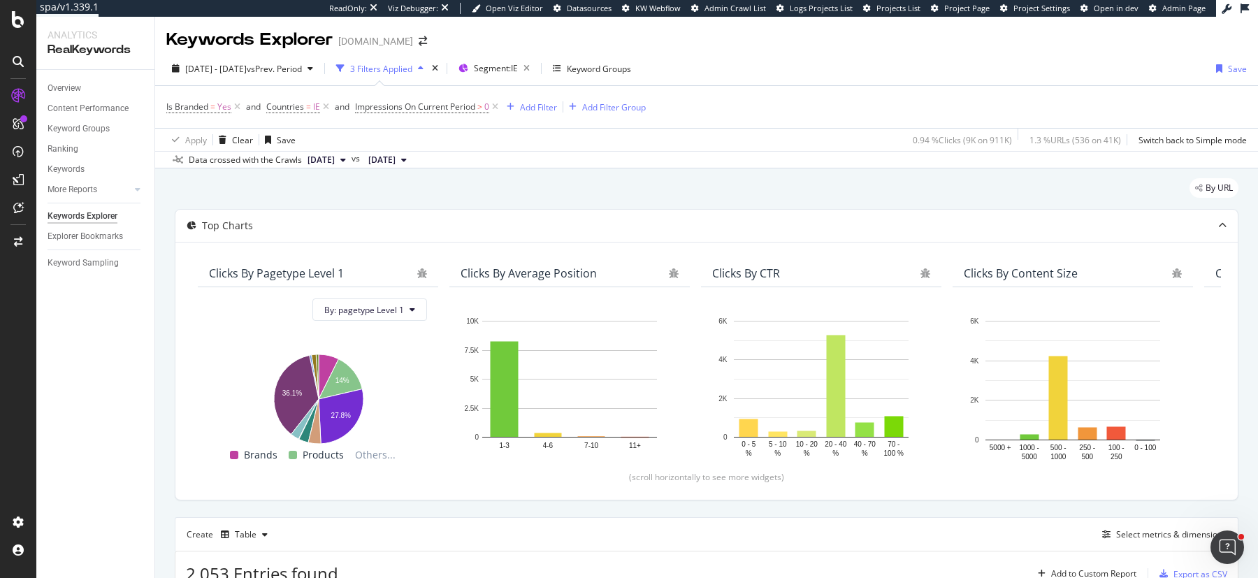
click at [69, 216] on div "CustomReports" at bounding box center [86, 213] width 69 height 14
